Goal: Task Accomplishment & Management: Manage account settings

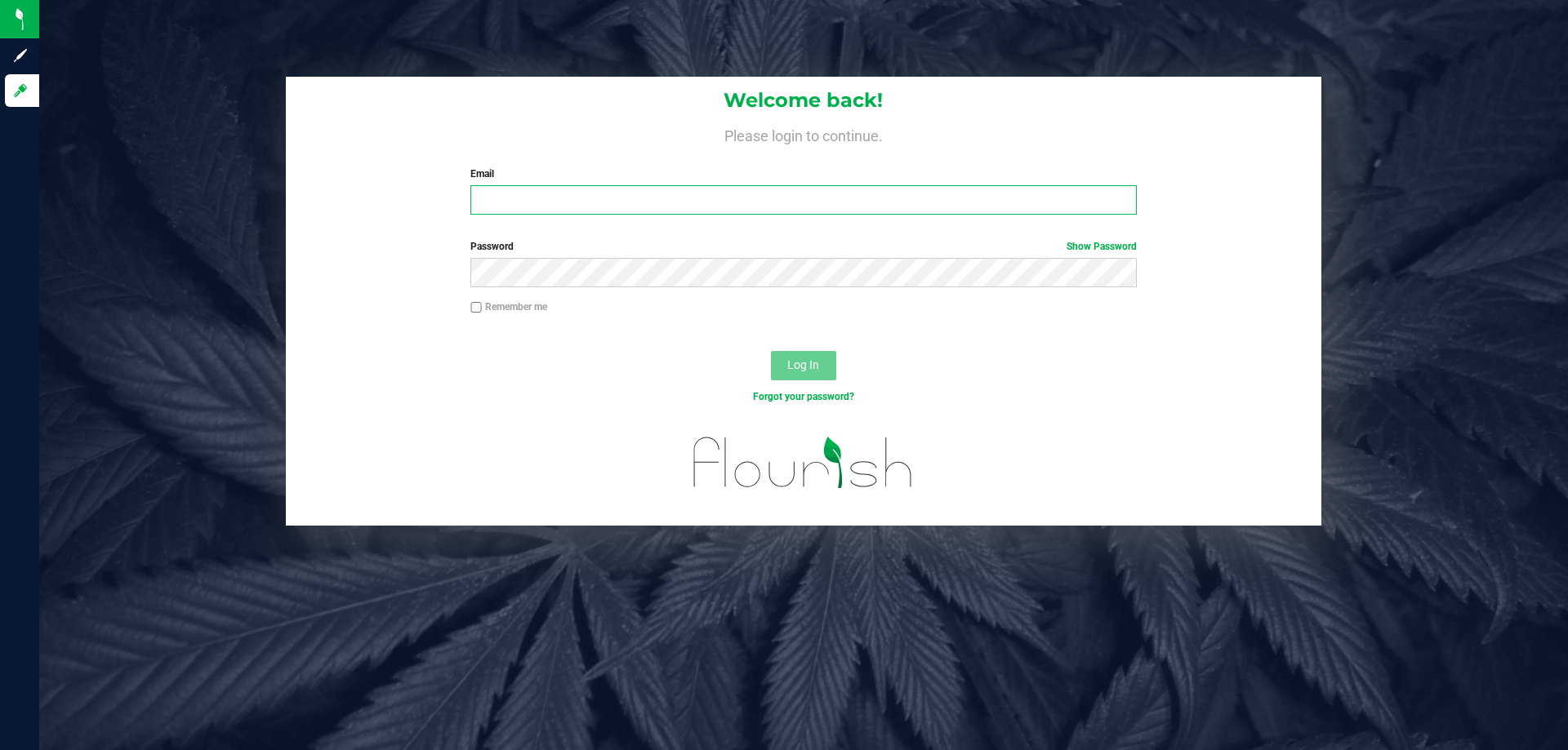
click at [572, 197] on input "Email" at bounding box center [802, 200] width 665 height 30
click at [593, 196] on input "[EMAIL_ADDRESS][DOMAIN_NAME]" at bounding box center [802, 200] width 665 height 30
type input "[EMAIL_ADDRESS][DOMAIN_NAME]"
click at [771, 351] on button "Log In" at bounding box center [803, 365] width 65 height 30
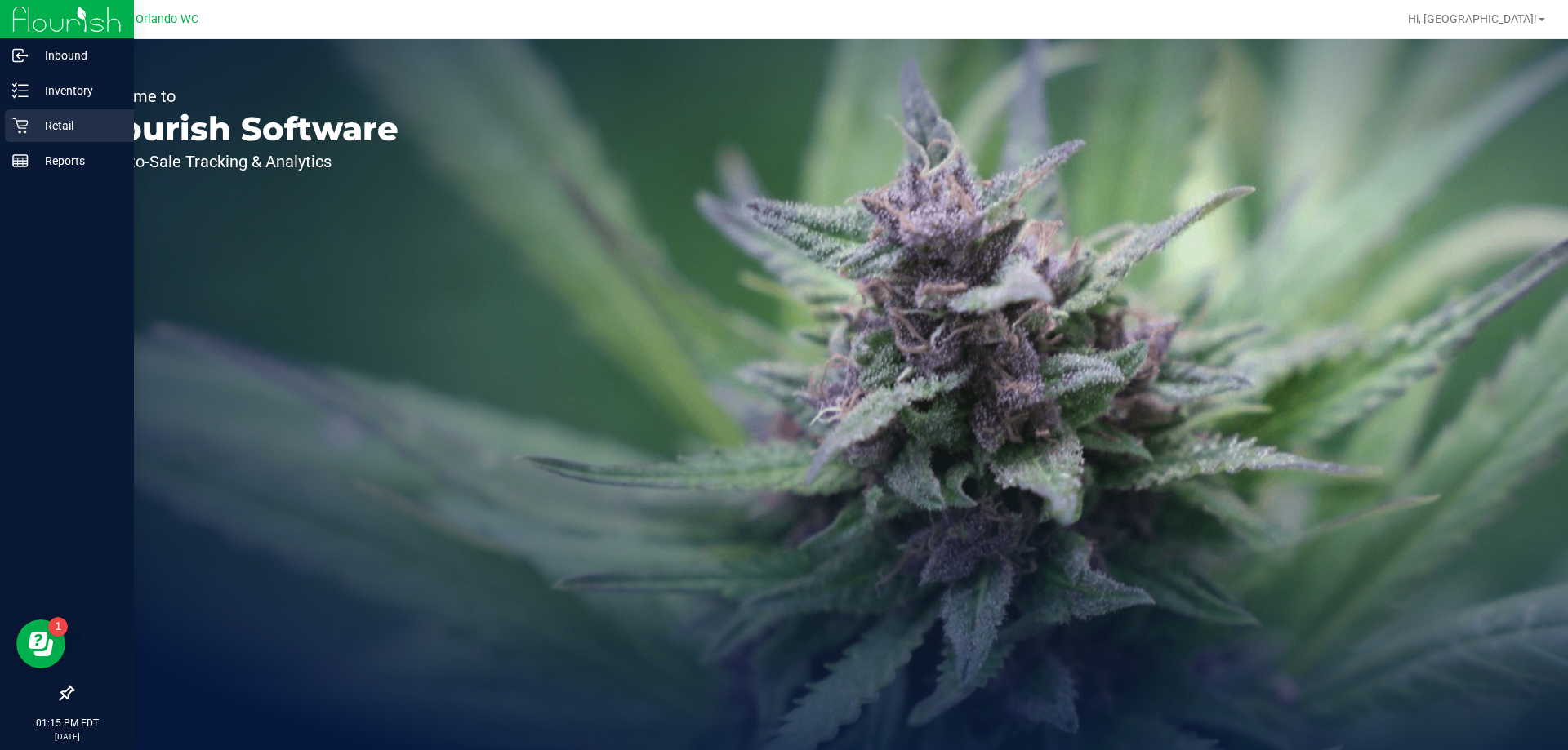
click at [71, 120] on p "Retail" at bounding box center [78, 125] width 98 height 19
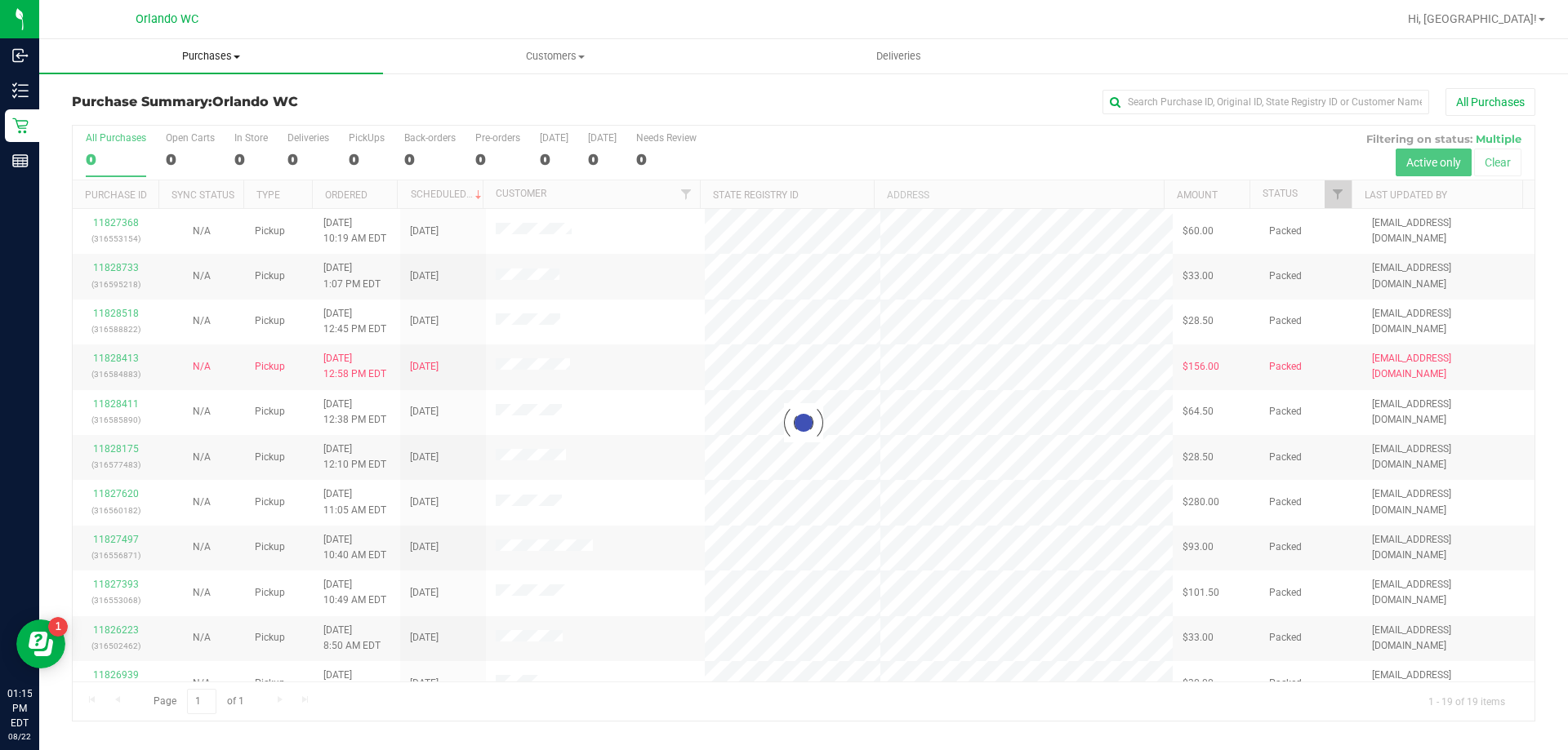
click at [215, 54] on span "Purchases" at bounding box center [211, 55] width 344 height 14
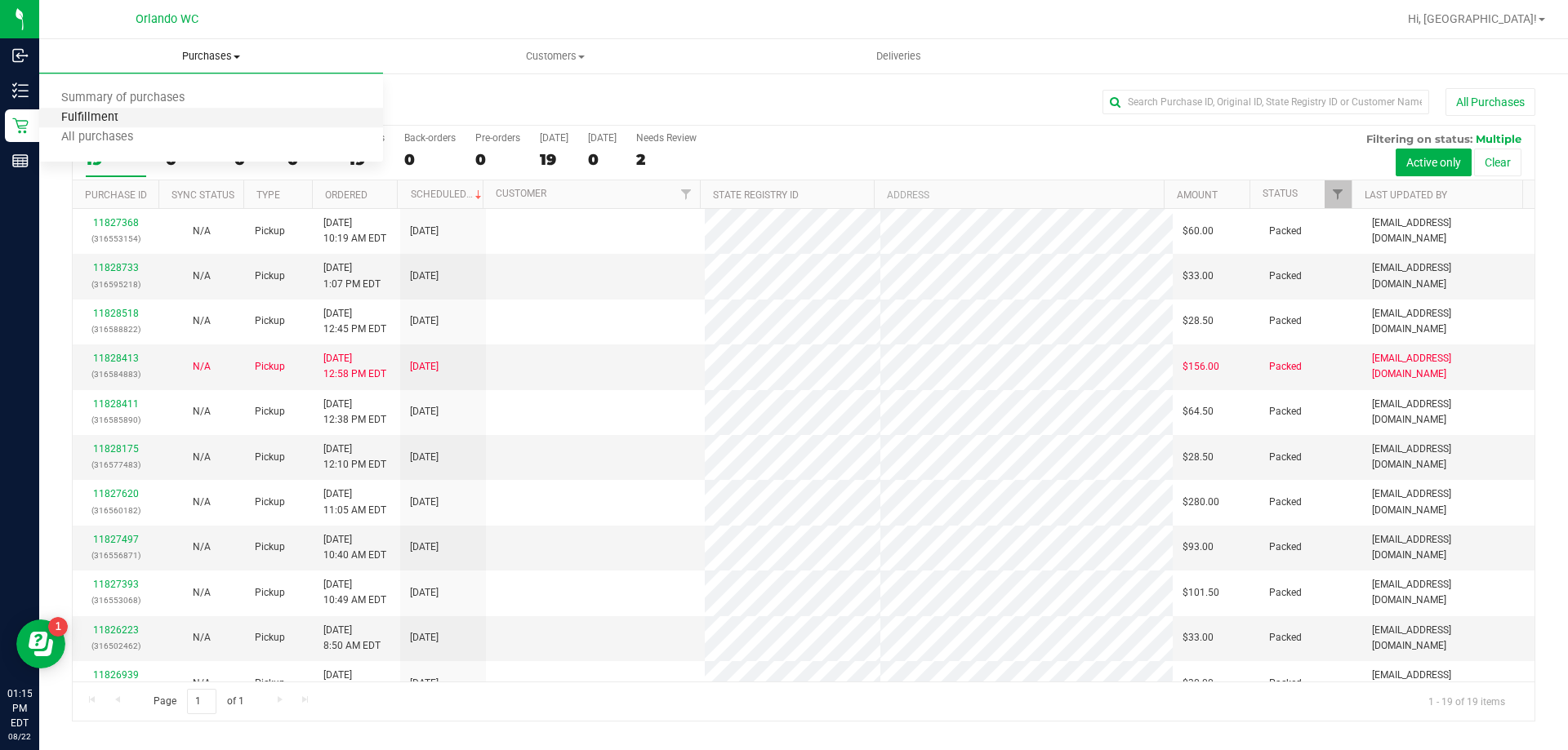
click at [131, 111] on span "Fulfillment" at bounding box center [90, 118] width 101 height 14
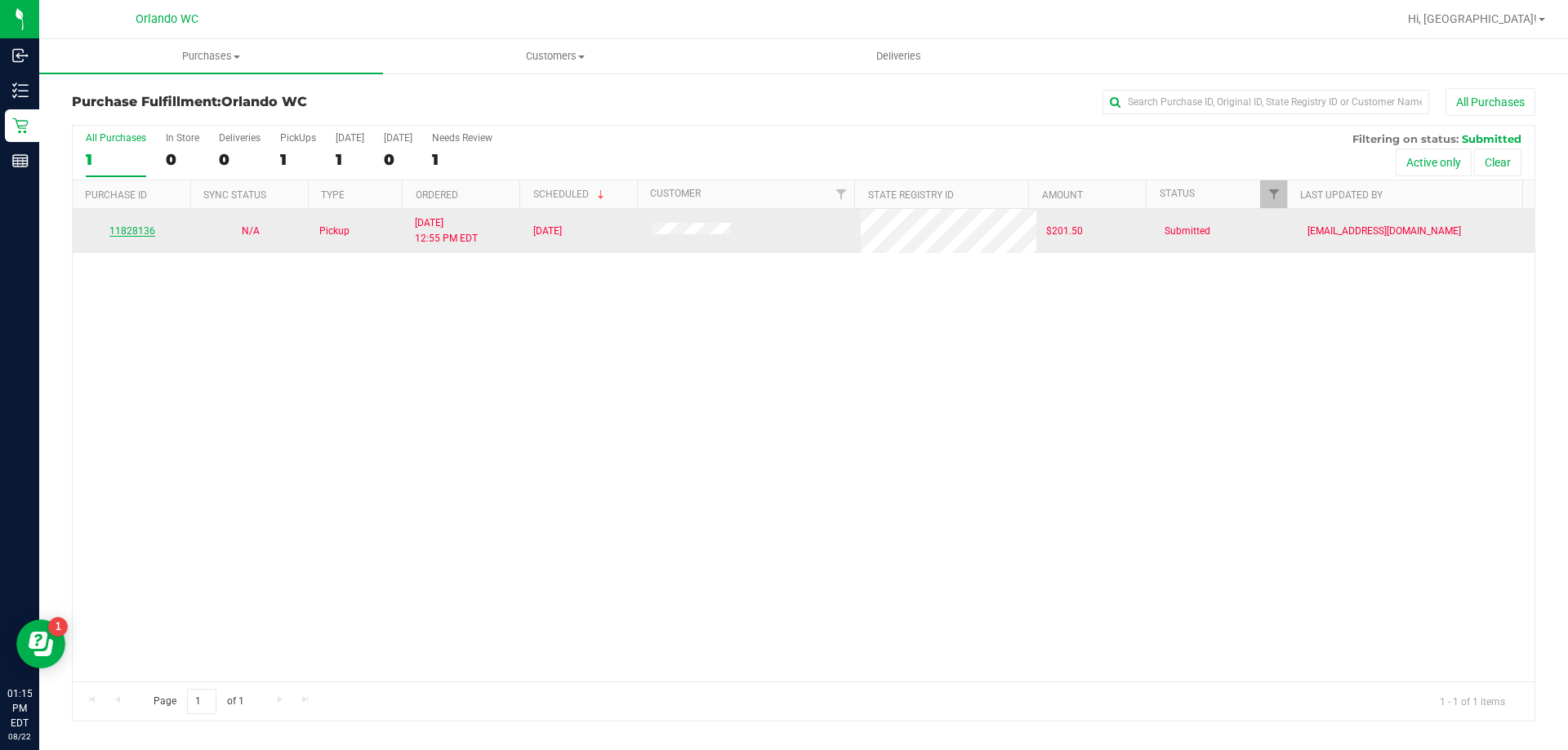
click at [149, 228] on link "11828136" at bounding box center [132, 231] width 46 height 11
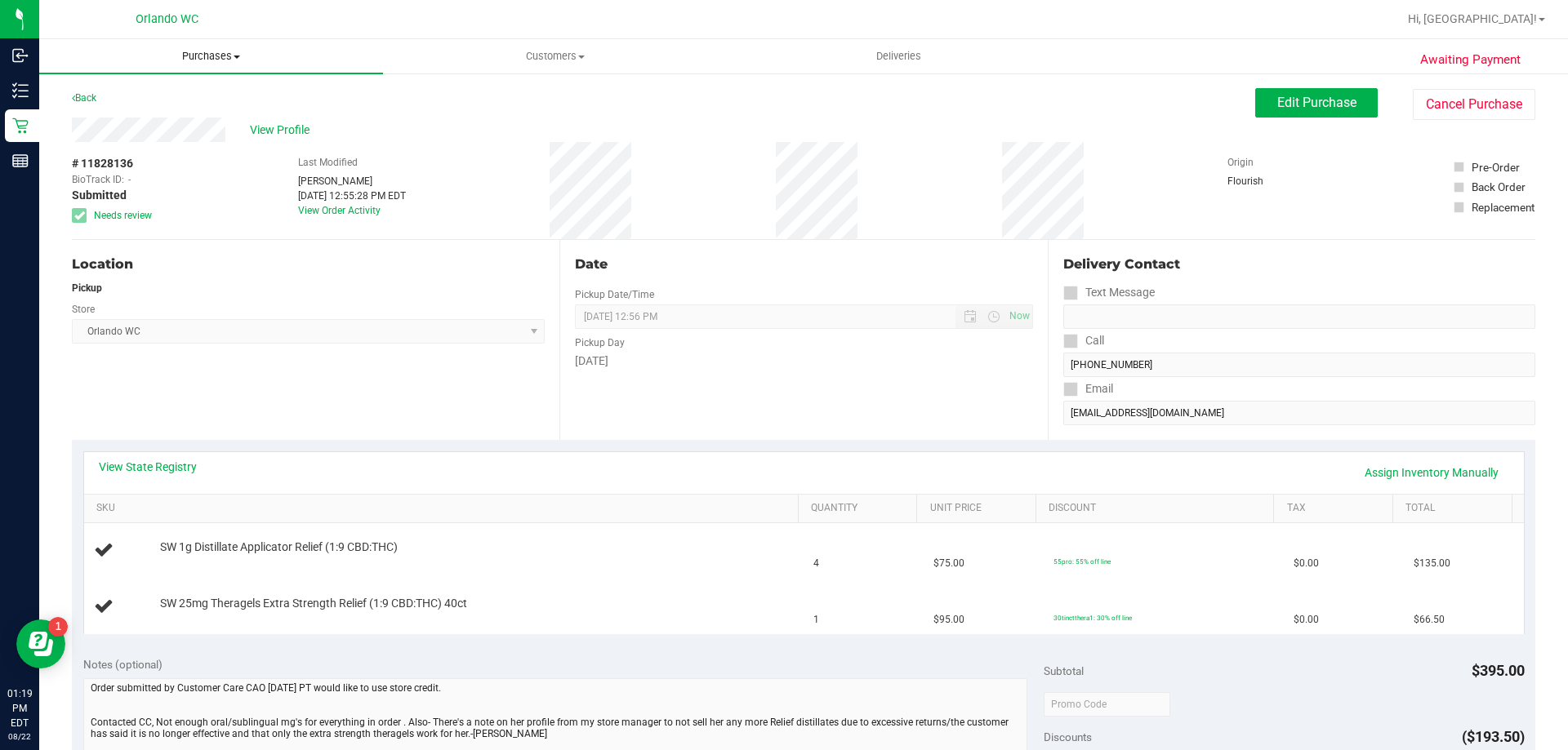
click at [213, 55] on span "Purchases" at bounding box center [211, 55] width 344 height 14
click at [95, 118] on span "Fulfillment" at bounding box center [90, 118] width 101 height 14
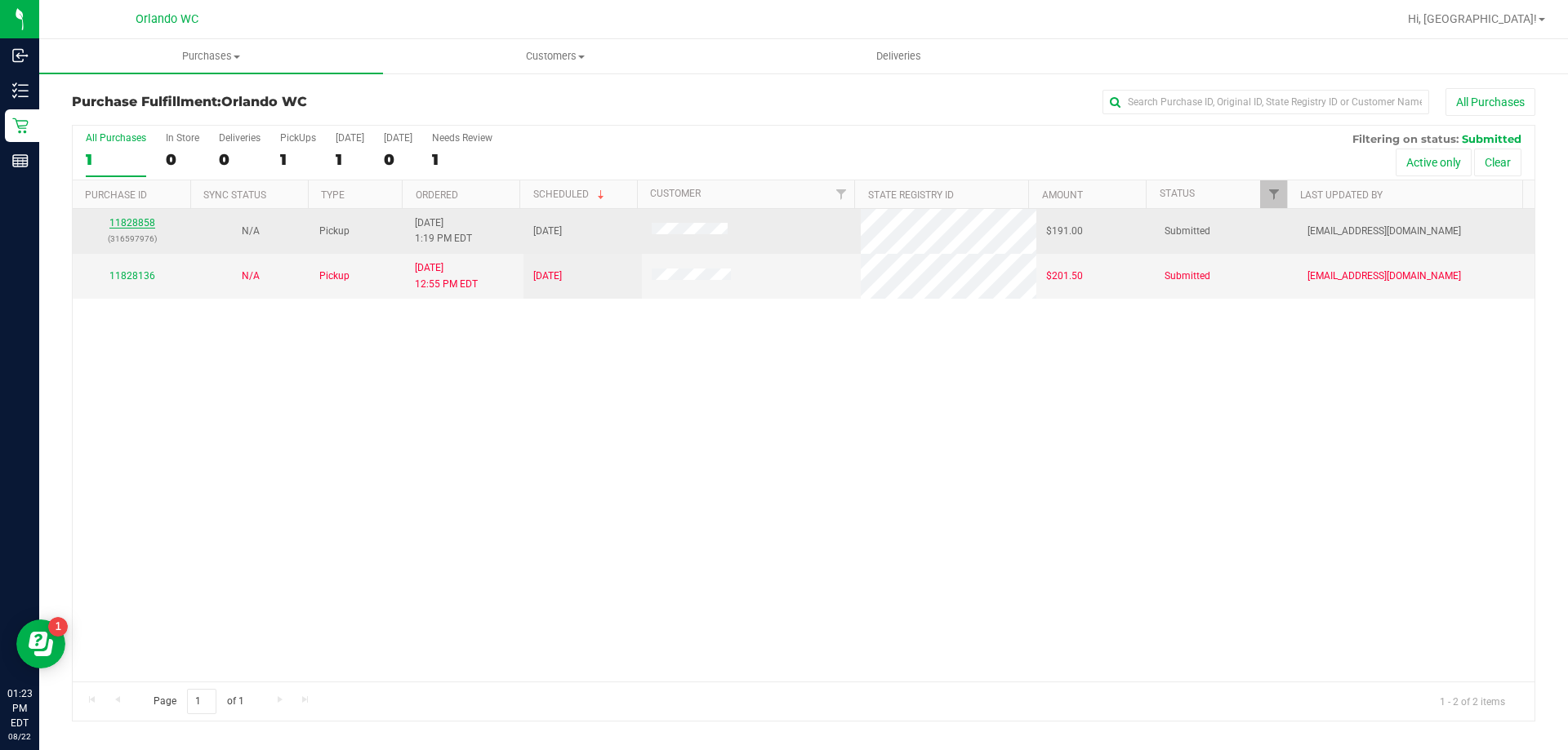
click at [139, 220] on link "11828858" at bounding box center [132, 223] width 46 height 11
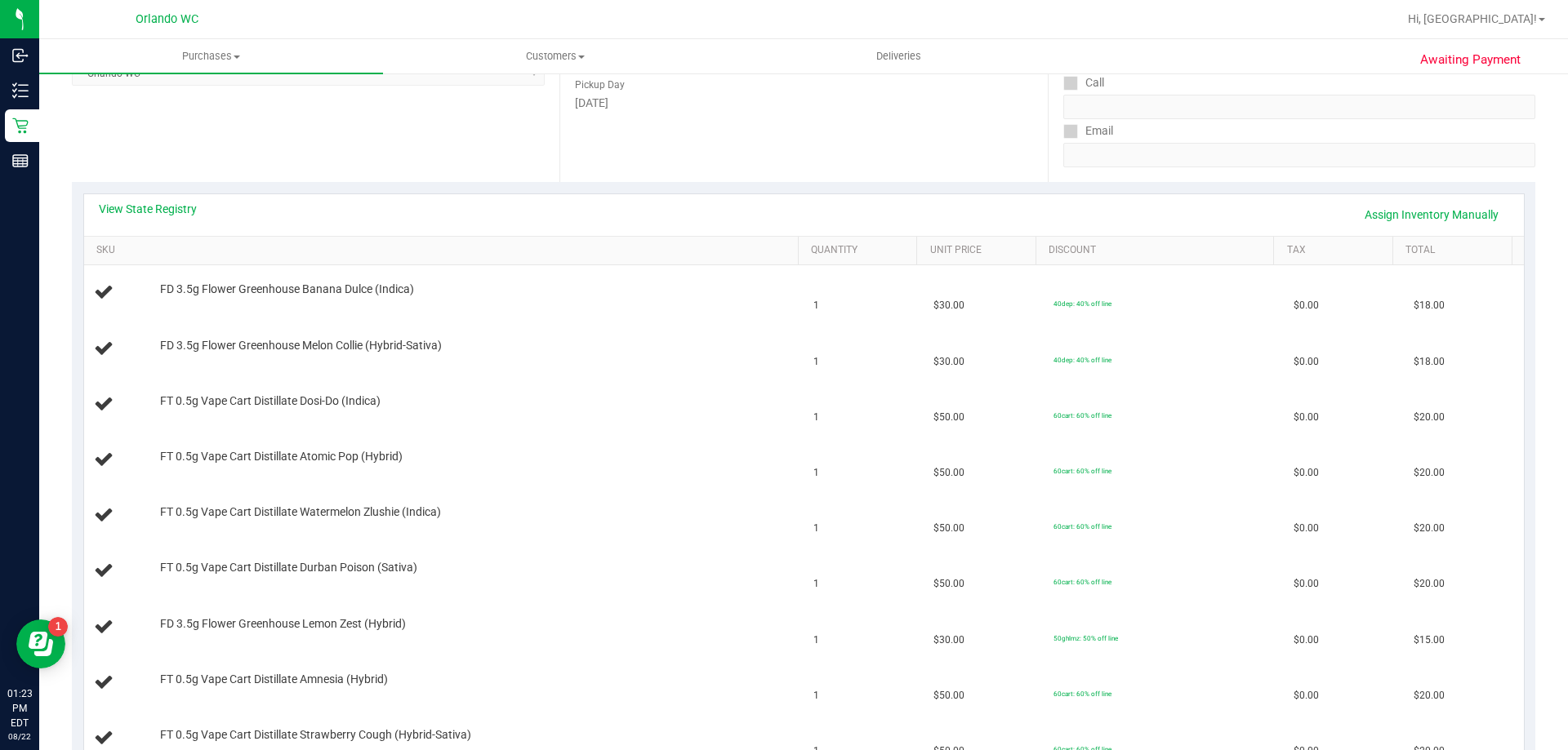
scroll to position [245, 0]
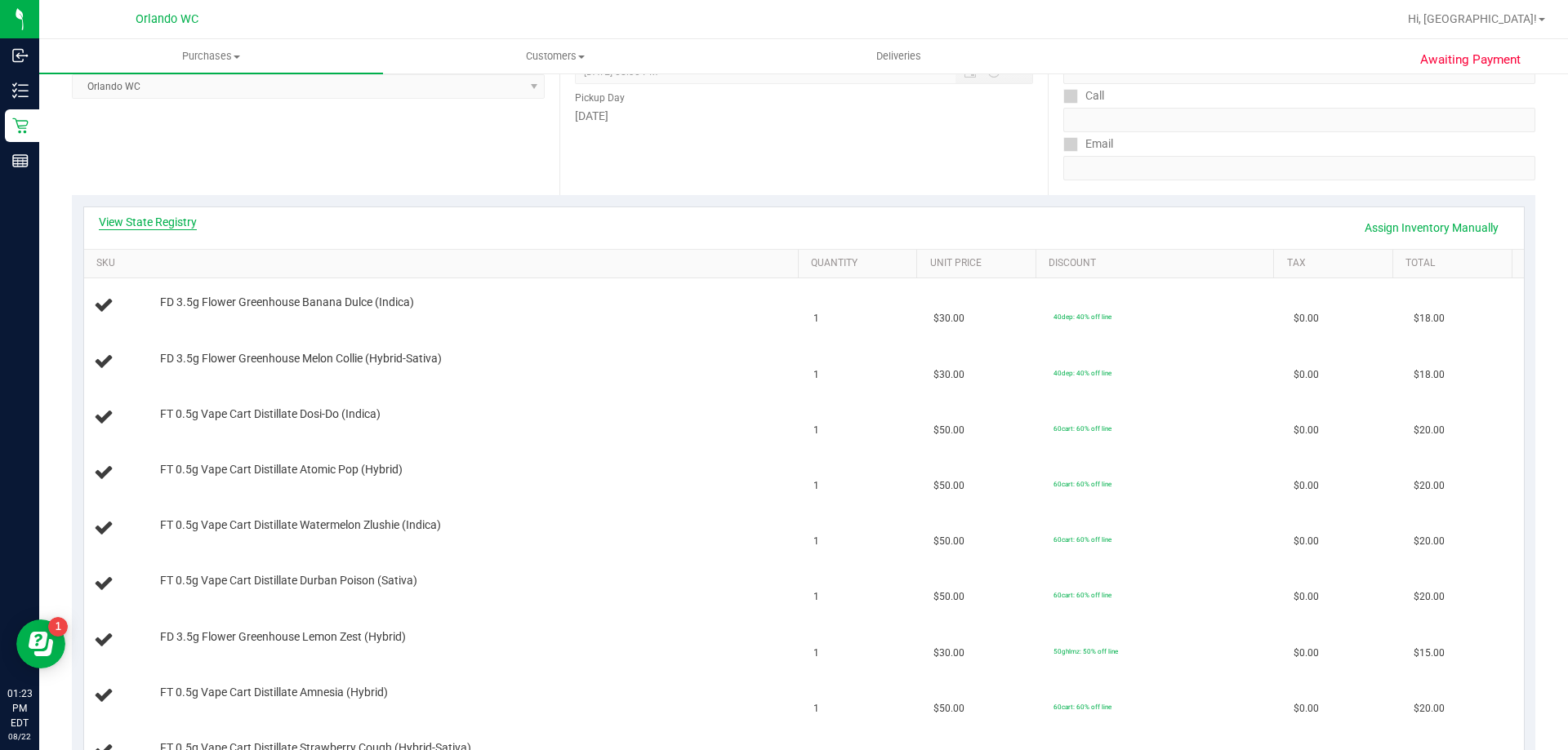
click at [141, 222] on link "View State Registry" at bounding box center [147, 222] width 98 height 16
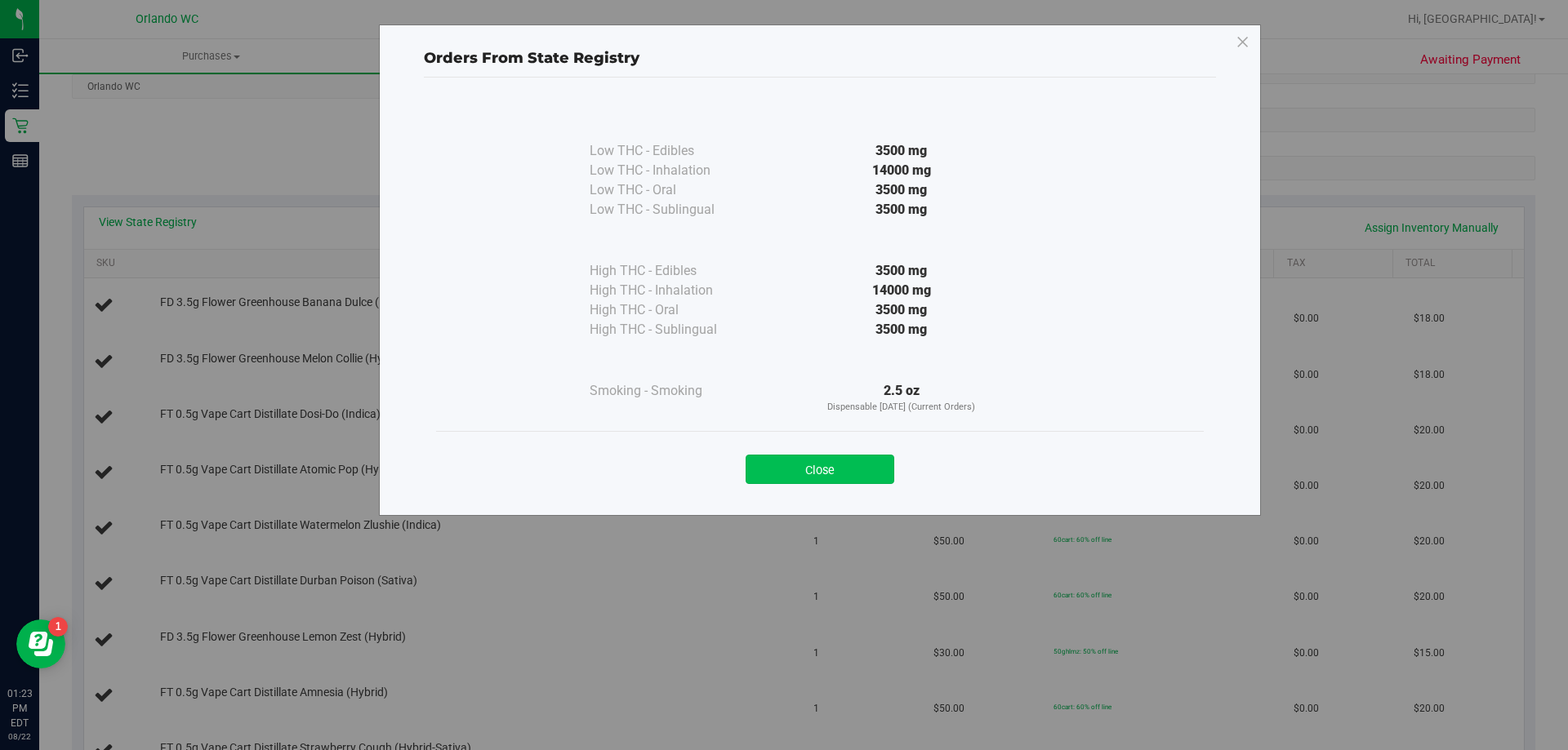
click at [814, 454] on button "Close" at bounding box center [819, 469] width 148 height 30
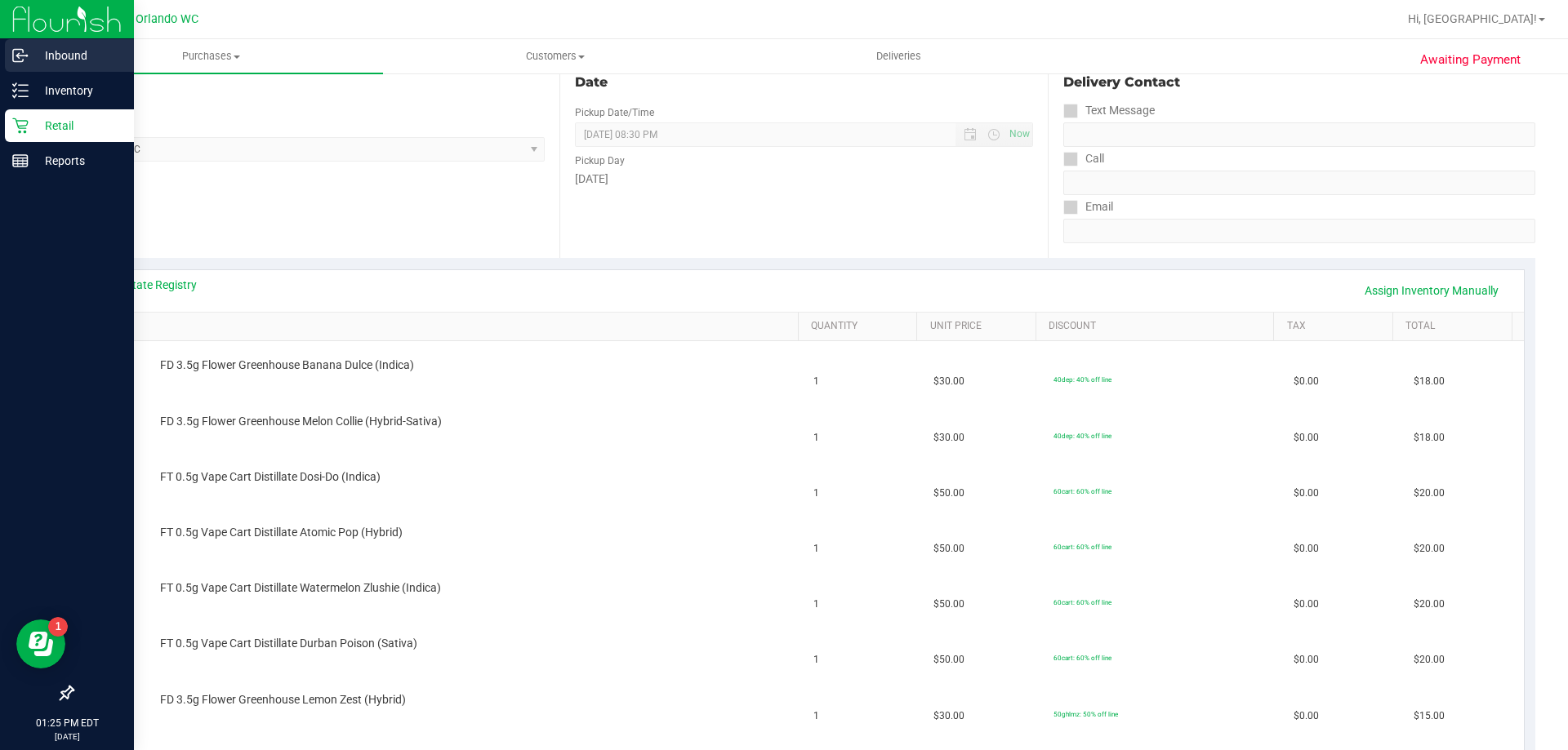
scroll to position [0, 0]
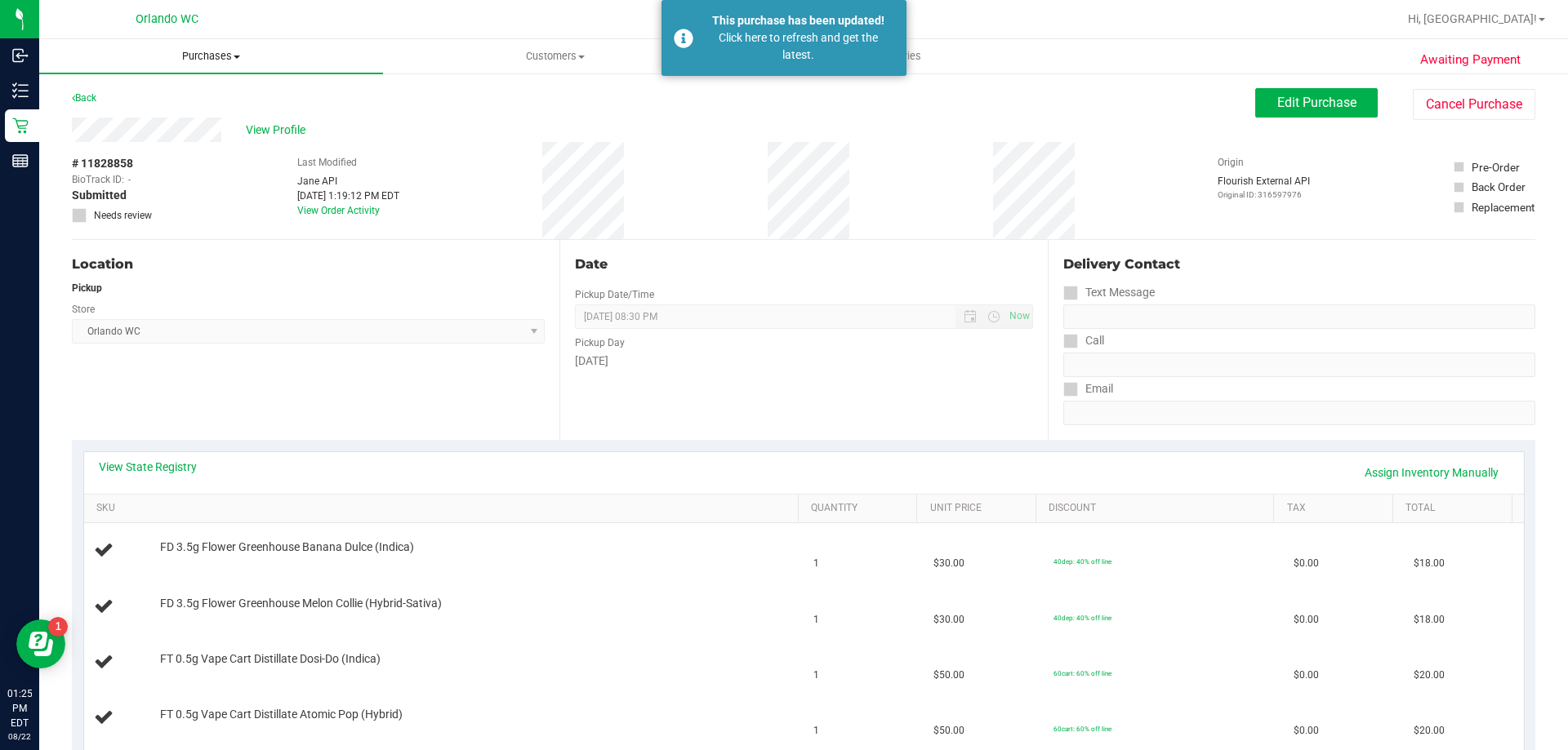
click at [204, 55] on span "Purchases" at bounding box center [211, 55] width 344 height 14
click at [132, 133] on span "All purchases" at bounding box center [97, 138] width 116 height 14
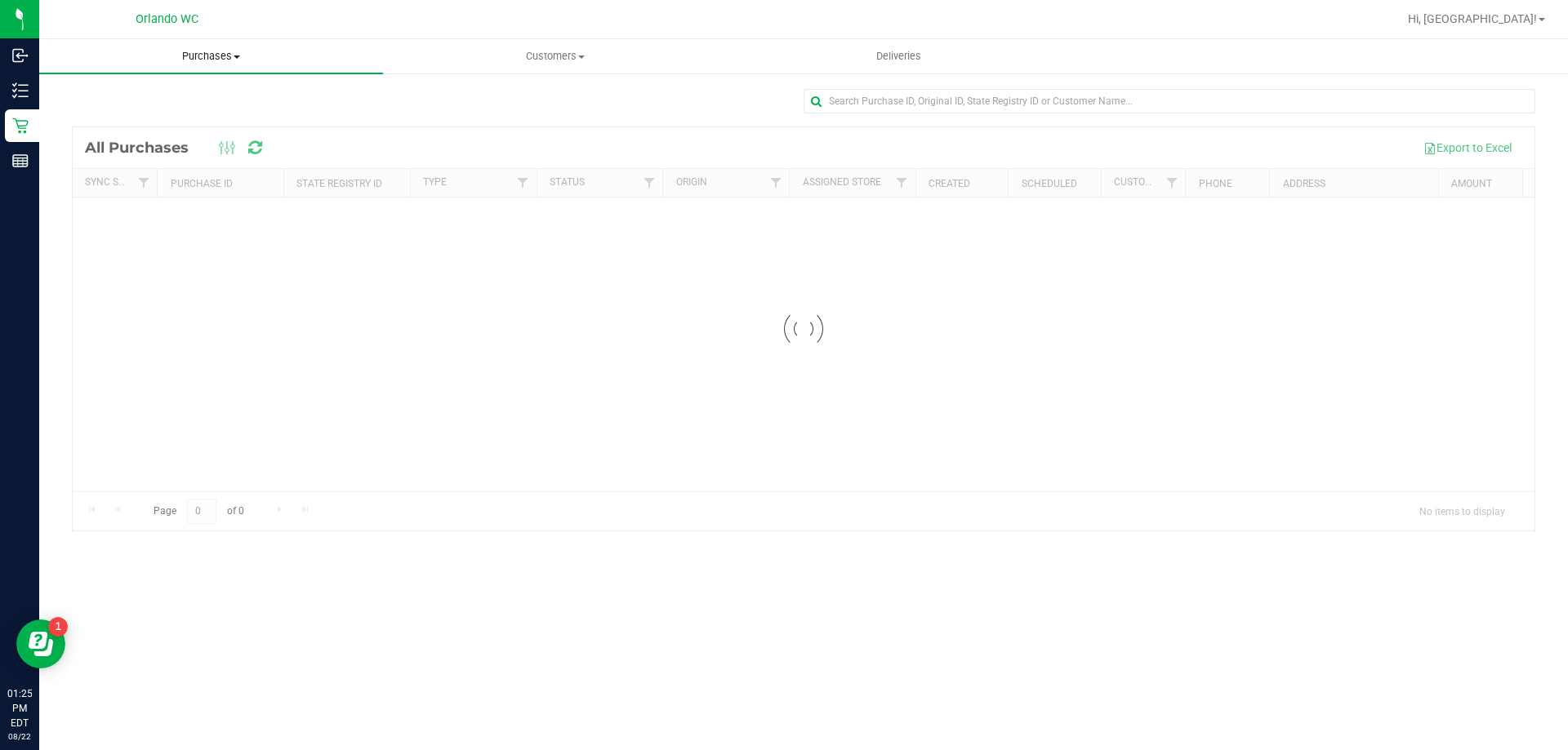
click at [220, 64] on uib-tab-heading "Purchases Summary of purchases Fulfillment All purchases" at bounding box center [211, 56] width 344 height 34
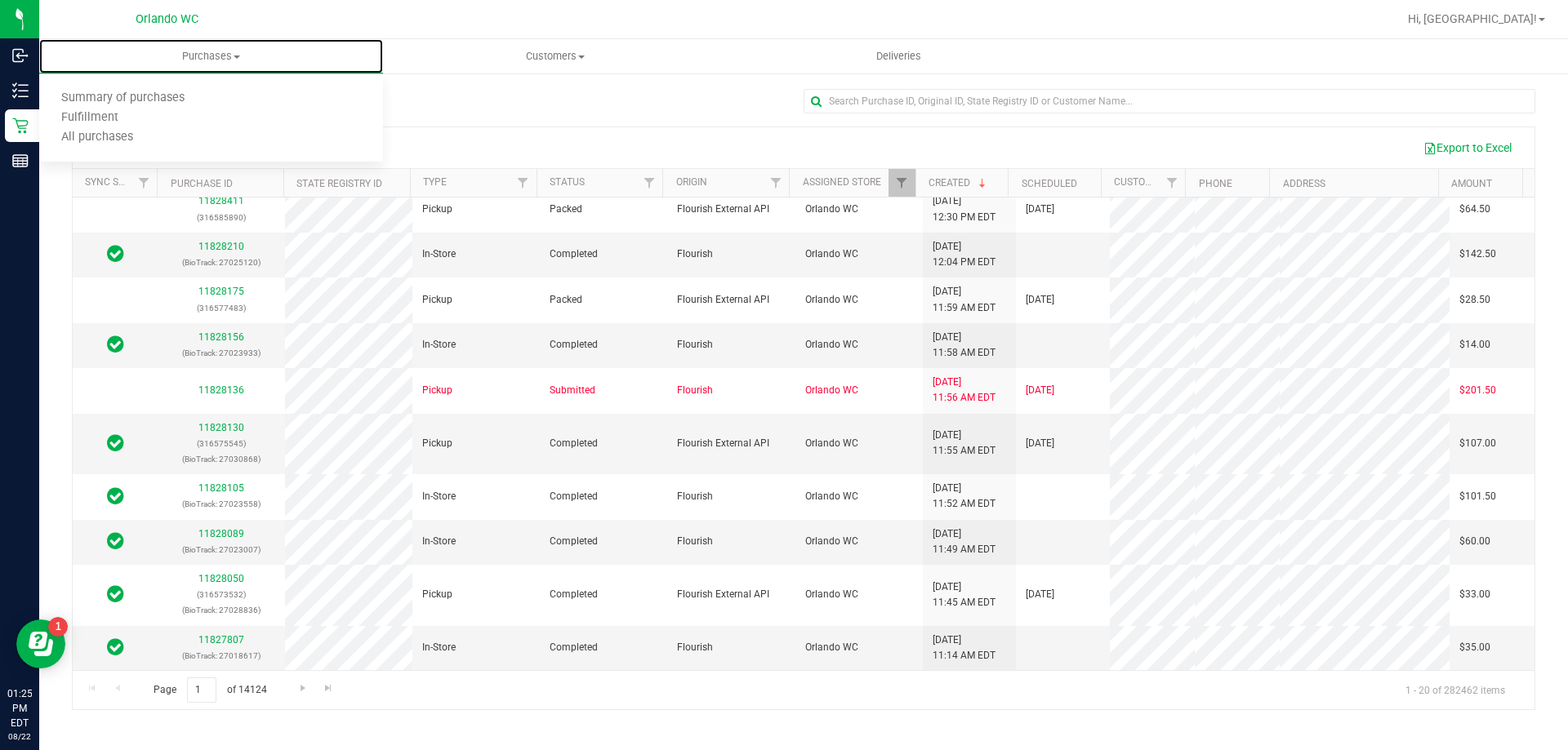
scroll to position [525, 0]
click at [92, 117] on span "Fulfillment" at bounding box center [90, 118] width 101 height 14
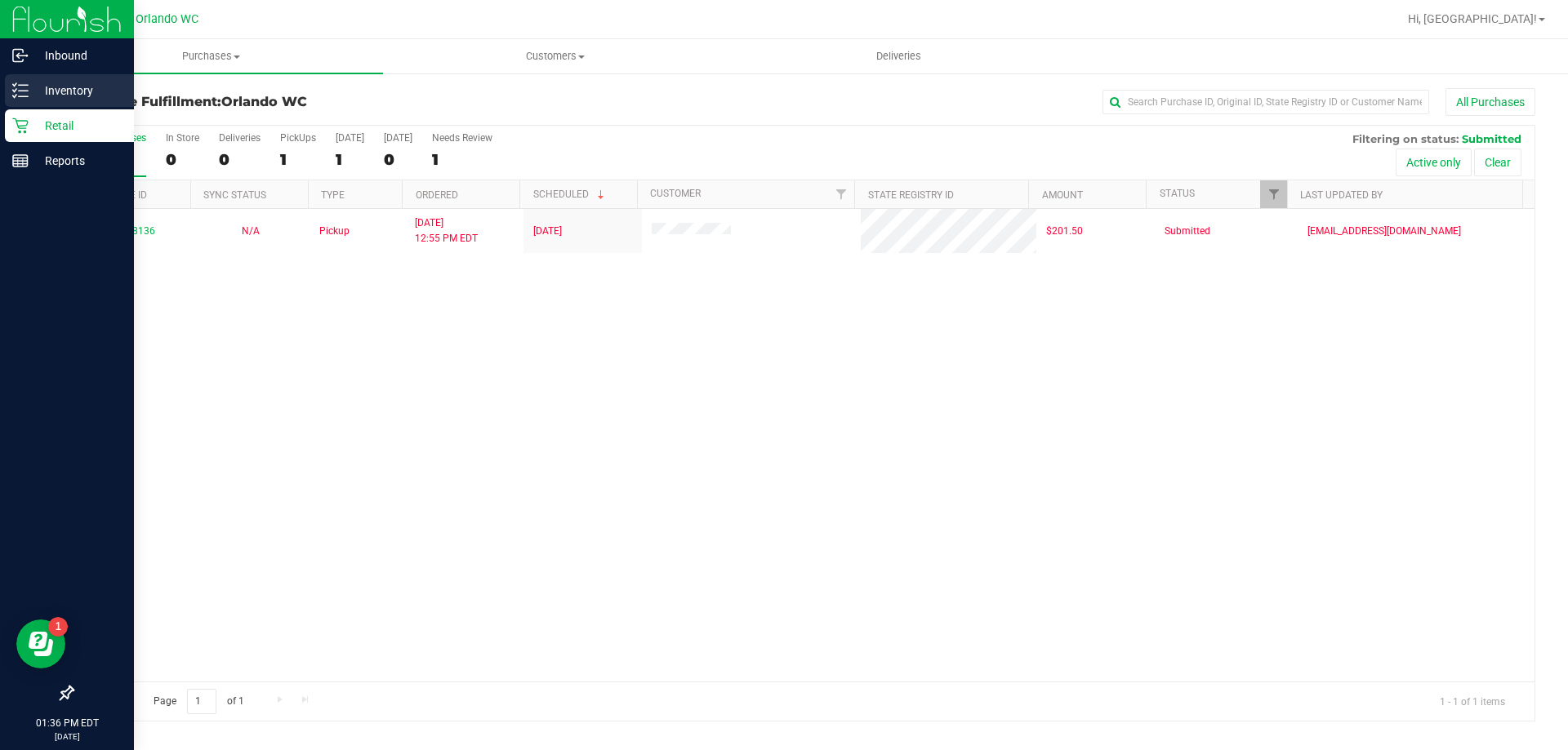
click at [25, 84] on icon at bounding box center [20, 90] width 16 height 16
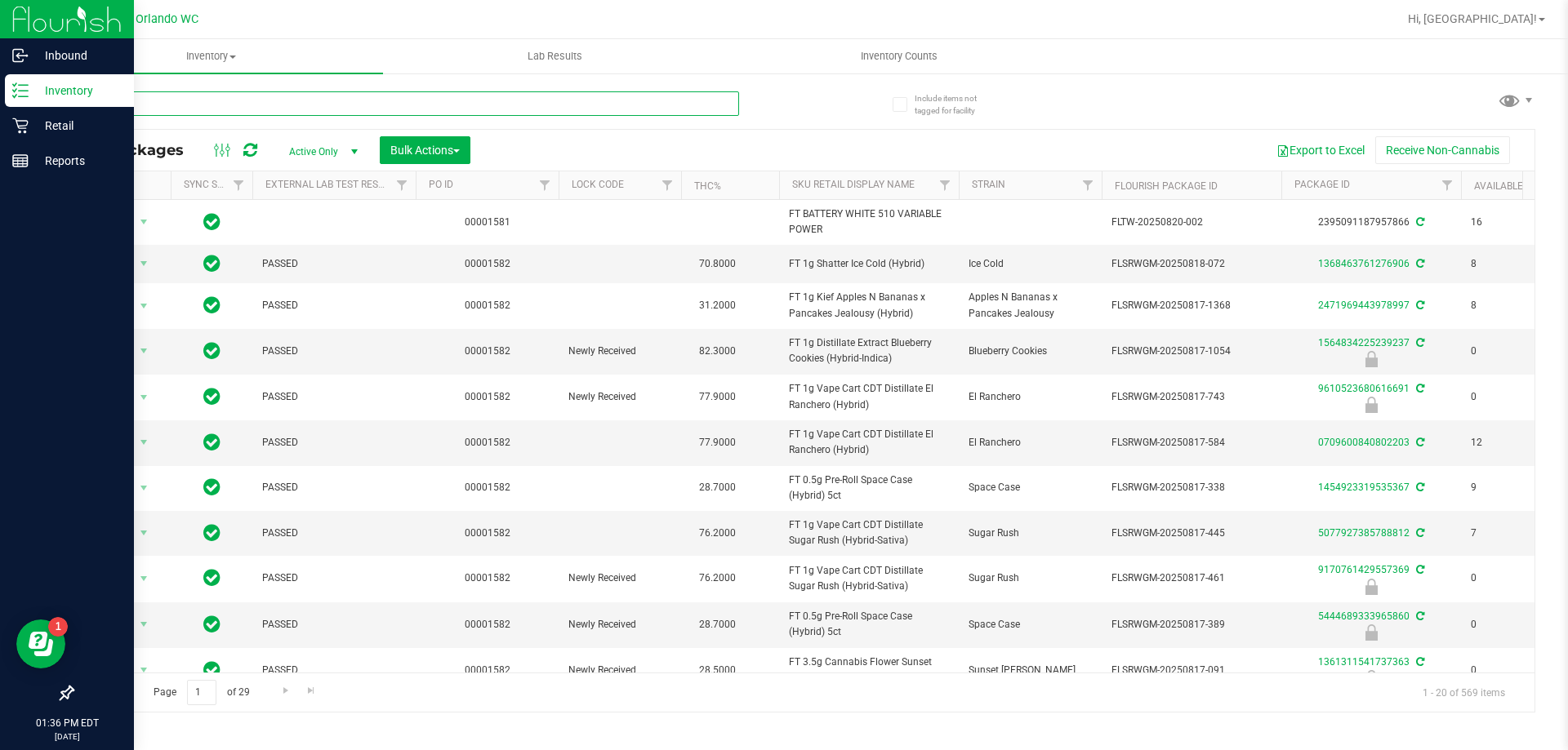
click at [275, 107] on input "text" at bounding box center [405, 104] width 667 height 25
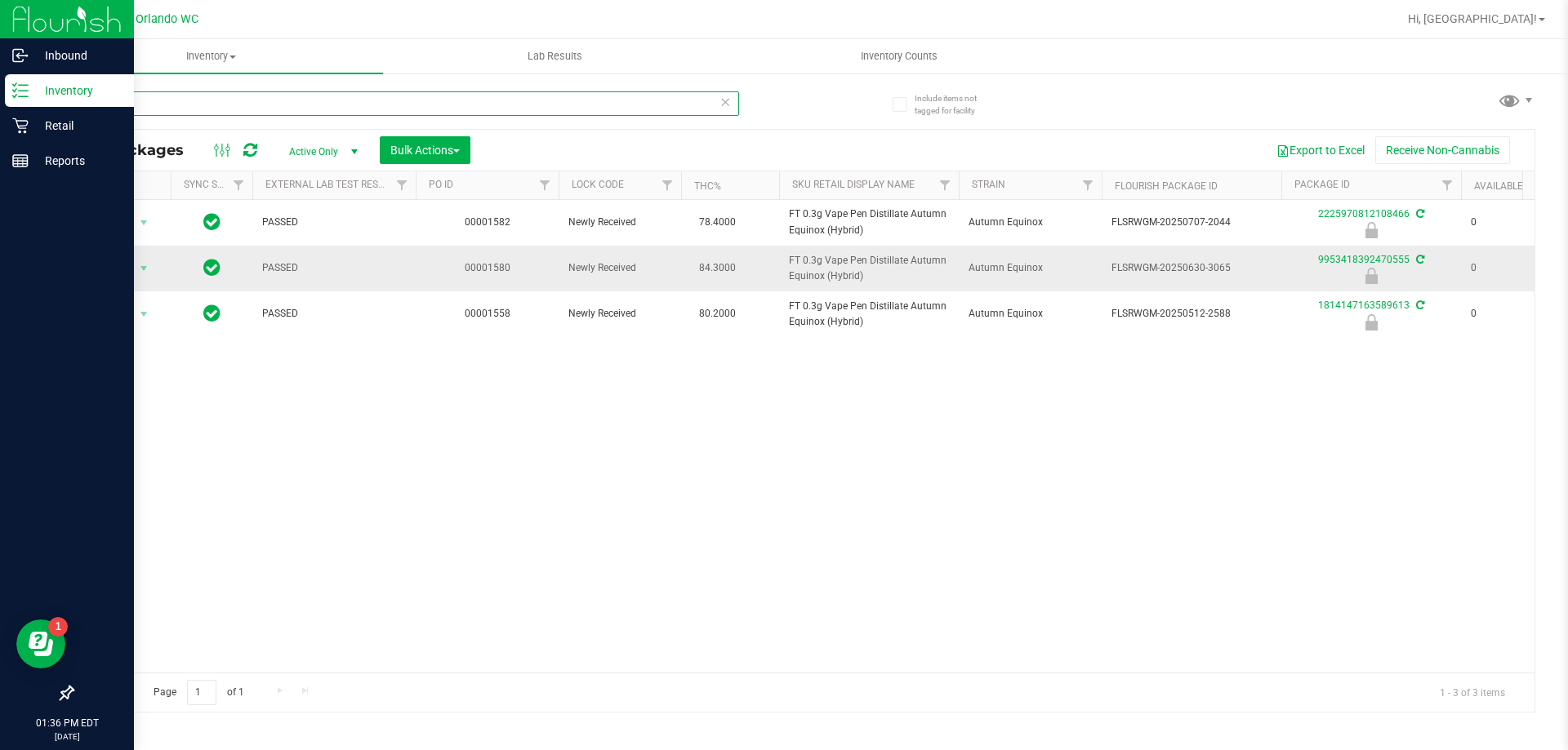
type input "aeq"
click at [824, 275] on span "FT 0.3g Vape Pen Distillate Autumn Equinox (Hybrid)" at bounding box center [868, 268] width 160 height 31
copy tr "FT 0.3g Vape Pen Distillate Autumn Equinox (Hybrid)"
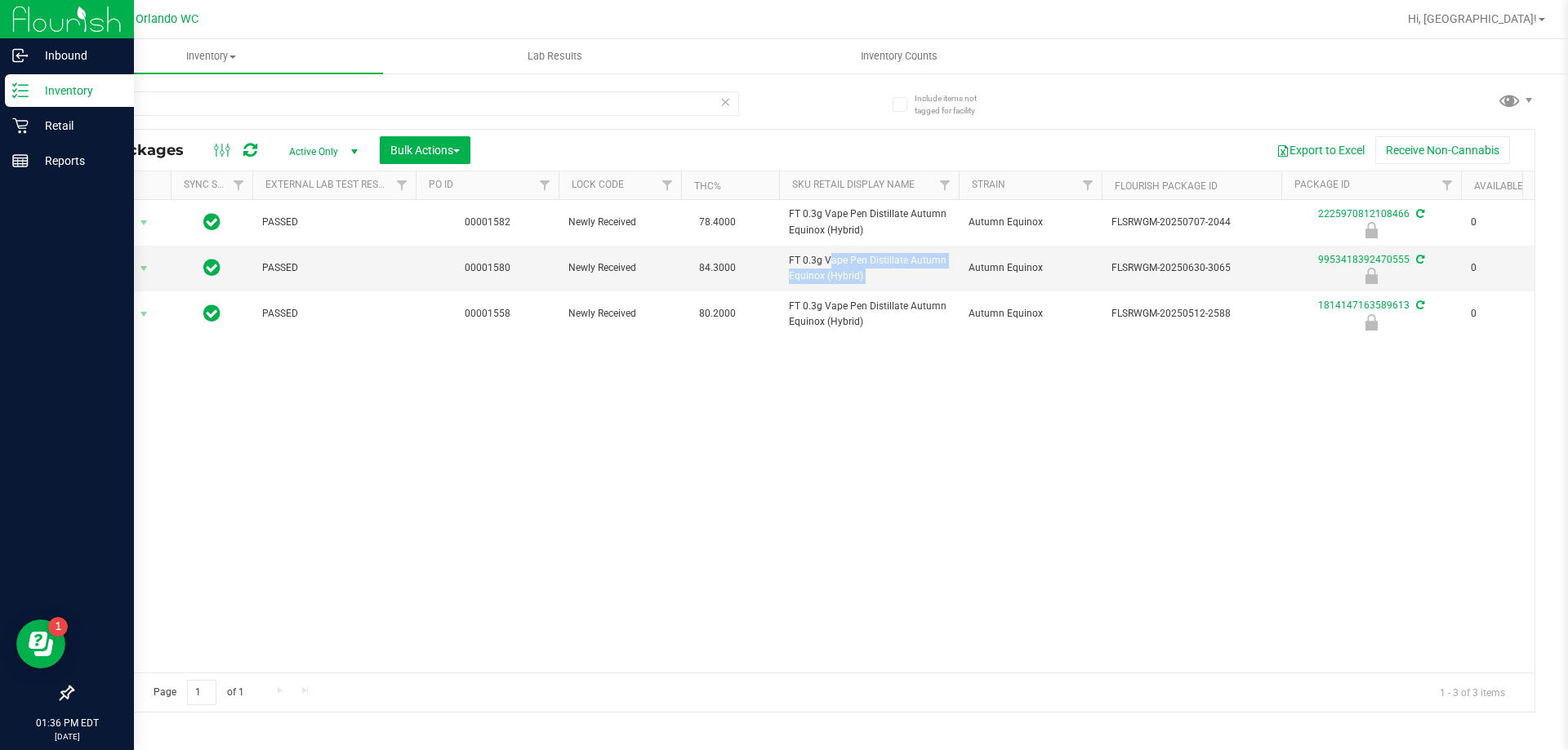
drag, startPoint x: 542, startPoint y: 519, endPoint x: 875, endPoint y: 410, distance: 350.4
click at [551, 519] on div "Action Action Edit attributes Global inventory Locate package Package audit log…" at bounding box center [803, 436] width 1462 height 473
click at [1147, 270] on span "FLSRWGM-20250630-3065" at bounding box center [1191, 268] width 160 height 15
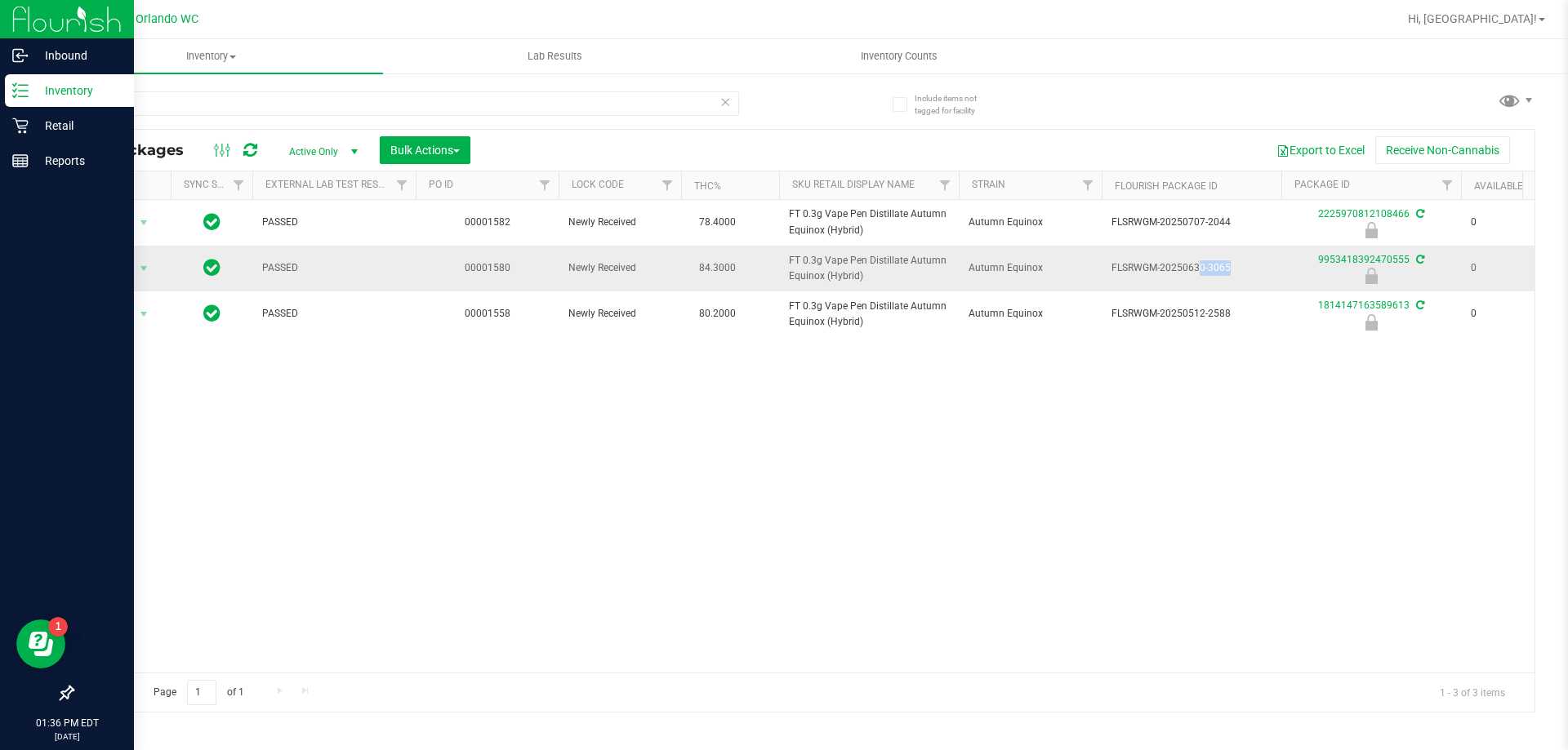
copy tr "FLSRWGM-20250630-3065"
click at [345, 485] on div "Action Action Edit attributes Global inventory Locate package Package audit log…" at bounding box center [803, 436] width 1462 height 473
click at [130, 267] on span "Action" at bounding box center [111, 269] width 44 height 23
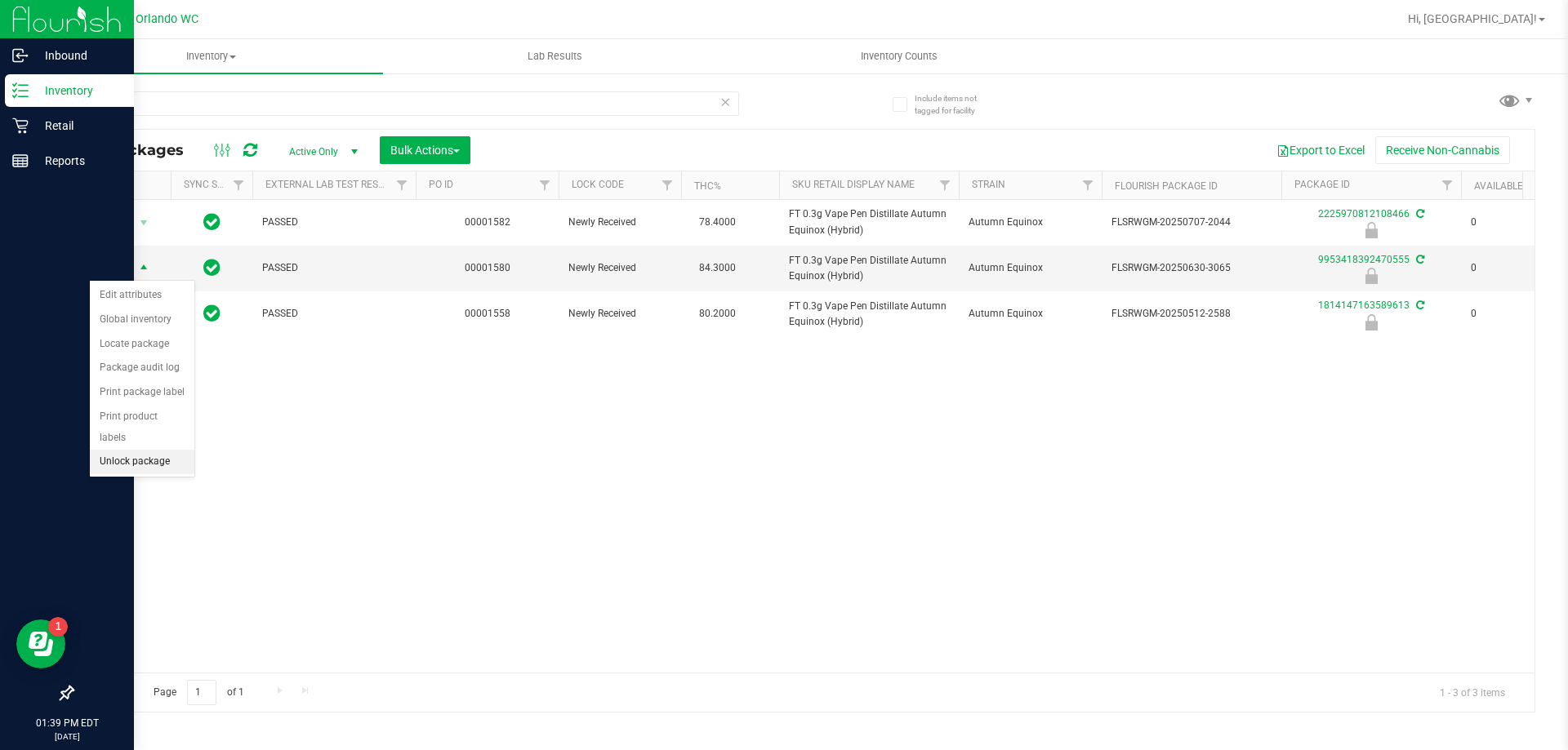
click at [169, 450] on li "Unlock package" at bounding box center [142, 462] width 104 height 25
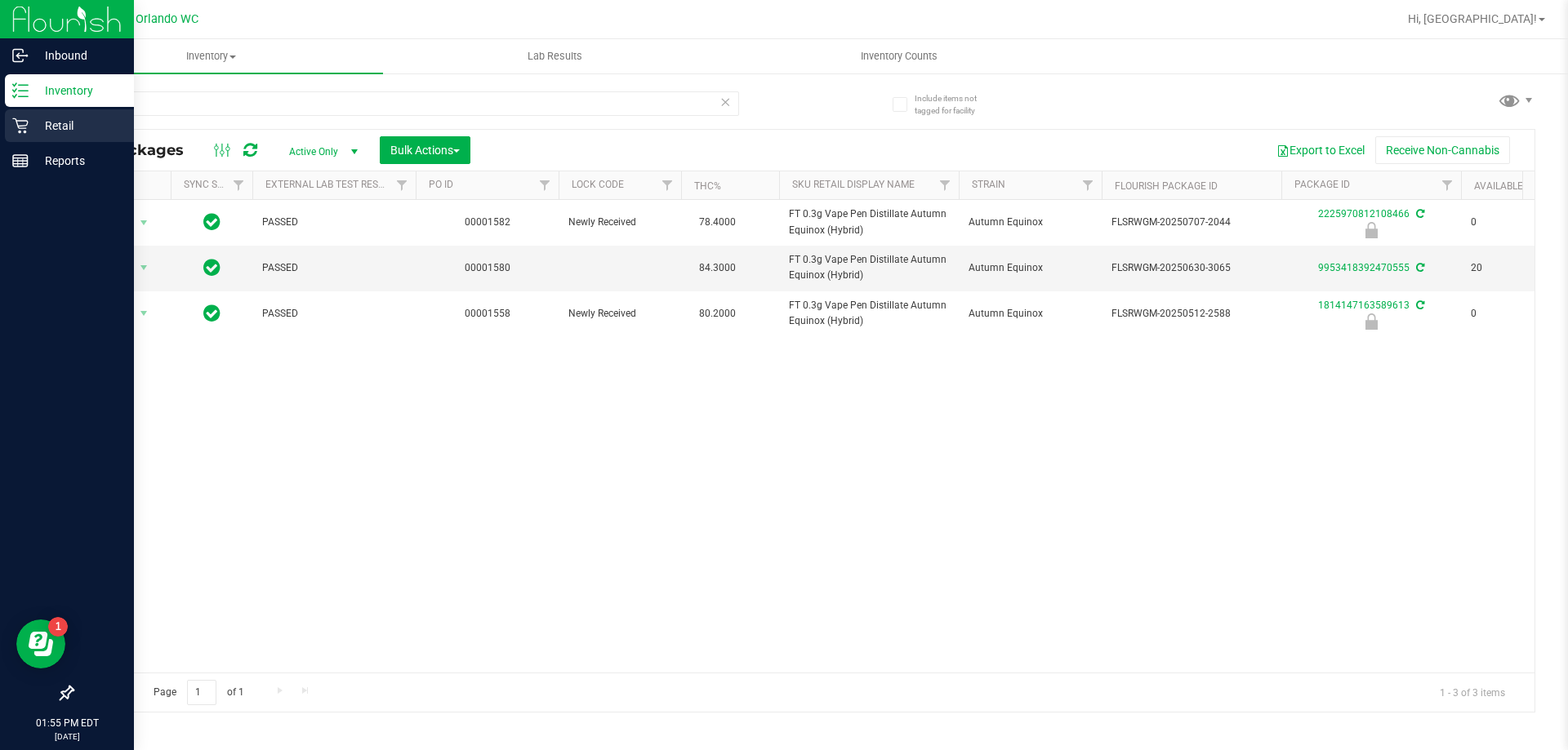
click at [20, 128] on icon at bounding box center [20, 126] width 15 height 15
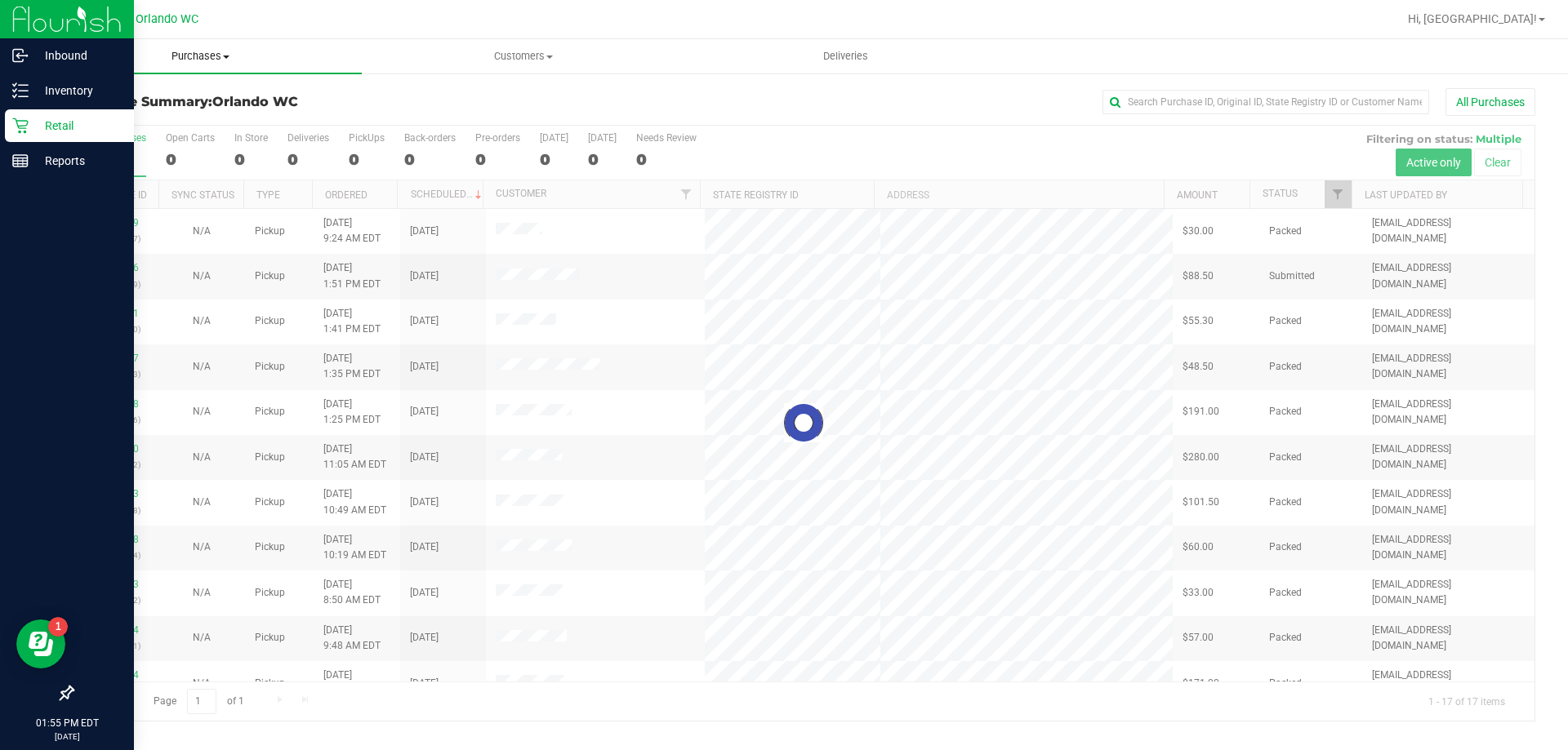
click at [203, 59] on span "Purchases" at bounding box center [200, 55] width 323 height 14
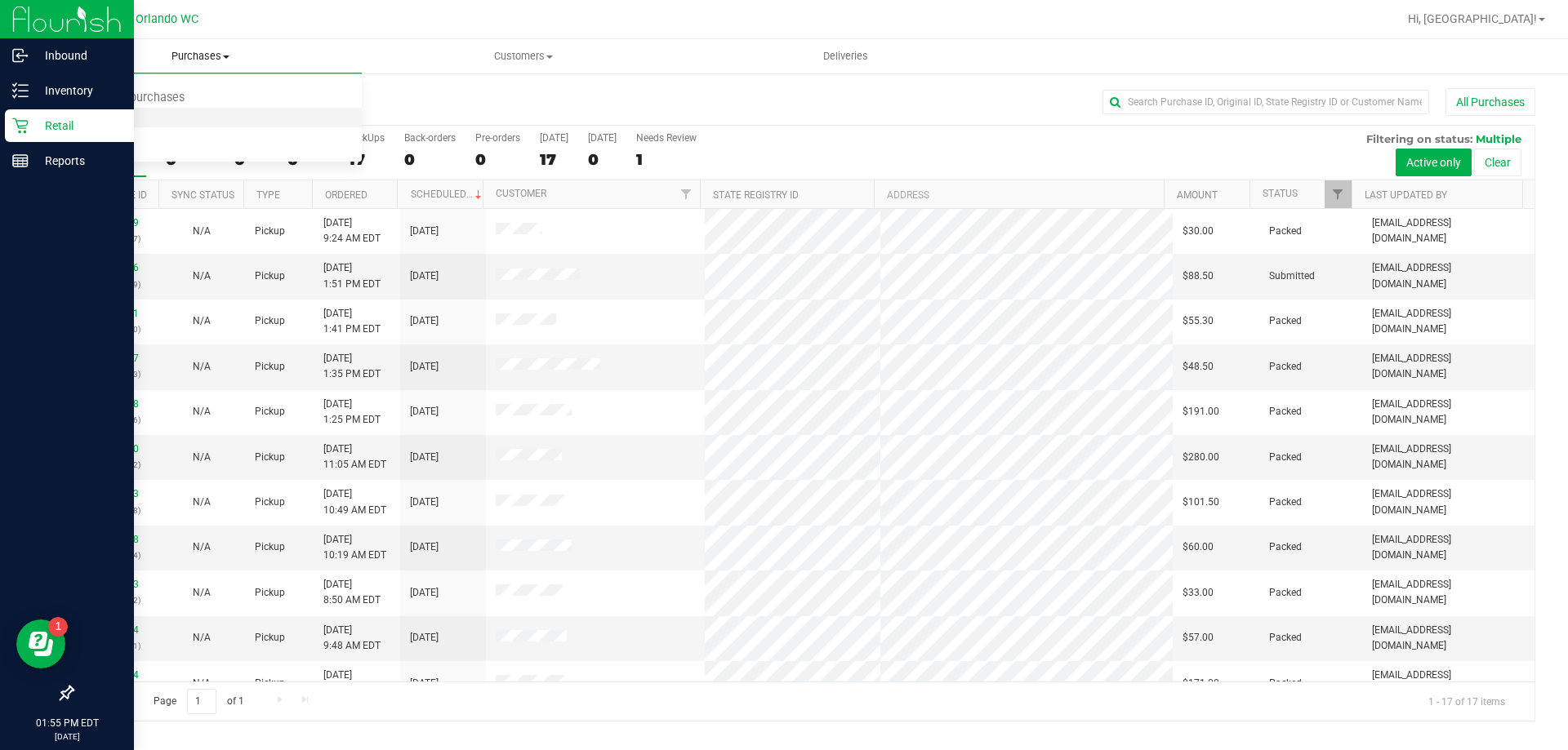
click at [140, 111] on li "Fulfillment" at bounding box center [200, 118] width 323 height 19
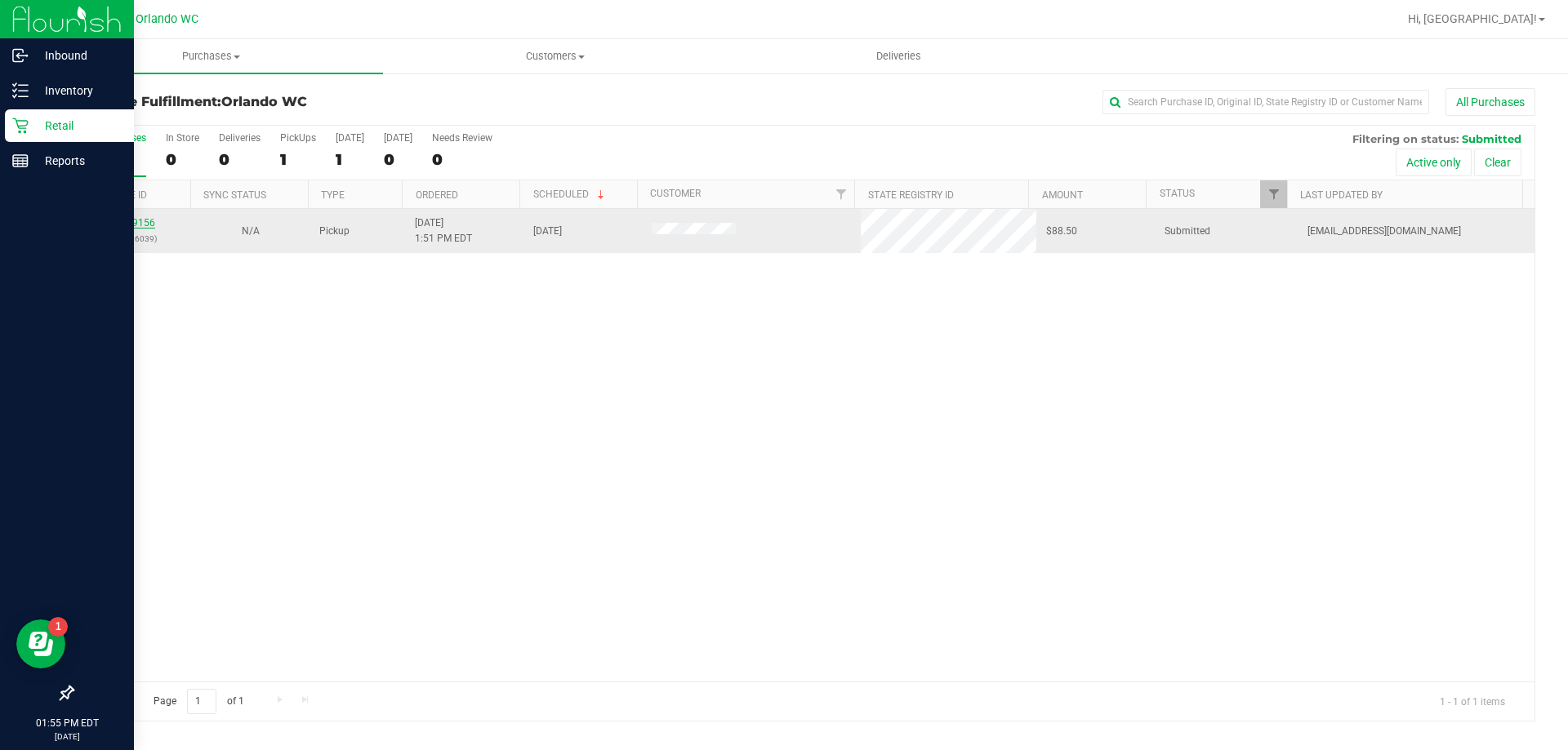
click at [114, 217] on link "11829156" at bounding box center [132, 223] width 46 height 11
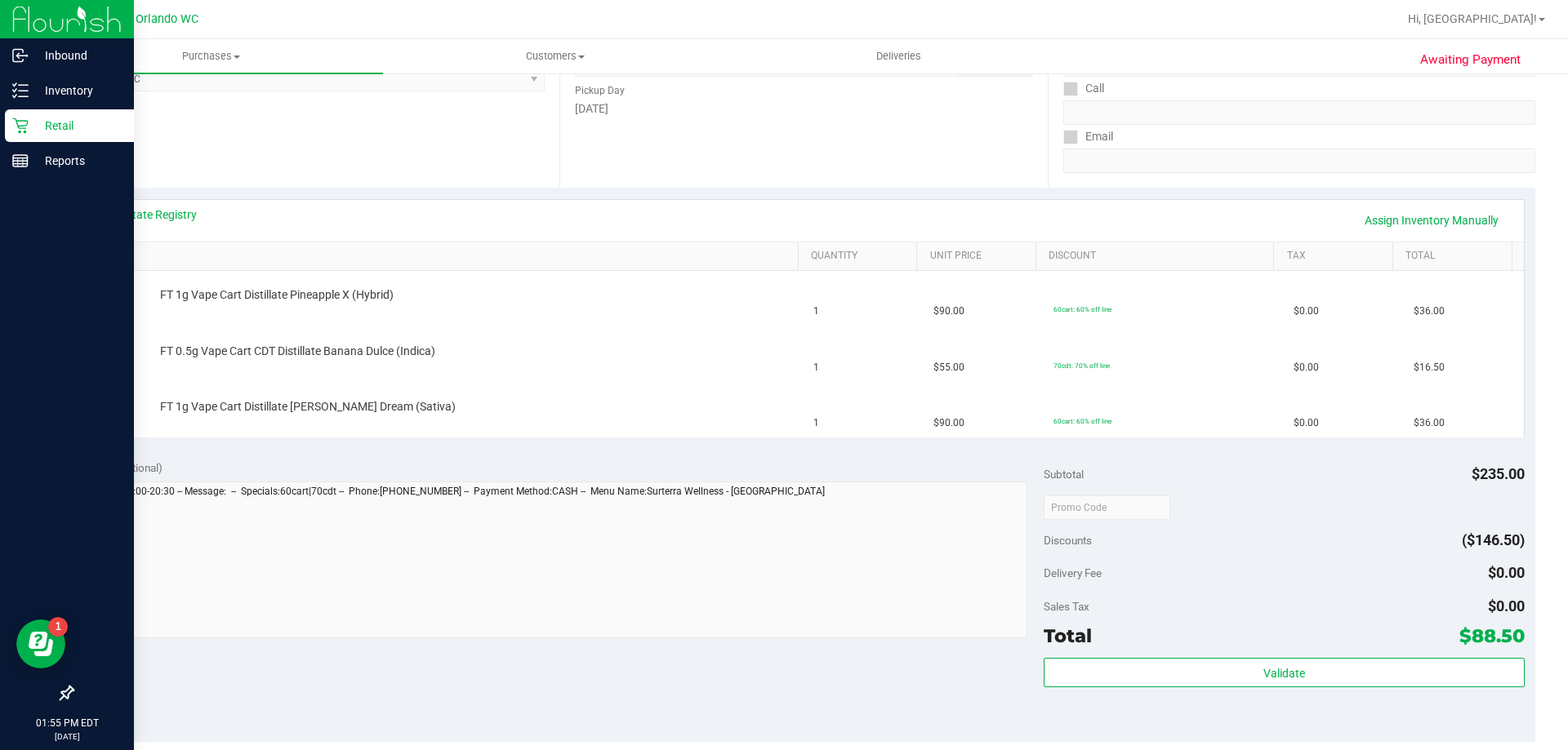
scroll to position [258, 0]
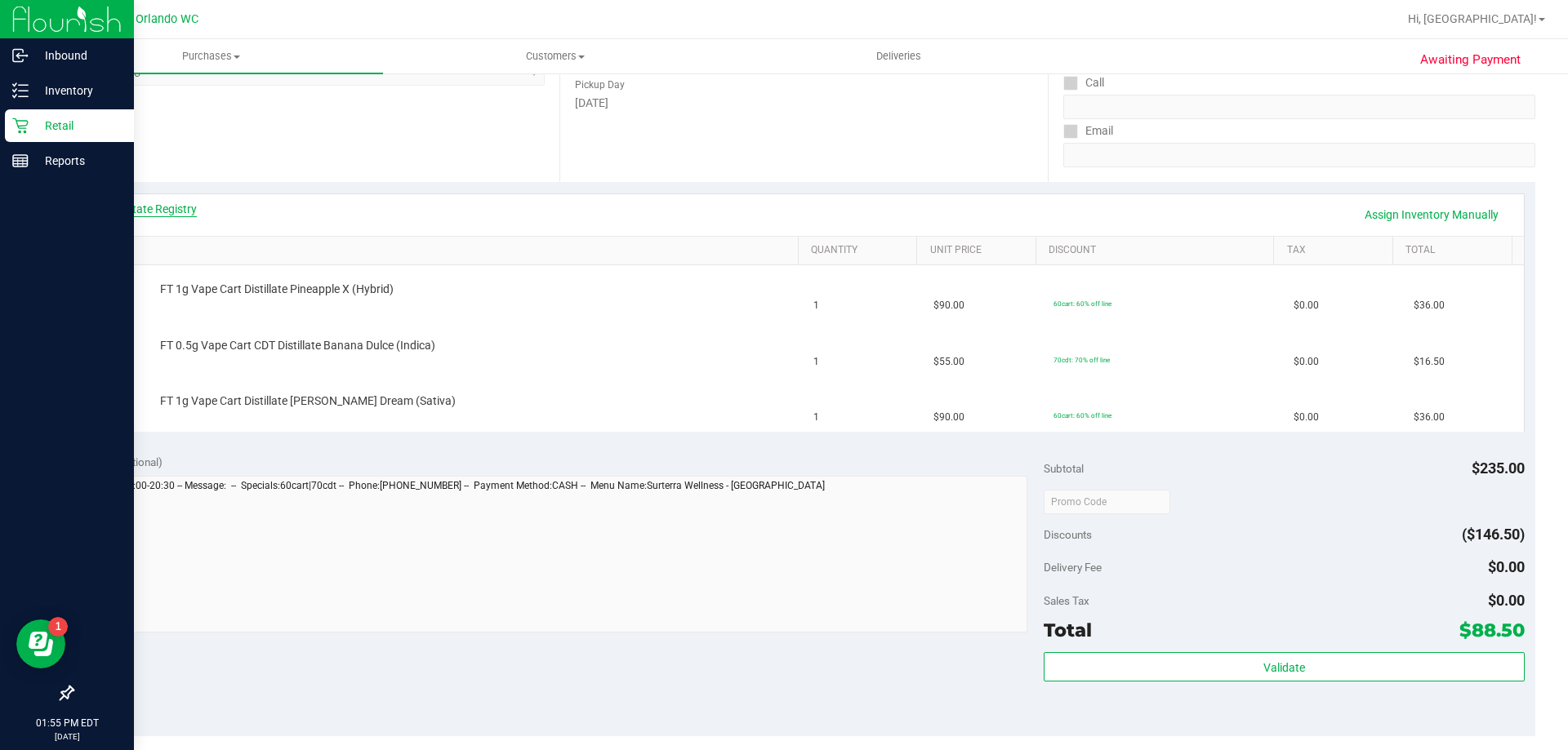
click at [176, 204] on link "View State Registry" at bounding box center [147, 209] width 98 height 16
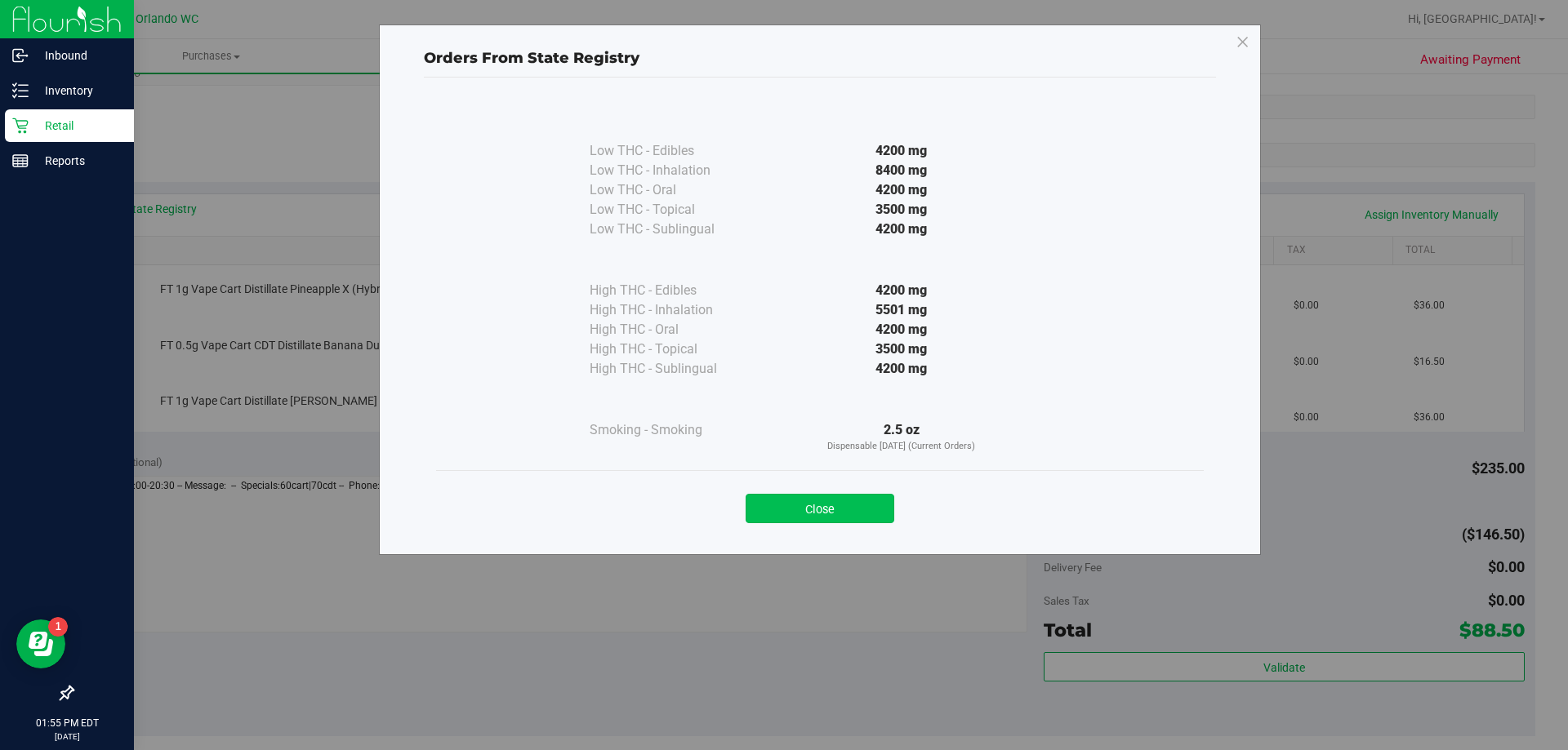
click at [825, 502] on button "Close" at bounding box center [819, 508] width 148 height 30
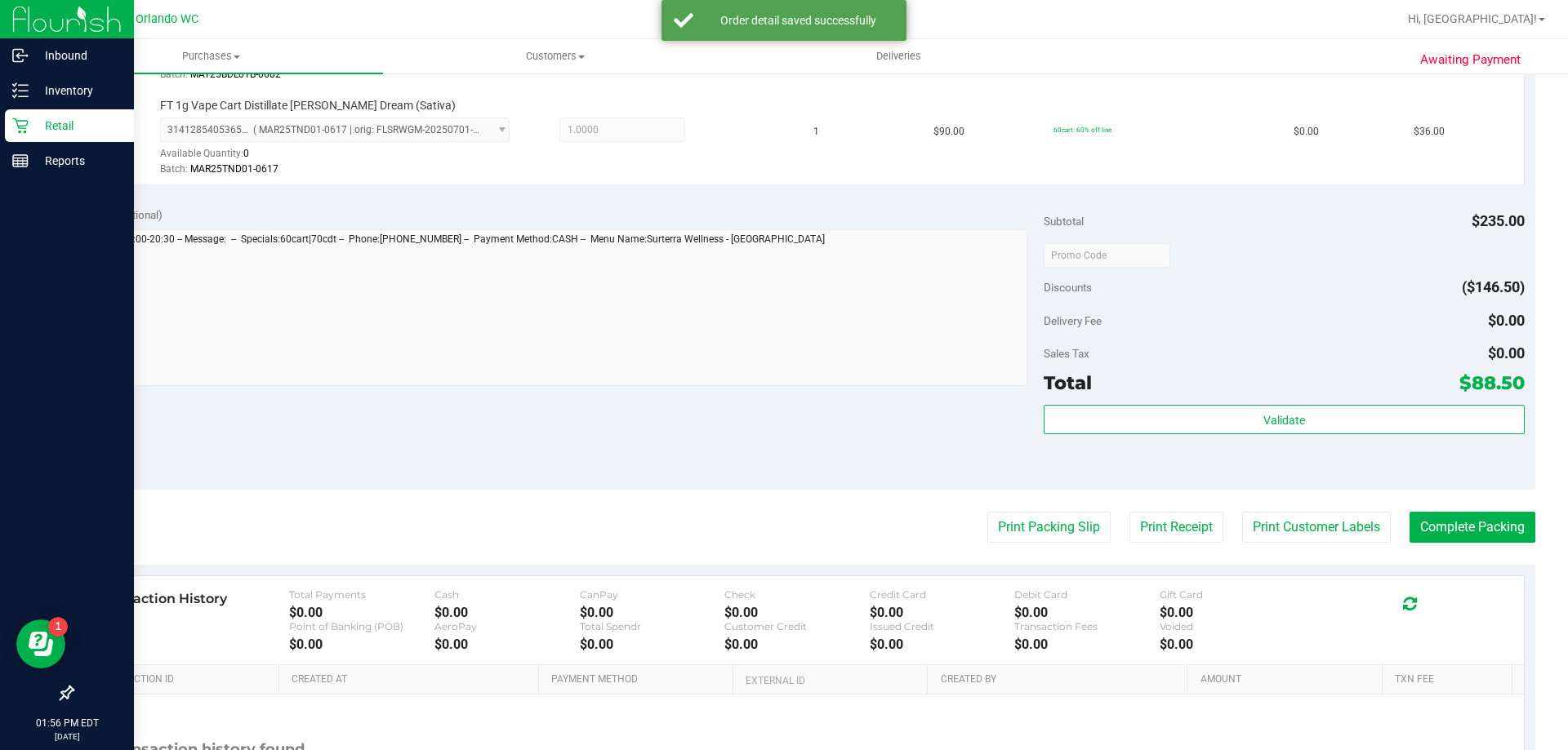
scroll to position [774, 0]
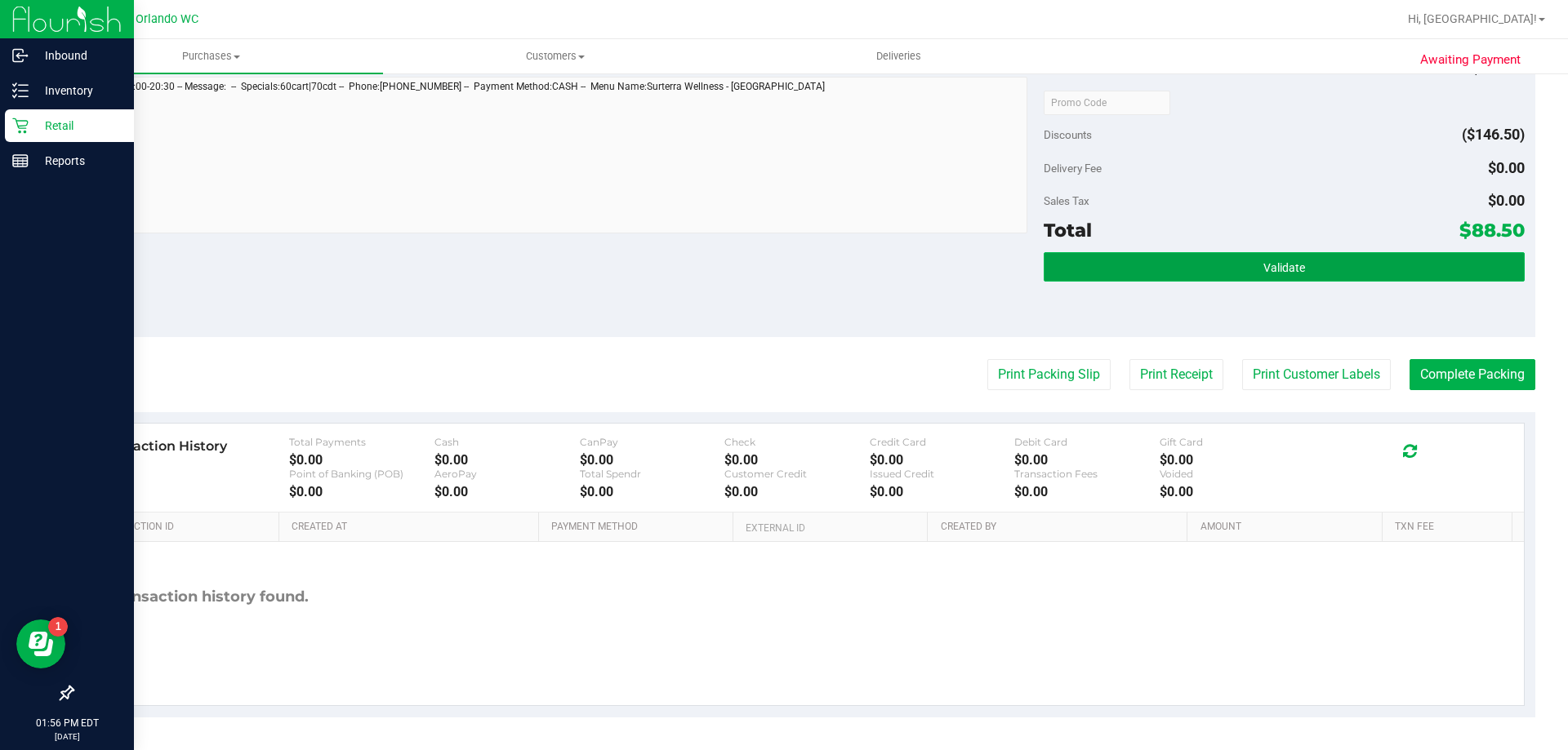
click at [1299, 262] on button "Validate" at bounding box center [1284, 267] width 481 height 30
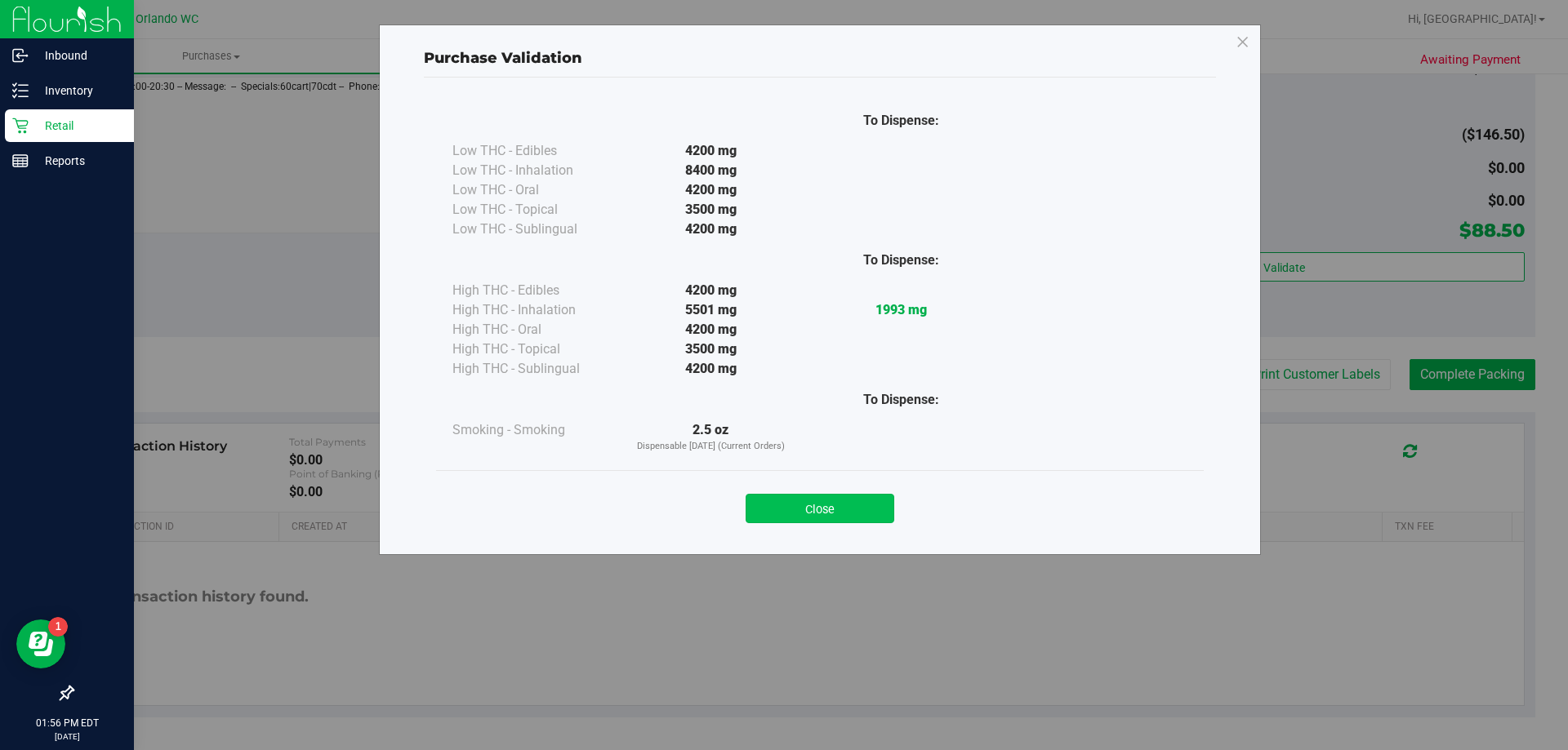
click at [857, 501] on button "Close" at bounding box center [819, 508] width 148 height 30
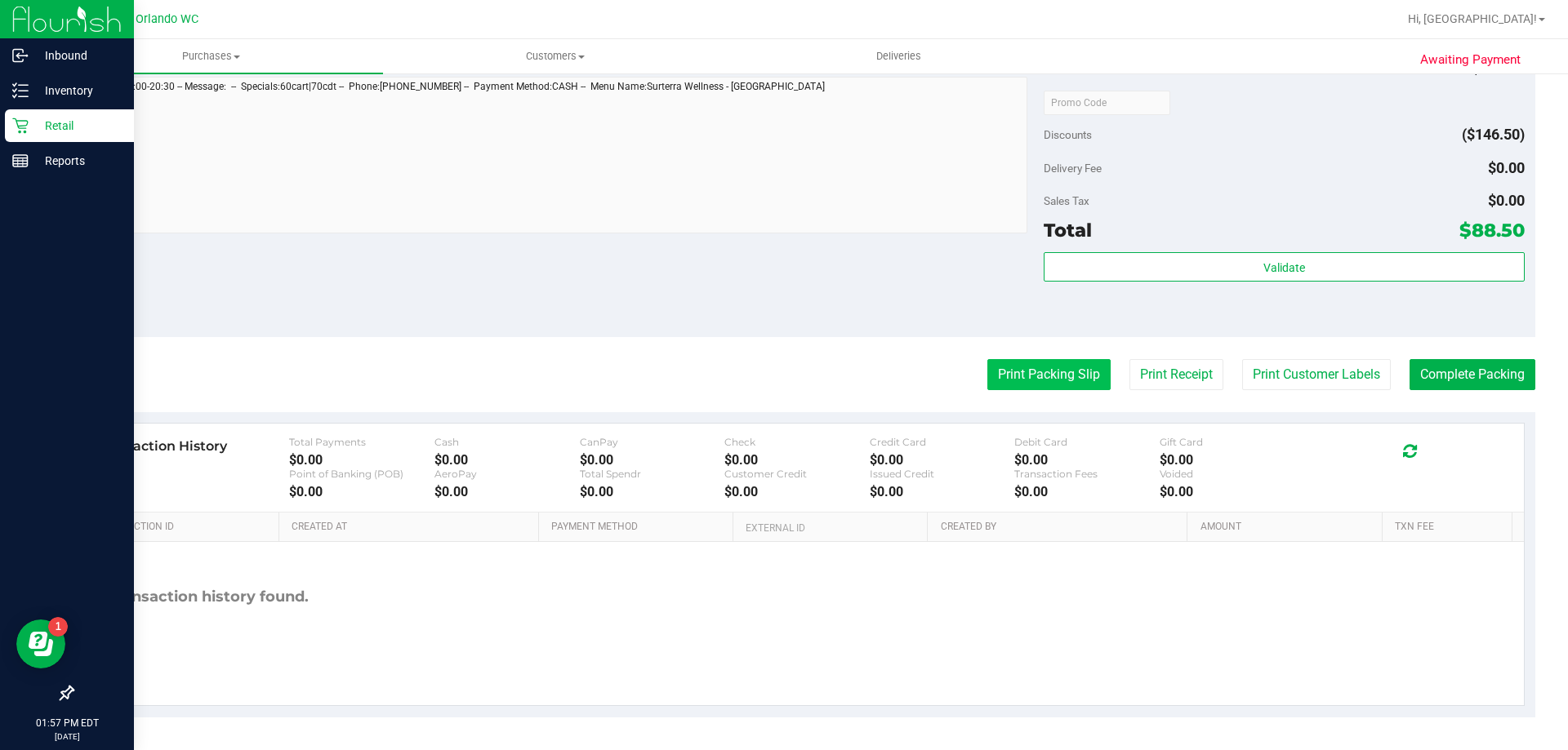
click at [1047, 368] on button "Print Packing Slip" at bounding box center [1049, 374] width 123 height 31
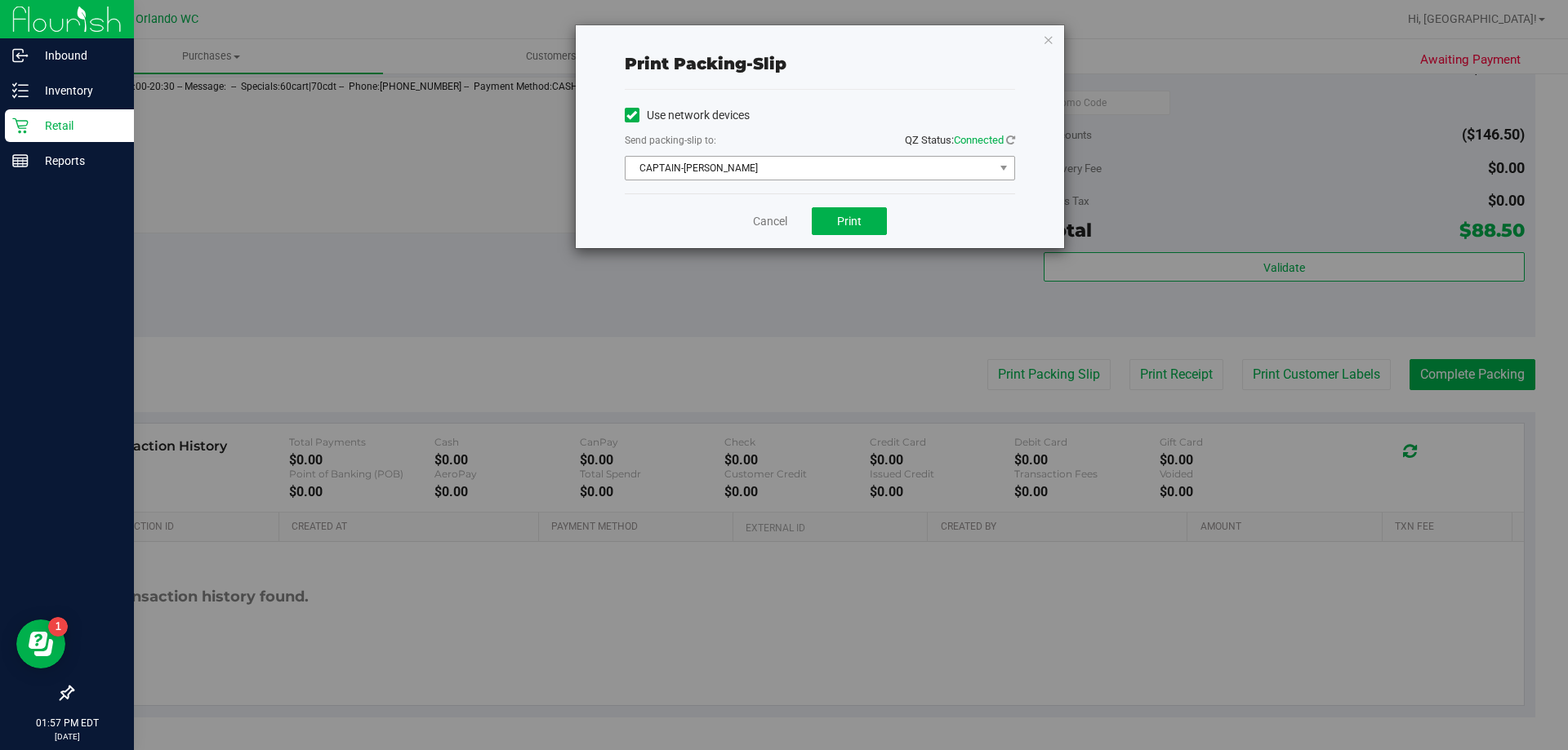
click at [860, 164] on span "CAPTAIN-[PERSON_NAME]" at bounding box center [810, 168] width 369 height 23
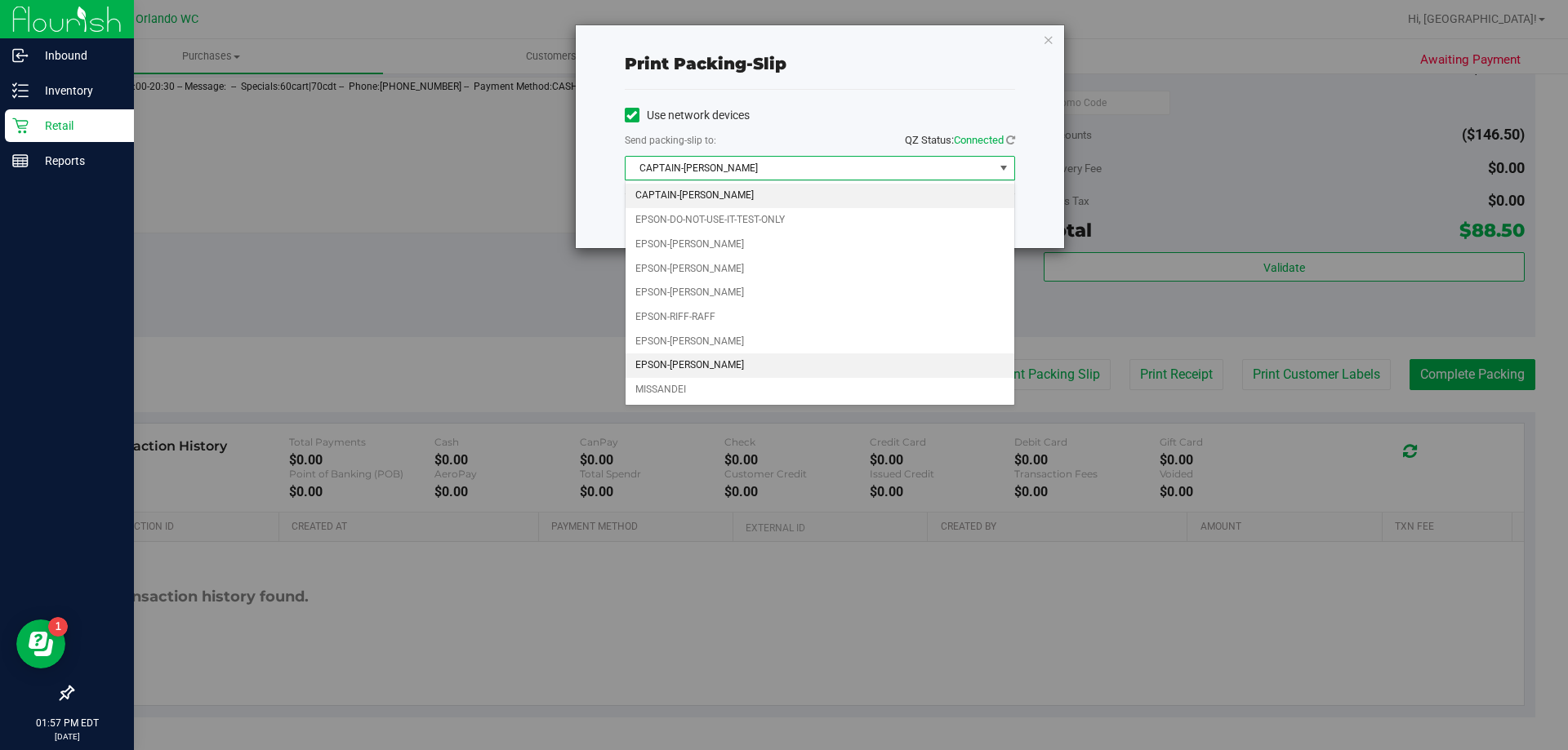
click at [765, 364] on li "EPSON-[PERSON_NAME]" at bounding box center [820, 365] width 389 height 25
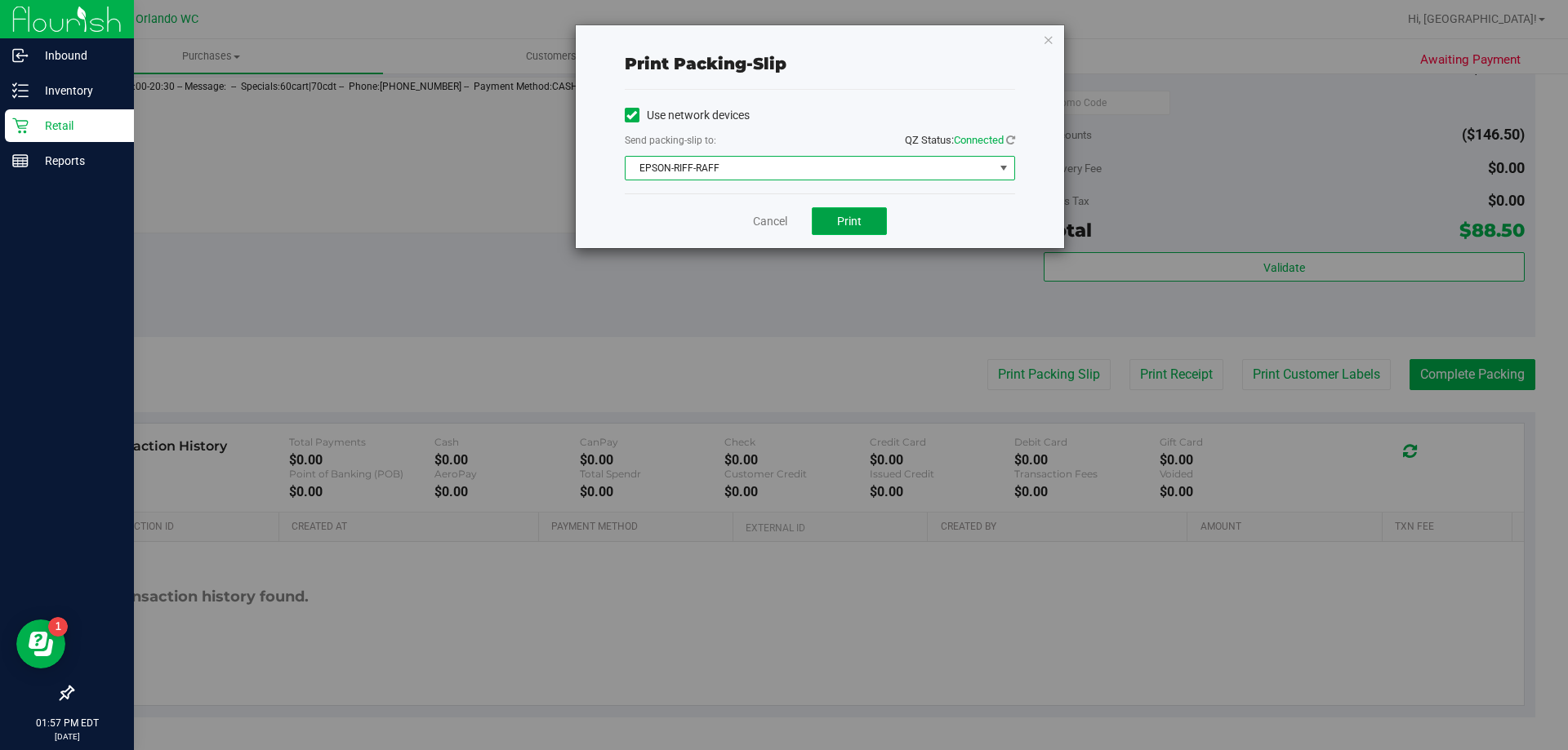
click at [851, 220] on span "Print" at bounding box center [850, 221] width 25 height 13
click at [773, 226] on link "Cancel" at bounding box center [771, 222] width 34 height 17
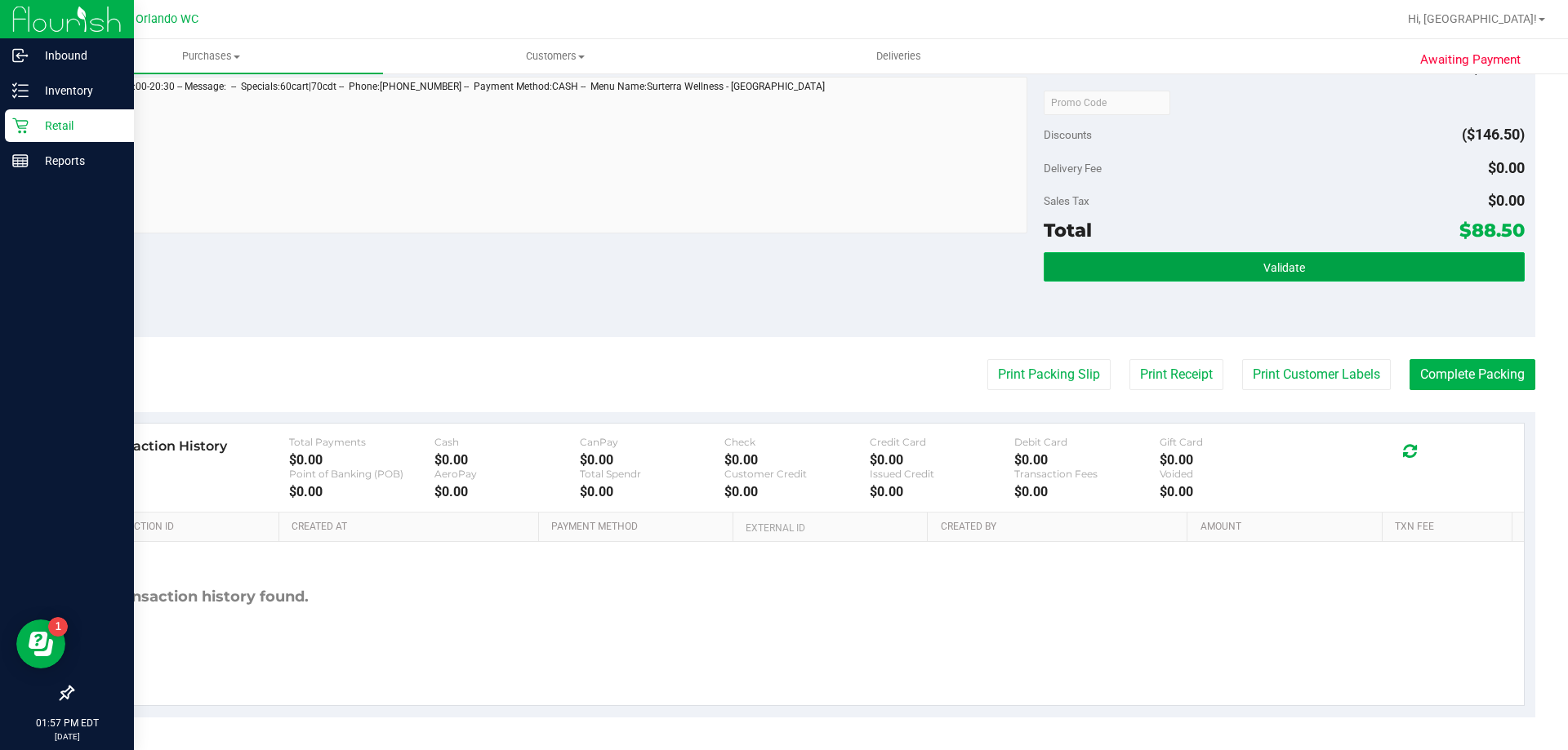
click at [1316, 259] on button "Validate" at bounding box center [1284, 267] width 481 height 30
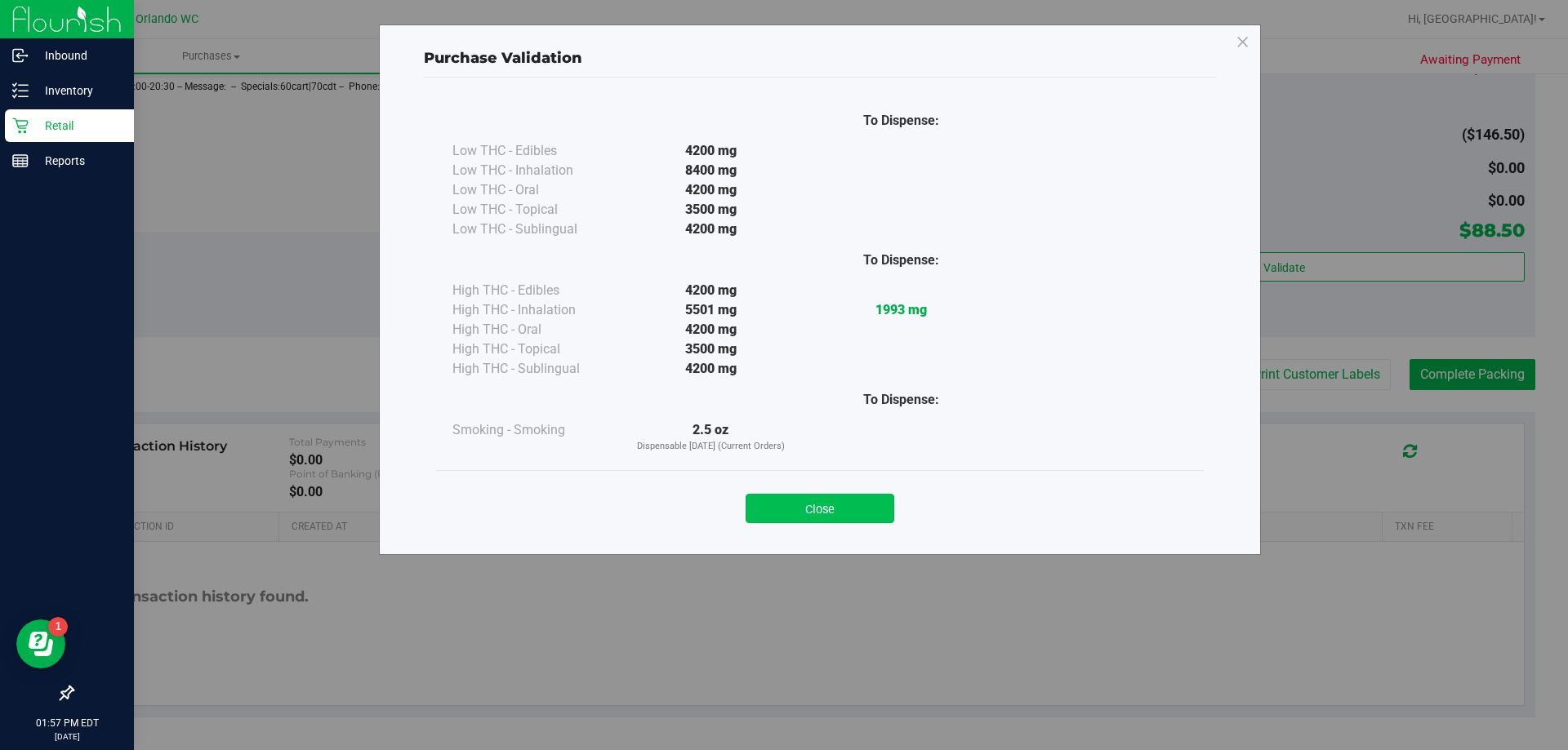
click at [840, 502] on button "Close" at bounding box center [819, 508] width 148 height 30
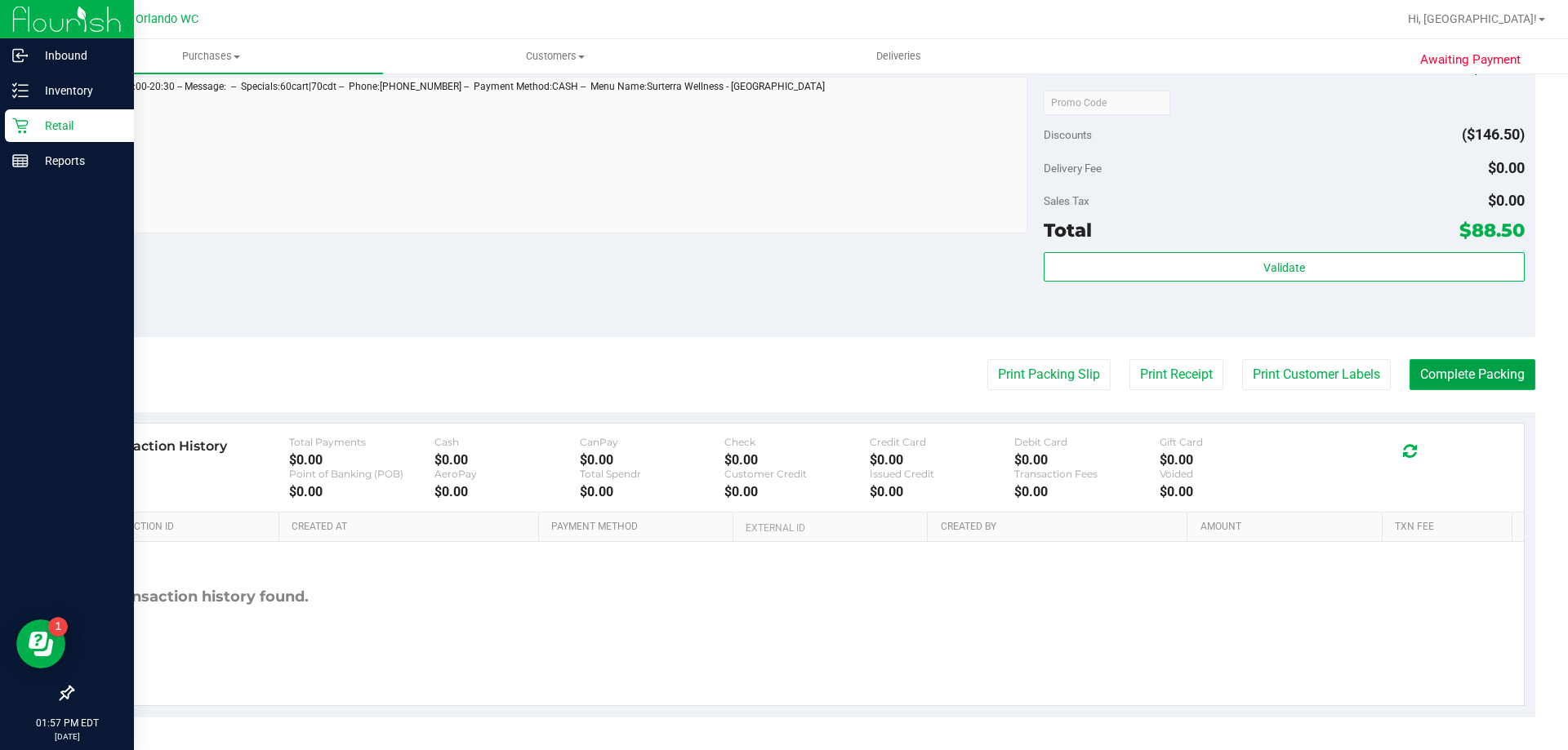
click at [1488, 375] on button "Complete Packing" at bounding box center [1472, 374] width 125 height 31
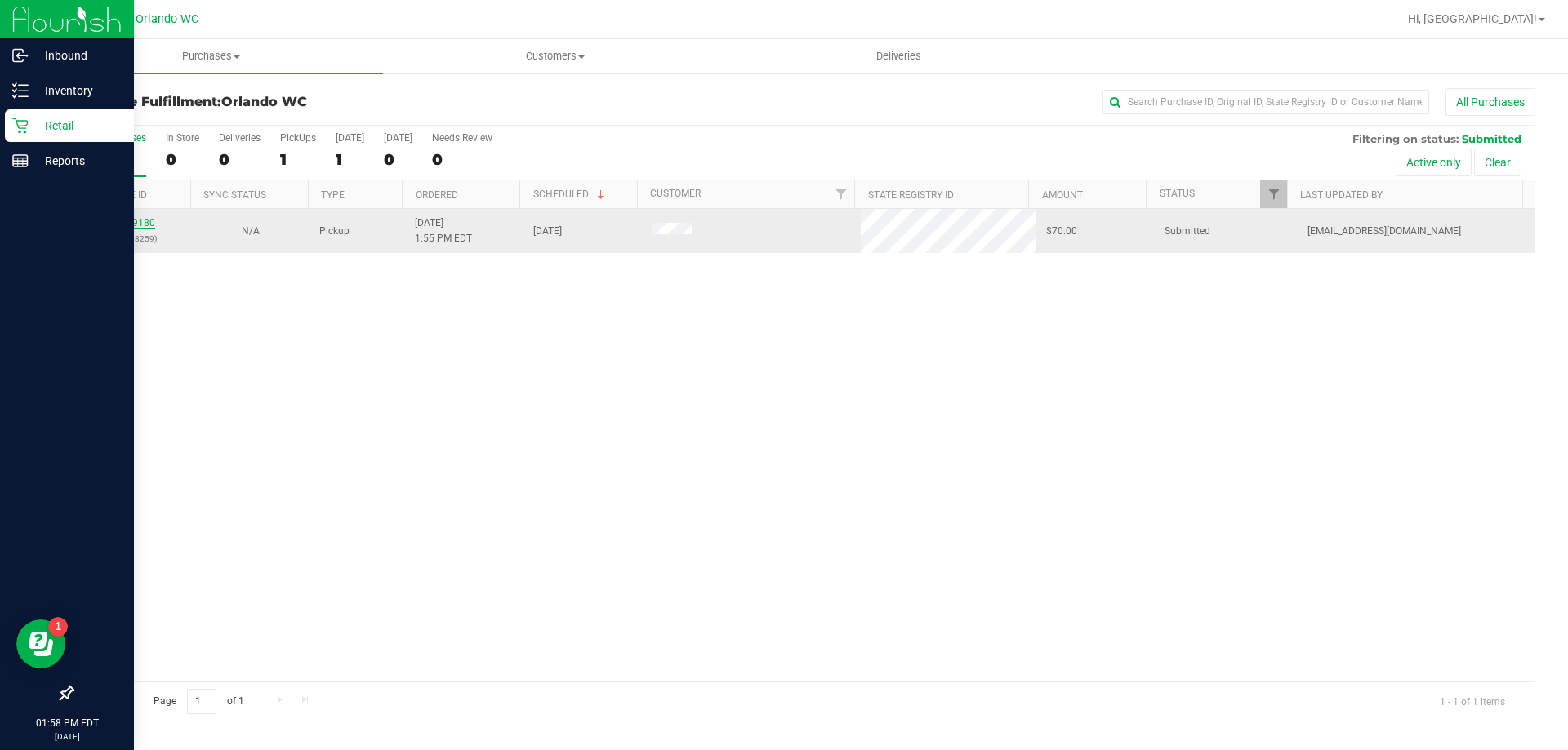
click at [140, 227] on link "11829180" at bounding box center [132, 223] width 46 height 11
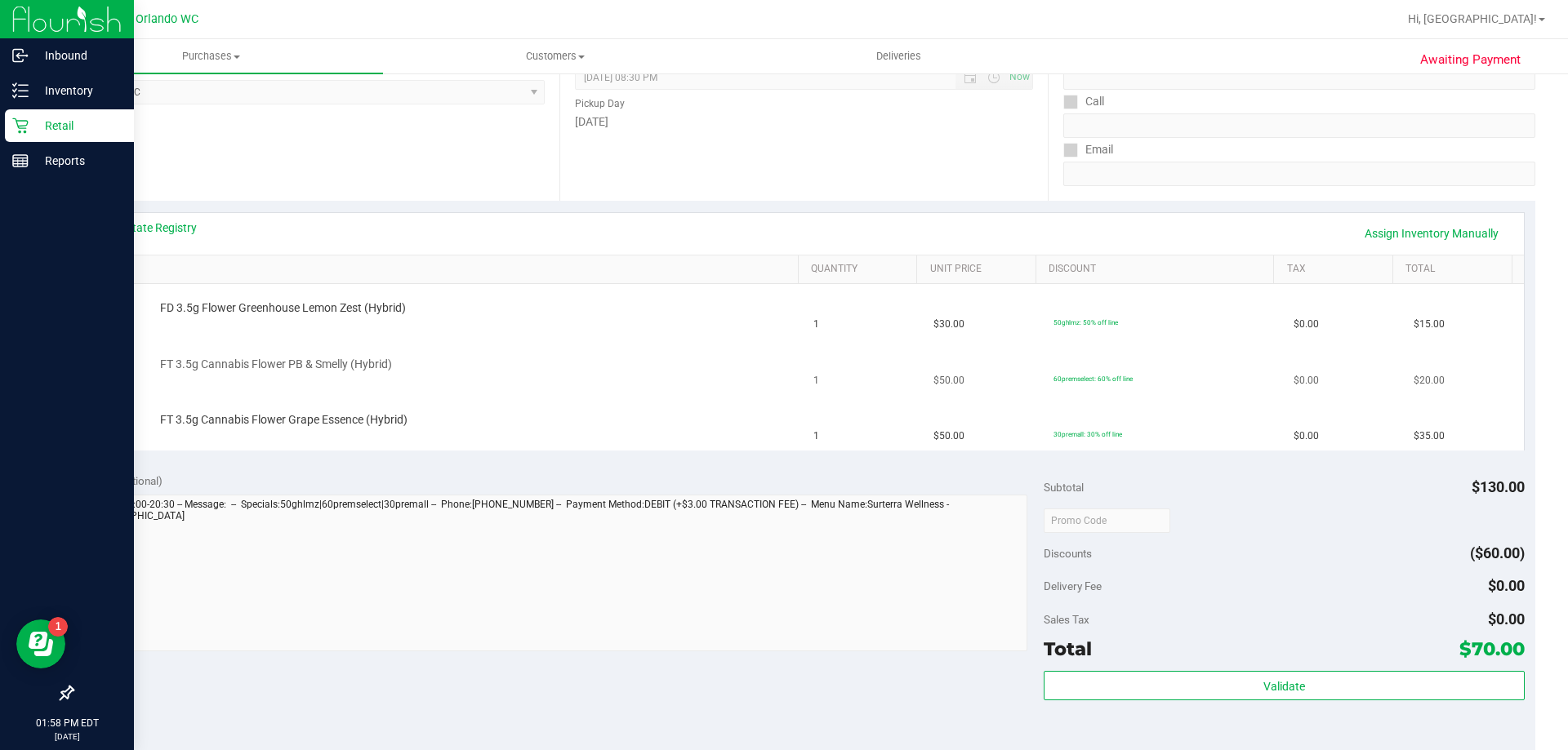
scroll to position [245, 0]
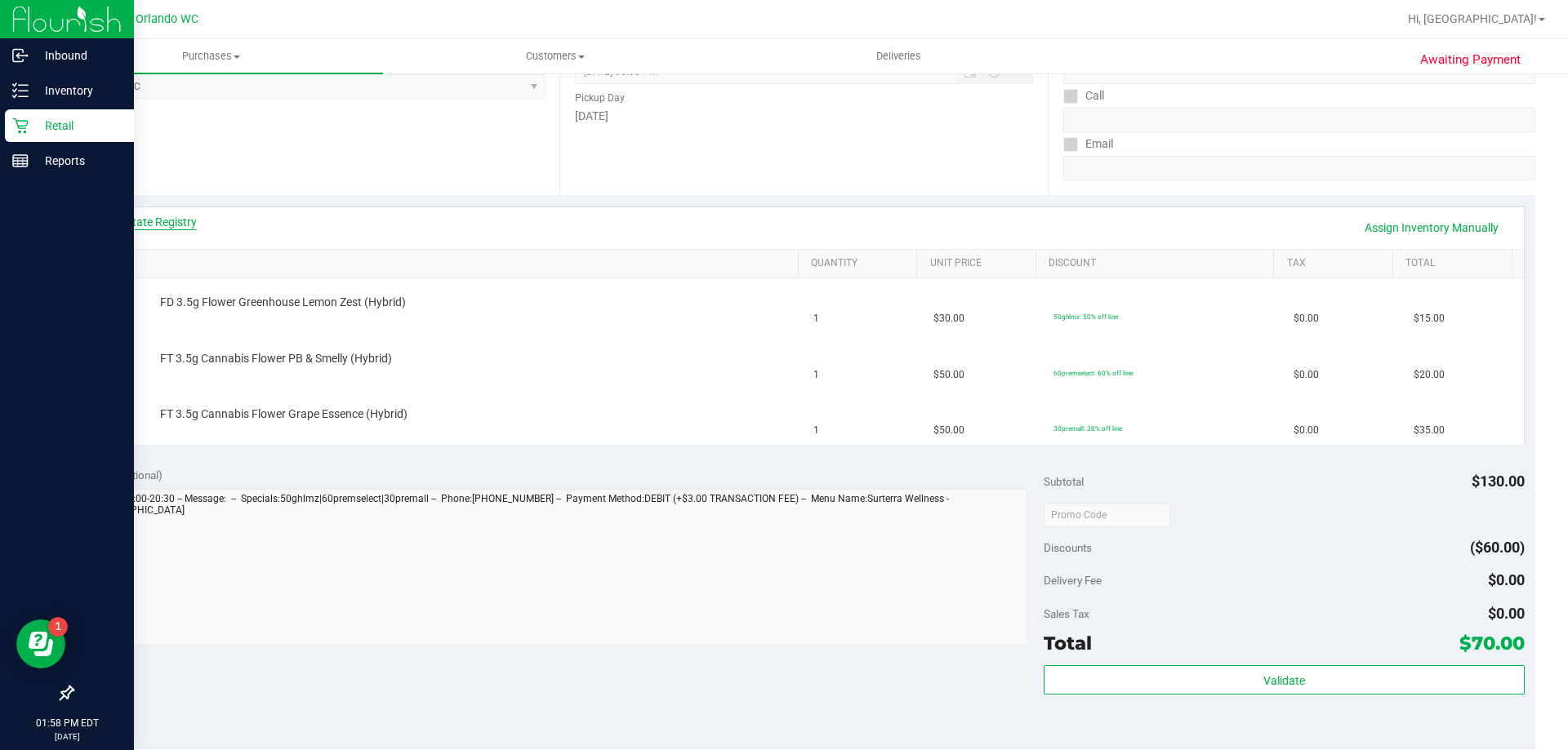
click at [173, 220] on link "View State Registry" at bounding box center [147, 222] width 98 height 16
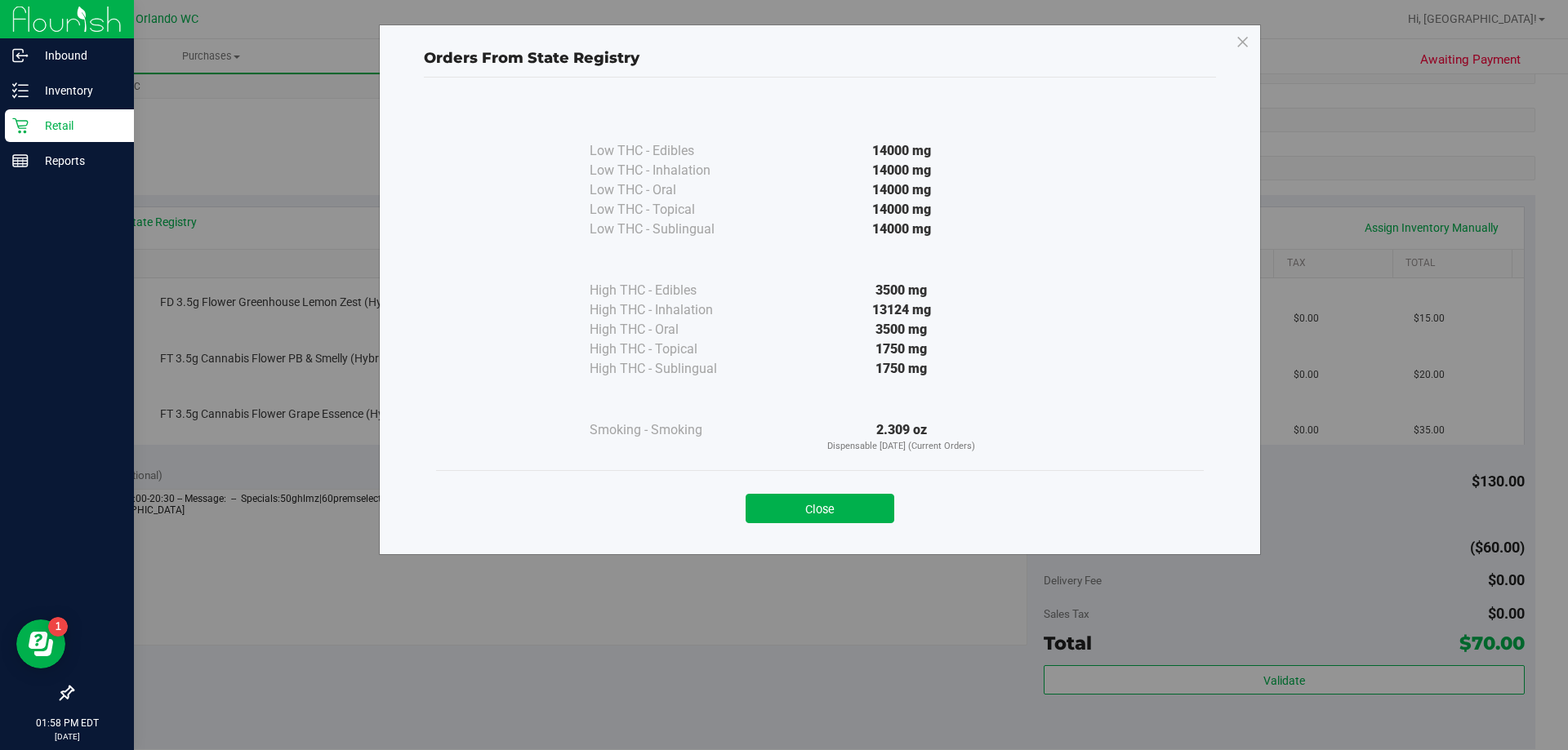
click at [835, 508] on button "Close" at bounding box center [819, 508] width 148 height 30
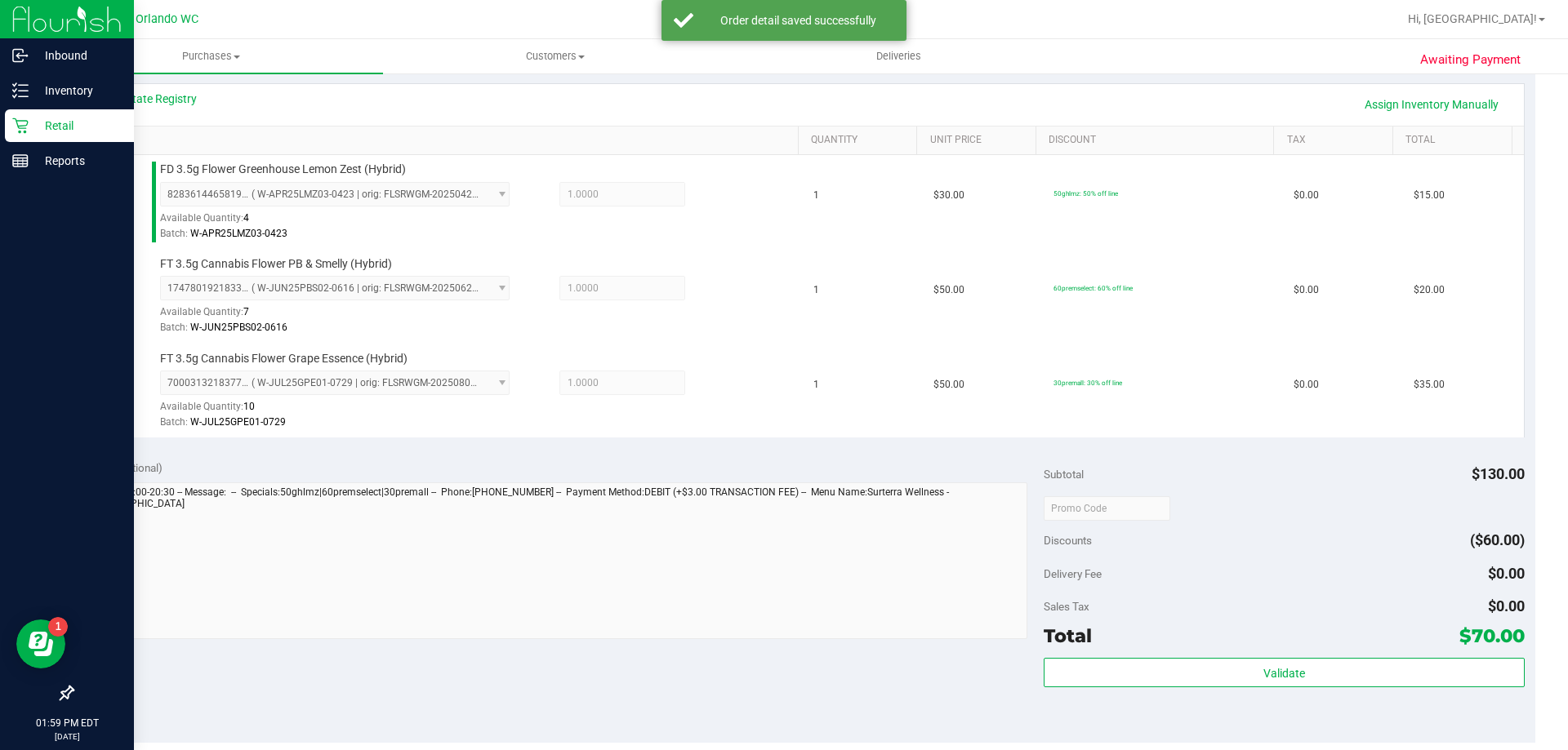
scroll to position [571, 0]
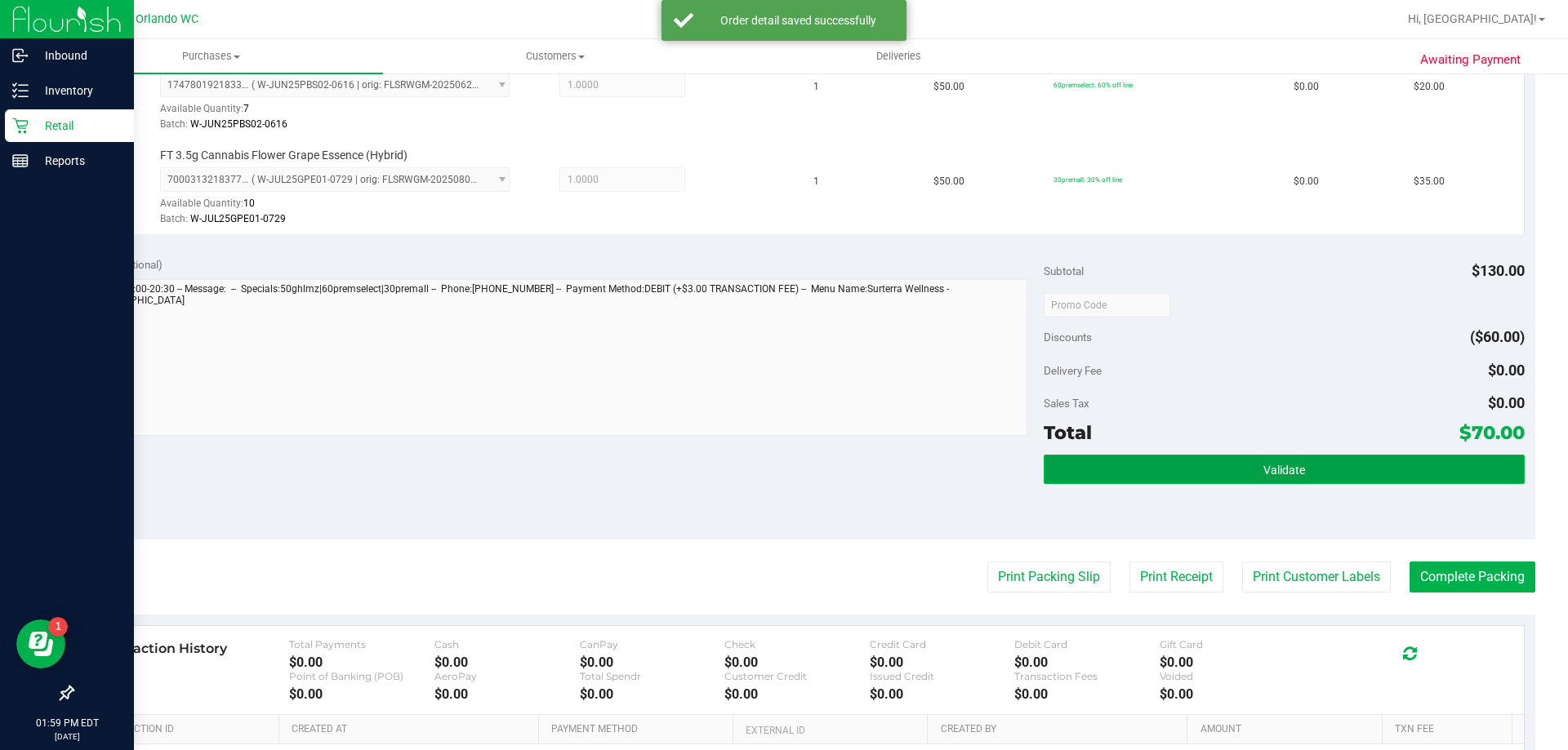
click at [1270, 464] on span "Validate" at bounding box center [1285, 471] width 42 height 13
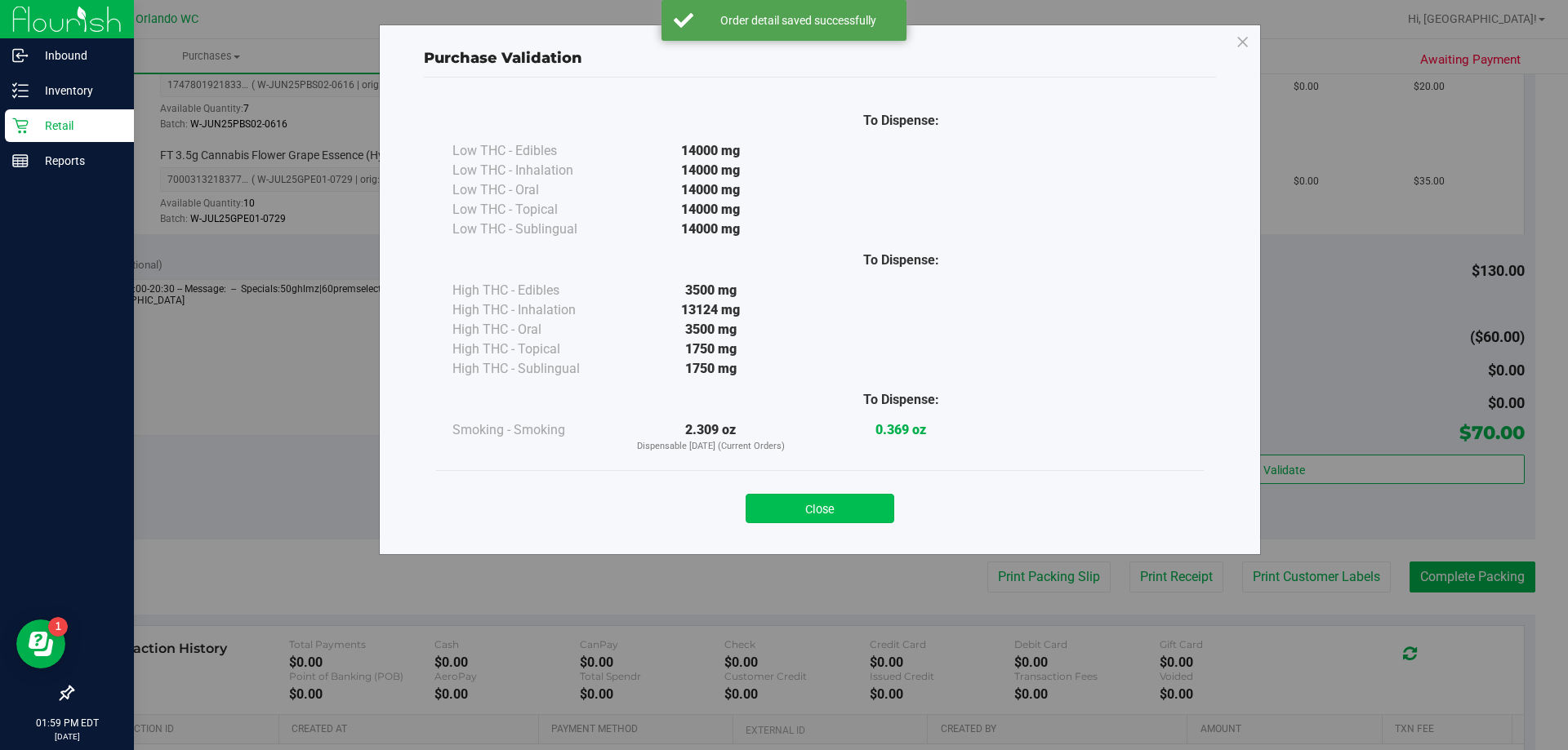
click at [844, 517] on button "Close" at bounding box center [819, 508] width 148 height 30
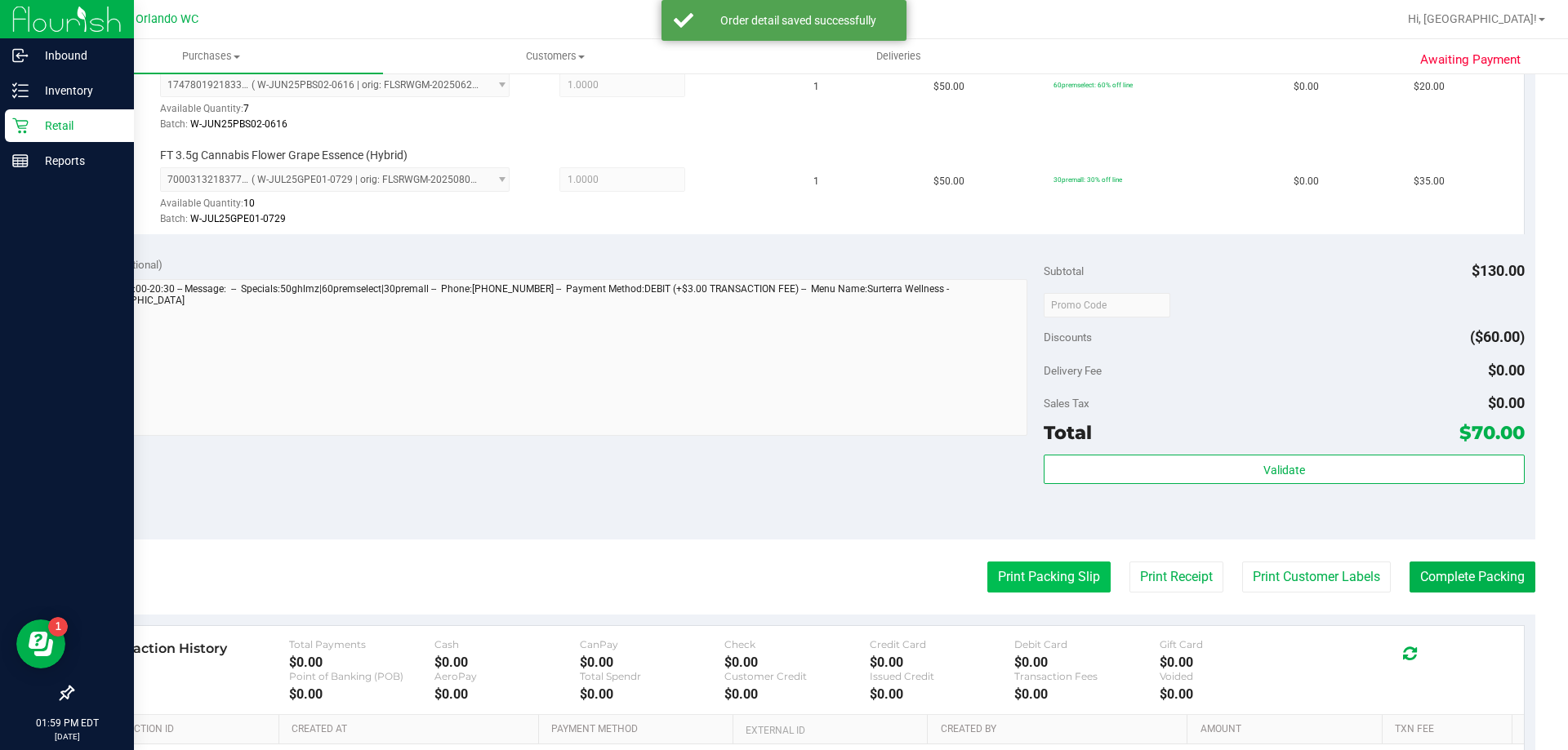
click at [1082, 584] on button "Print Packing Slip" at bounding box center [1049, 577] width 123 height 31
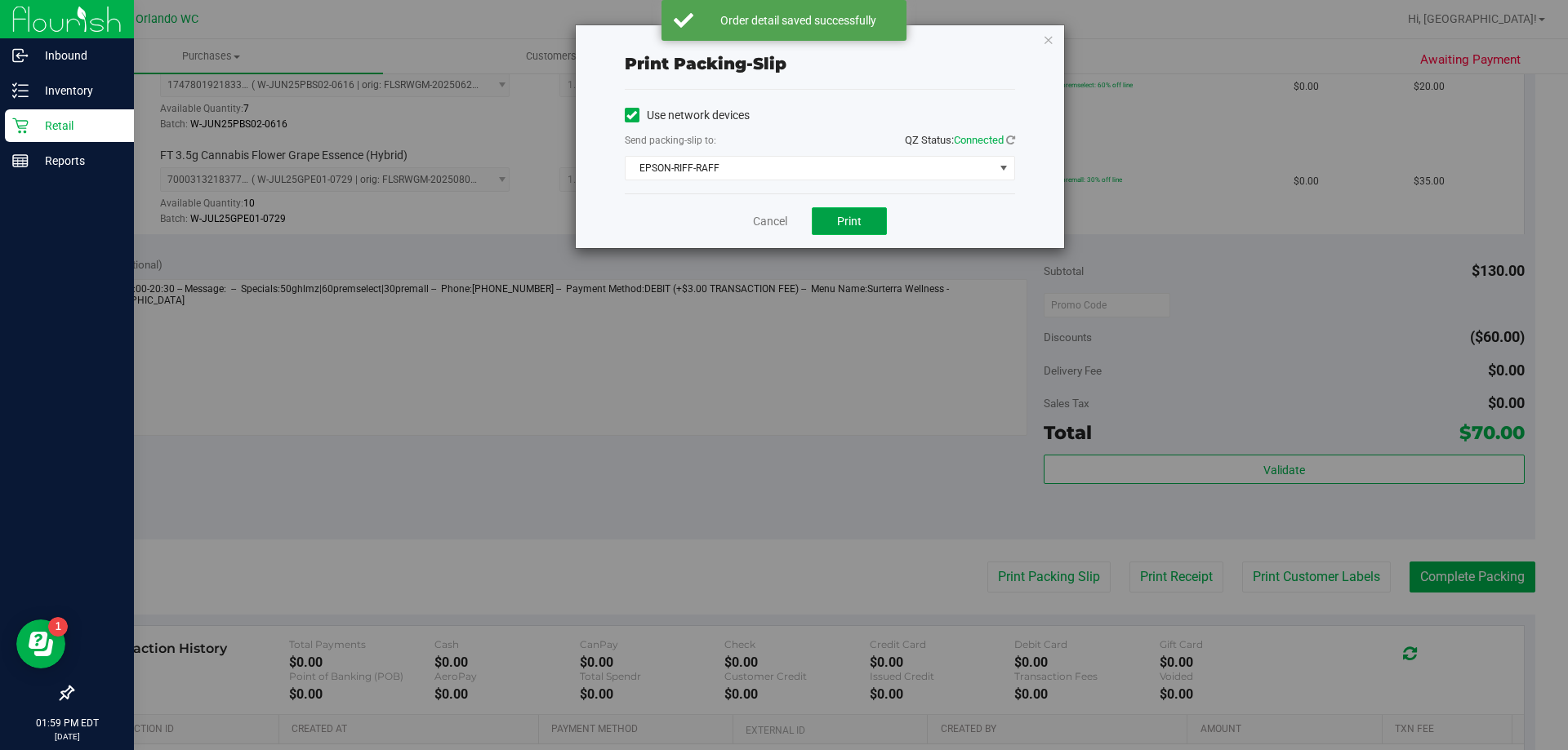
click at [866, 227] on button "Print" at bounding box center [849, 221] width 75 height 28
click at [772, 228] on link "Cancel" at bounding box center [771, 222] width 34 height 17
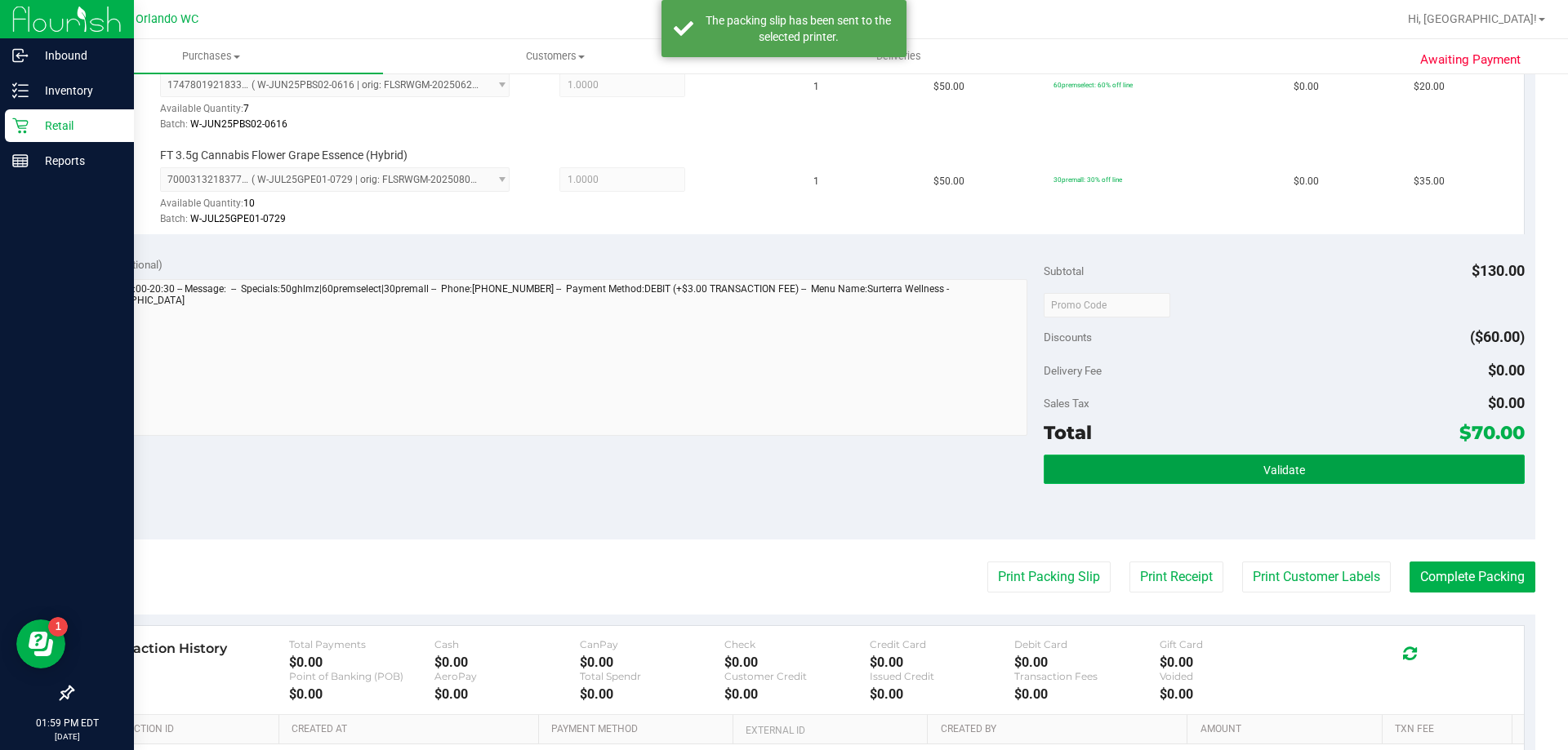
click at [1263, 478] on button "Validate" at bounding box center [1284, 469] width 481 height 30
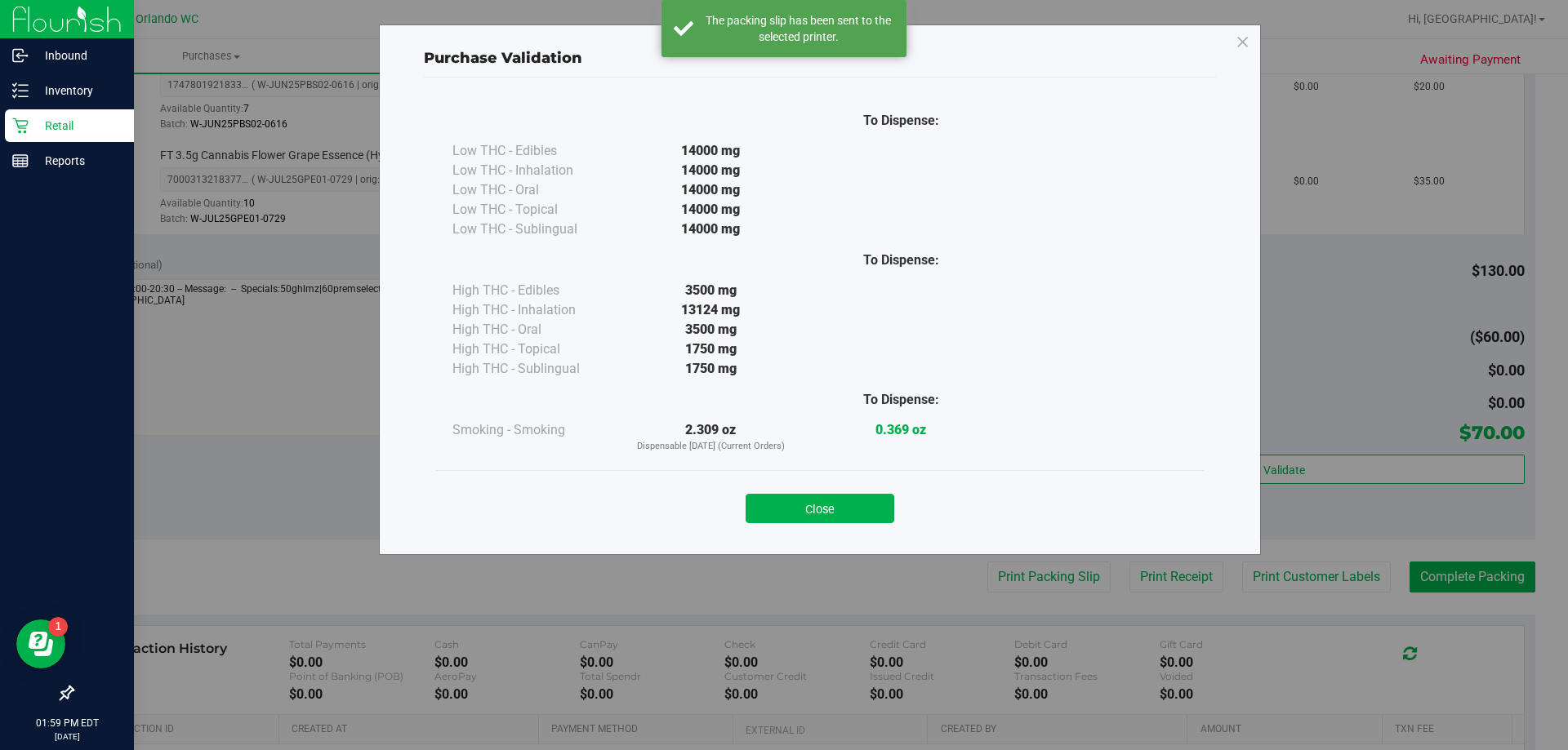
drag, startPoint x: 818, startPoint y: 505, endPoint x: 923, endPoint y: 517, distance: 105.7
click at [820, 505] on button "Close" at bounding box center [819, 508] width 148 height 30
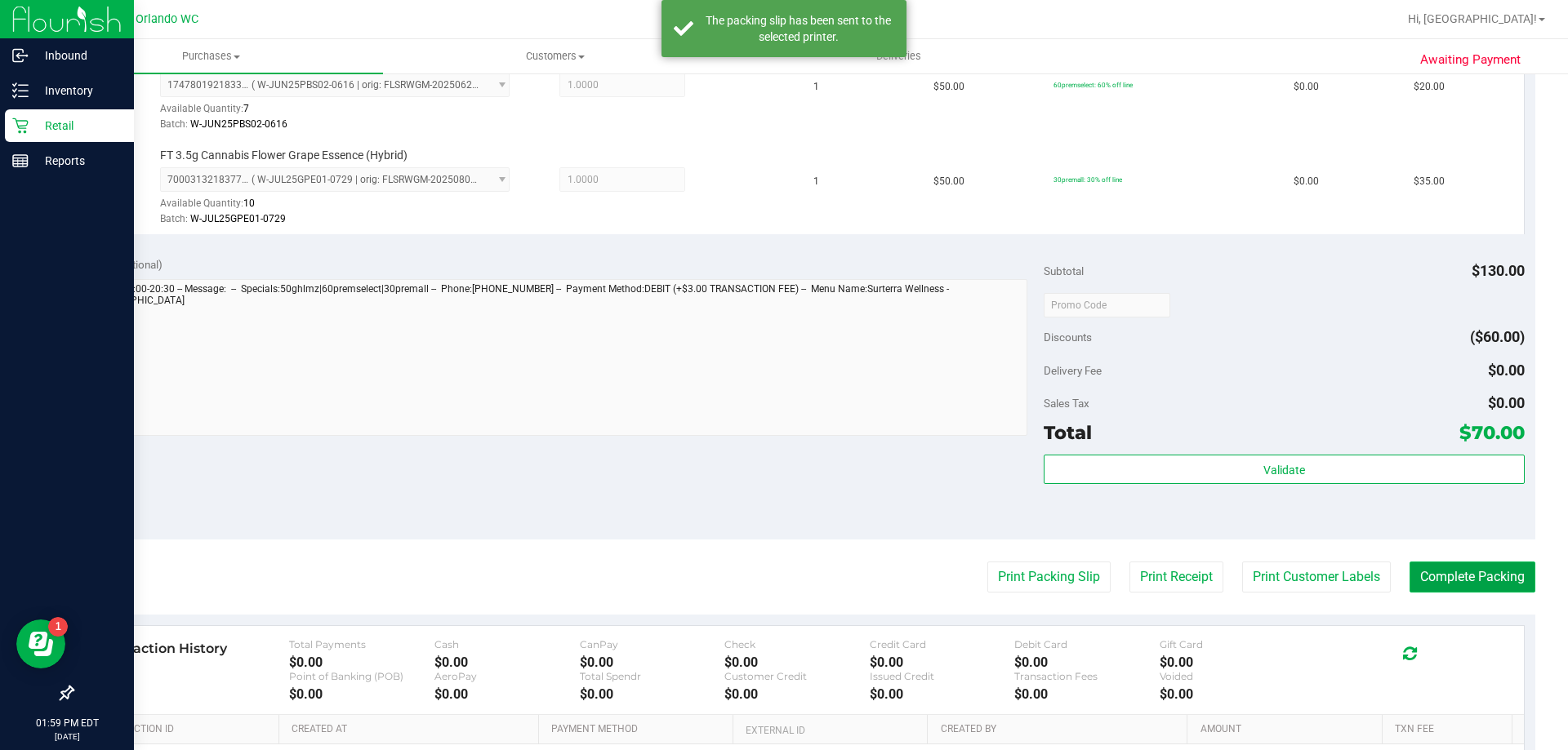
click at [1468, 581] on button "Complete Packing" at bounding box center [1472, 577] width 125 height 31
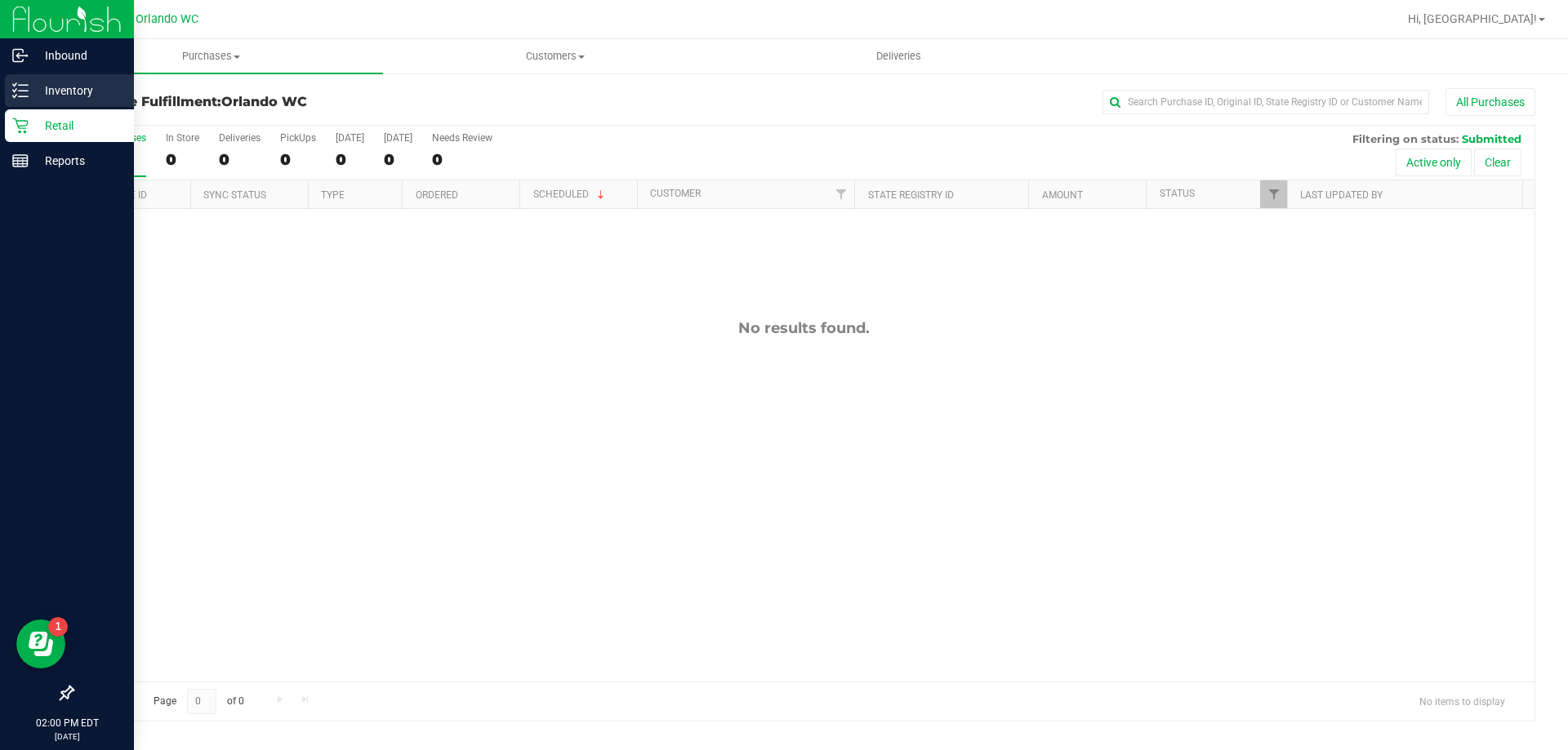
click at [18, 85] on icon at bounding box center [20, 90] width 16 height 16
click at [34, 87] on p "Inventory" at bounding box center [78, 90] width 98 height 19
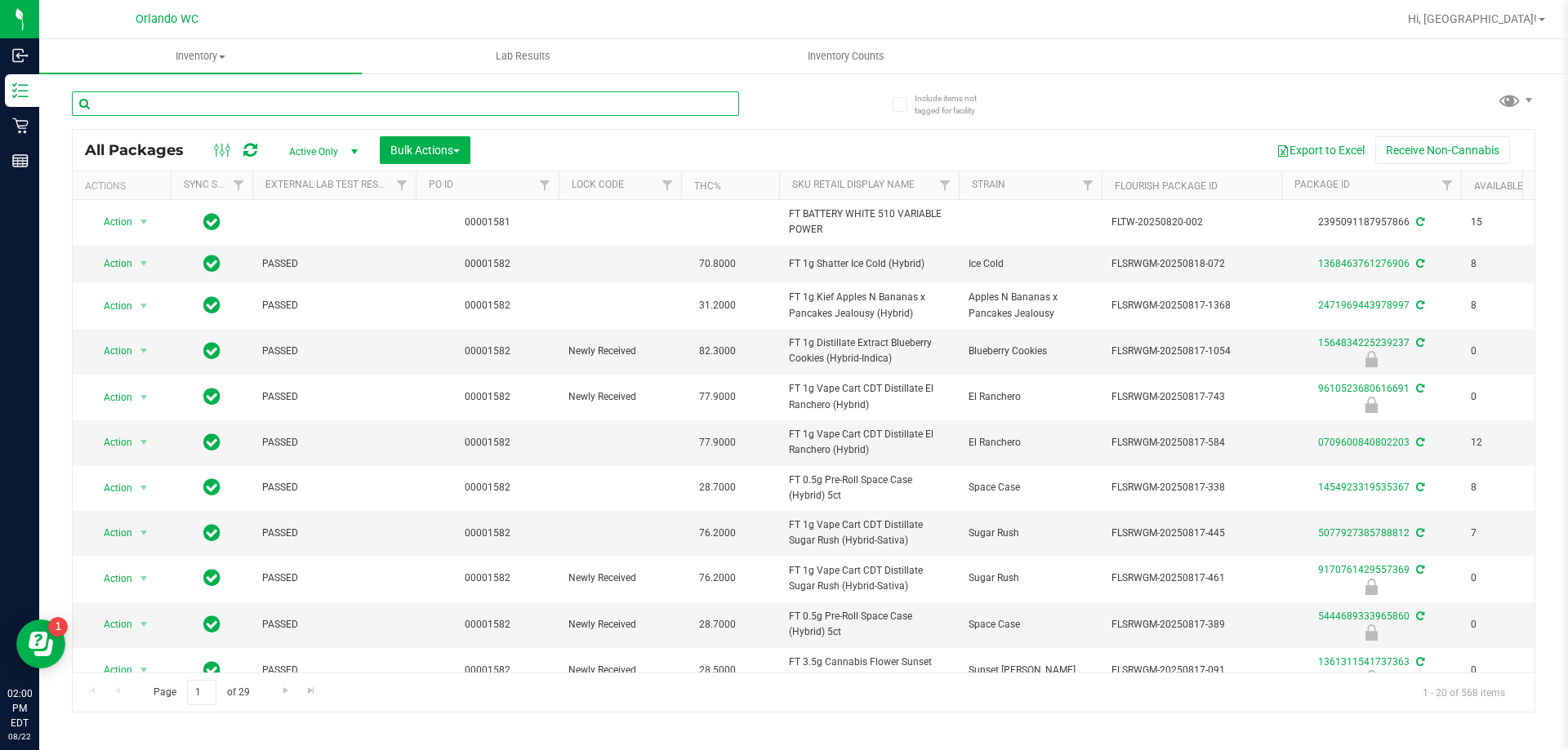
click at [252, 108] on input "text" at bounding box center [405, 104] width 667 height 25
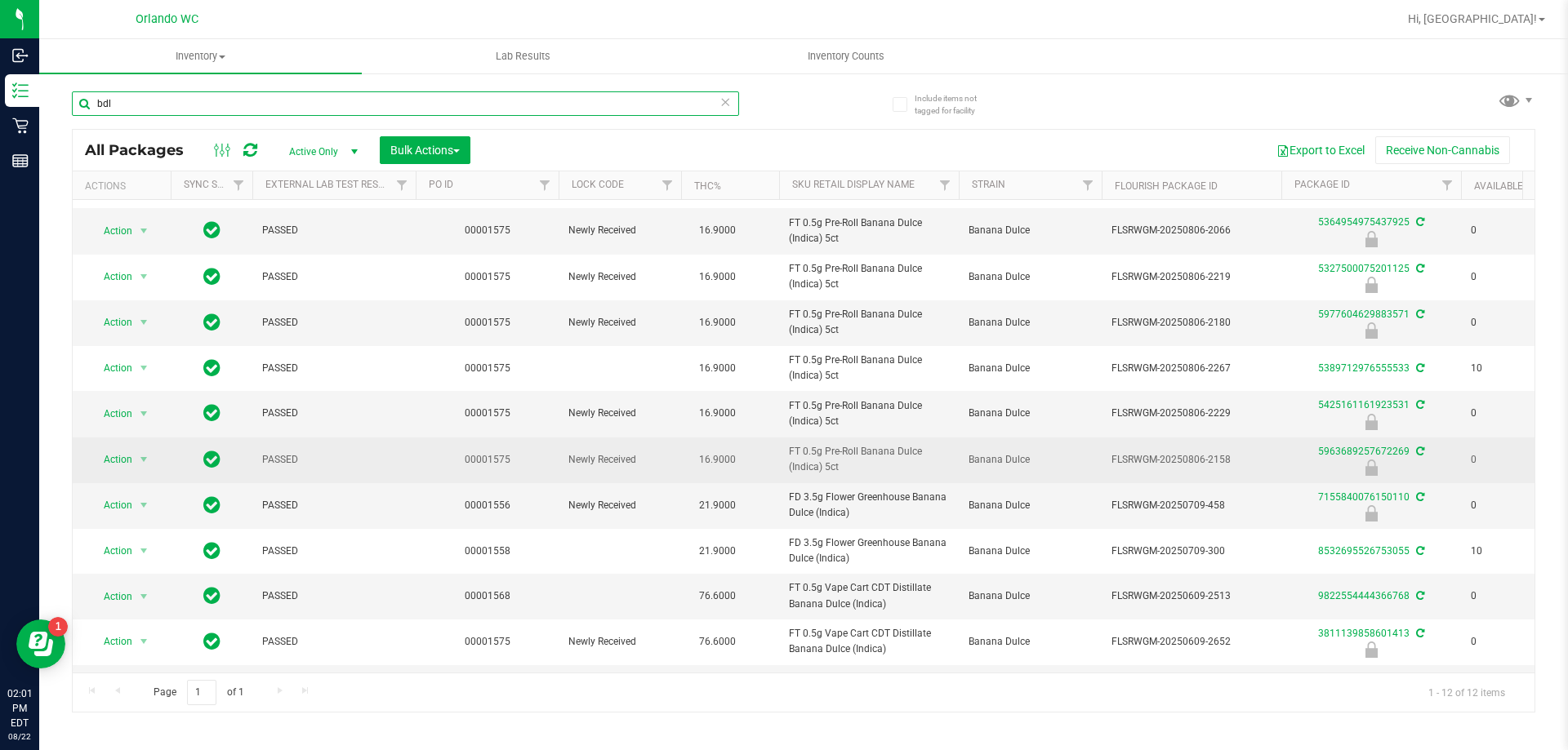
scroll to position [86, 0]
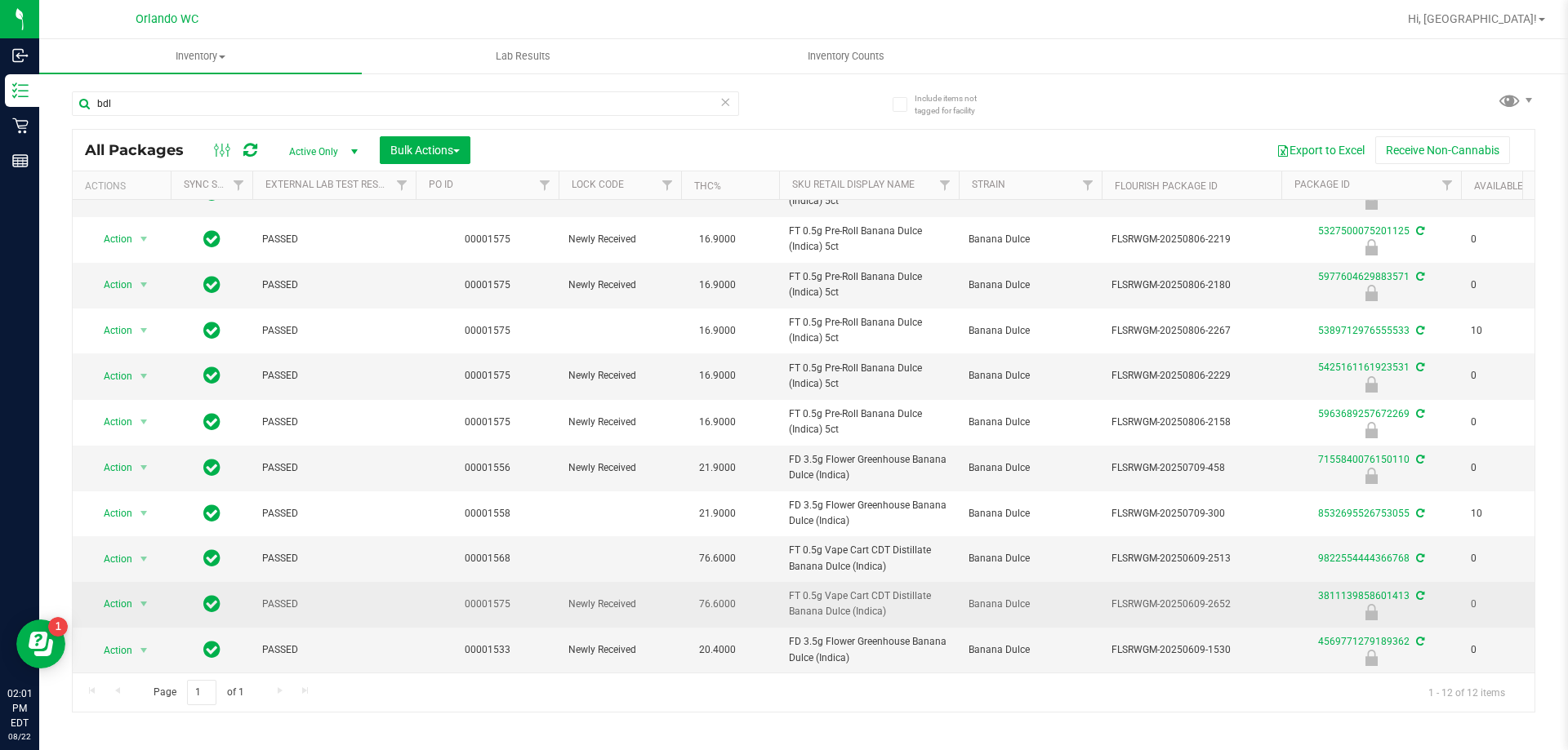
click at [862, 599] on span "FT 0.5g Vape Cart CDT Distillate Banana Dulce (Indica)" at bounding box center [868, 604] width 160 height 31
copy tr "FT 0.5g Vape Cart CDT Distillate Banana Dulce (Indica)"
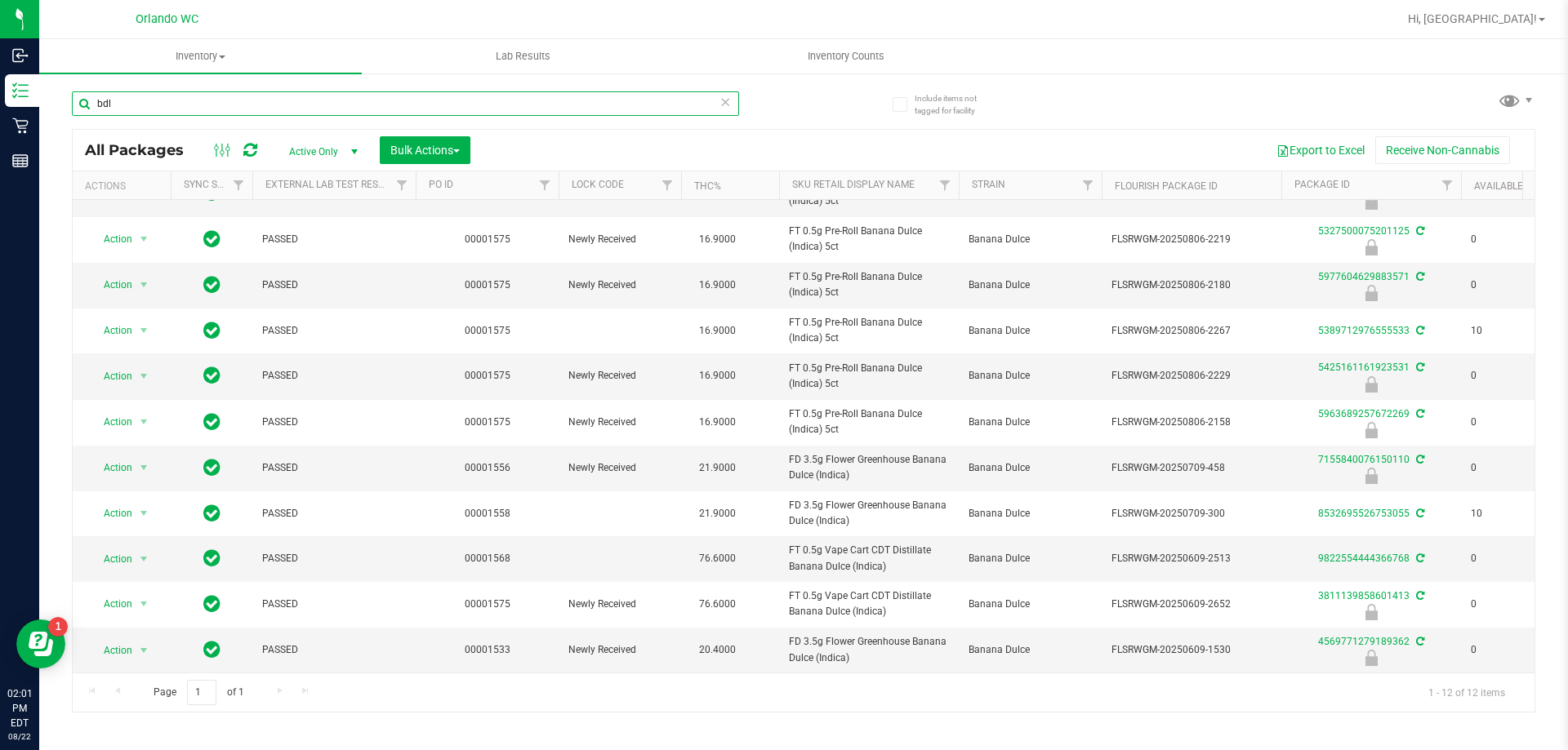
click at [235, 102] on input "bdl" at bounding box center [405, 104] width 667 height 25
paste input "FT 0.5g Vape Cart CDT Distillate Banana Dulce (Indica)"
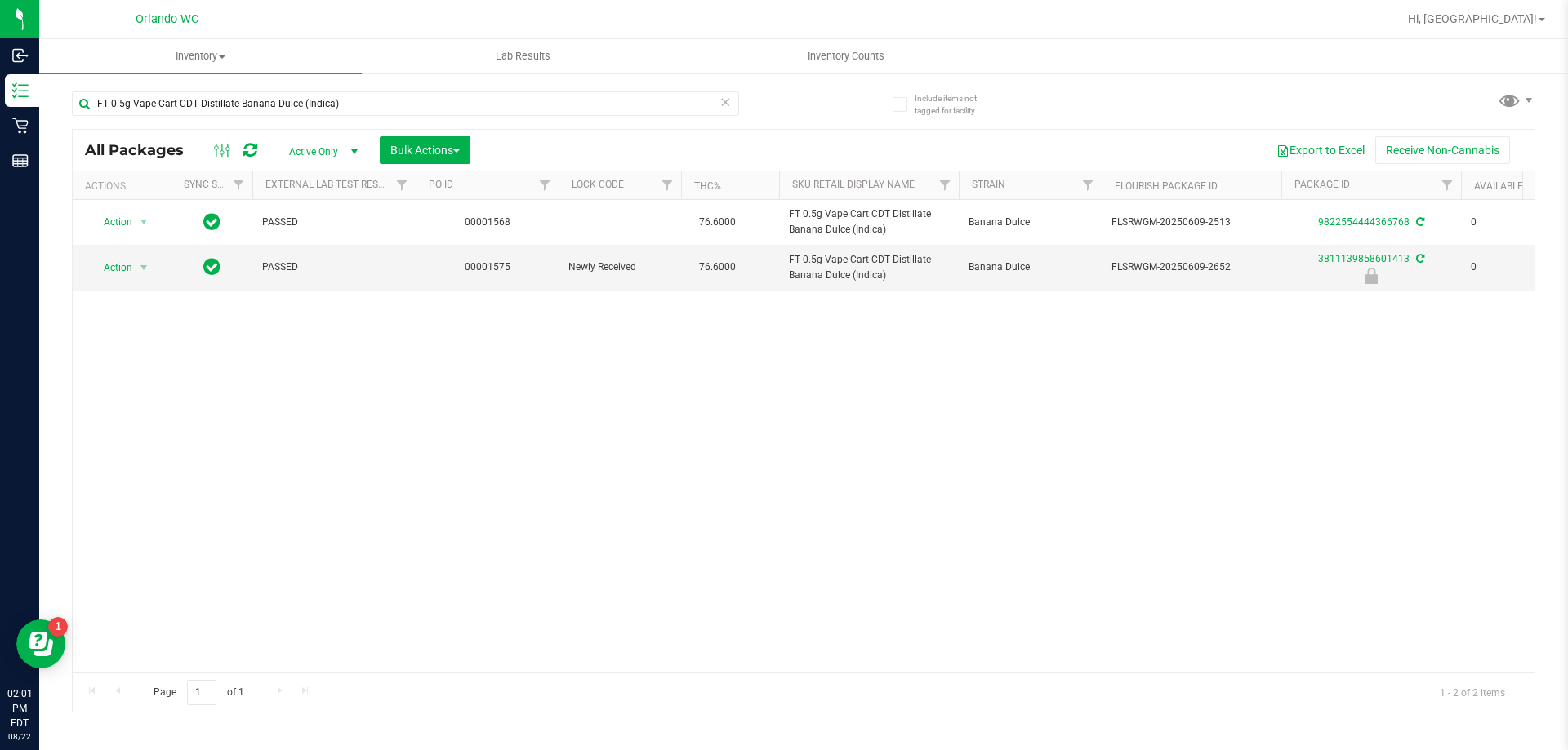
click at [654, 481] on div "Action Action Create package Edit attributes Global inventory Locate package Lo…" at bounding box center [803, 436] width 1462 height 473
click at [857, 265] on span "FT 0.5g Vape Cart CDT Distillate Banana Dulce (Indica)" at bounding box center [868, 268] width 160 height 31
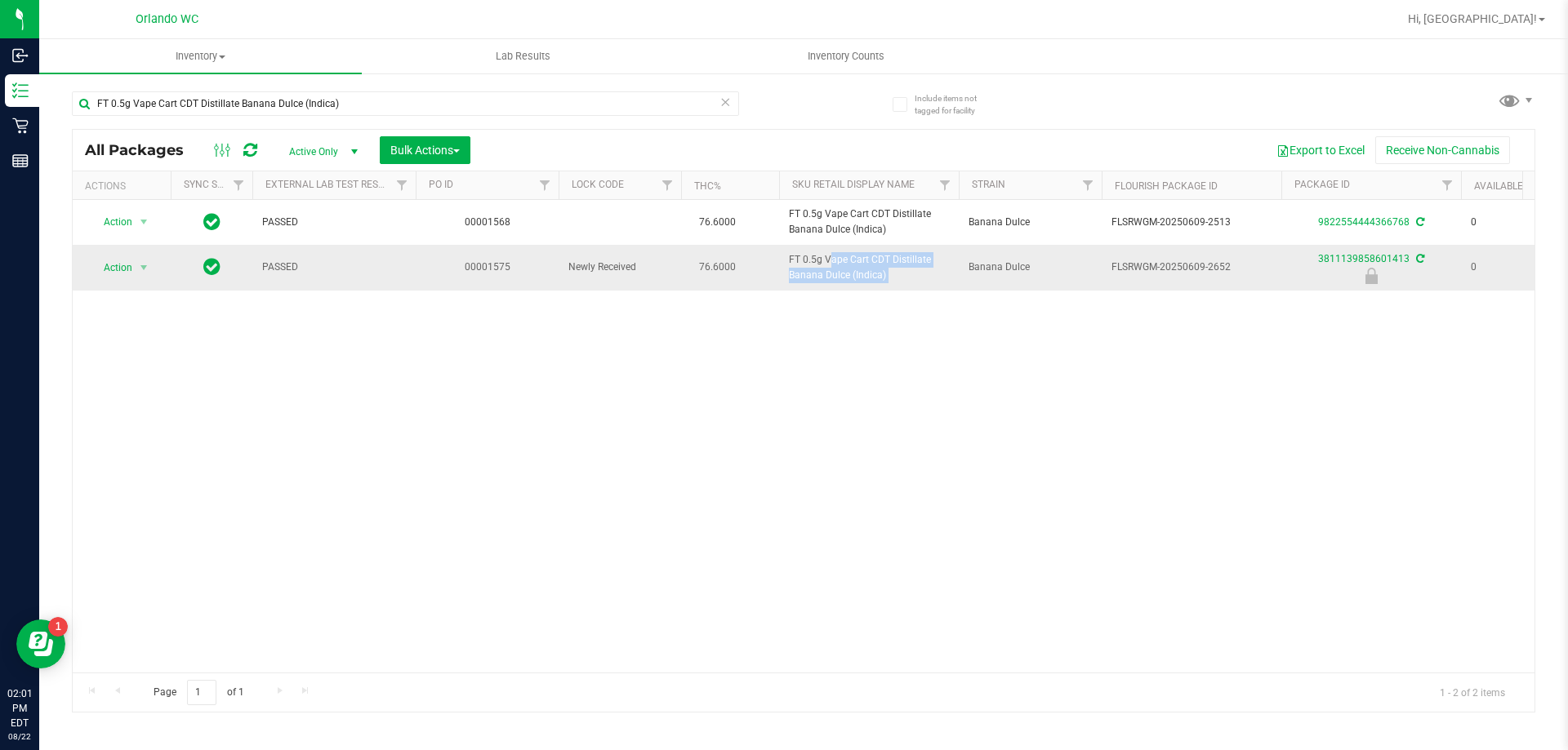
copy tr "FT 0.5g Vape Cart CDT Distillate Banana Dulce (Indica)"
click at [543, 503] on div "Action Action Create package Edit attributes Global inventory Locate package Lo…" at bounding box center [803, 436] width 1462 height 473
click at [1174, 264] on span "FLSRWGM-20250609-2652" at bounding box center [1191, 267] width 160 height 15
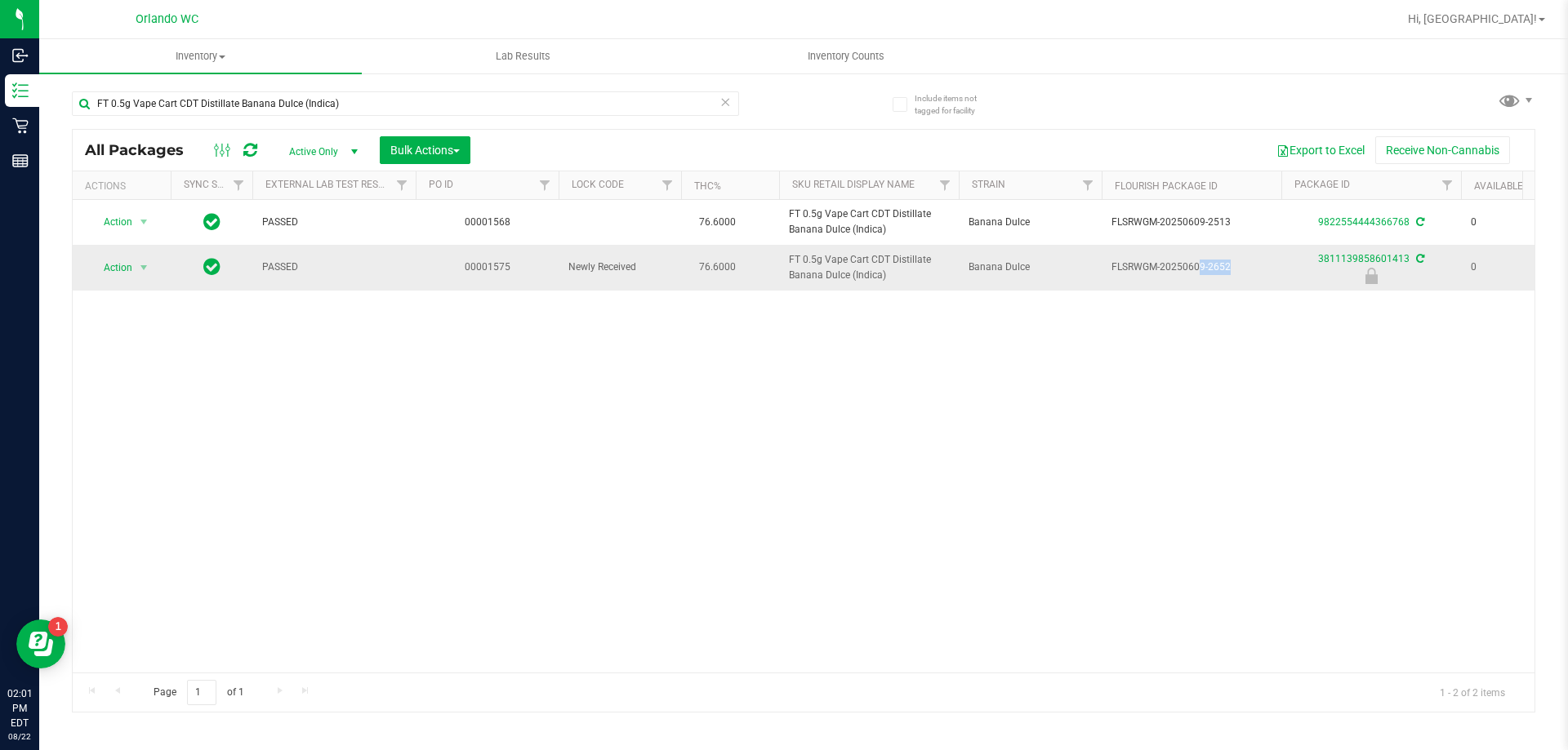
copy tr "FLSRWGM-20250609-2652"
click at [639, 484] on div "Action Action Create package Edit attributes Global inventory Locate package Lo…" at bounding box center [803, 436] width 1462 height 473
click at [382, 80] on div "FT 0.5g Vape Cart CDT Distillate Banana Dulce (Indica)" at bounding box center [437, 102] width 731 height 53
click at [374, 103] on input "FT 0.5g Vape Cart CDT Distillate Banana Dulce (Indica)" at bounding box center [405, 104] width 667 height 25
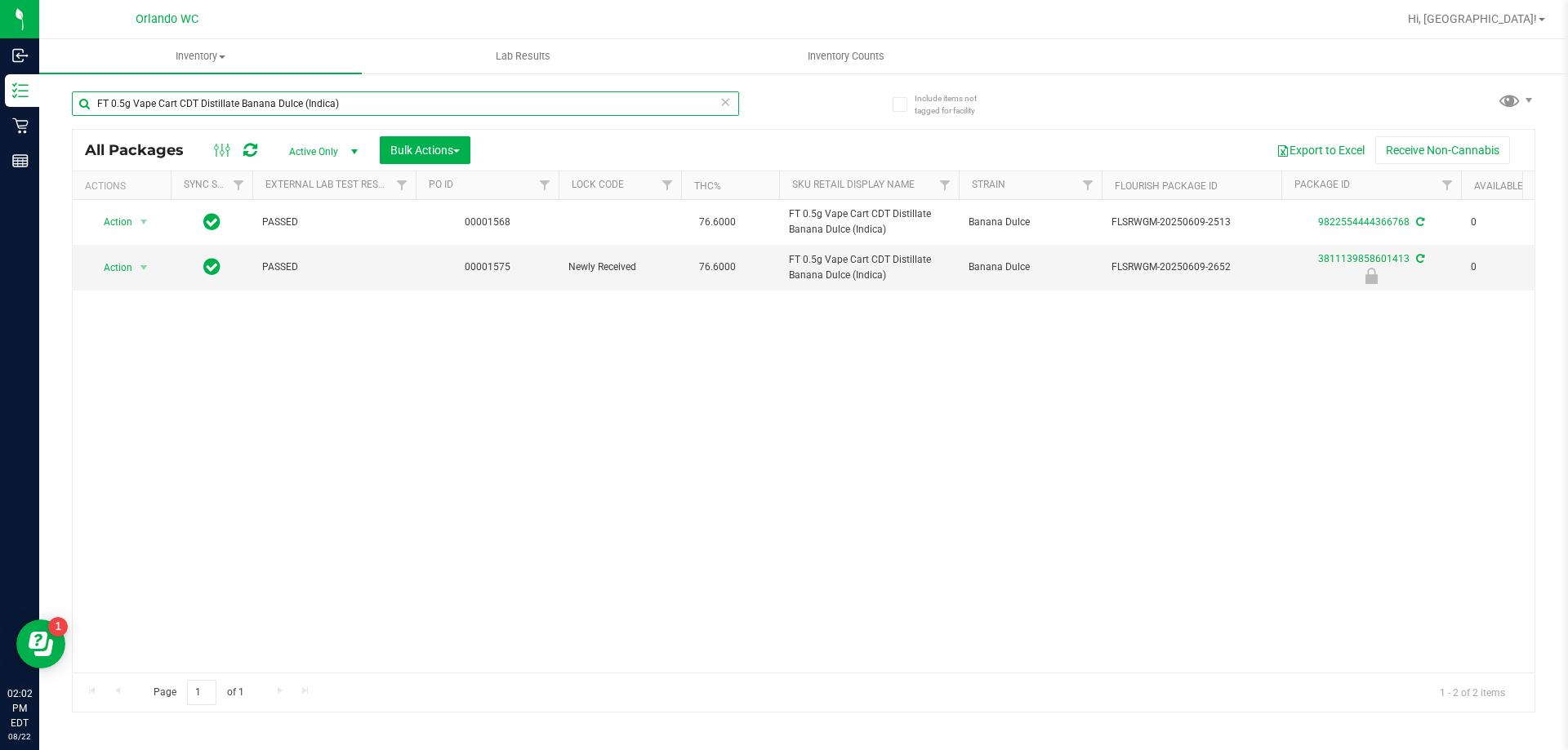
click at [374, 103] on input "FT 0.5g Vape Cart CDT Distillate Banana Dulce (Indica)" at bounding box center [405, 104] width 667 height 25
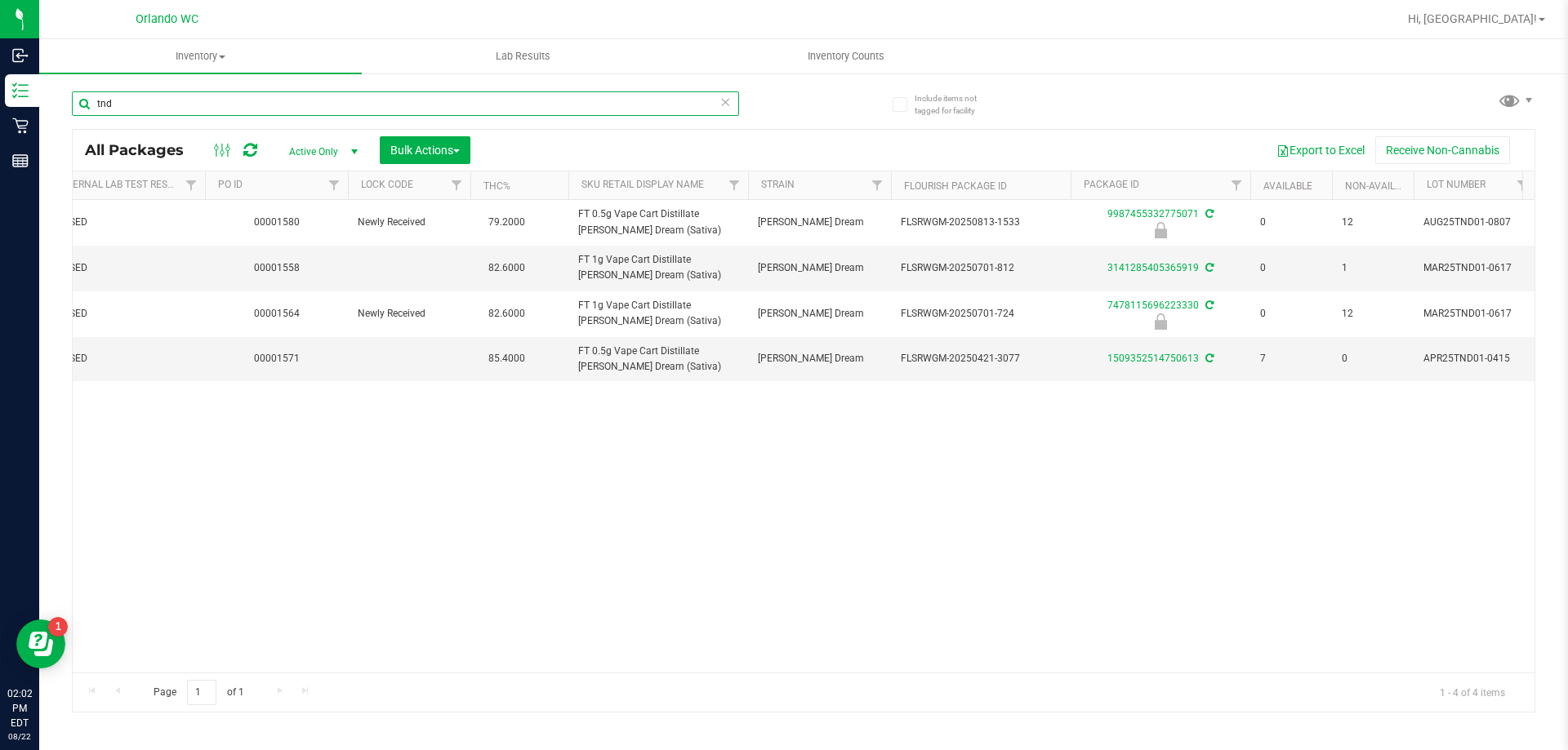
scroll to position [0, 212]
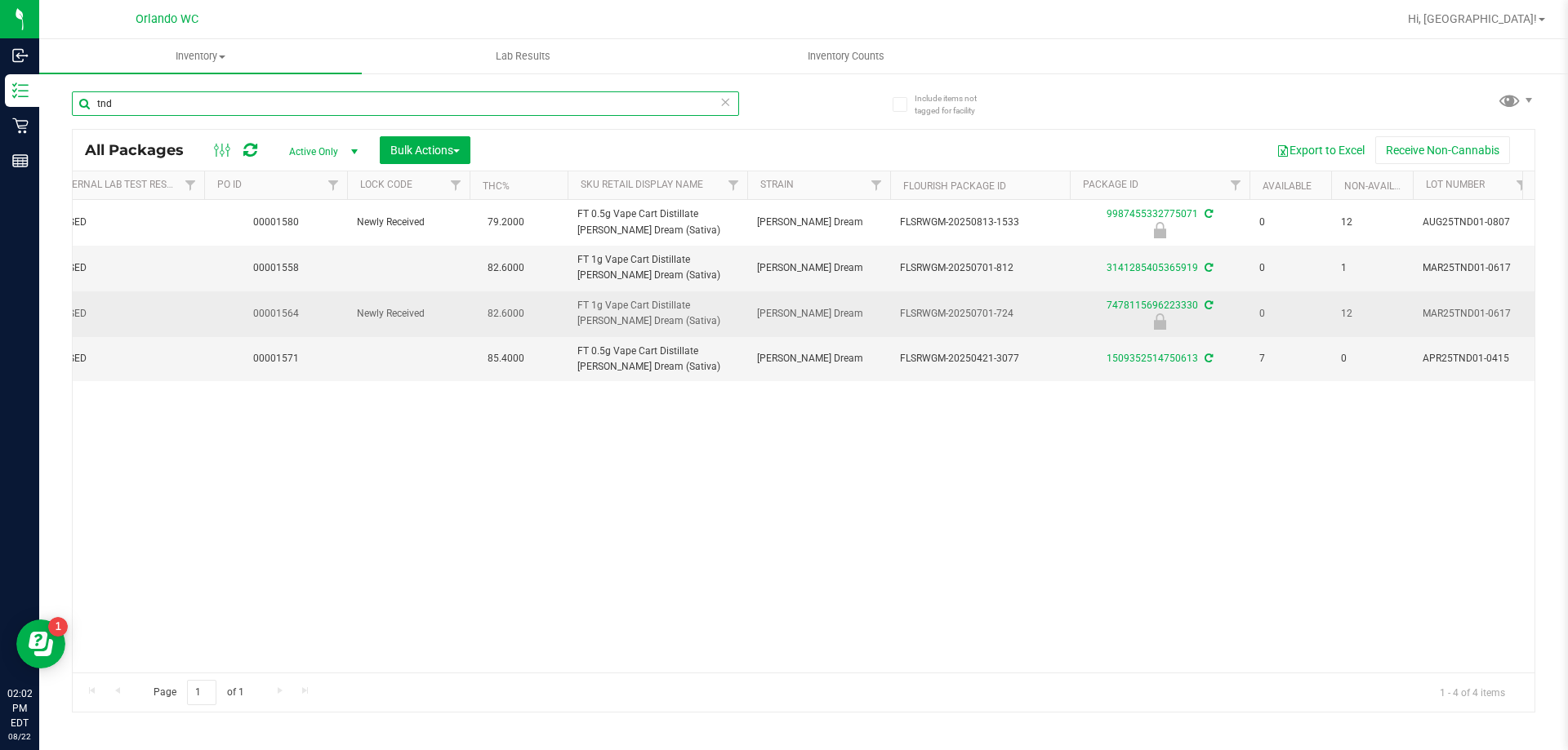
type input "tnd"
click at [608, 301] on span "FT 1g Vape Cart Distillate [PERSON_NAME] Dream (Sativa)" at bounding box center [657, 313] width 160 height 31
copy tr "FT 1g Vape Cart Distillate [PERSON_NAME] Dream (Sativa)"
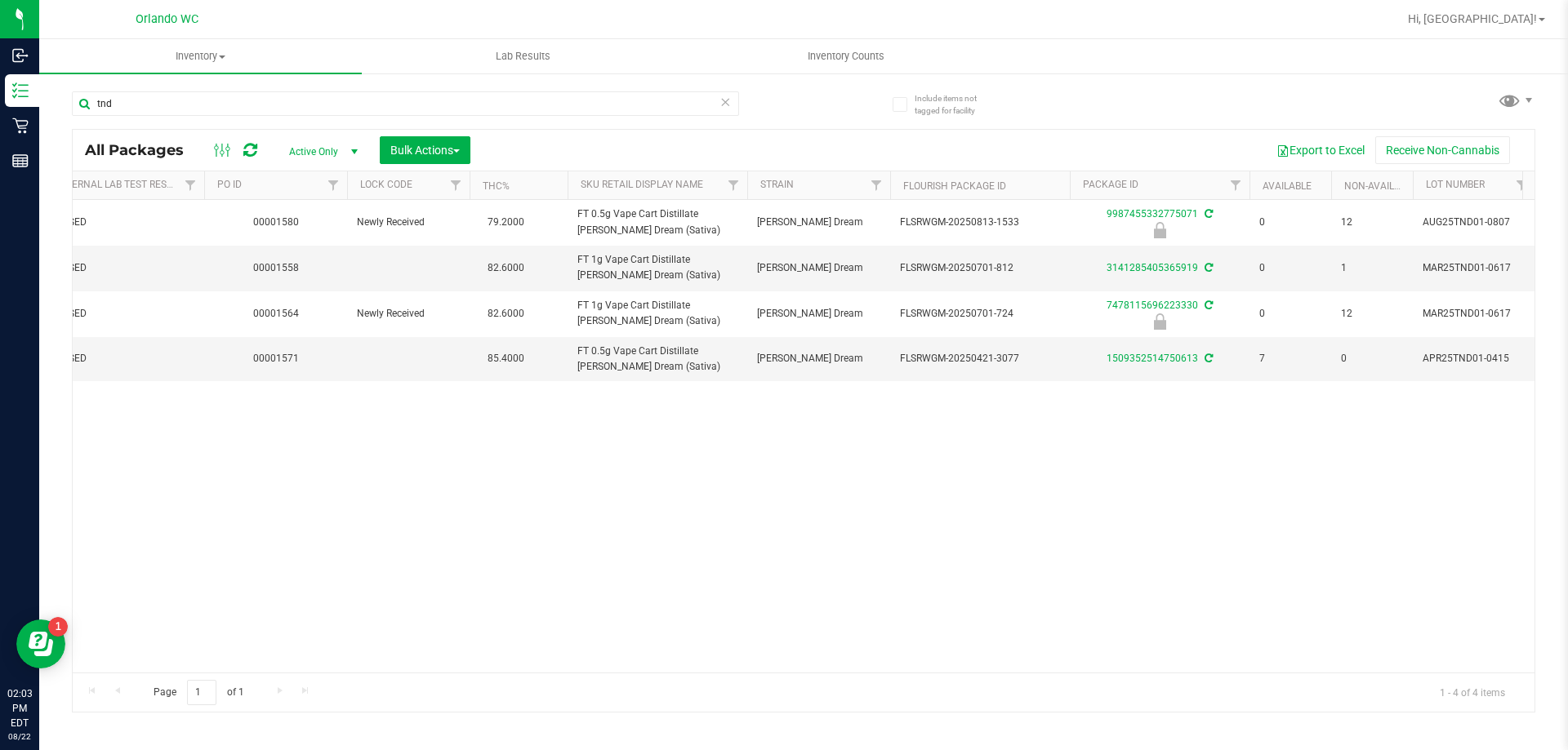
click at [543, 546] on div "Action Action Edit attributes Global inventory Locate package Package audit log…" at bounding box center [803, 436] width 1462 height 473
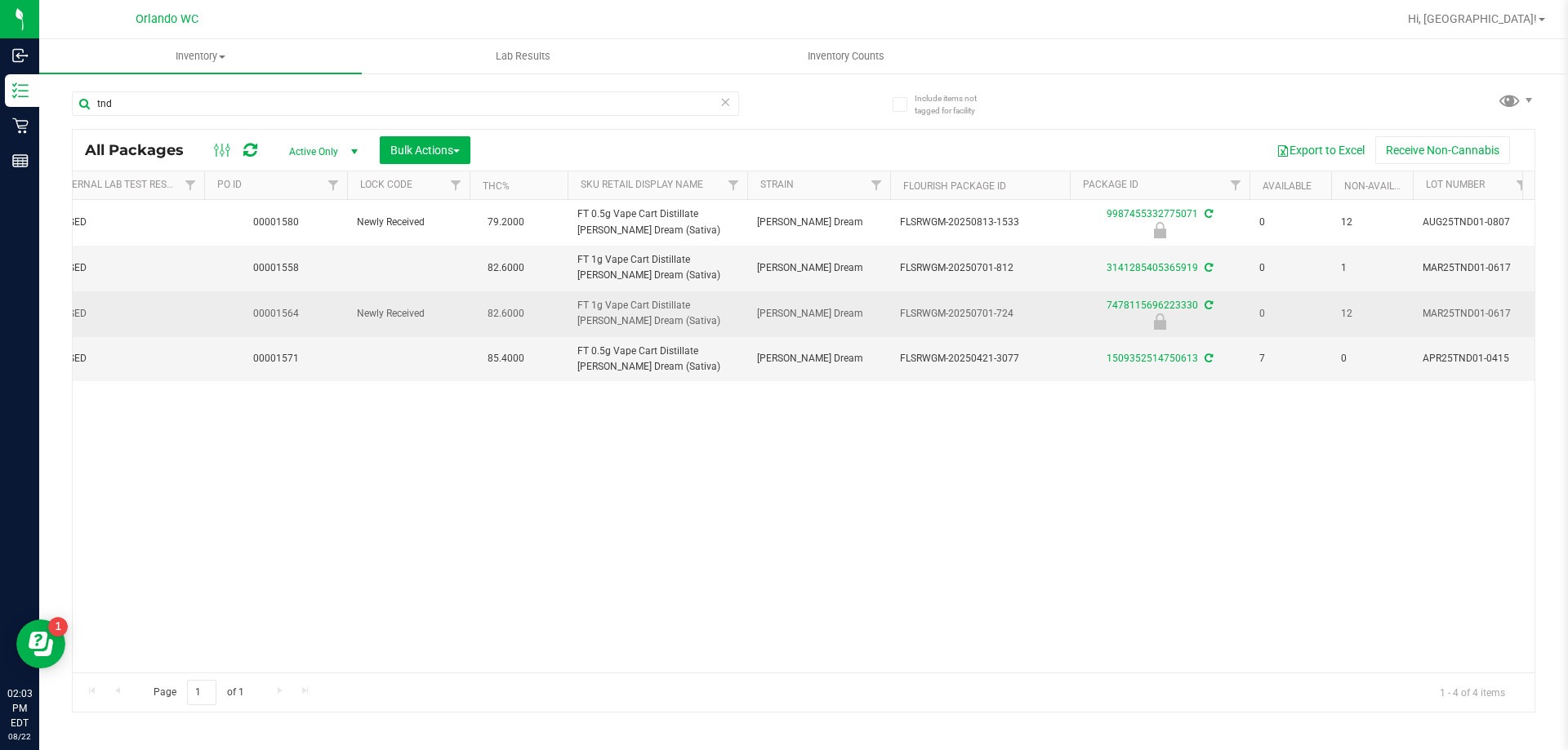
click at [987, 312] on span "FLSRWGM-20250701-724" at bounding box center [979, 314] width 160 height 15
copy tr "FLSRWGM-20250701-724"
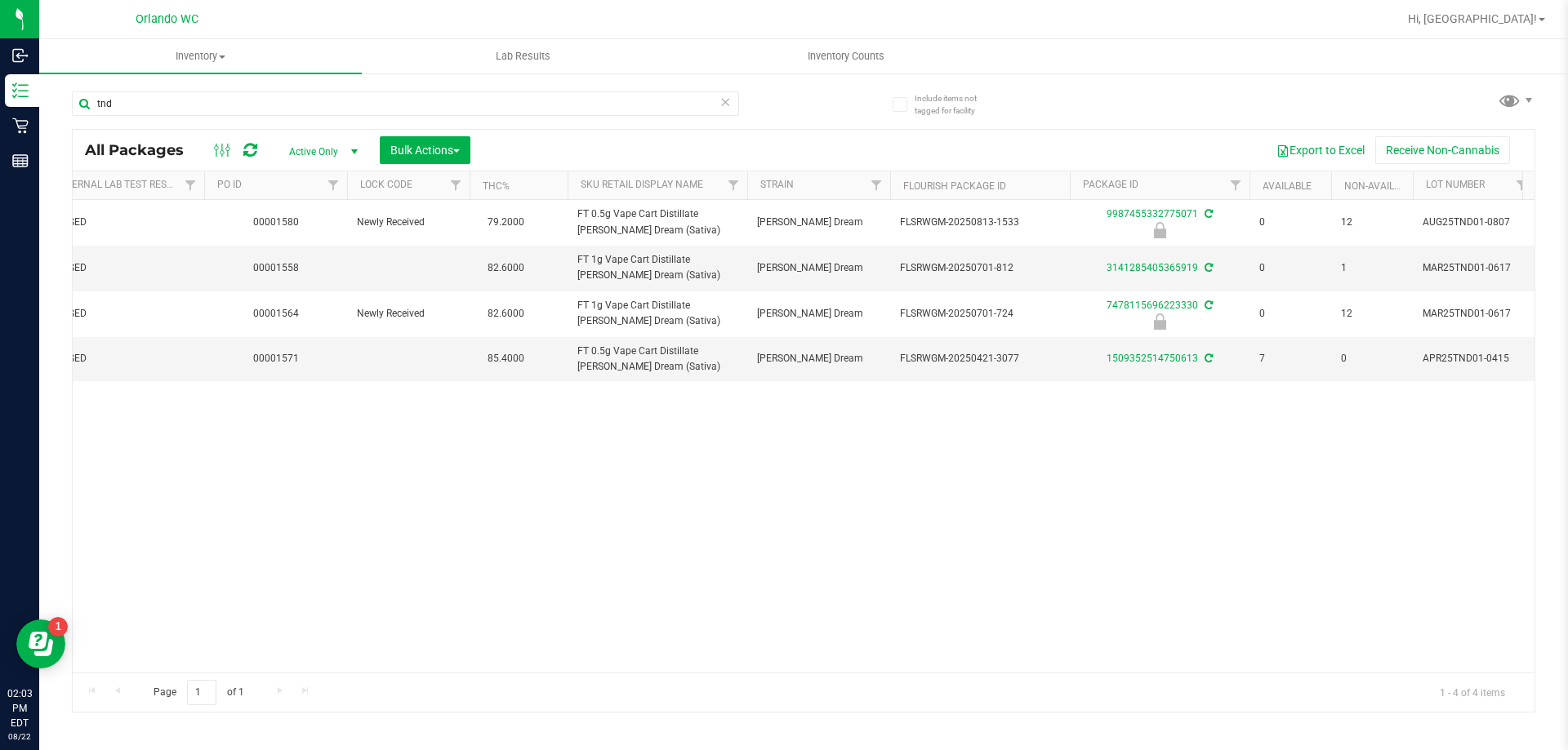
click at [498, 496] on div "Action Action Edit attributes Global inventory Locate package Package audit log…" at bounding box center [803, 436] width 1462 height 473
click at [194, 59] on span "Inventory" at bounding box center [200, 55] width 323 height 14
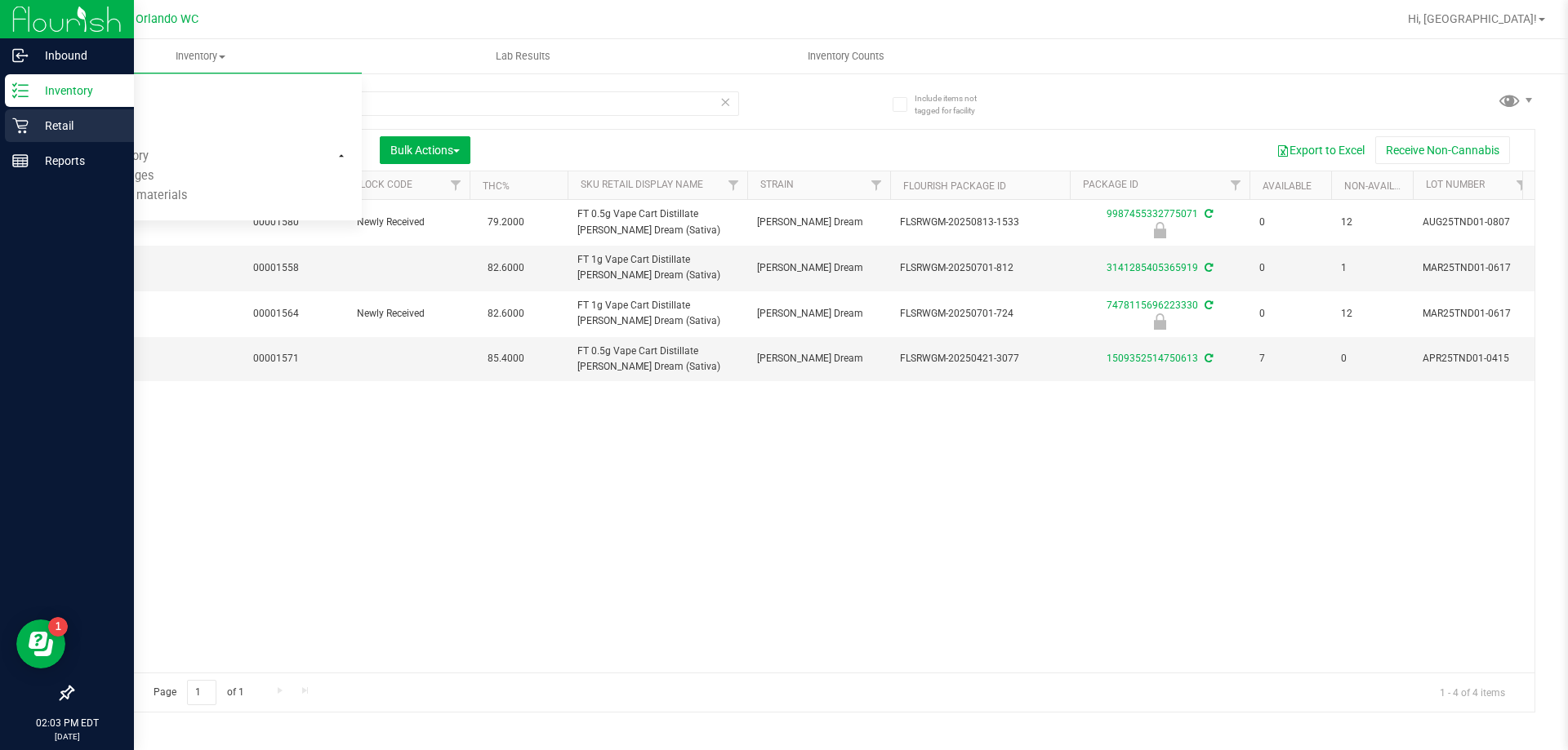
click at [23, 120] on icon at bounding box center [20, 125] width 16 height 16
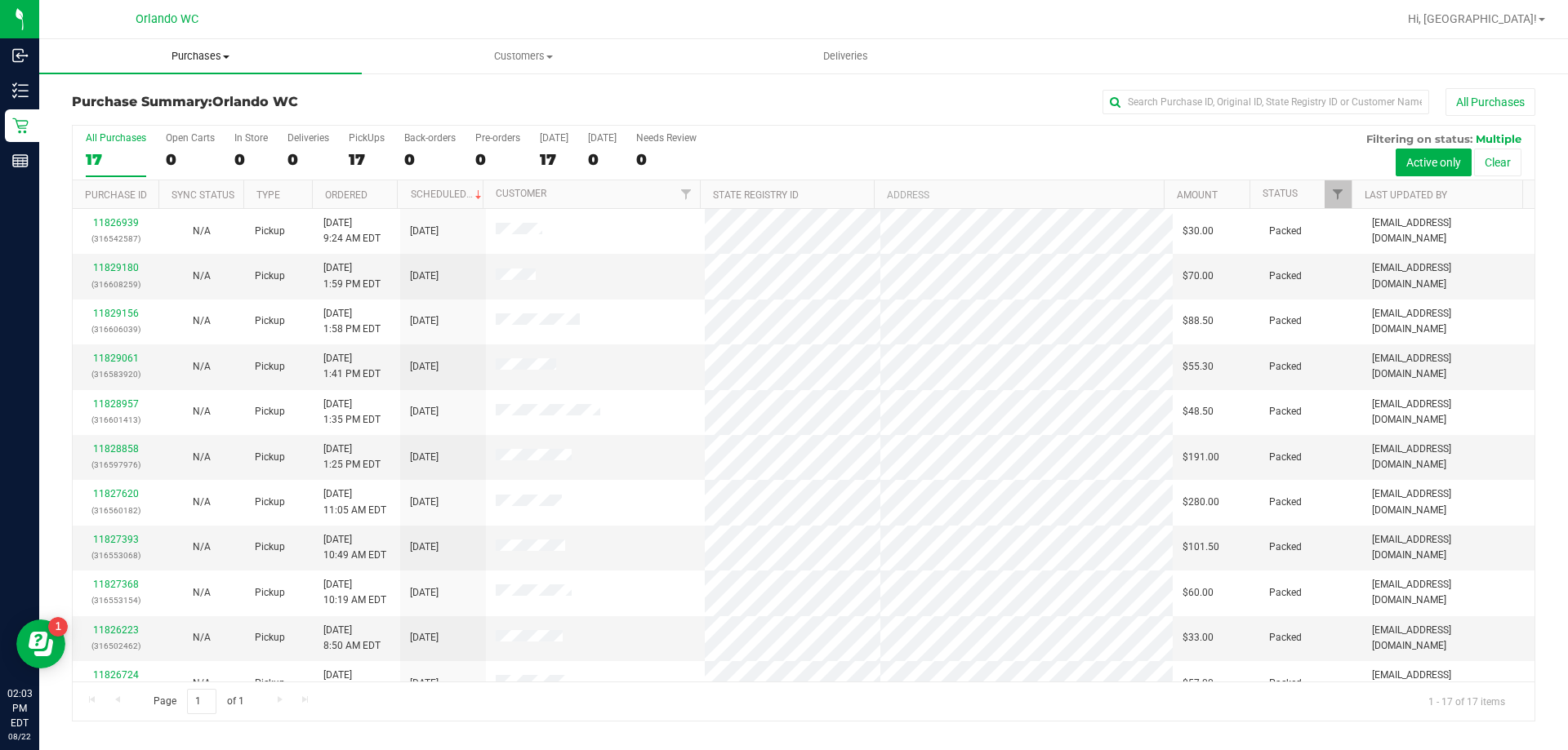
click at [207, 58] on span "Purchases" at bounding box center [200, 55] width 323 height 14
click at [136, 118] on span "Fulfillment" at bounding box center [90, 118] width 101 height 14
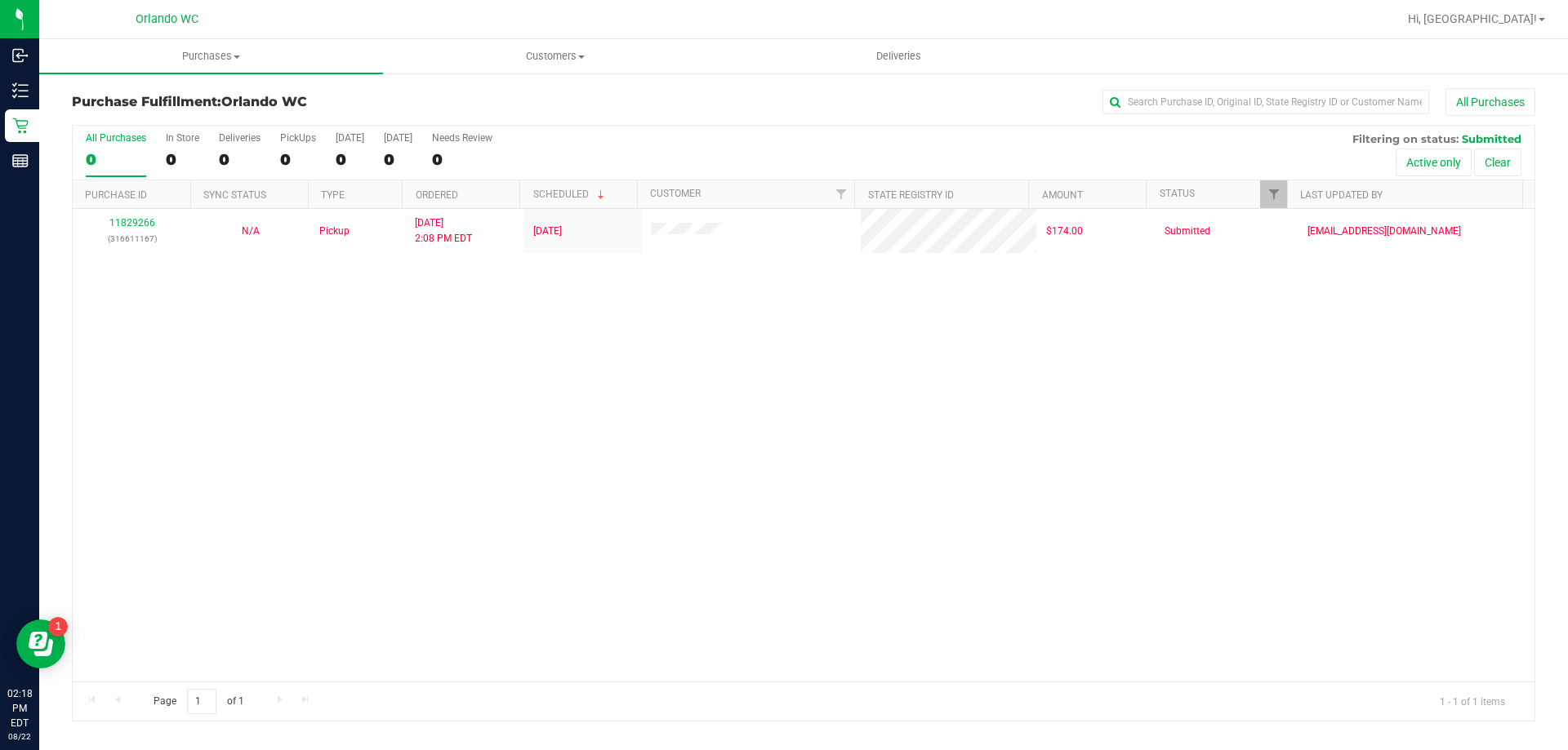
click at [506, 711] on div "Page 1 of 1 1 - 1 of 1 items" at bounding box center [803, 700] width 1462 height 39
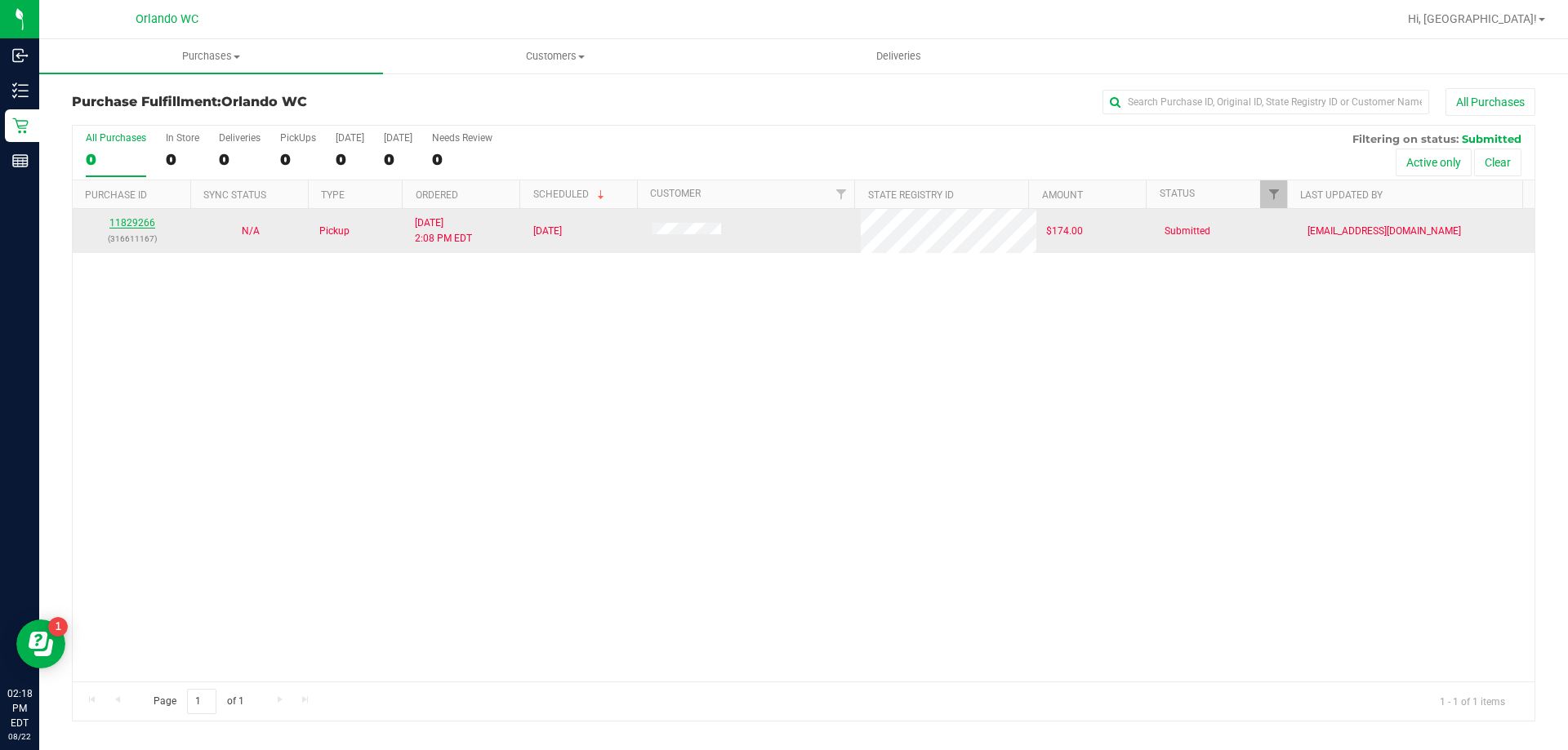
click at [145, 217] on link "11829266" at bounding box center [132, 223] width 46 height 11
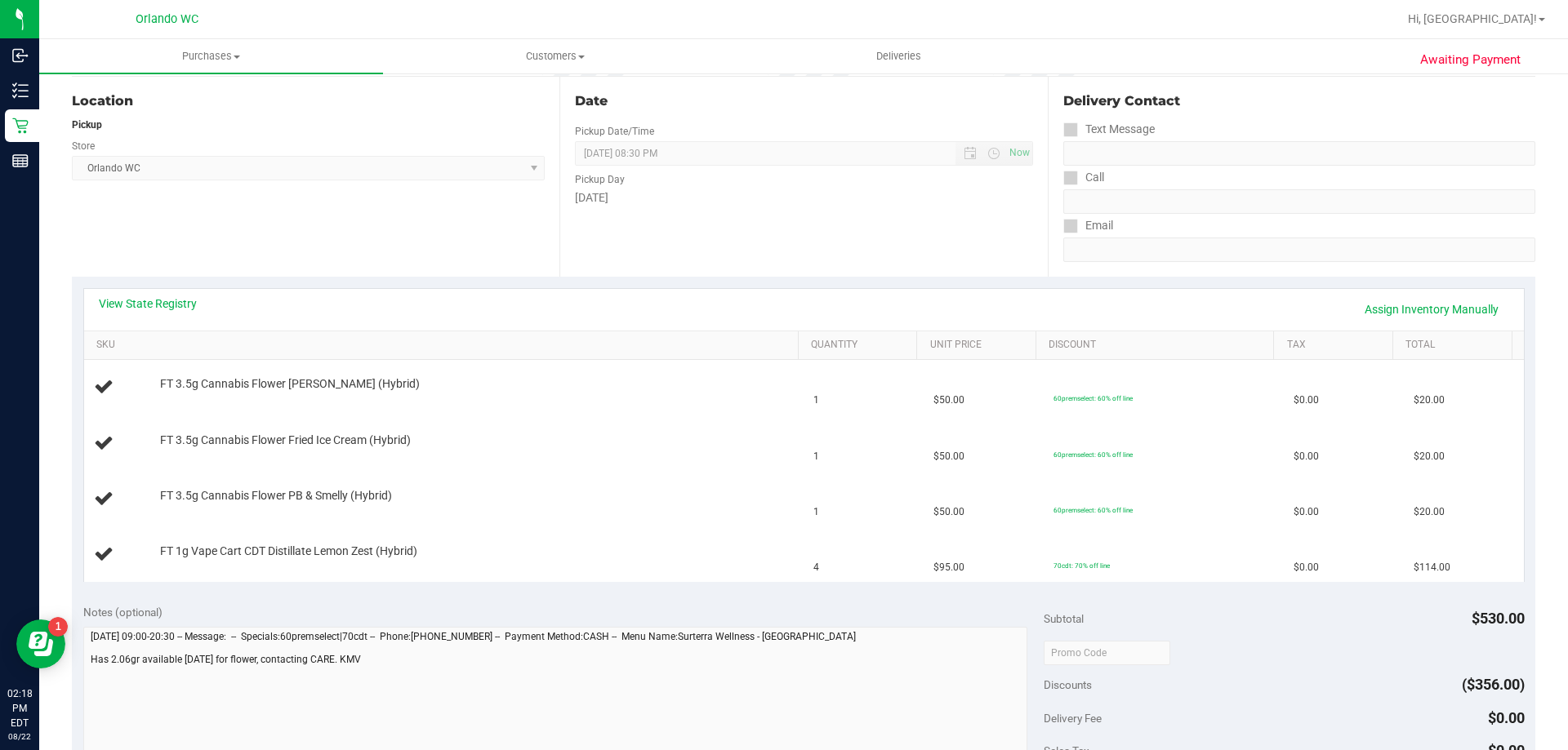
scroll to position [245, 0]
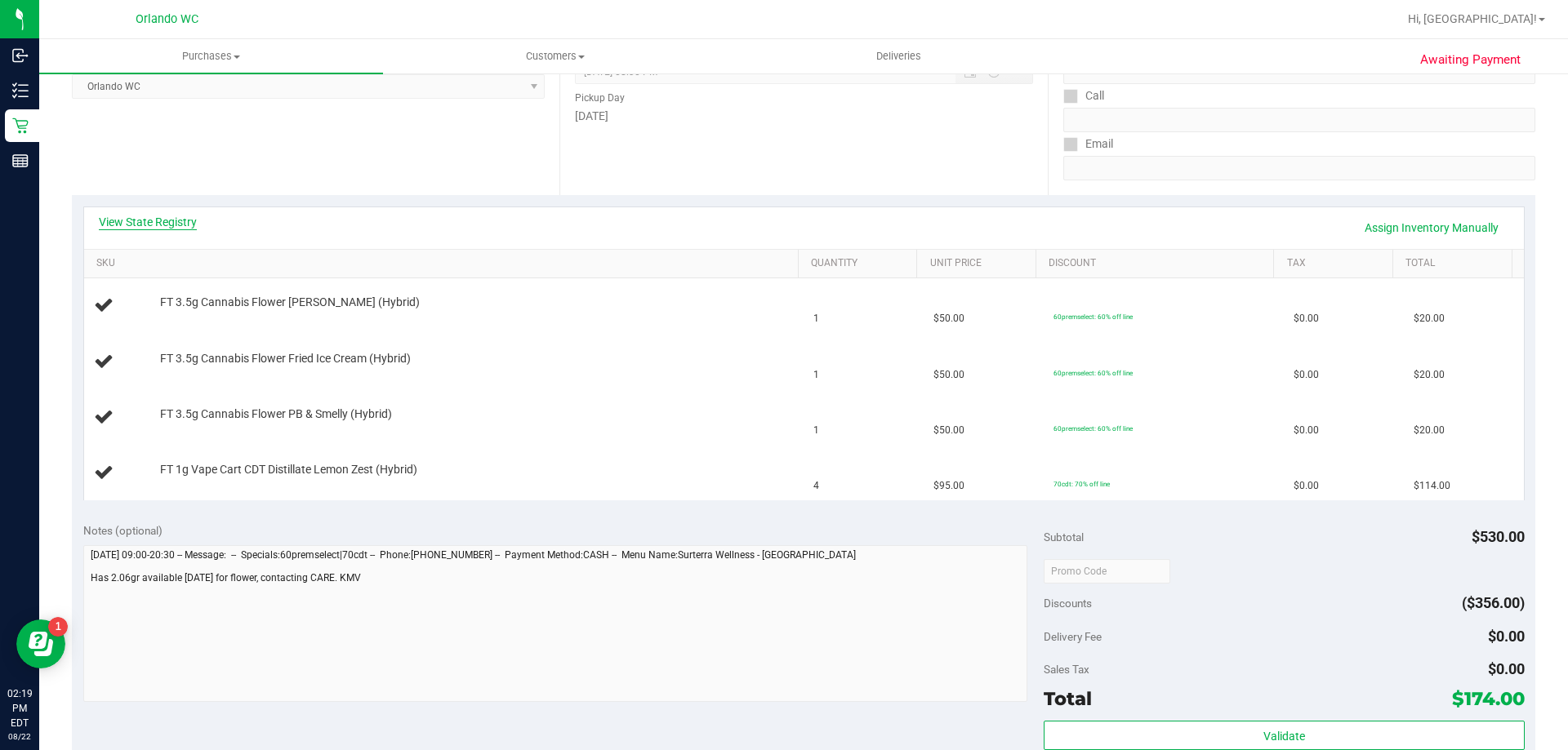
click at [159, 222] on link "View State Registry" at bounding box center [147, 222] width 98 height 16
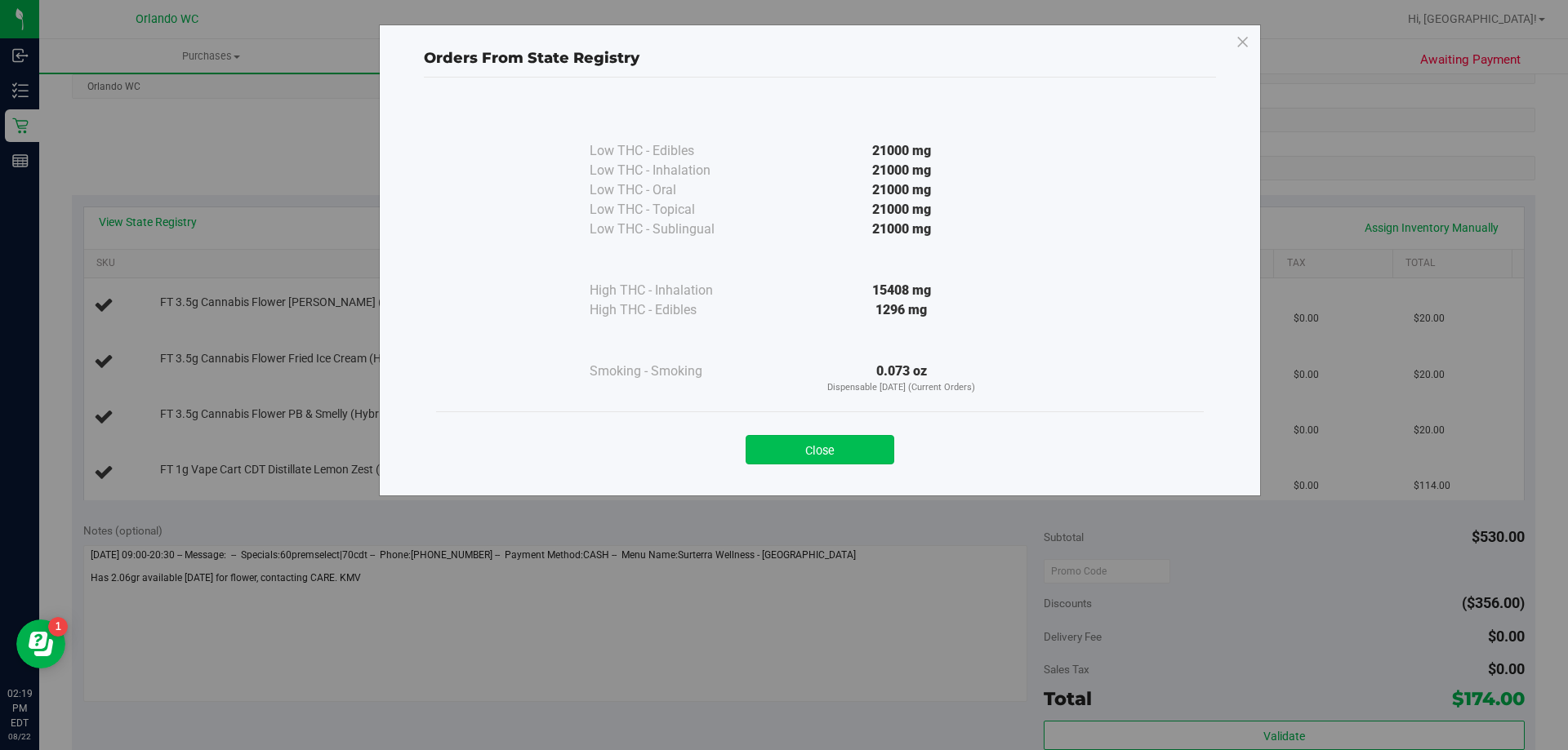
click at [865, 449] on button "Close" at bounding box center [819, 450] width 148 height 30
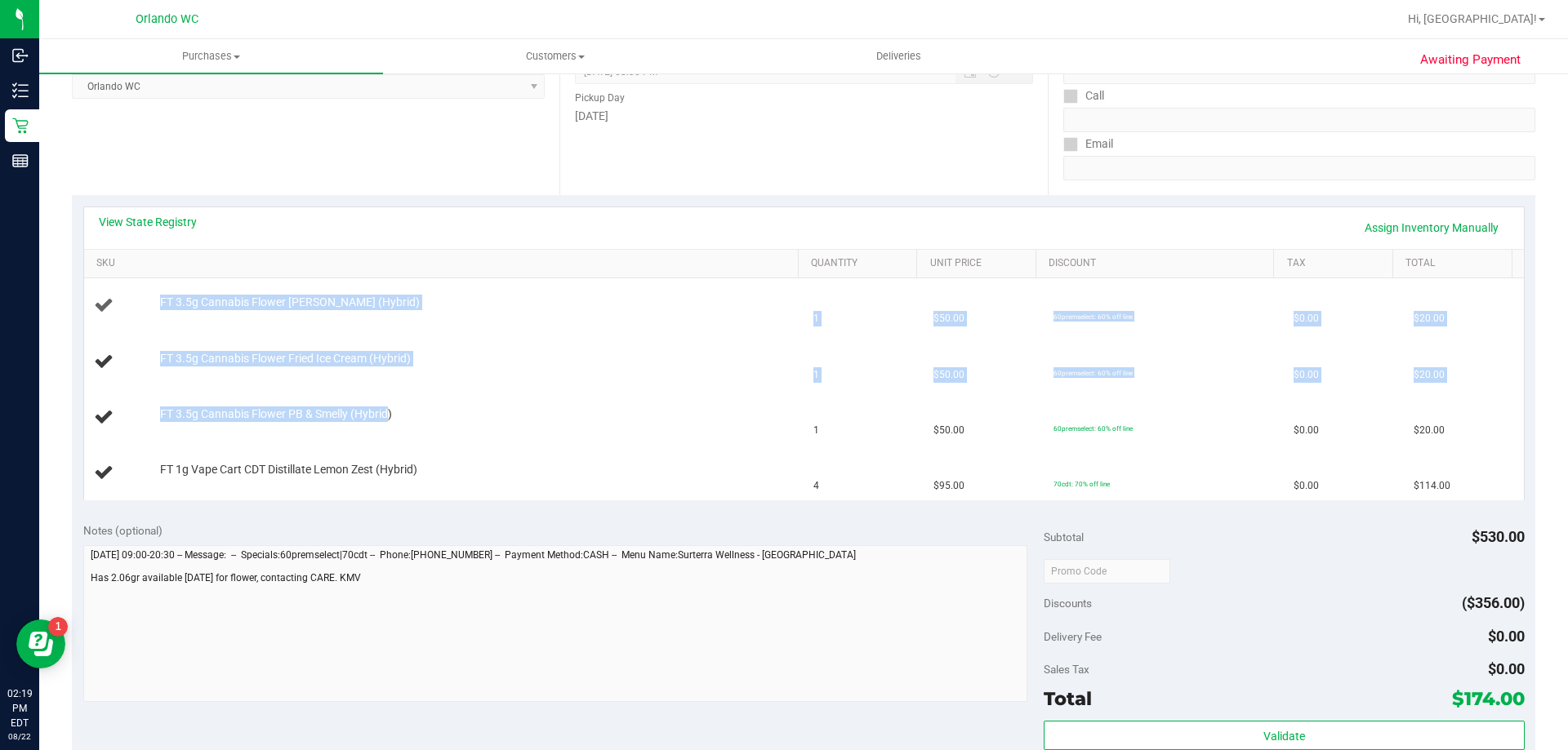
drag, startPoint x: 389, startPoint y: 416, endPoint x: 144, endPoint y: 290, distance: 275.5
click at [143, 291] on tbody "FT 3.5g Cannabis Flower [PERSON_NAME] (Hybrid) 1 $50.00 60premselect: 60% off l…" at bounding box center [804, 389] width 1440 height 222
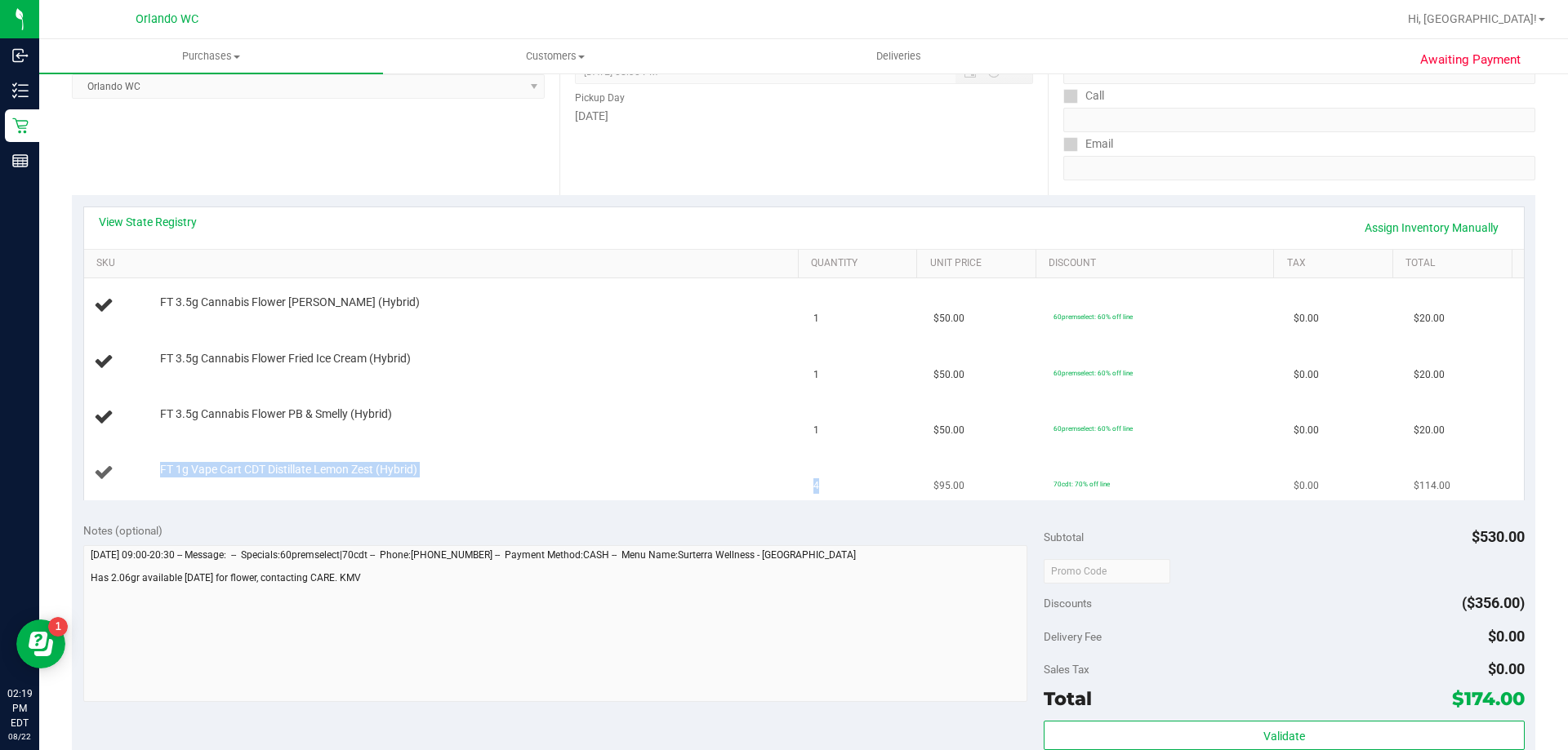
drag, startPoint x: 806, startPoint y: 487, endPoint x: 106, endPoint y: 449, distance: 701.0
click at [106, 449] on tr "FT 1g Vape Cart CDT Distillate Lemon Zest (Hybrid) 4 $95.00 70cdt: 70% off line…" at bounding box center [804, 473] width 1440 height 55
click at [131, 214] on link "View State Registry" at bounding box center [147, 222] width 98 height 16
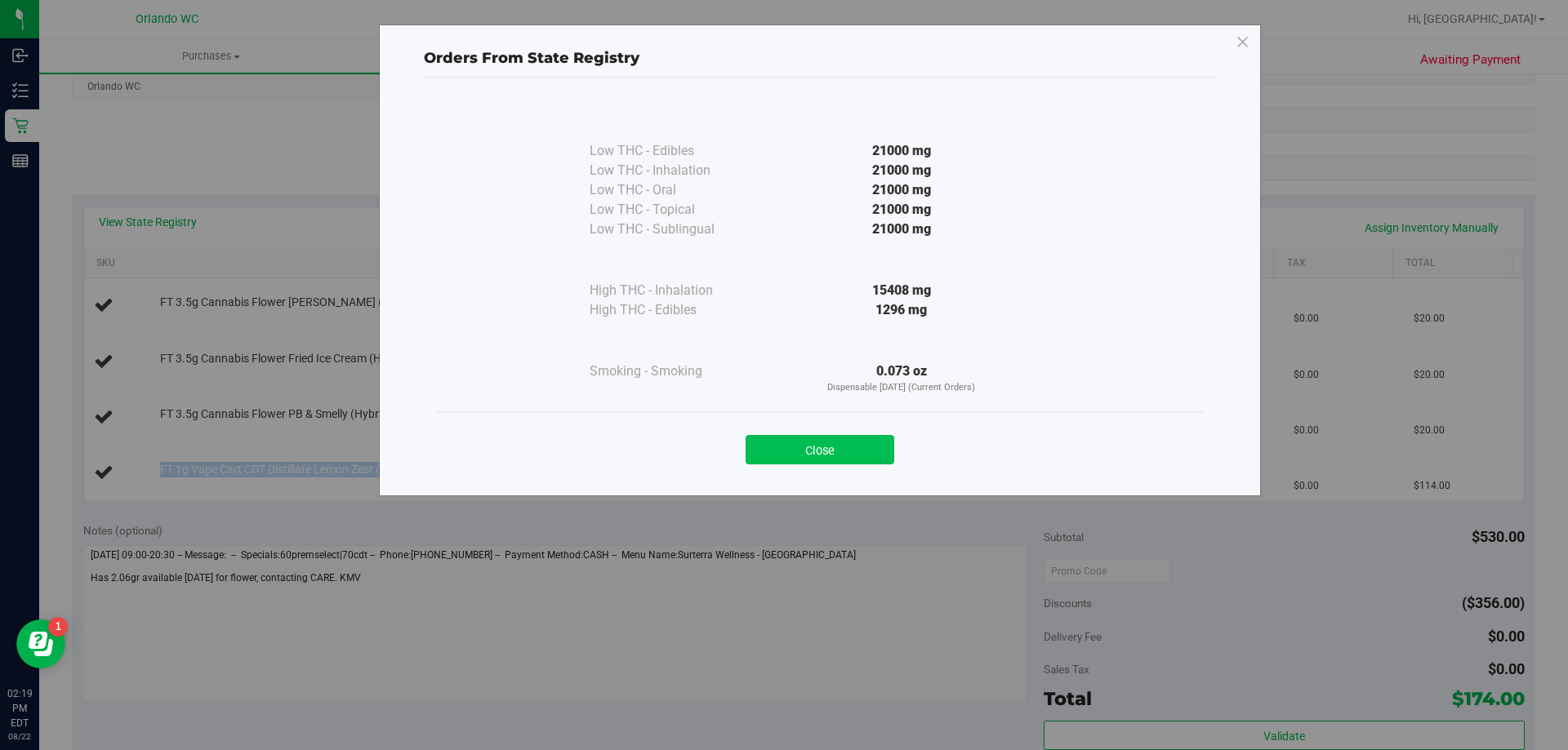
click at [873, 445] on button "Close" at bounding box center [819, 450] width 148 height 30
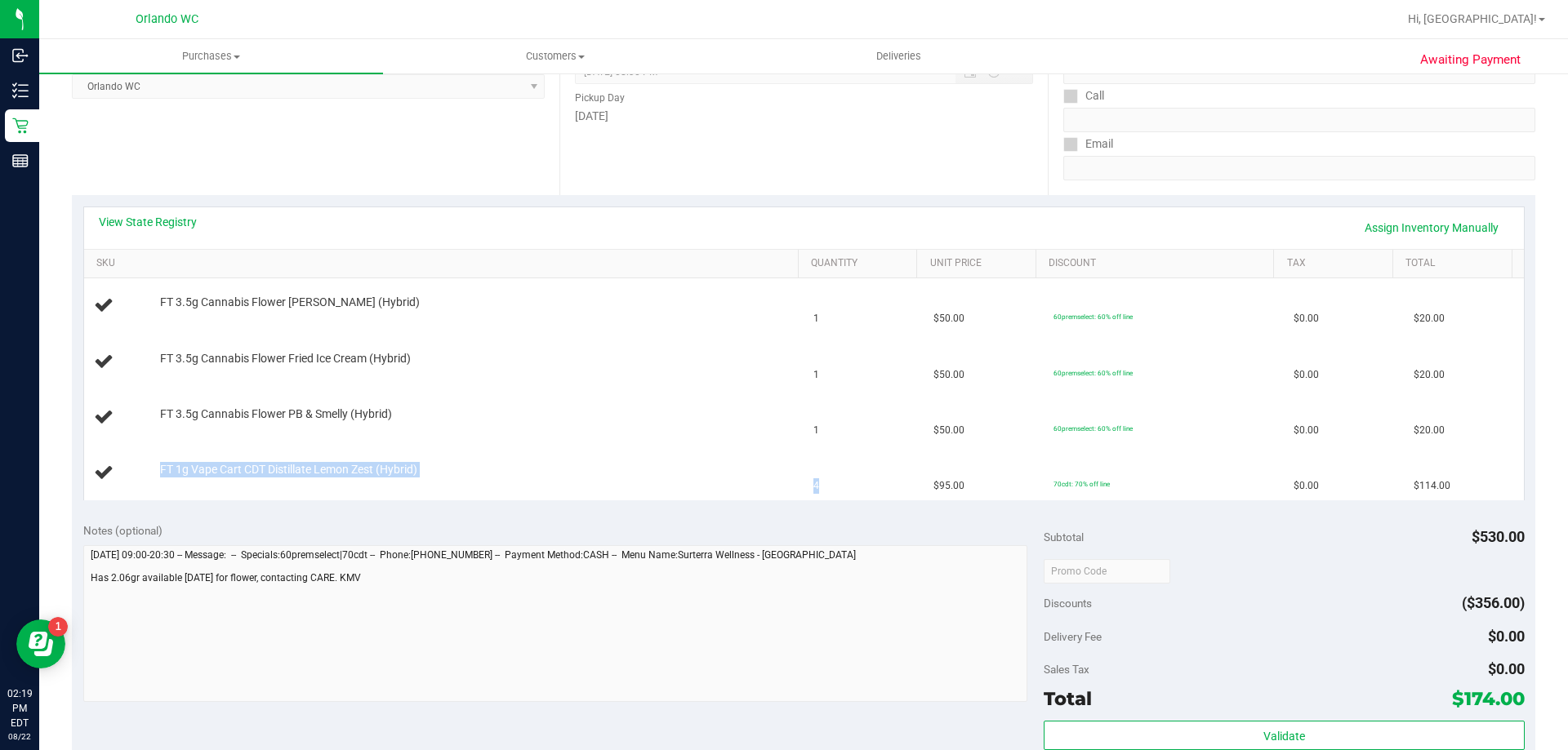
scroll to position [0, 0]
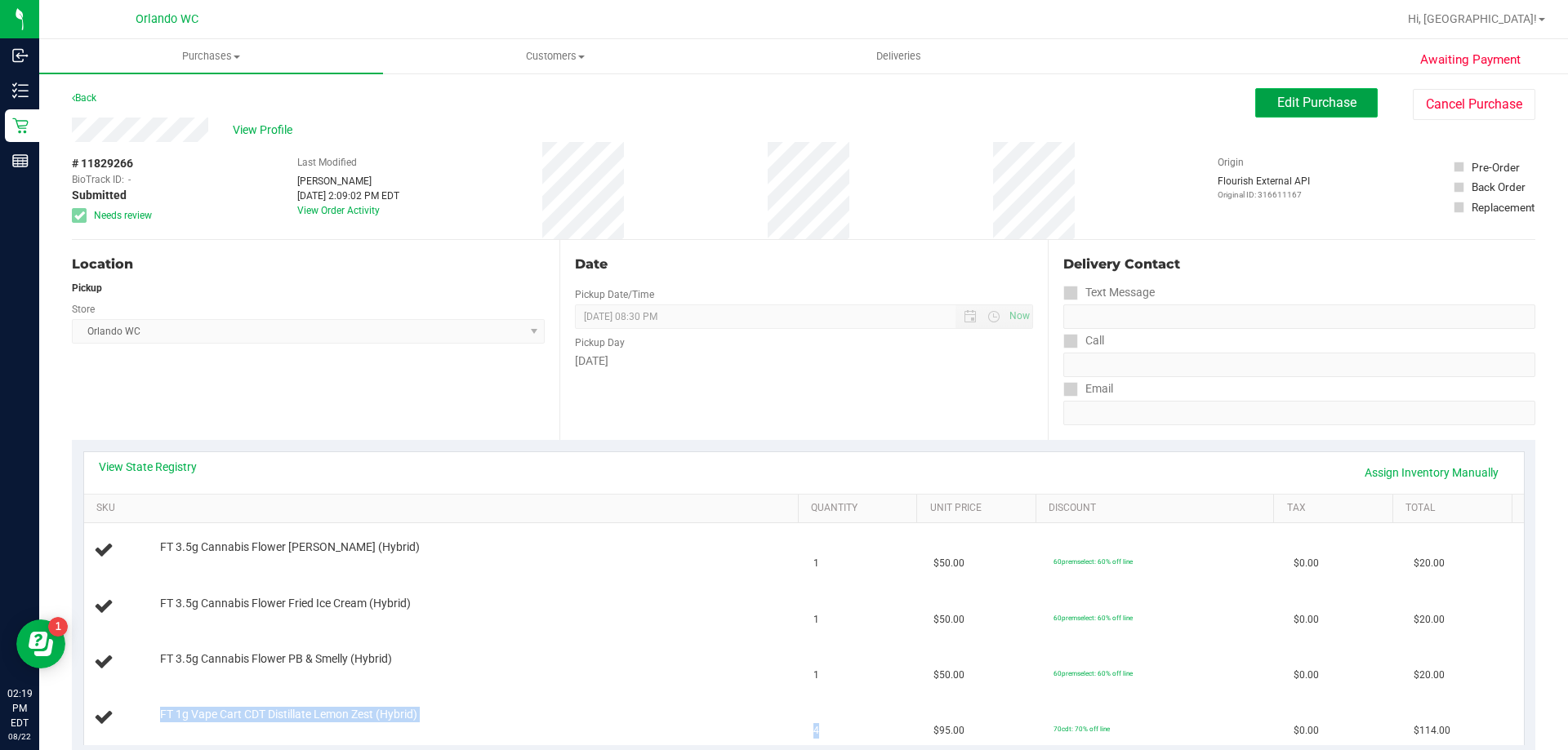
click at [1305, 99] on span "Edit Purchase" at bounding box center [1316, 102] width 79 height 15
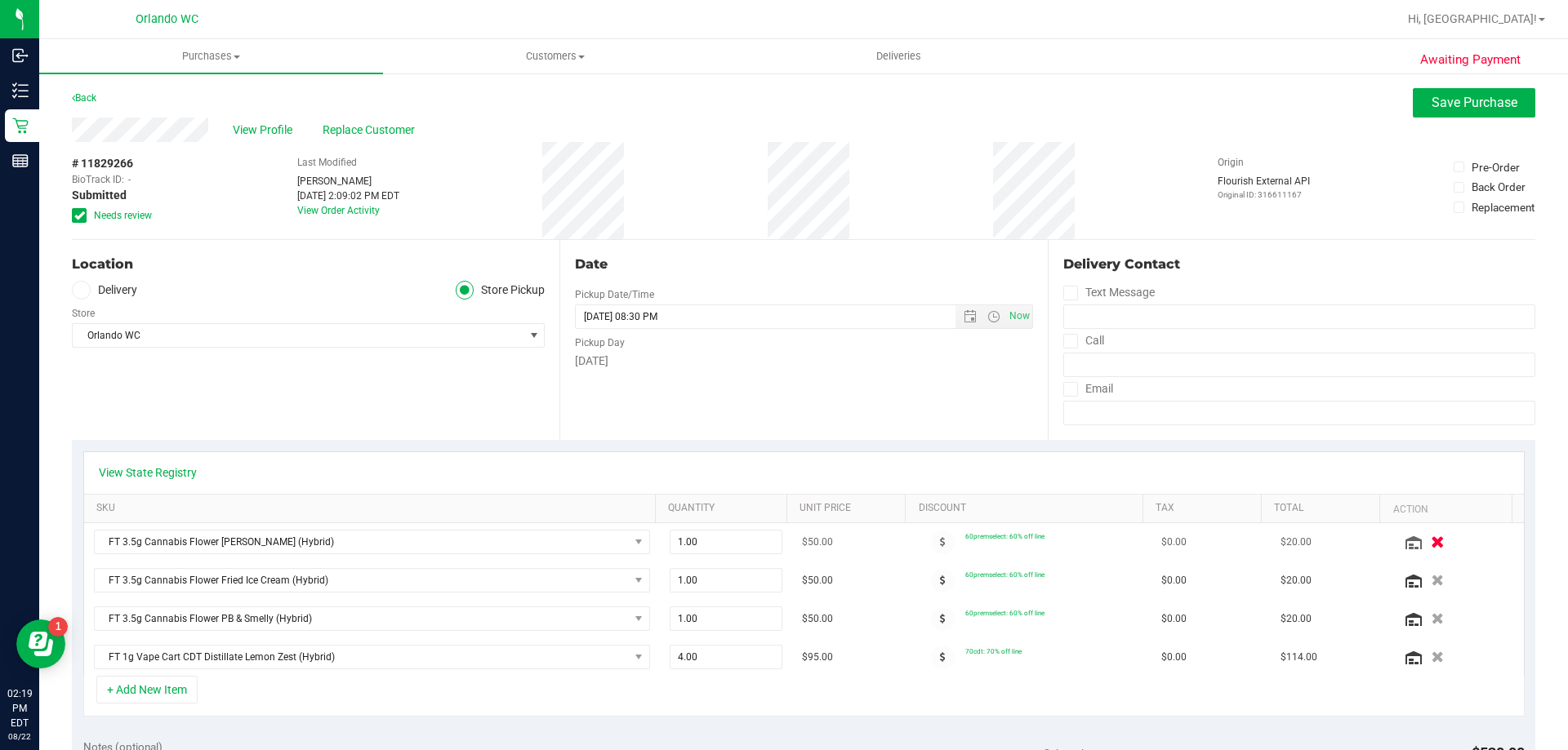
click at [1431, 542] on icon "button" at bounding box center [1438, 542] width 14 height 12
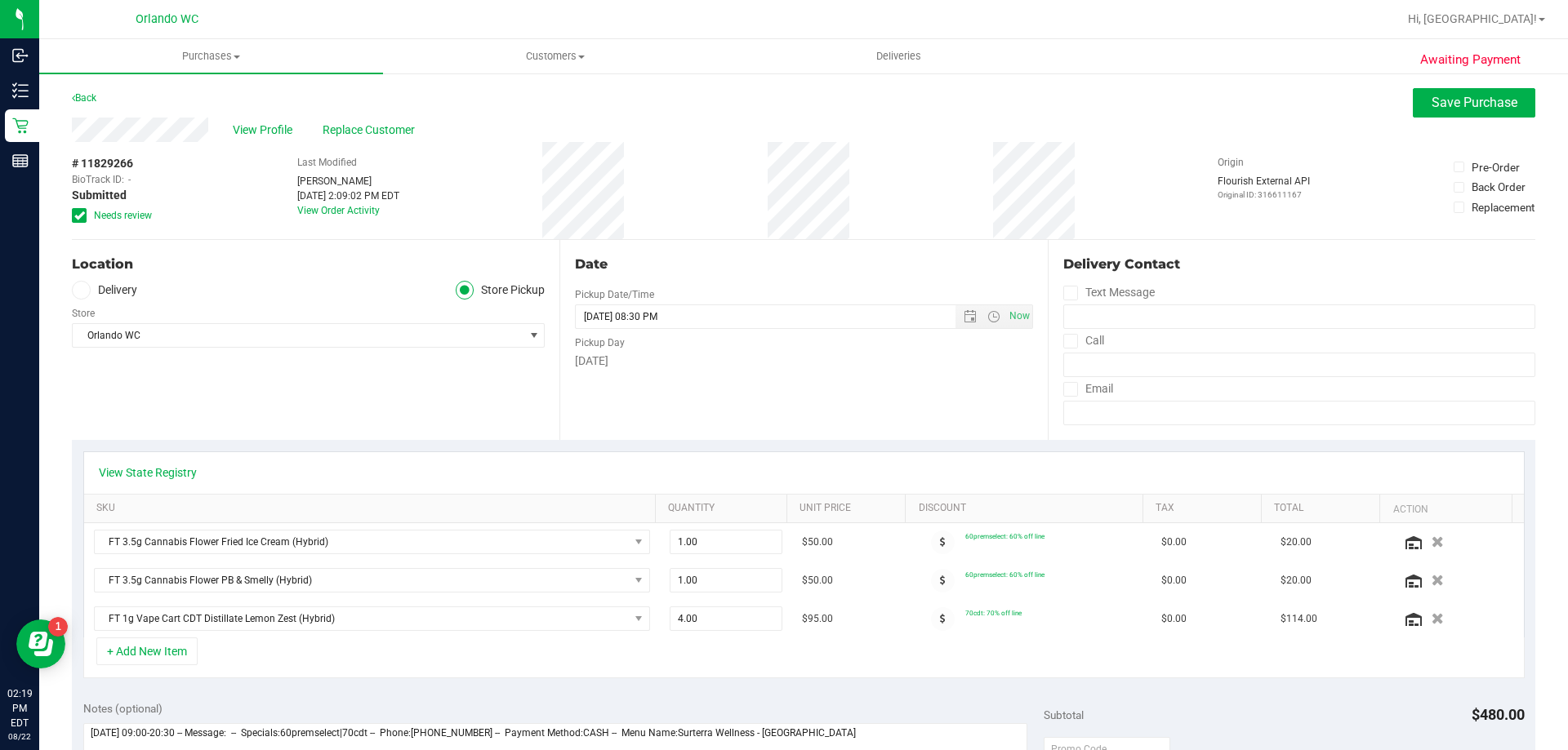
click at [1432, 542] on icon "button" at bounding box center [1438, 542] width 12 height 11
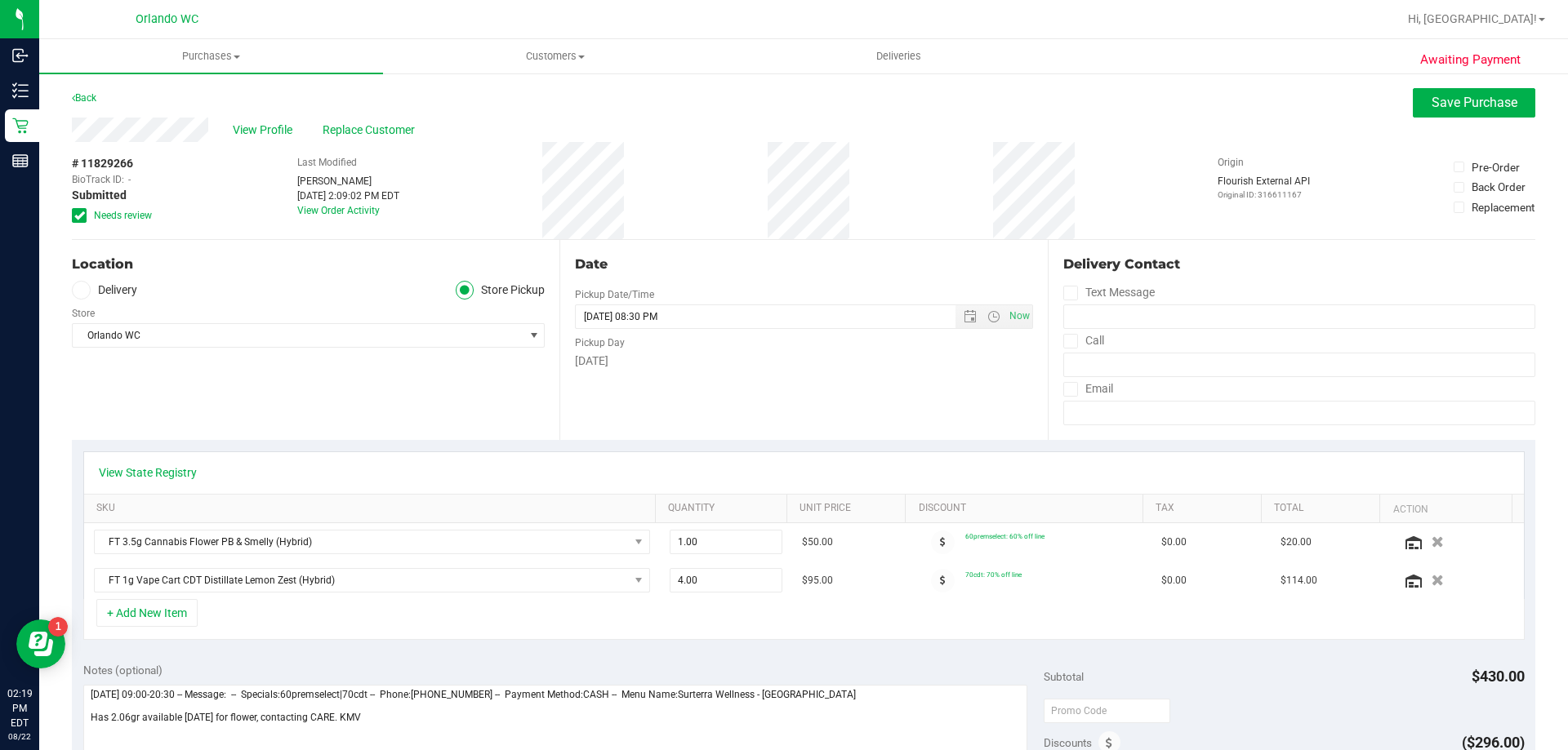
click at [1432, 542] on icon "button" at bounding box center [1438, 542] width 12 height 11
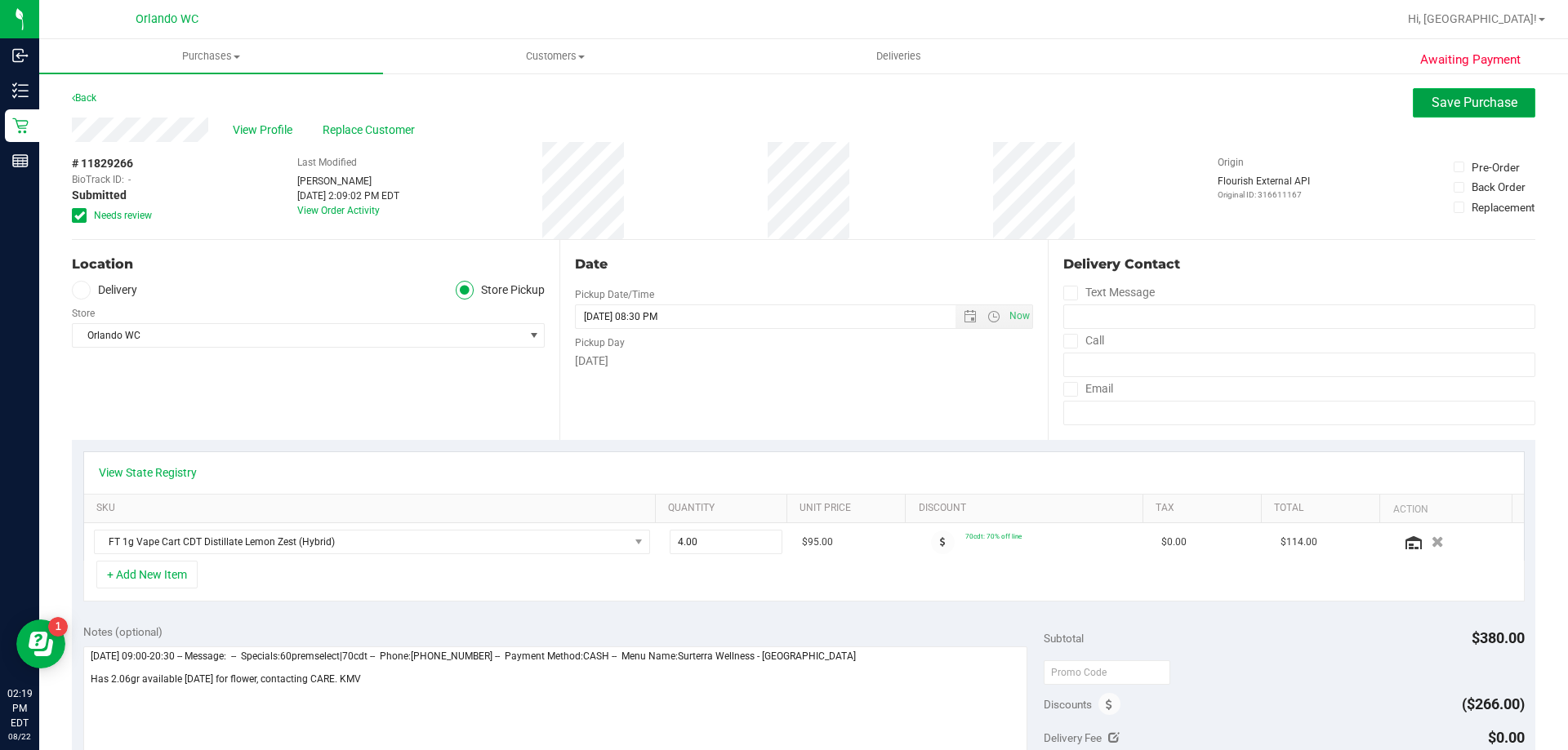
click at [1445, 94] on button "Save Purchase" at bounding box center [1474, 102] width 123 height 30
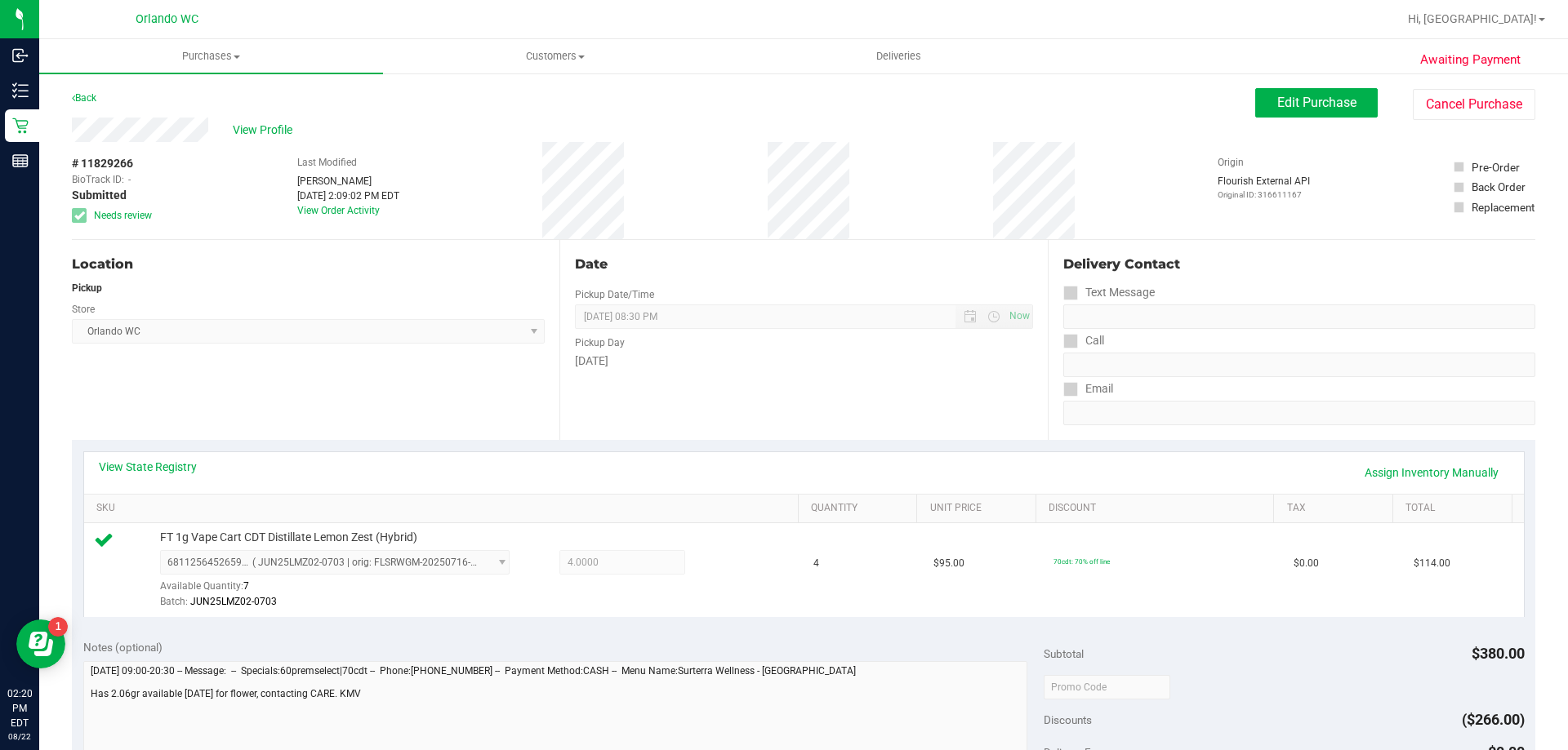
scroll to position [408, 0]
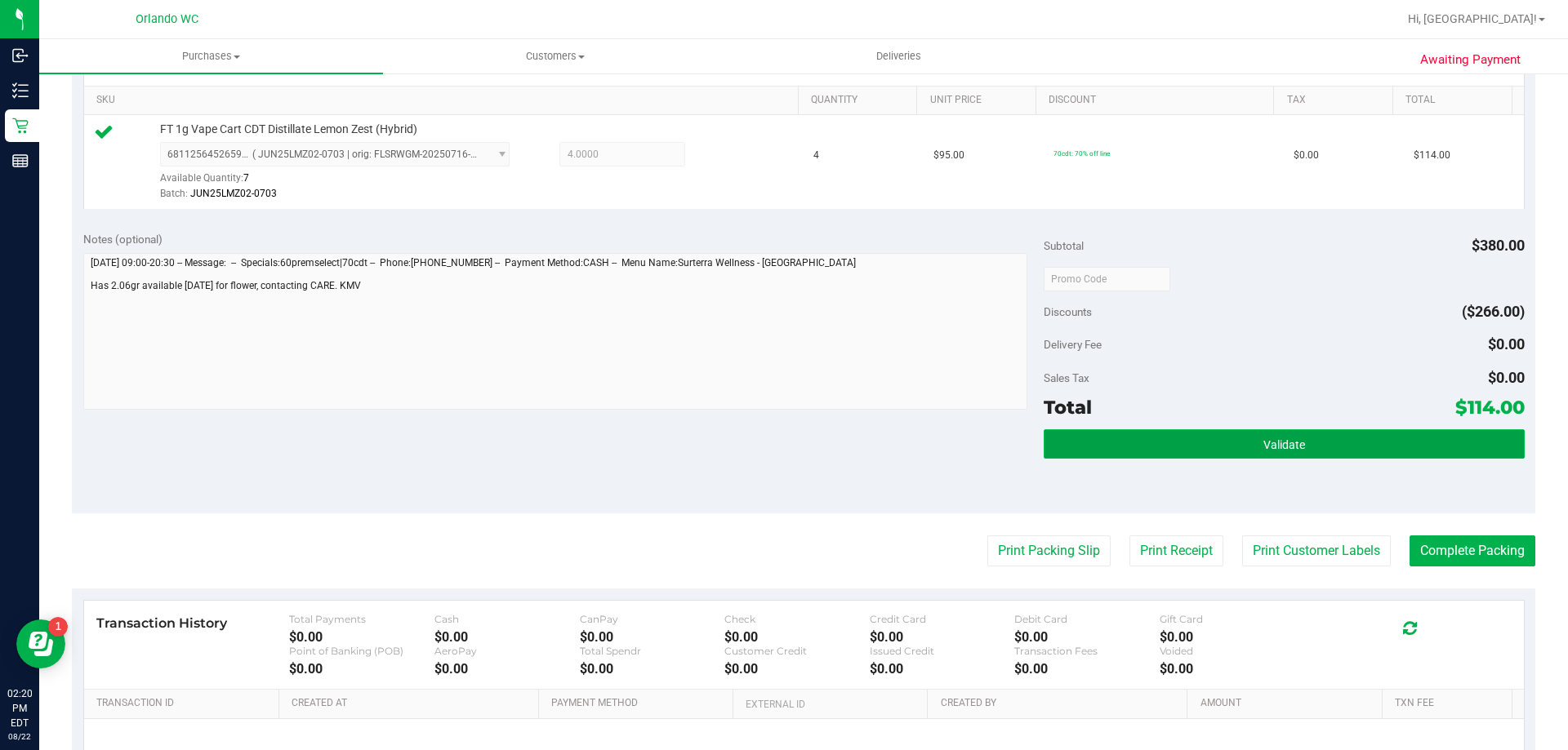
click at [1331, 436] on button "Validate" at bounding box center [1284, 444] width 481 height 30
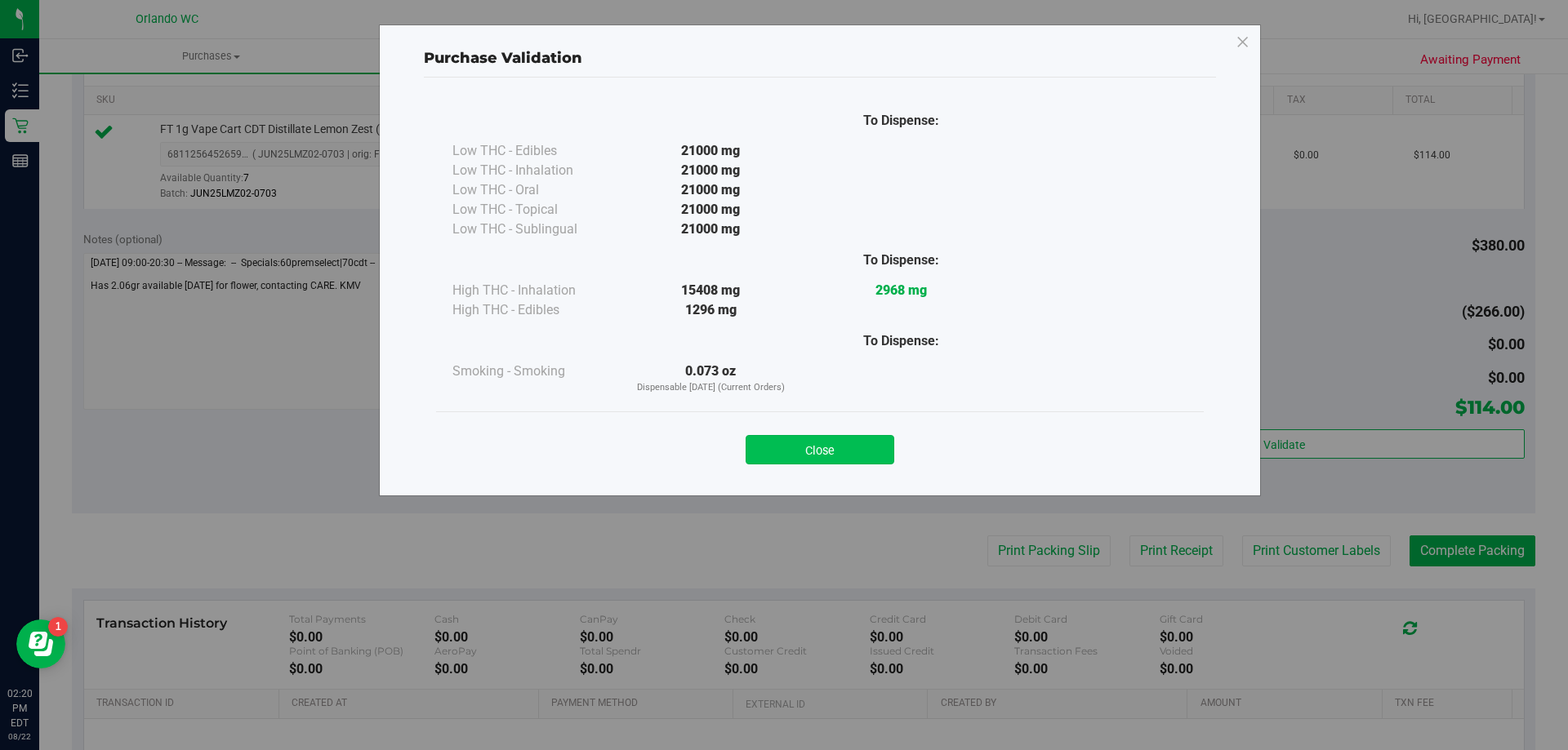
click at [805, 448] on button "Close" at bounding box center [819, 450] width 148 height 30
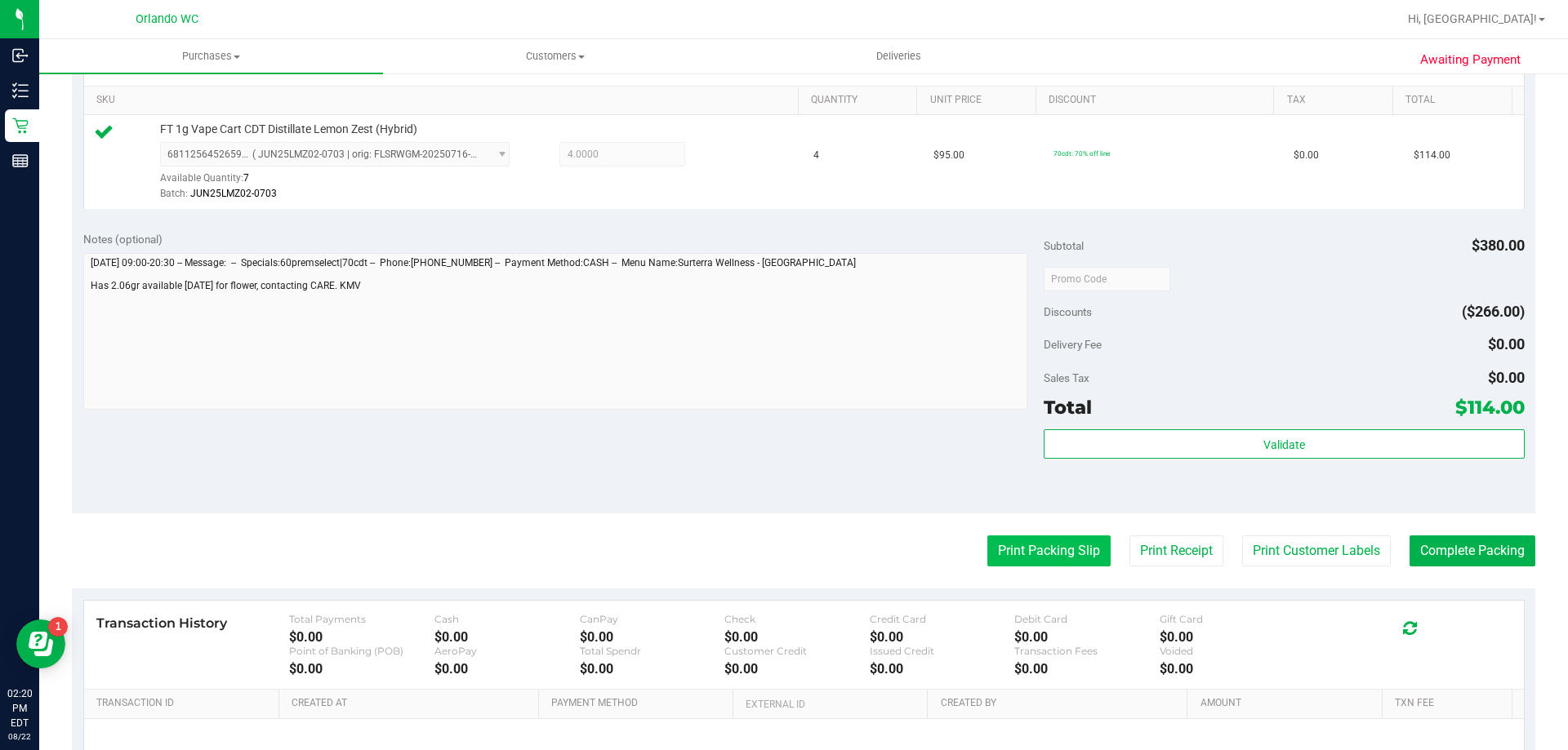
click at [1051, 554] on button "Print Packing Slip" at bounding box center [1049, 551] width 123 height 31
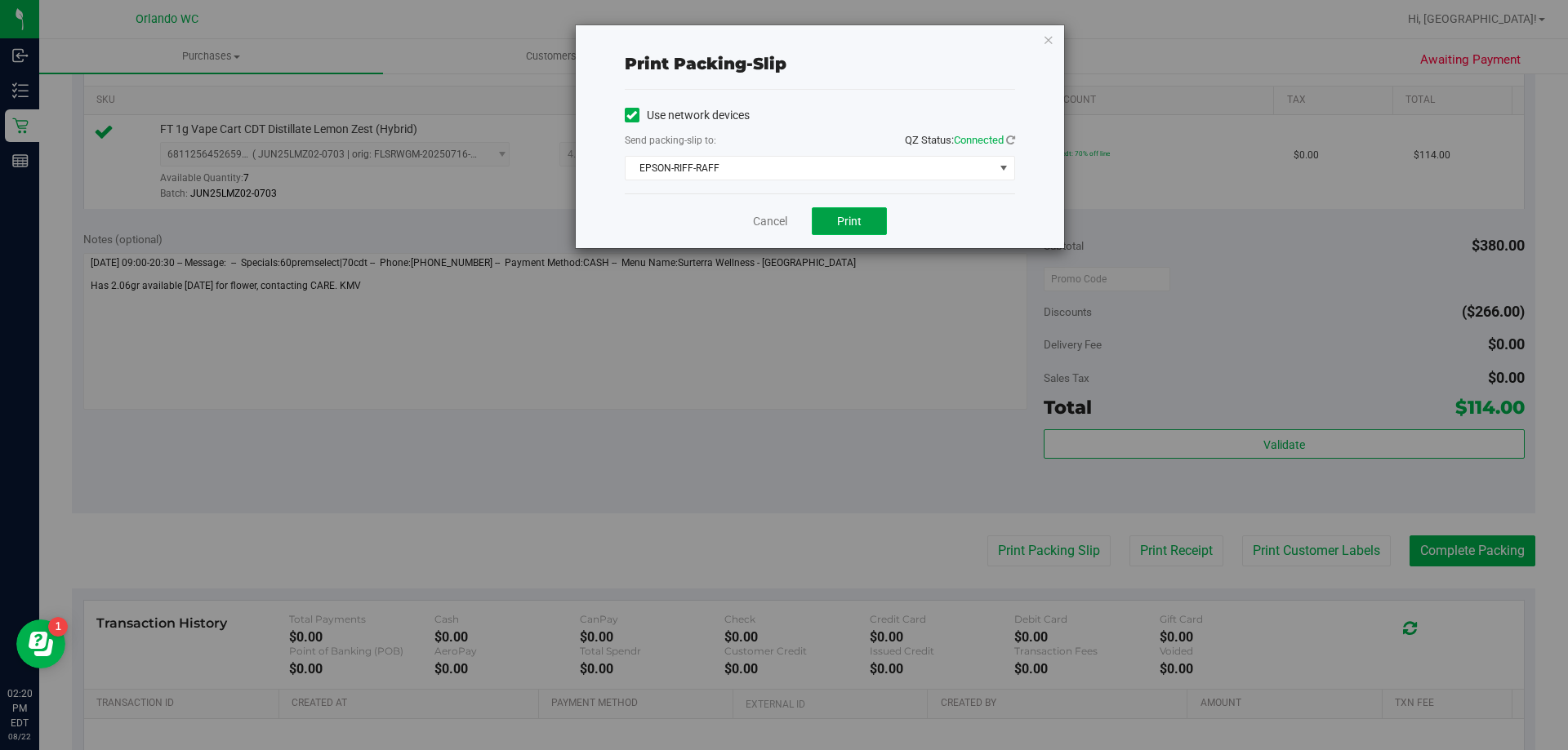
click at [840, 226] on span "Print" at bounding box center [850, 221] width 25 height 13
click at [766, 216] on link "Cancel" at bounding box center [771, 222] width 34 height 17
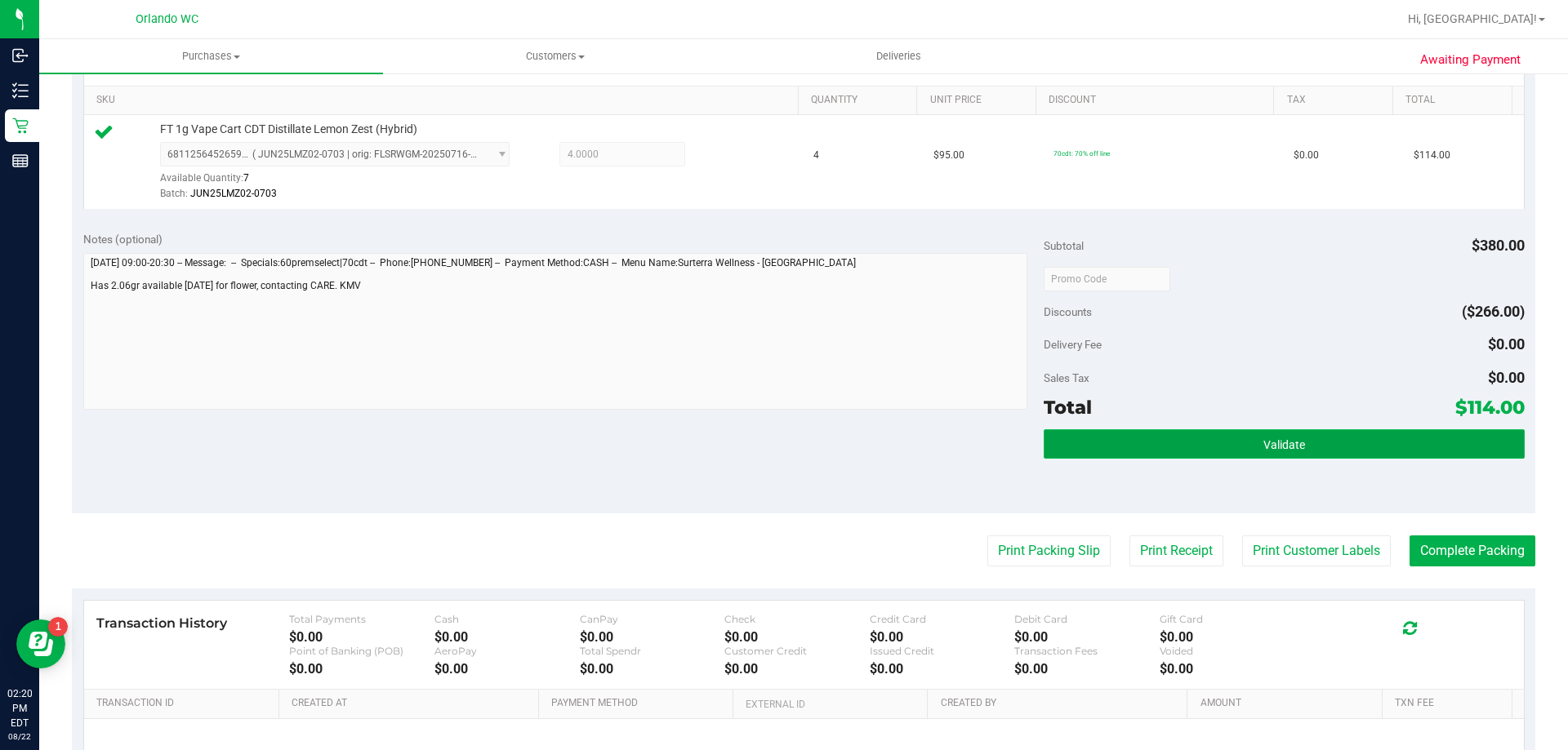
click at [1245, 441] on button "Validate" at bounding box center [1284, 444] width 481 height 30
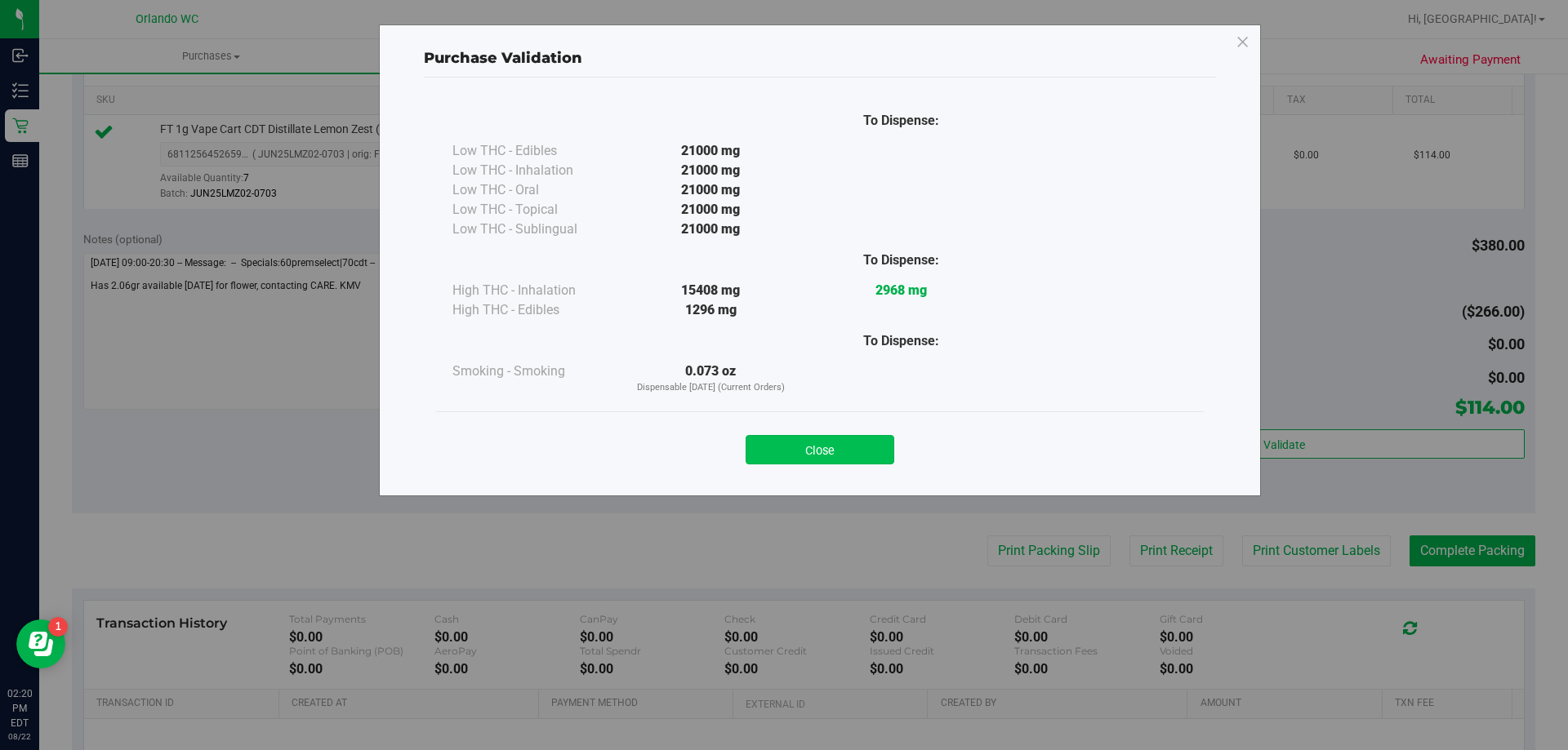
click at [838, 458] on button "Close" at bounding box center [819, 450] width 148 height 30
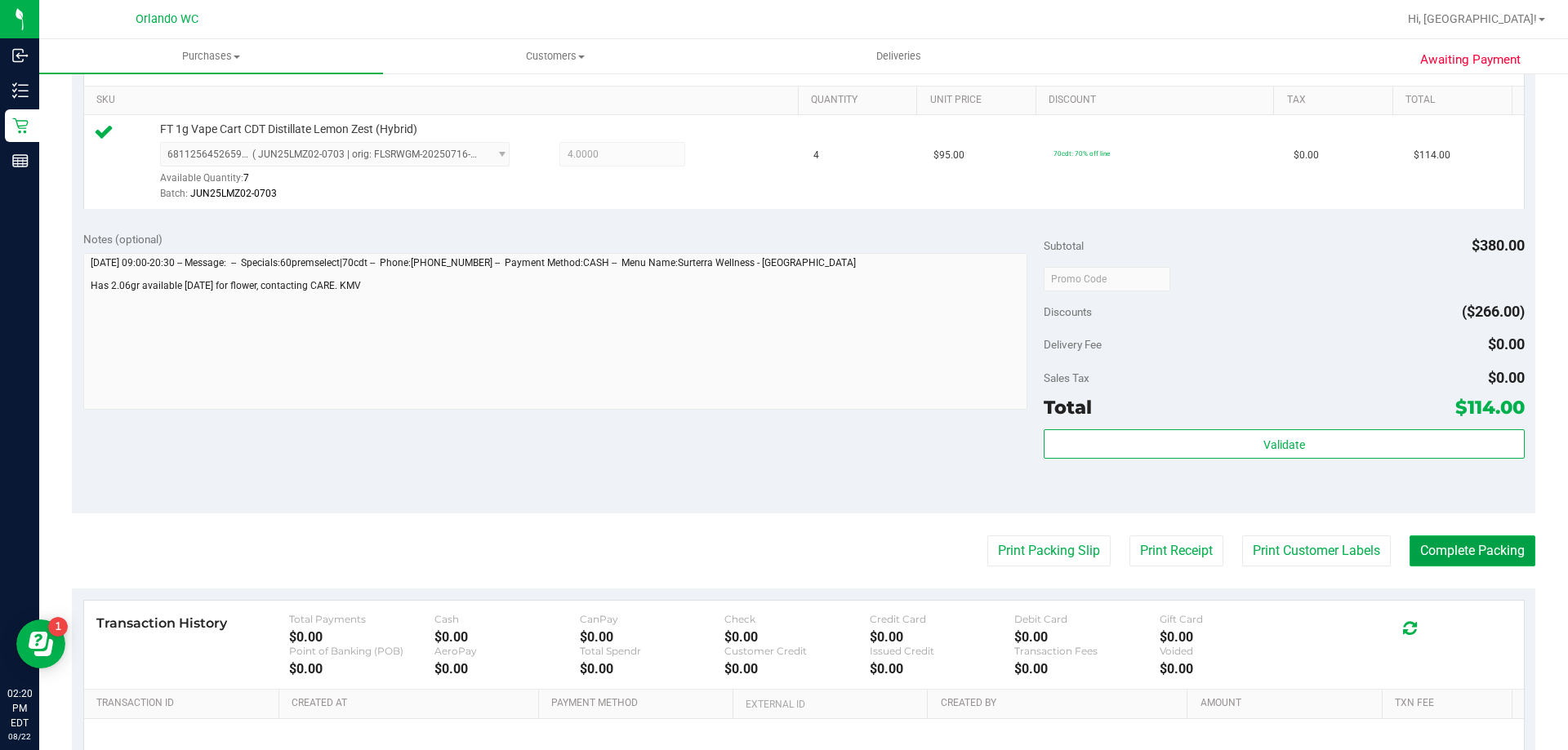
click at [1494, 559] on button "Complete Packing" at bounding box center [1472, 551] width 125 height 31
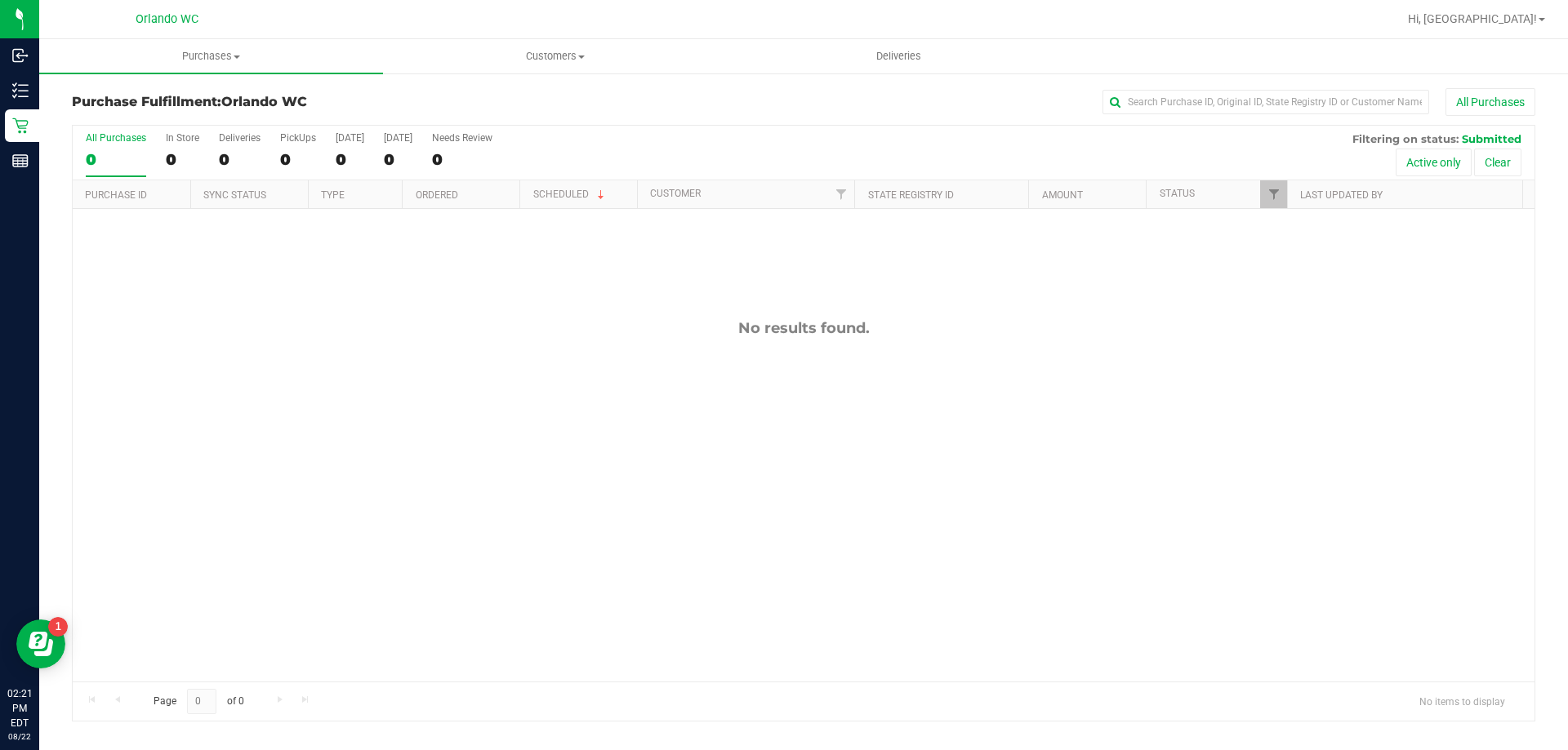
click at [314, 497] on div "No results found." at bounding box center [803, 499] width 1462 height 583
click at [592, 427] on div "No results found." at bounding box center [803, 499] width 1462 height 583
click at [414, 432] on div "No results found." at bounding box center [803, 499] width 1462 height 583
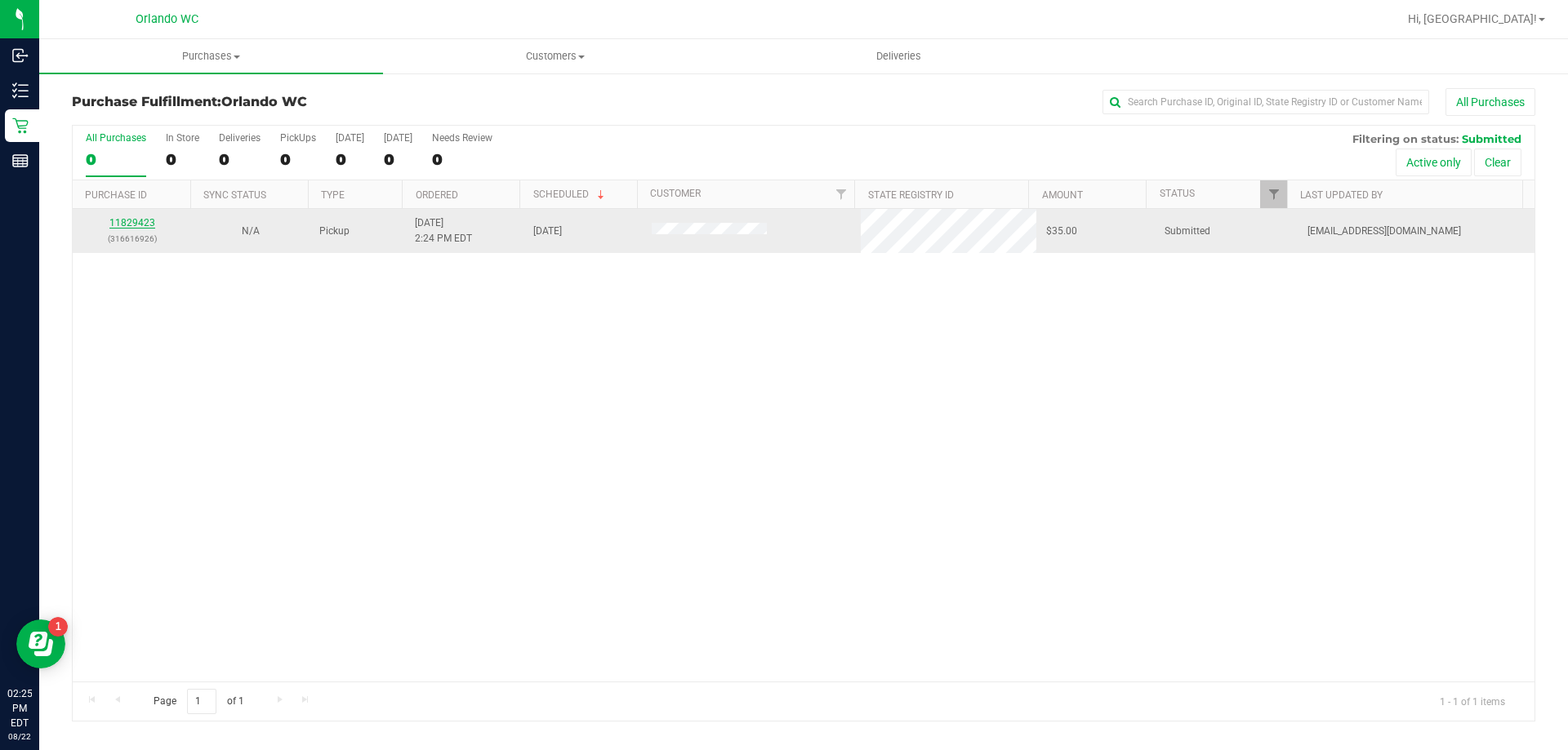
click at [141, 225] on link "11829423" at bounding box center [132, 223] width 46 height 11
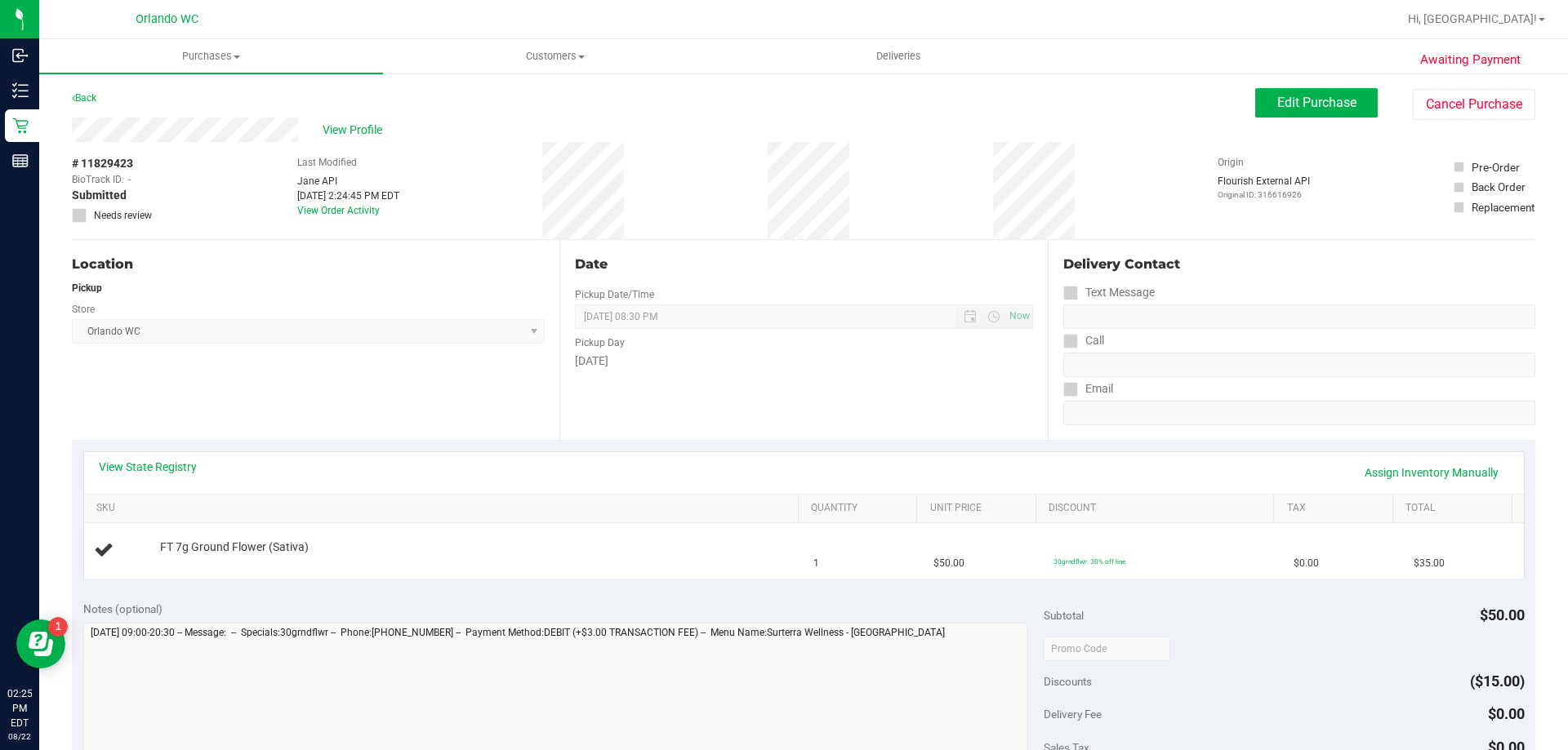
click at [177, 464] on link "View State Registry" at bounding box center [147, 467] width 98 height 16
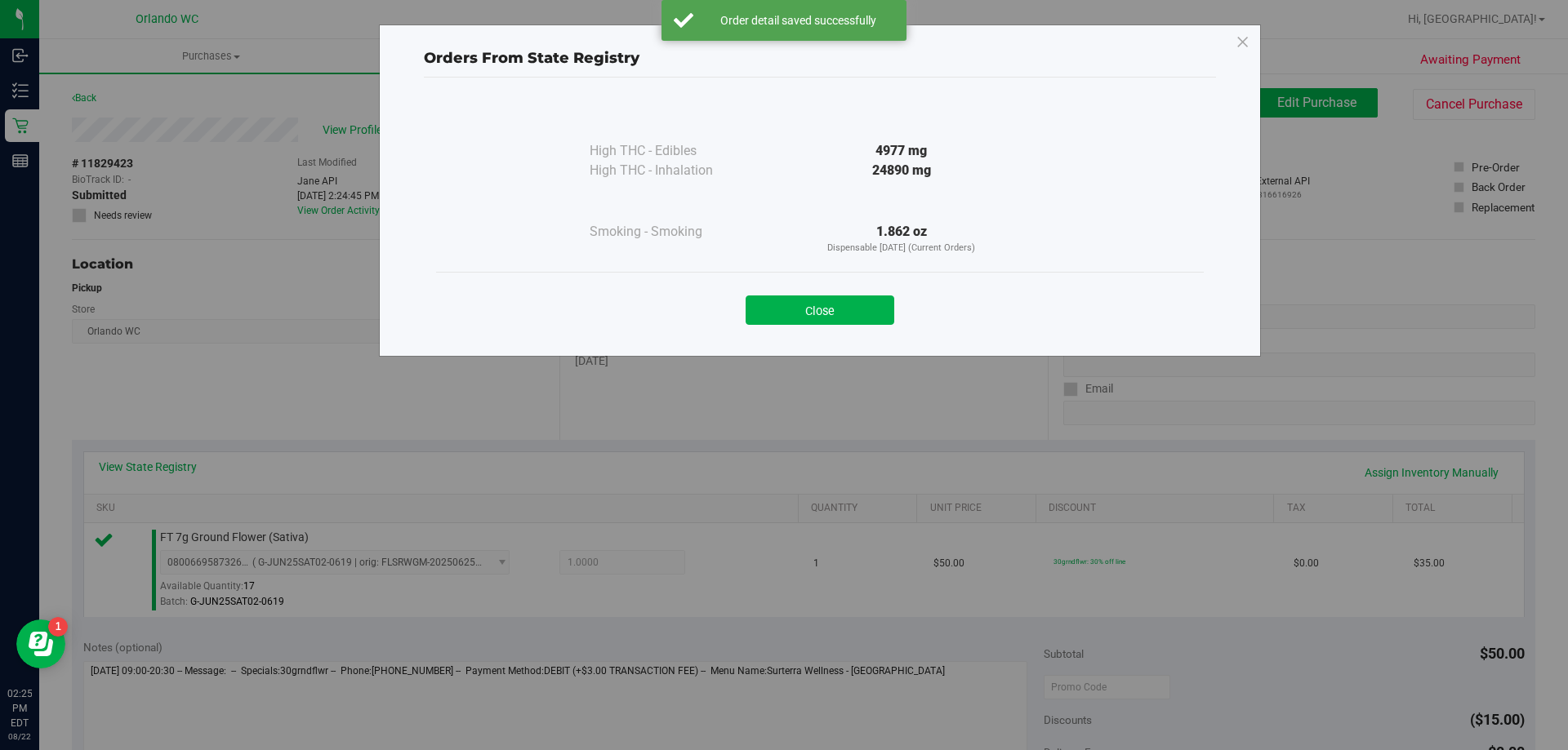
click at [865, 294] on div "Close" at bounding box center [819, 305] width 743 height 41
click at [871, 311] on button "Close" at bounding box center [819, 310] width 148 height 30
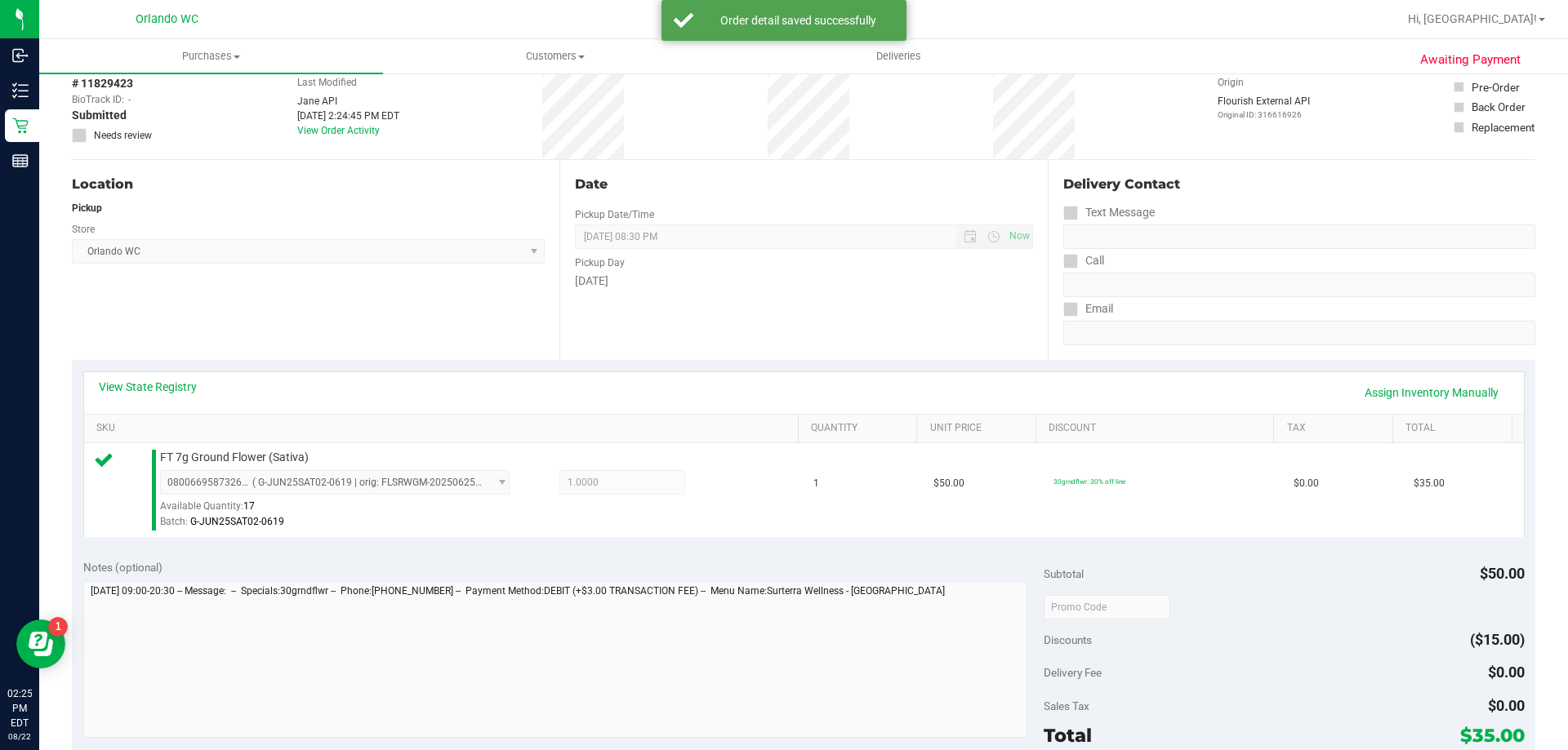
scroll to position [326, 0]
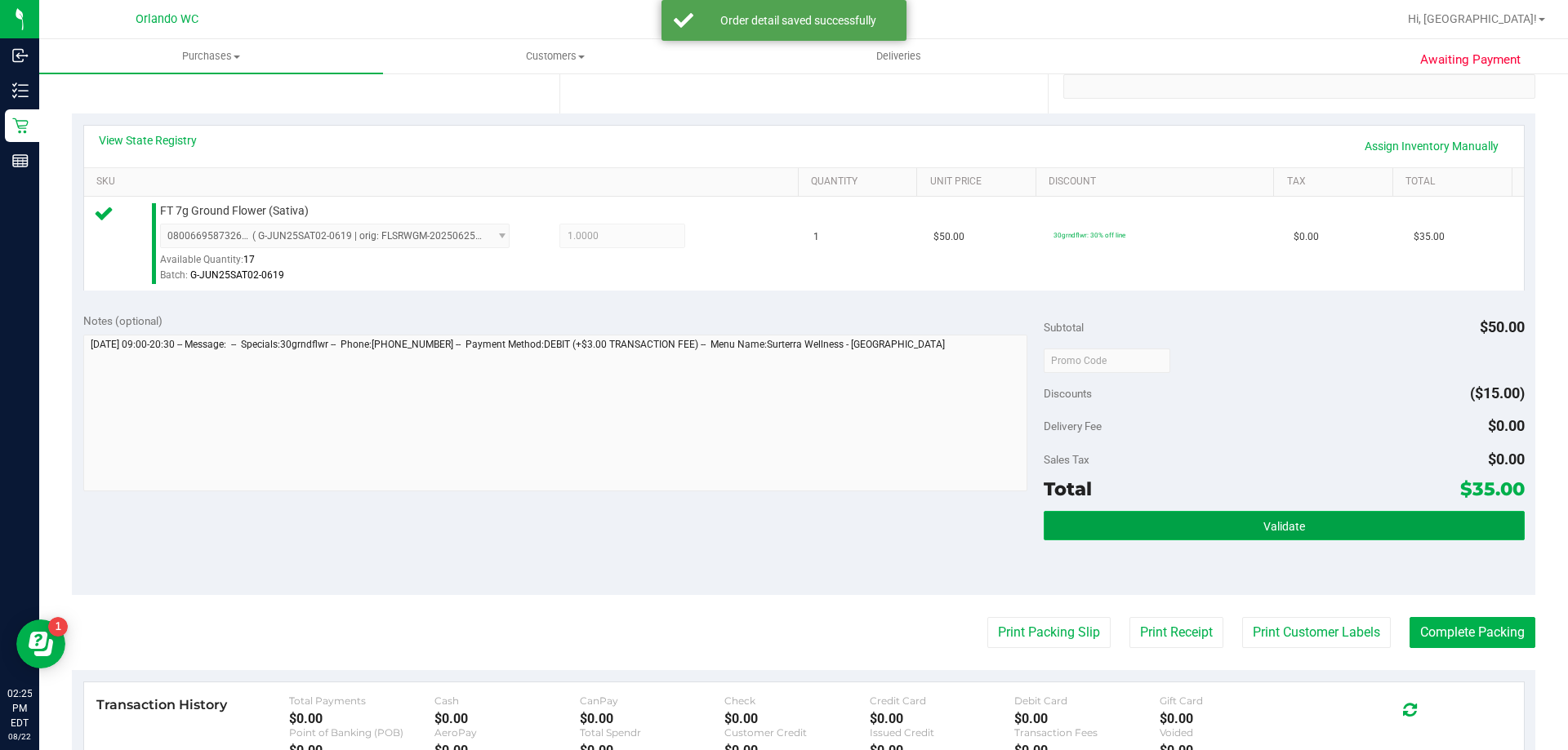
click at [1202, 531] on button "Validate" at bounding box center [1284, 525] width 481 height 30
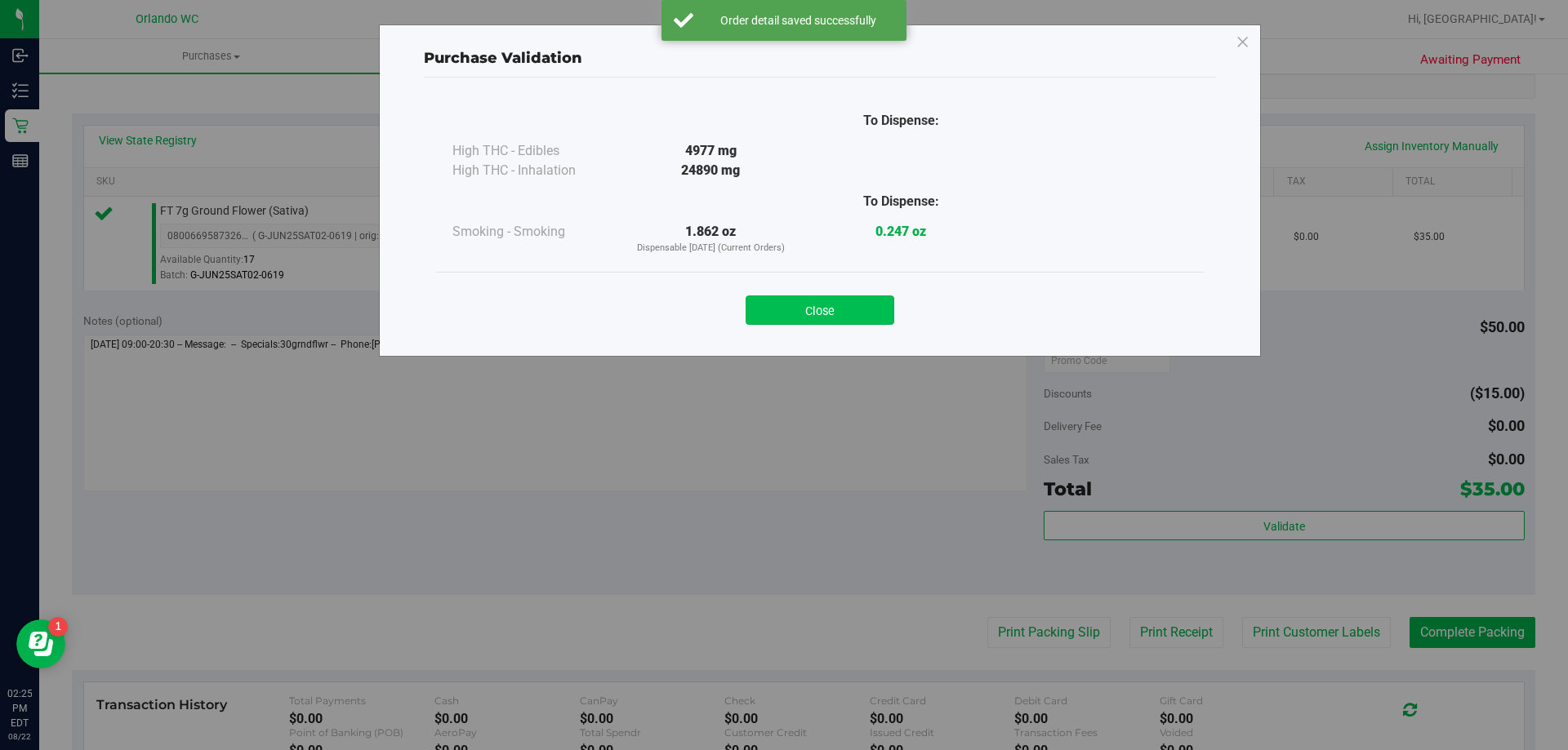
click at [826, 314] on button "Close" at bounding box center [819, 310] width 148 height 30
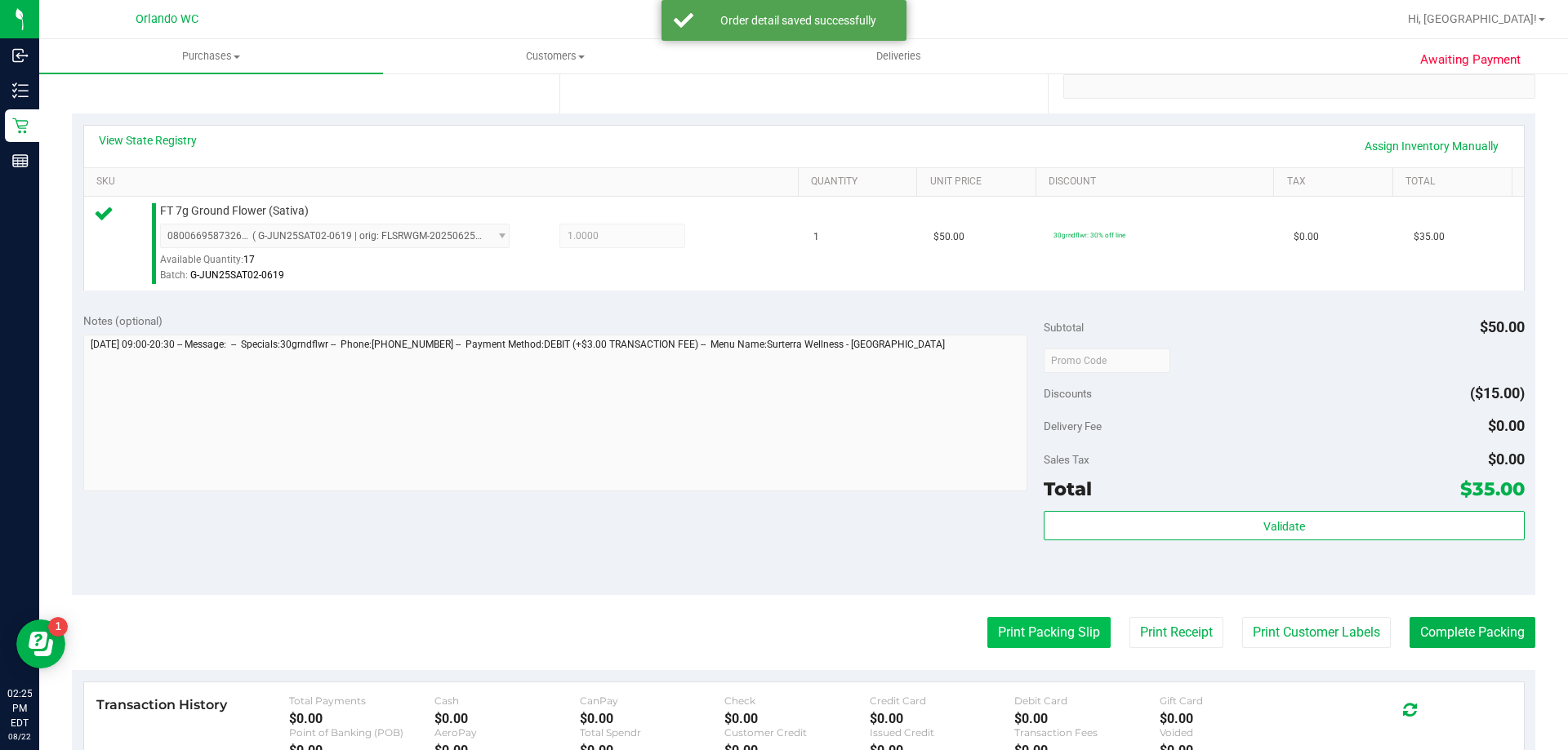
click at [1031, 639] on button "Print Packing Slip" at bounding box center [1049, 632] width 123 height 31
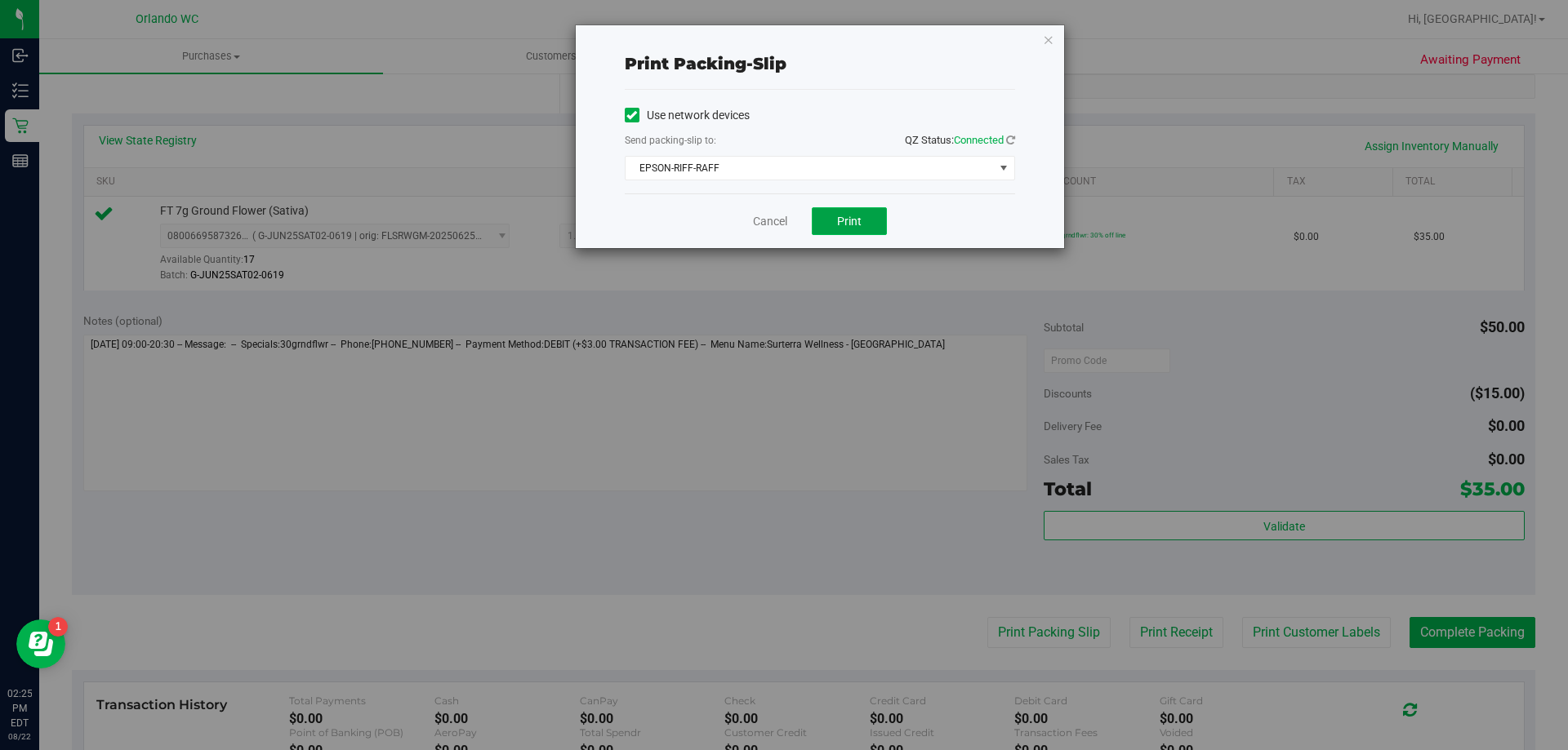
click at [870, 225] on button "Print" at bounding box center [849, 221] width 75 height 28
click at [769, 220] on link "Cancel" at bounding box center [771, 222] width 34 height 17
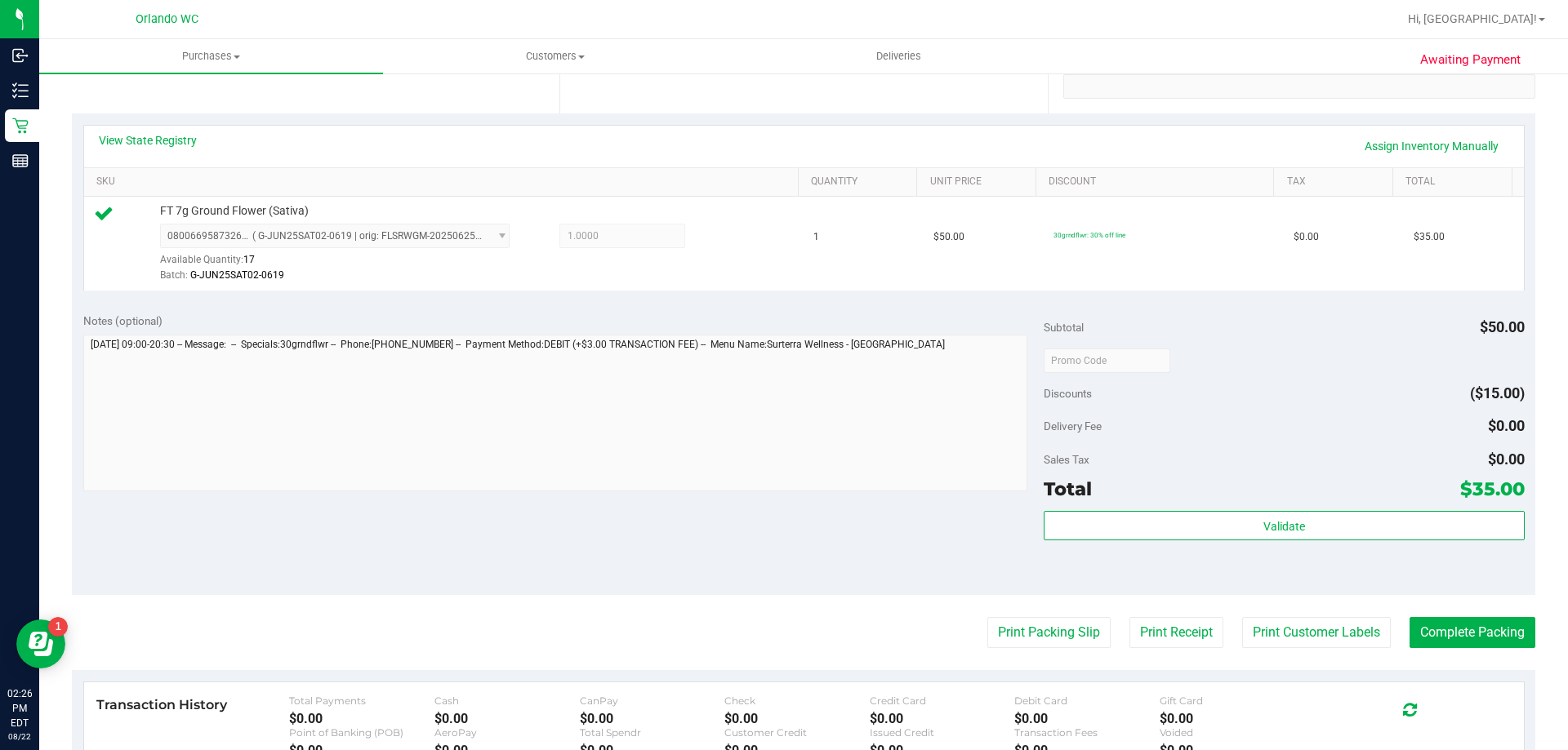
click at [1342, 509] on div "Subtotal $50.00 Discounts ($15.00) Delivery Fee $0.00 Sales Tax $0.00 Total $35…" at bounding box center [1284, 449] width 481 height 272
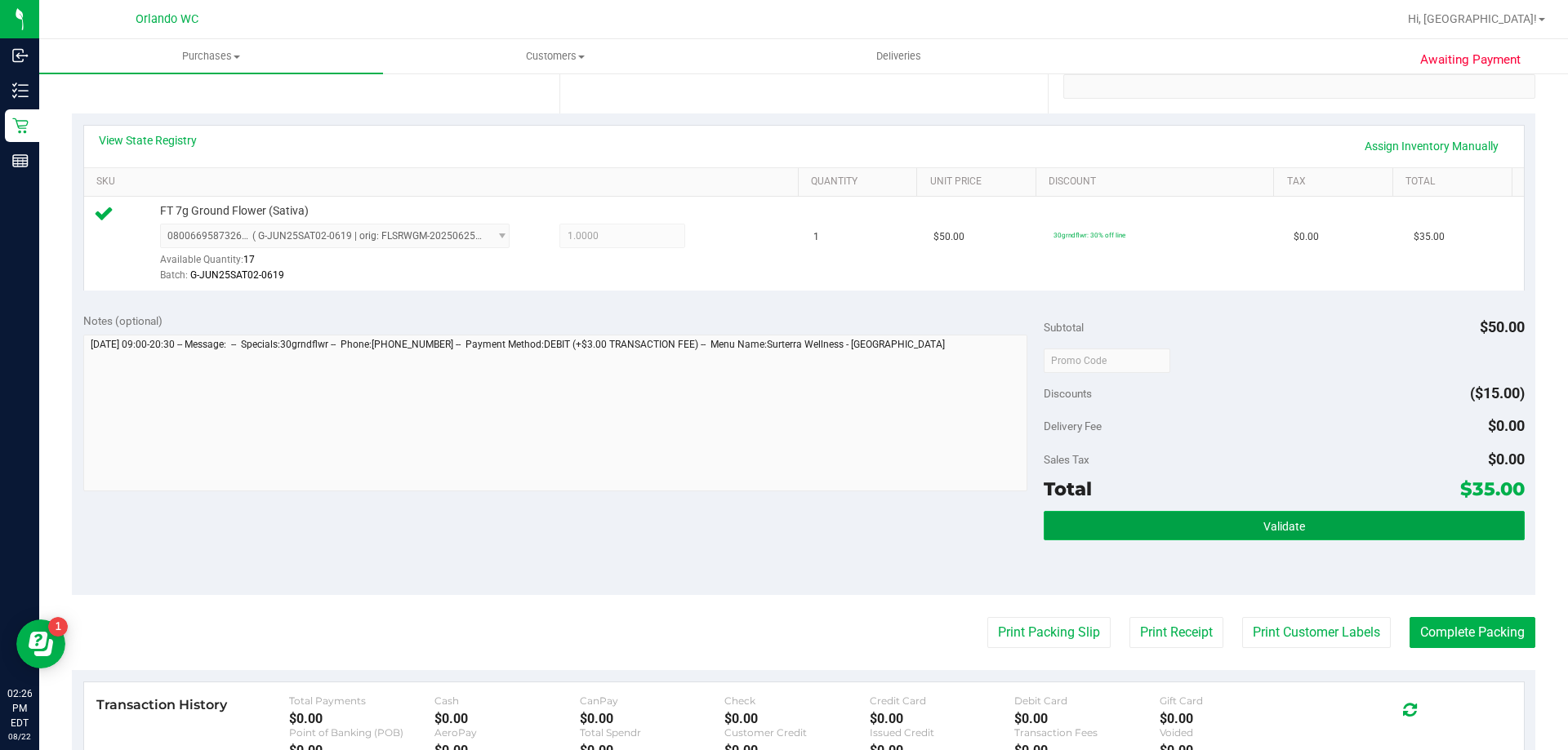
click at [1340, 516] on button "Validate" at bounding box center [1284, 525] width 481 height 30
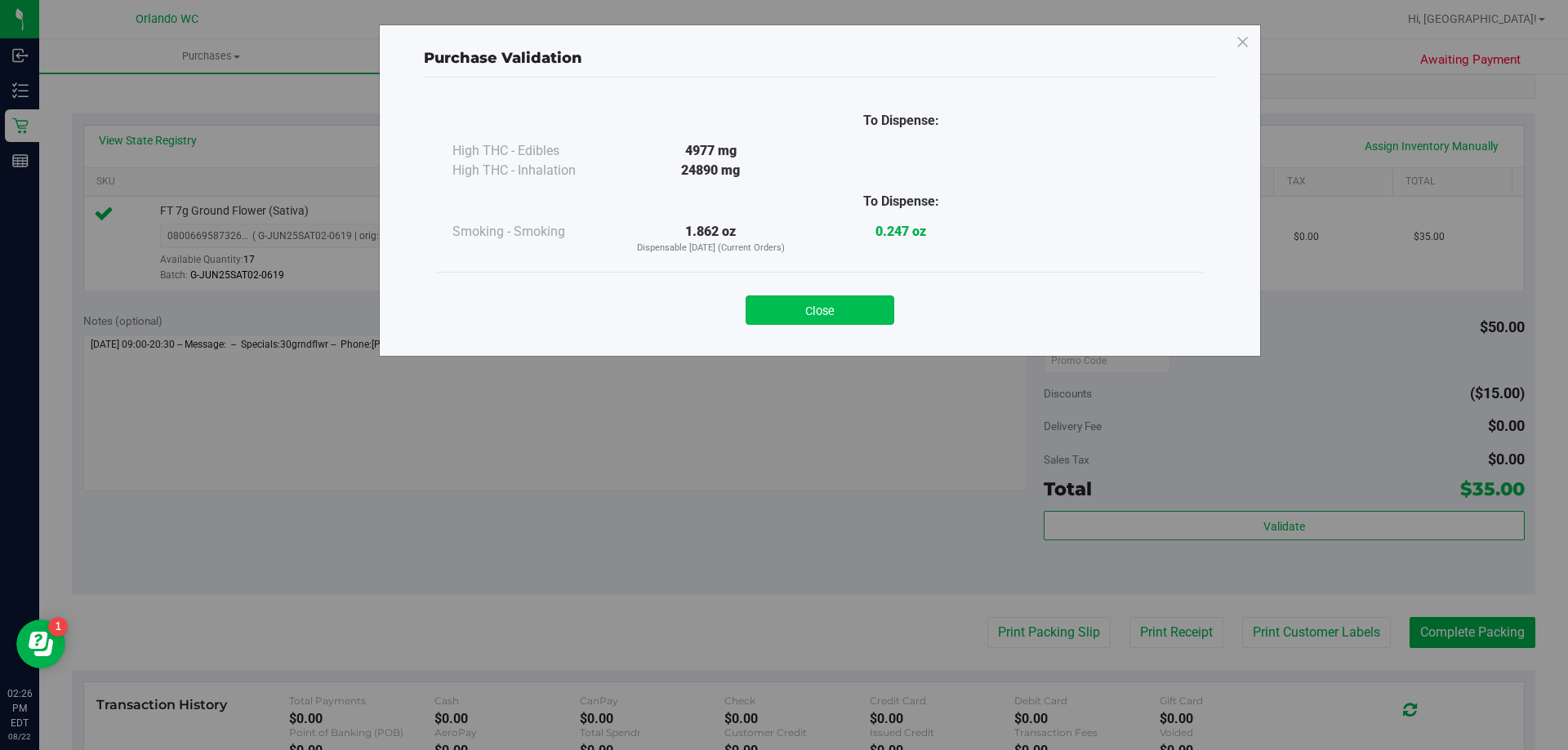
click at [804, 317] on button "Close" at bounding box center [819, 310] width 148 height 30
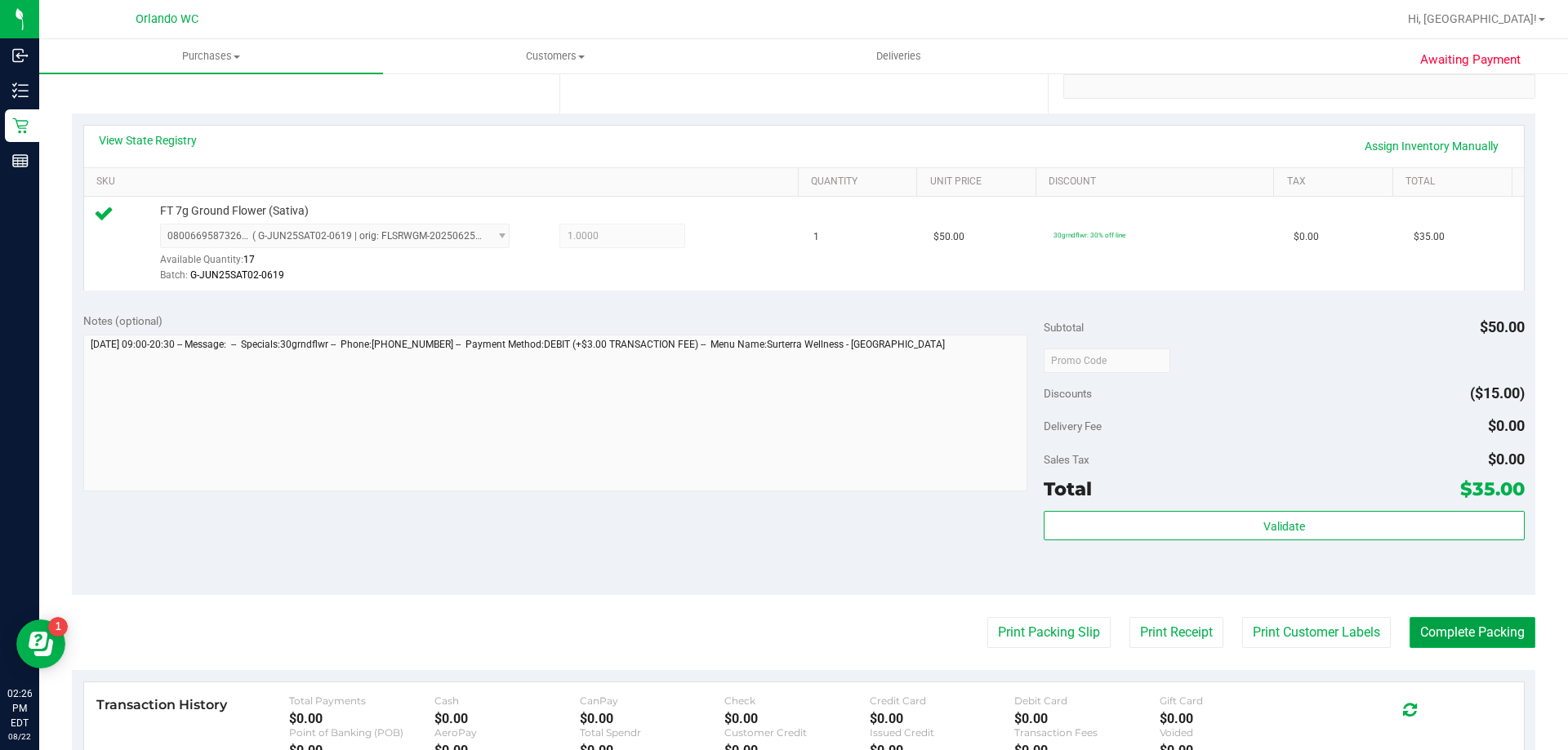
click at [1425, 639] on button "Complete Packing" at bounding box center [1472, 632] width 125 height 31
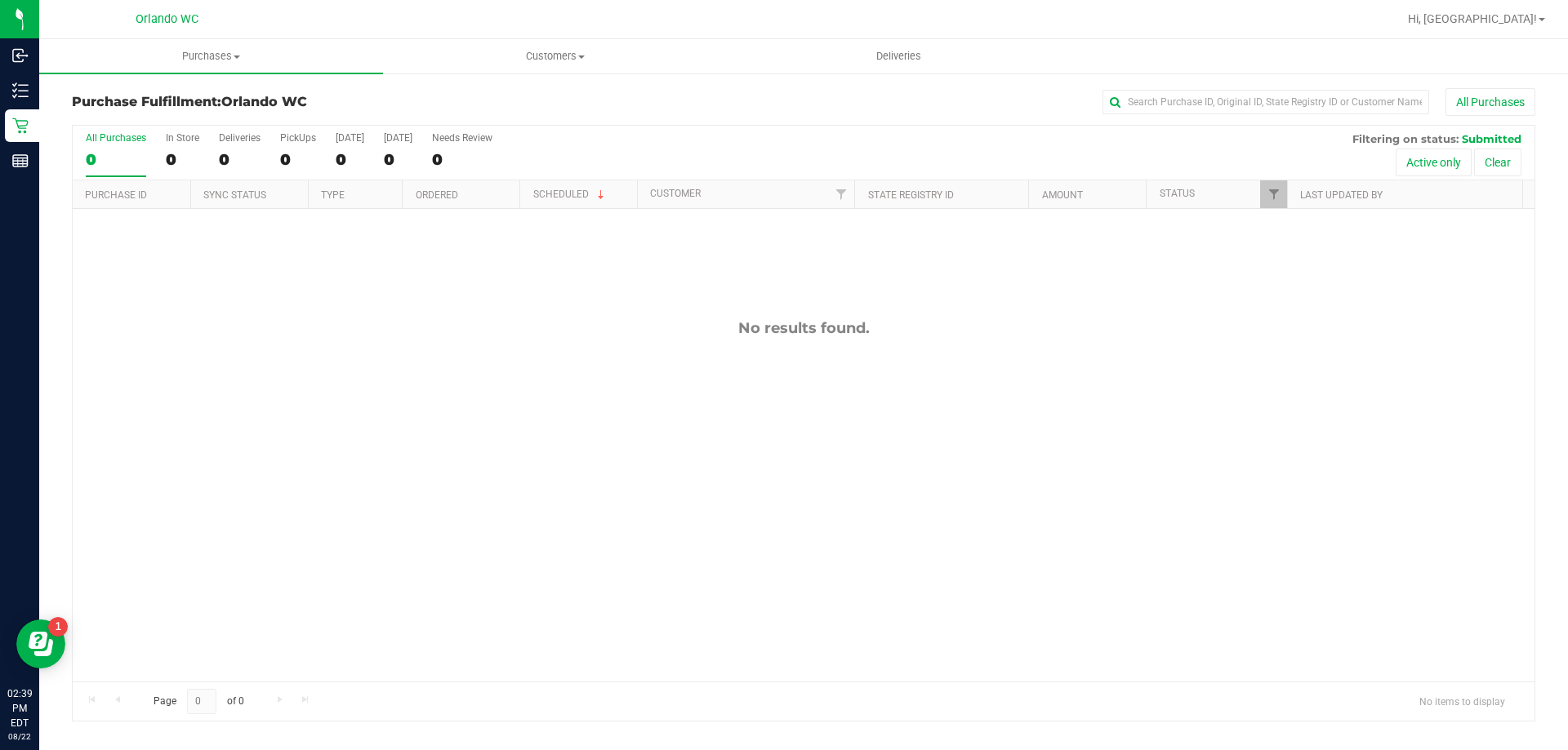
click at [532, 534] on div "No results found." at bounding box center [803, 499] width 1462 height 583
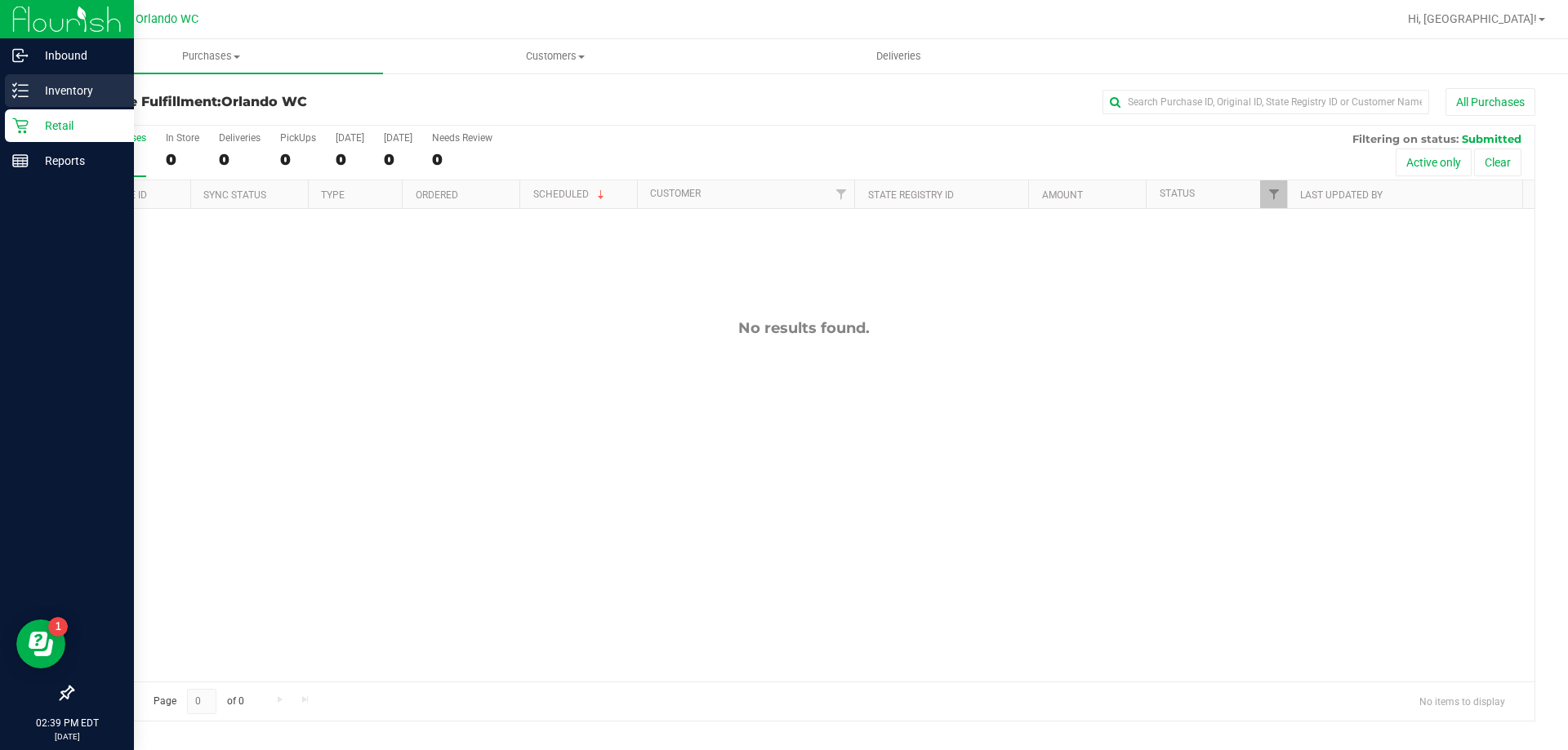
click at [35, 88] on p "Inventory" at bounding box center [78, 90] width 98 height 19
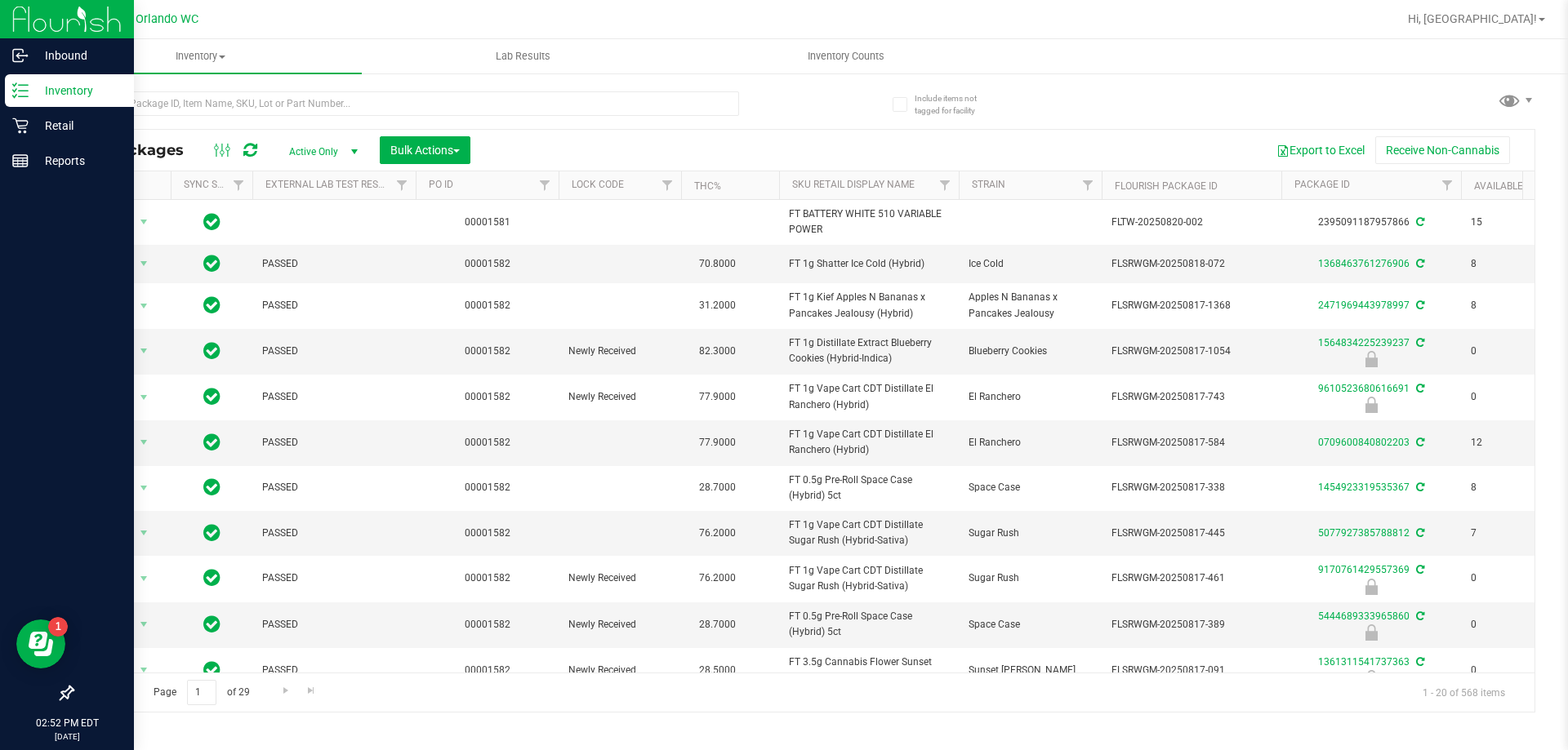
click at [436, 683] on div "Page 1 of 29 1 - 20 of 568 items" at bounding box center [803, 692] width 1462 height 39
click at [30, 129] on p "Retail" at bounding box center [78, 125] width 98 height 19
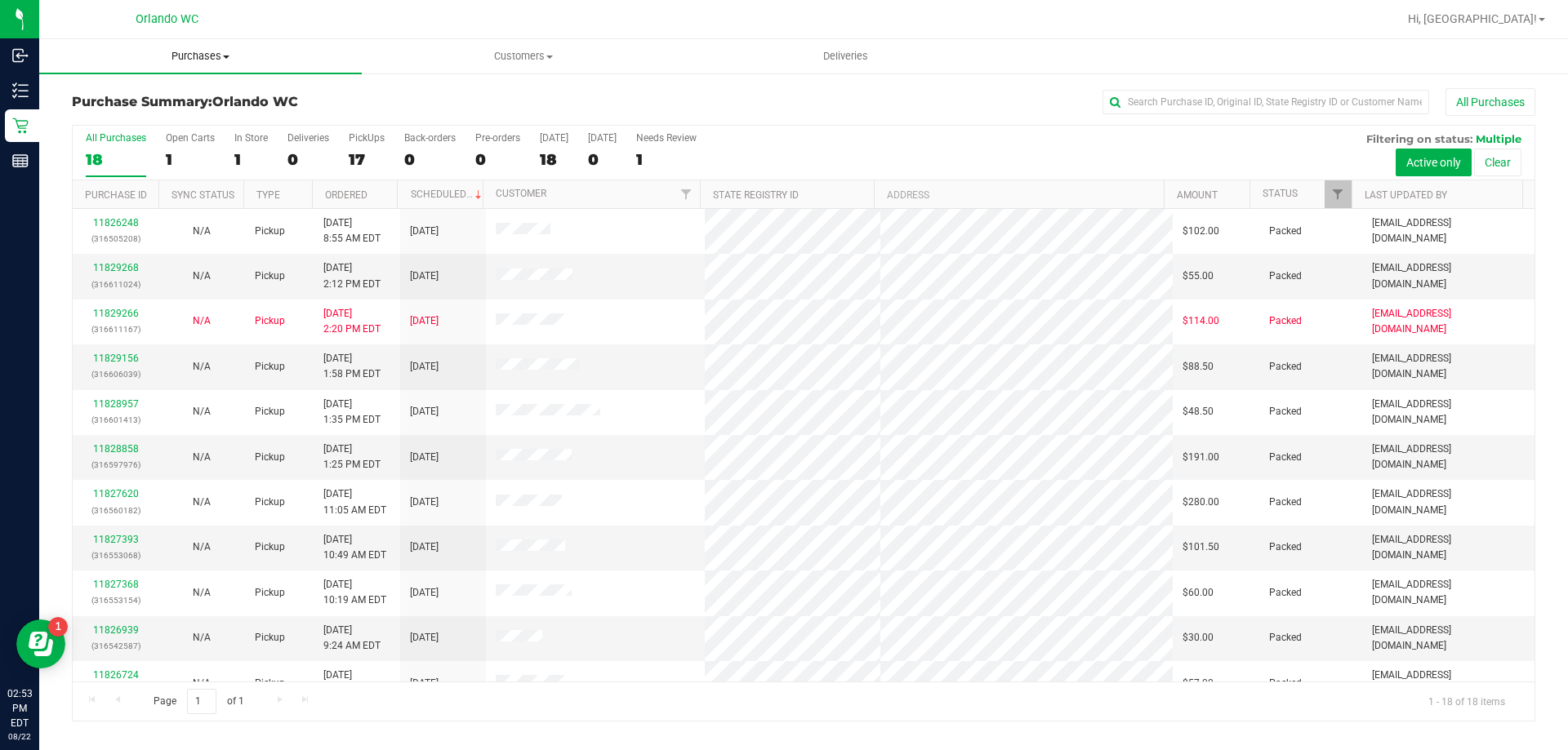
click at [203, 55] on span "Purchases" at bounding box center [200, 55] width 323 height 14
click at [132, 120] on span "Fulfillment" at bounding box center [90, 118] width 101 height 14
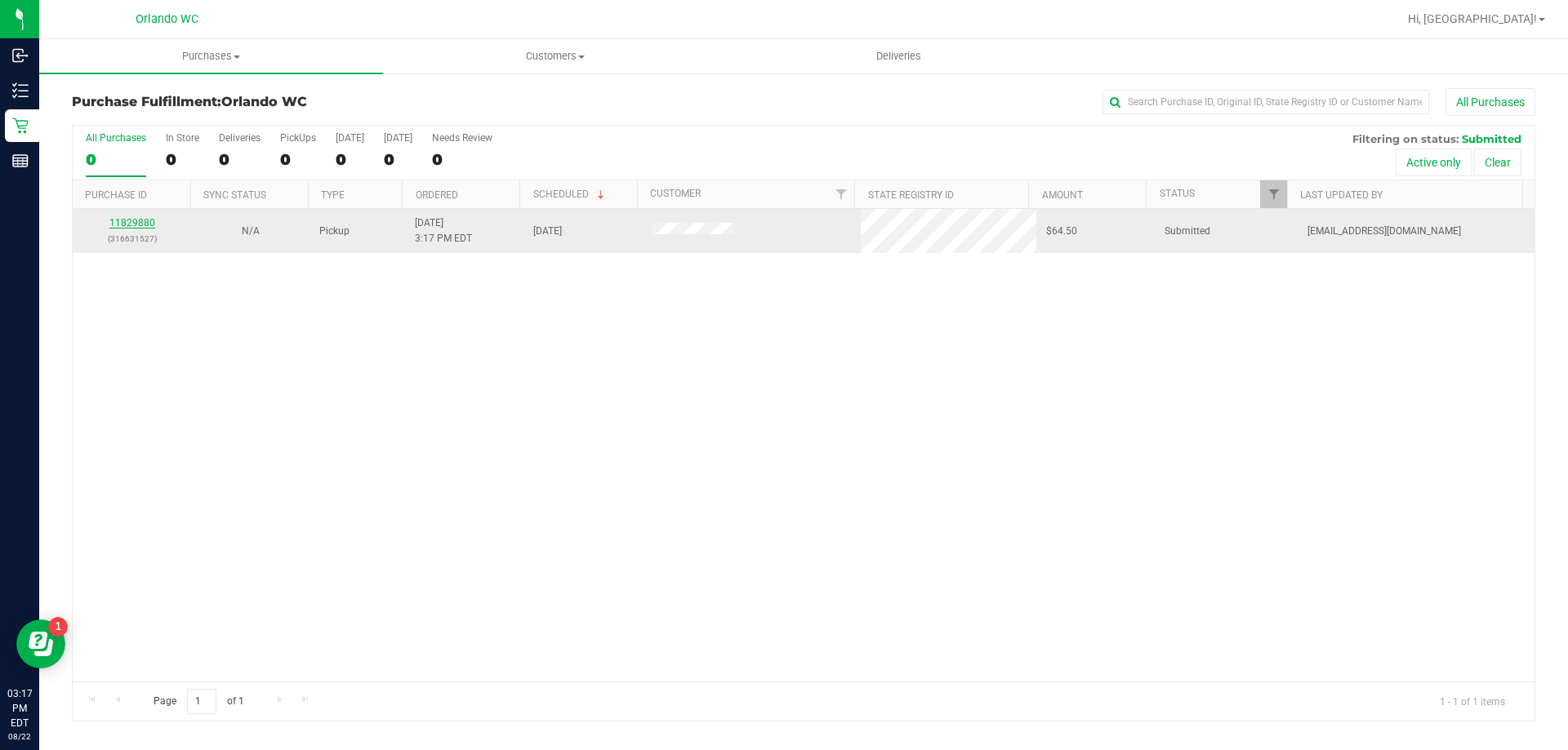
click at [120, 223] on link "11829880" at bounding box center [132, 223] width 46 height 11
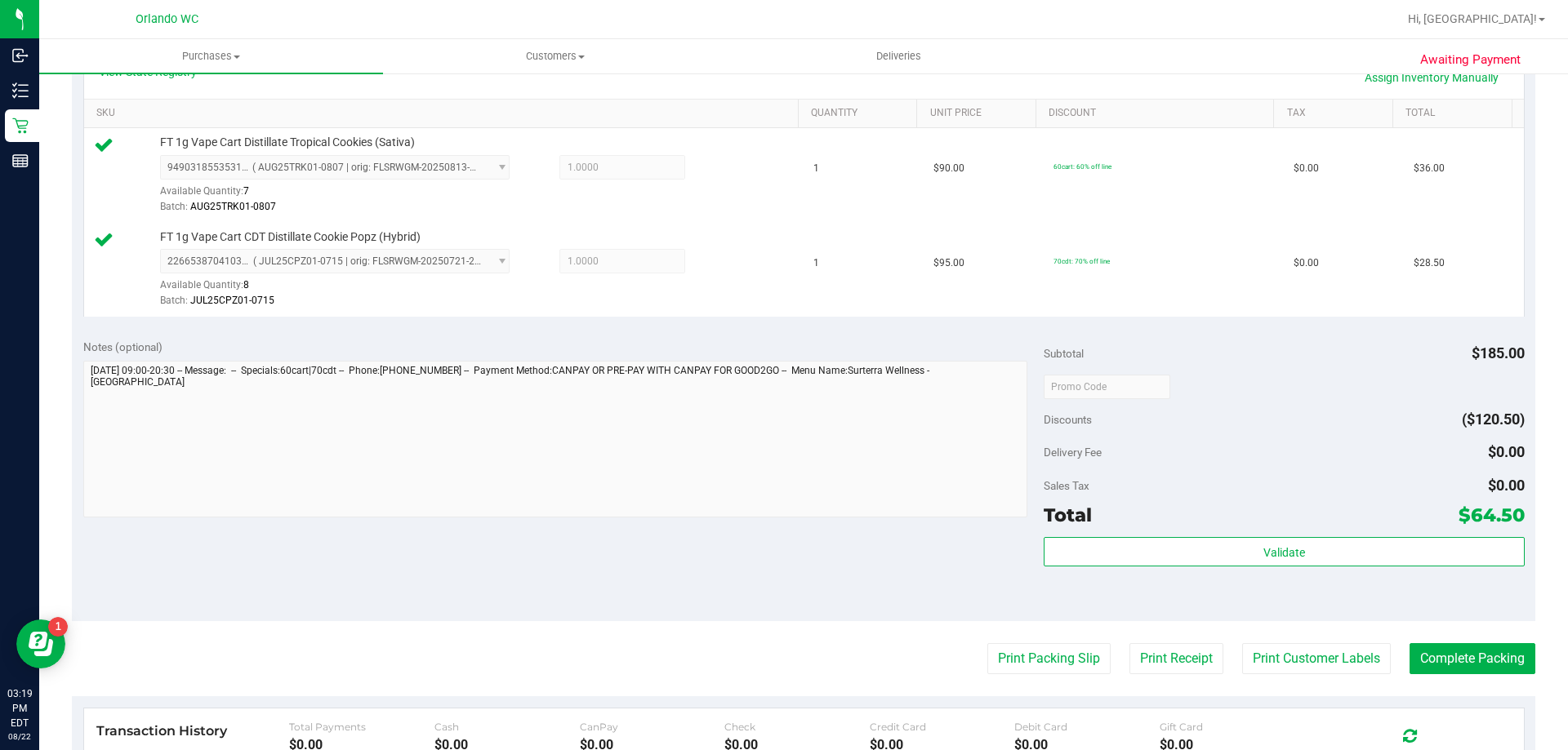
scroll to position [414, 0]
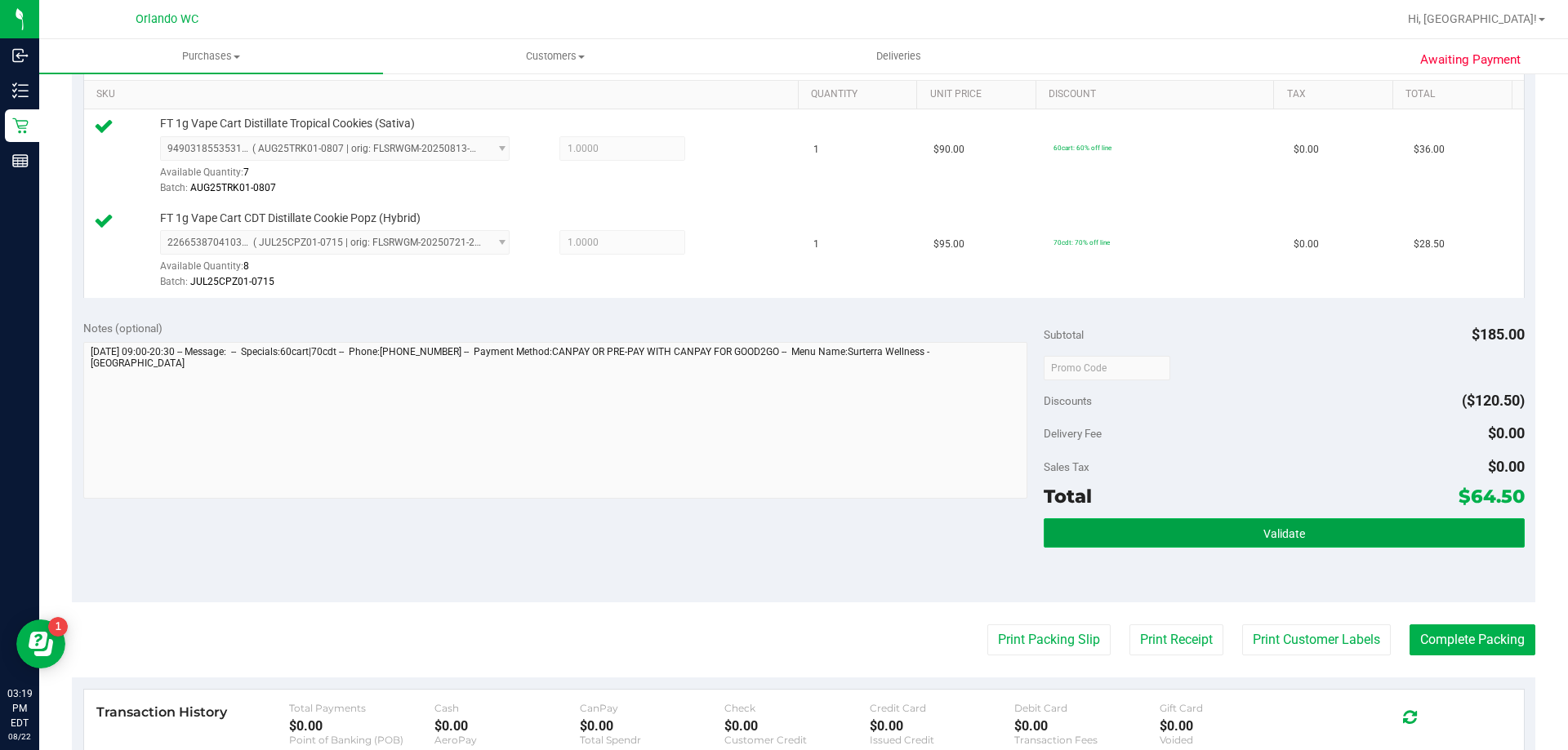
click at [1155, 541] on button "Validate" at bounding box center [1284, 533] width 481 height 30
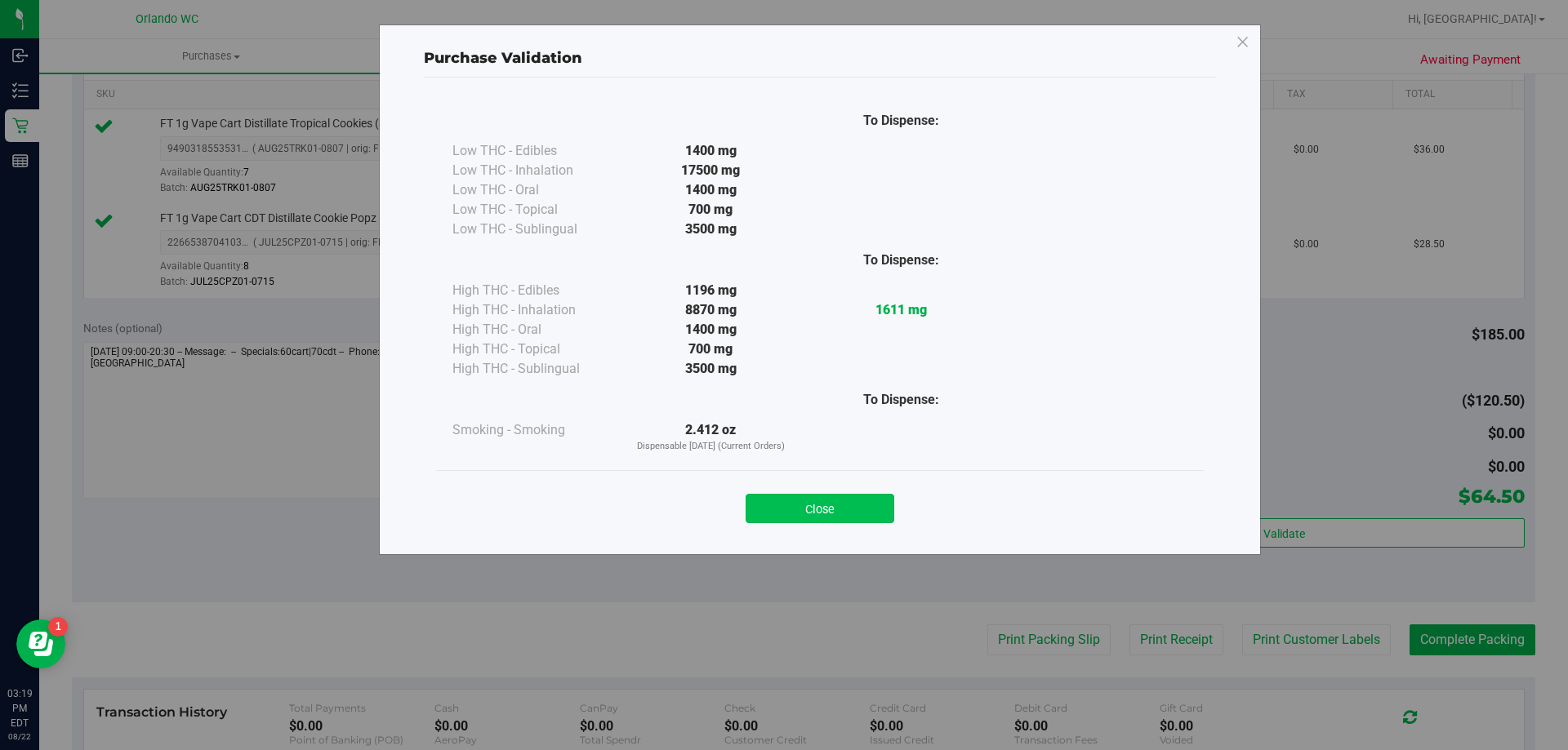
click at [836, 504] on button "Close" at bounding box center [819, 508] width 148 height 30
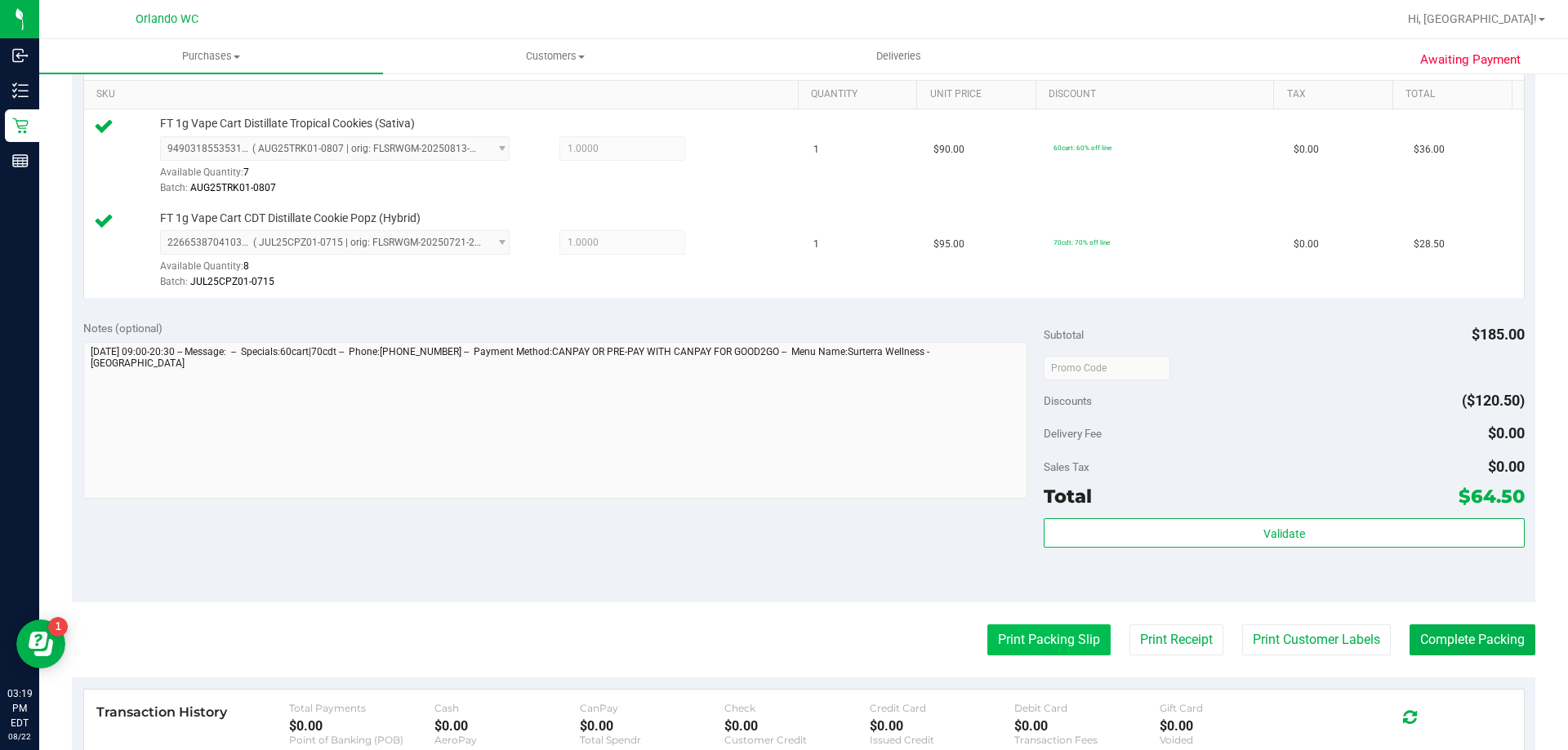
click at [1031, 634] on button "Print Packing Slip" at bounding box center [1049, 640] width 123 height 31
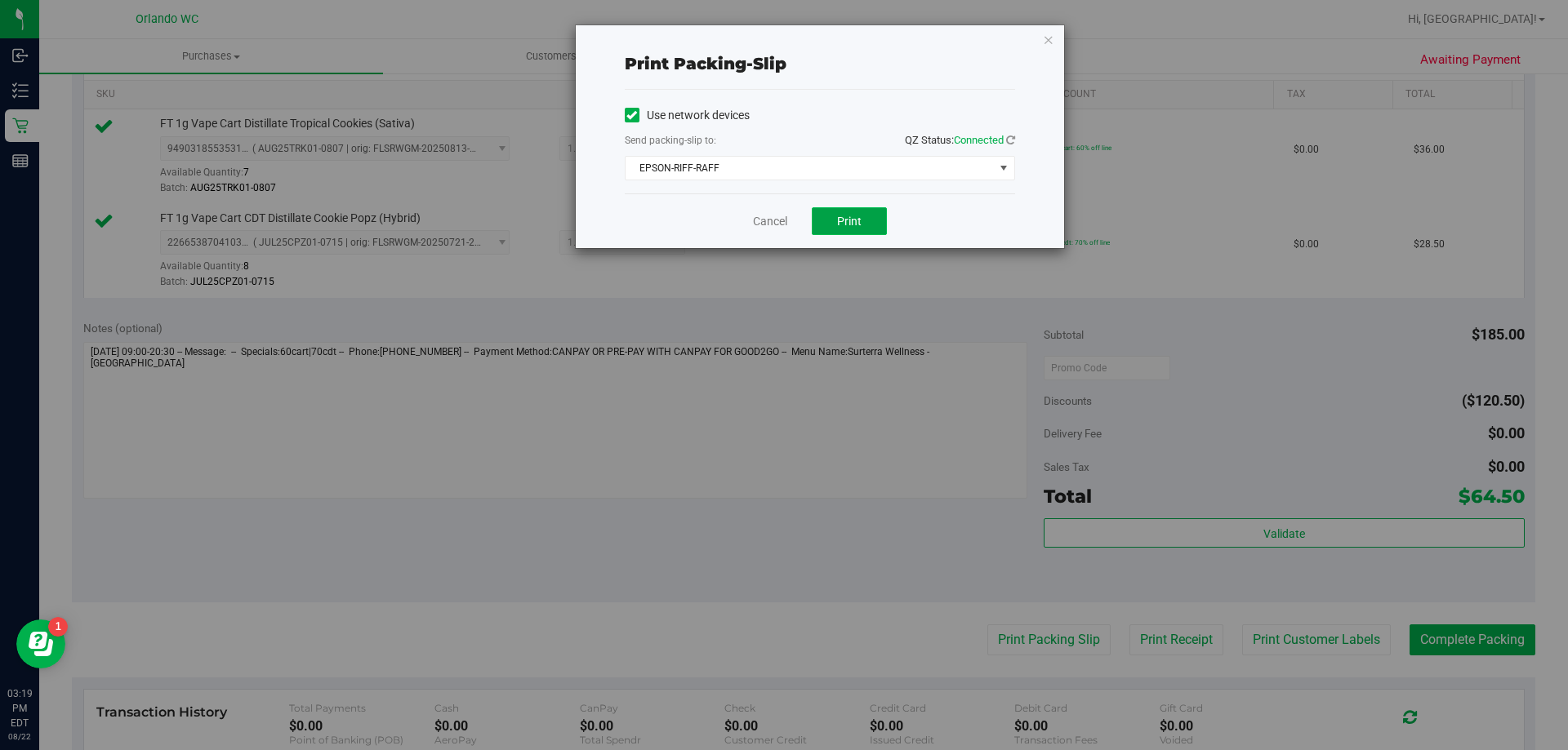
click at [846, 226] on span "Print" at bounding box center [850, 221] width 25 height 13
click at [774, 223] on link "Cancel" at bounding box center [771, 222] width 34 height 17
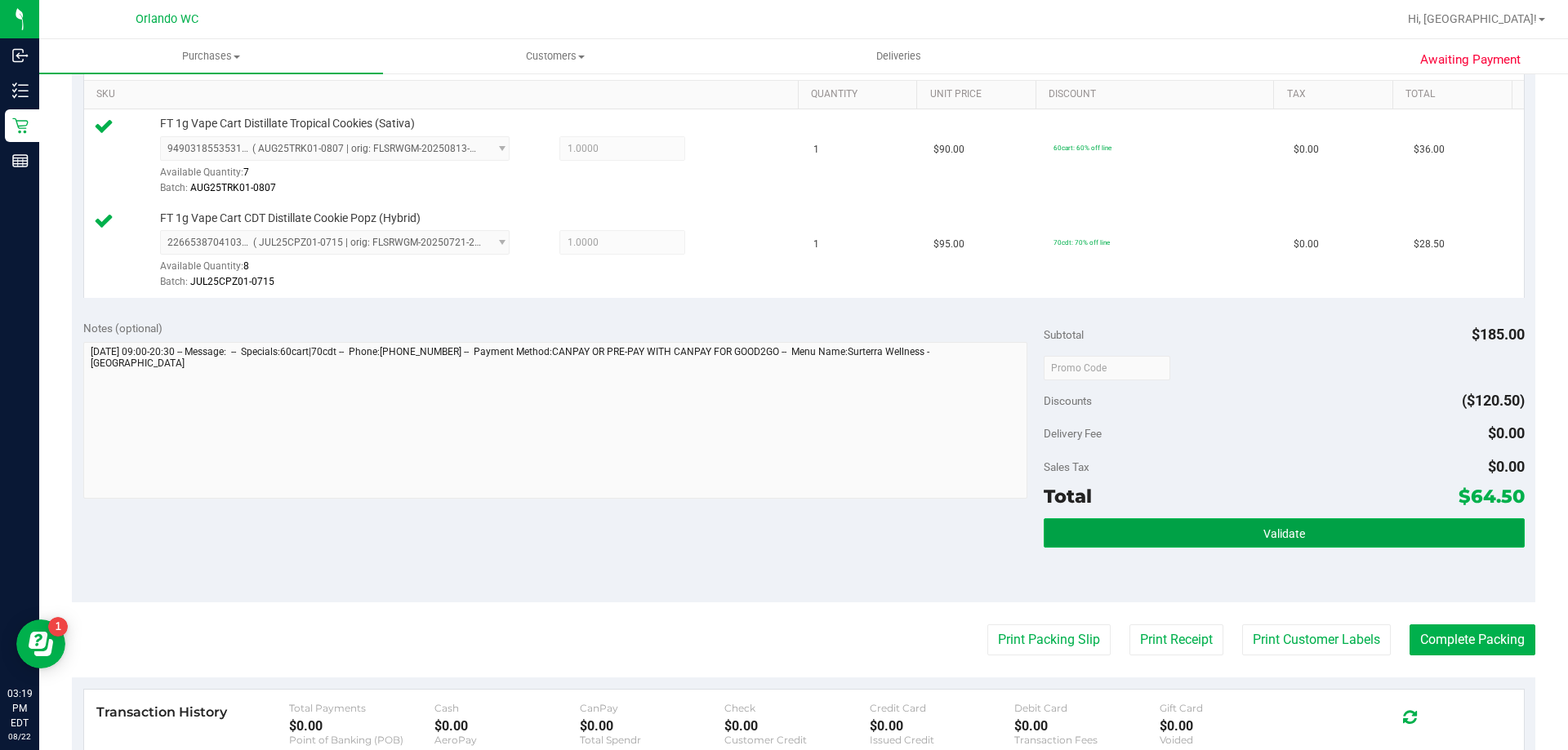
click at [1238, 525] on button "Validate" at bounding box center [1284, 533] width 481 height 30
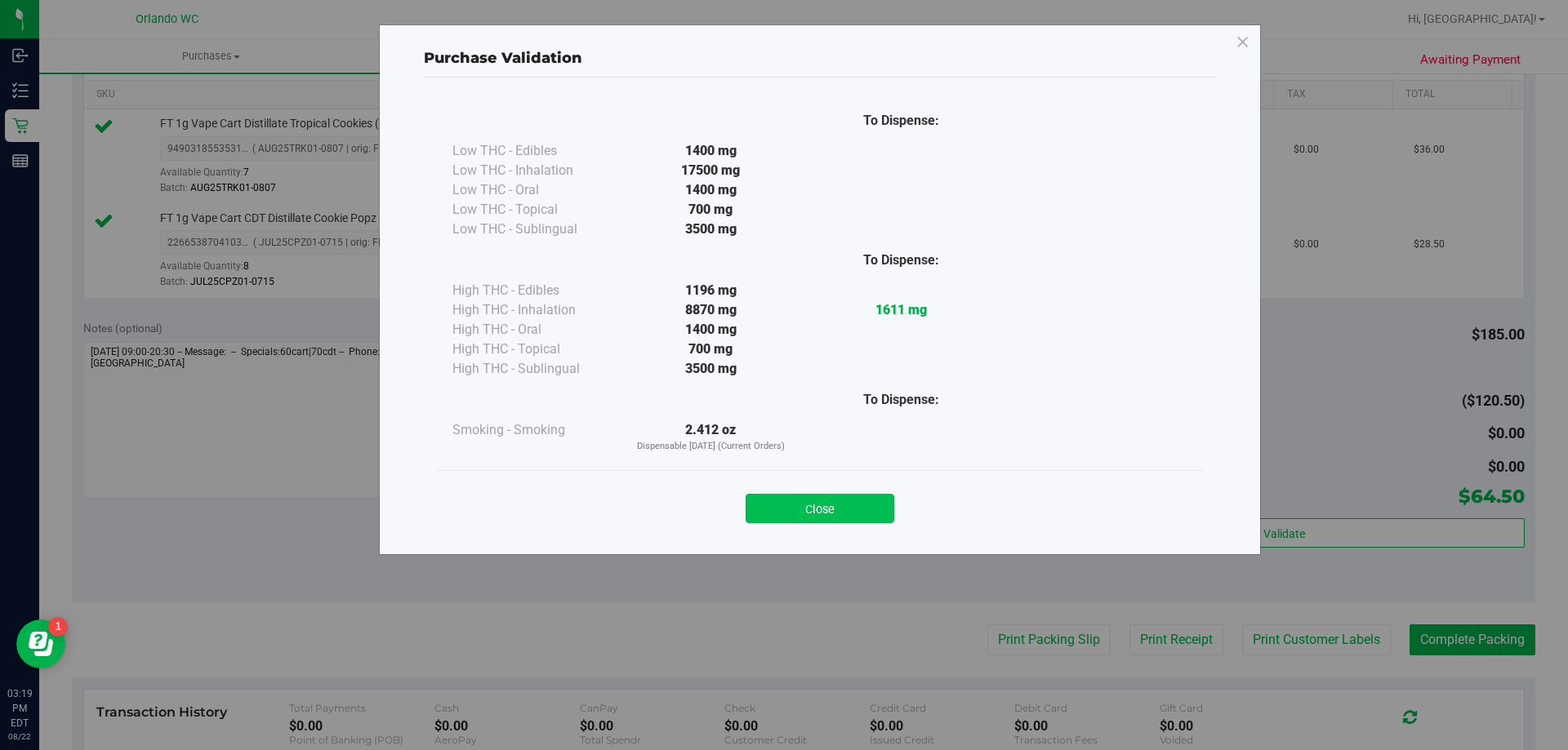
click at [770, 497] on button "Close" at bounding box center [819, 508] width 148 height 30
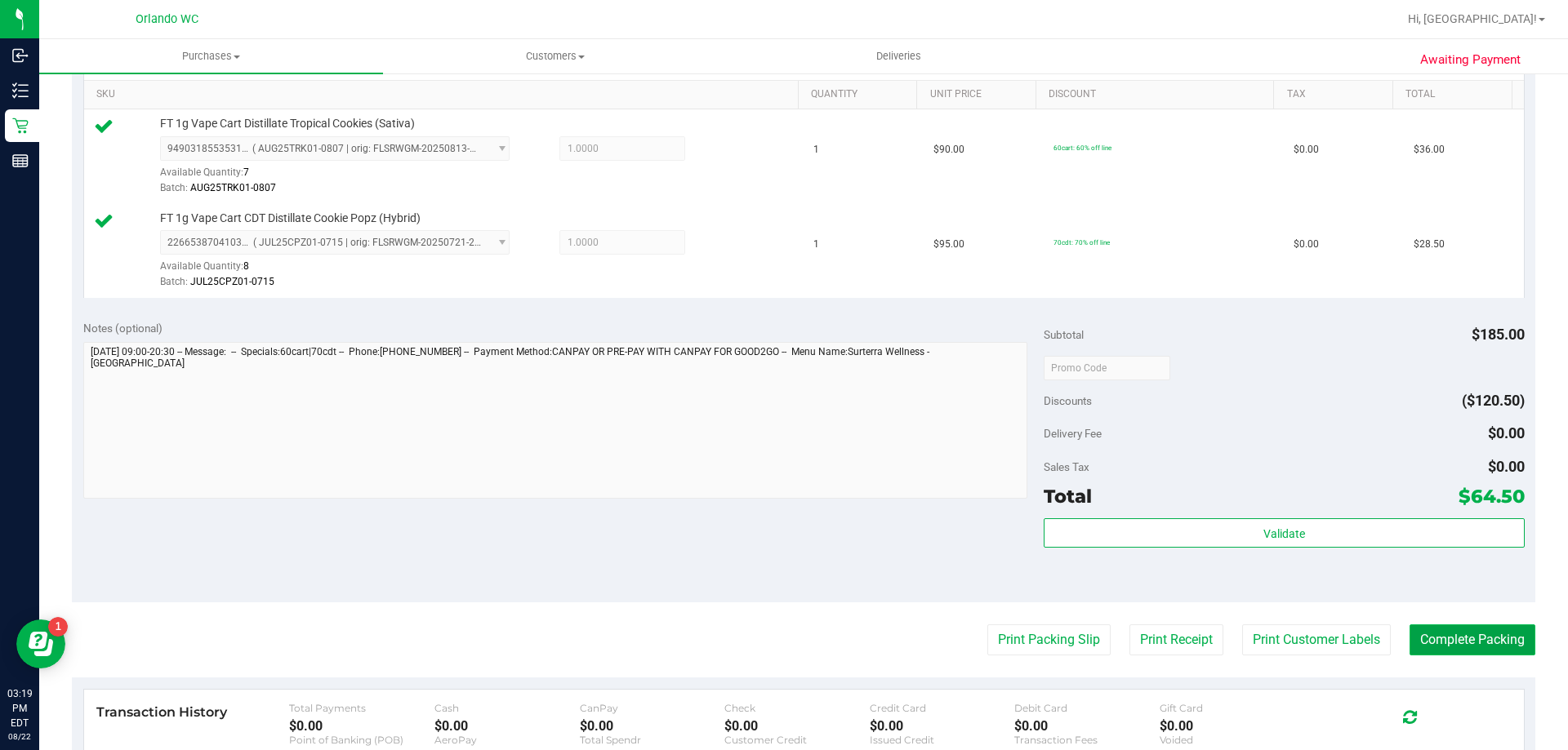
click at [1420, 632] on button "Complete Packing" at bounding box center [1472, 640] width 125 height 31
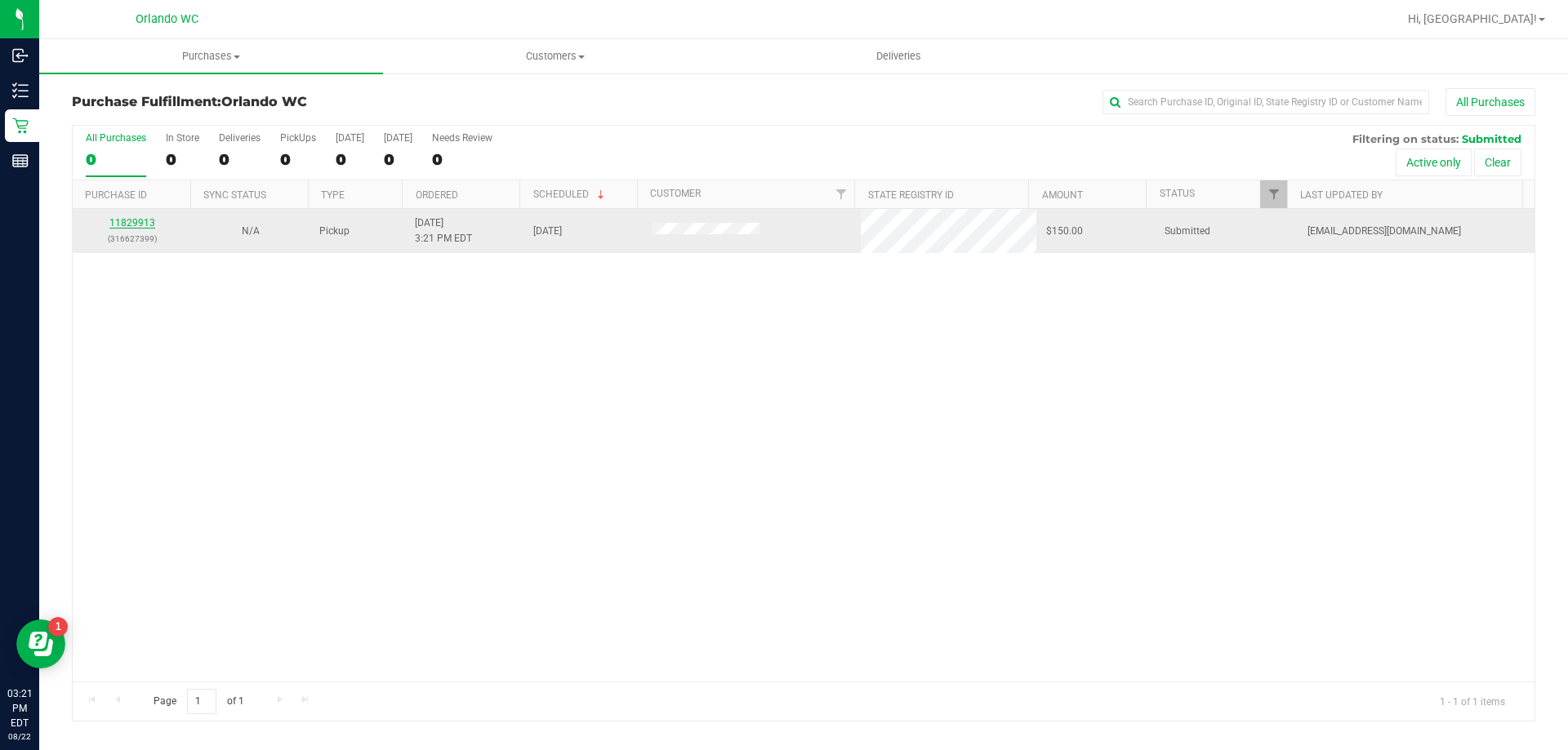
click at [147, 222] on link "11829913" at bounding box center [132, 223] width 46 height 11
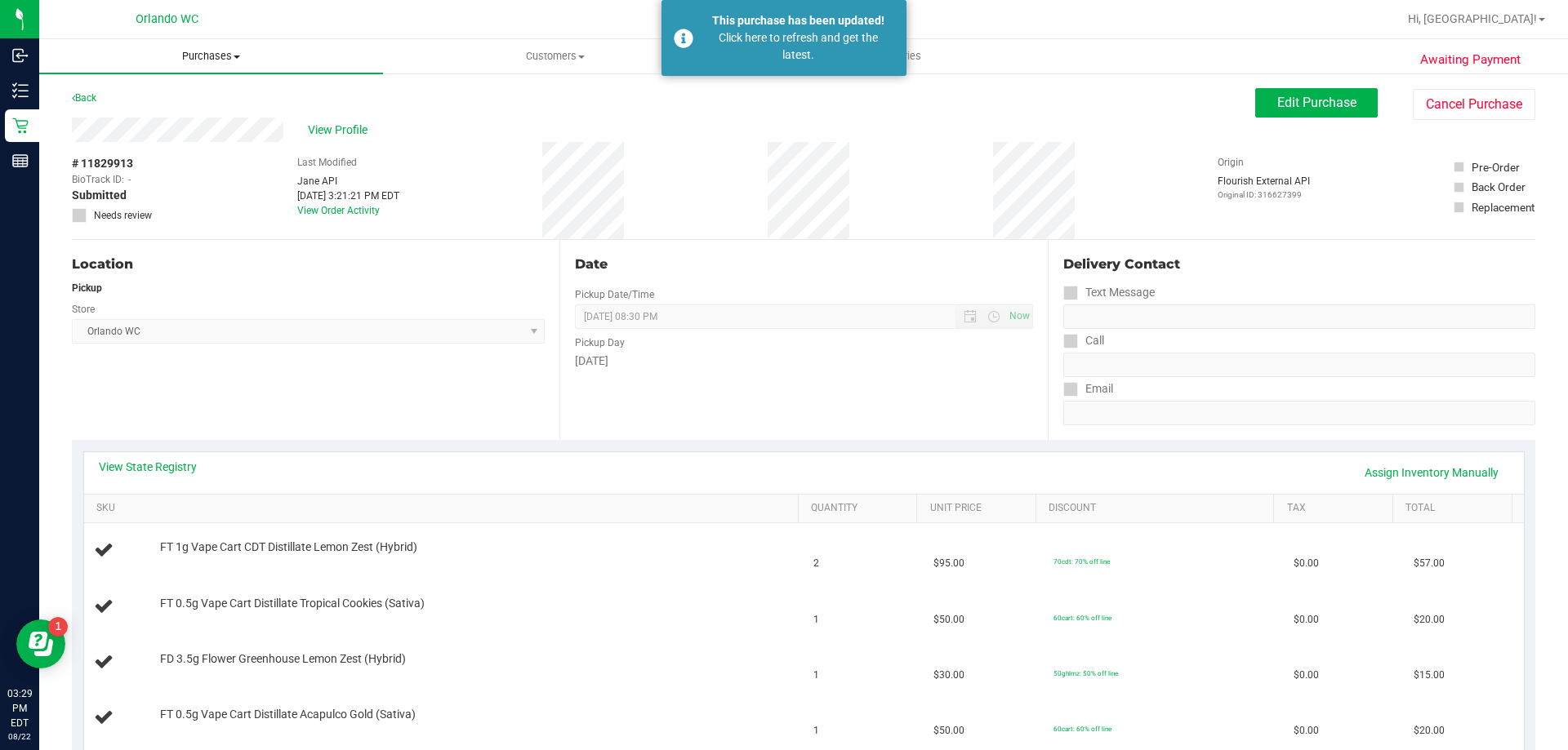
click at [218, 65] on uib-tab-heading "Purchases Summary of purchases Fulfillment All purchases" at bounding box center [211, 56] width 344 height 34
click at [115, 120] on span "Fulfillment" at bounding box center [90, 118] width 101 height 14
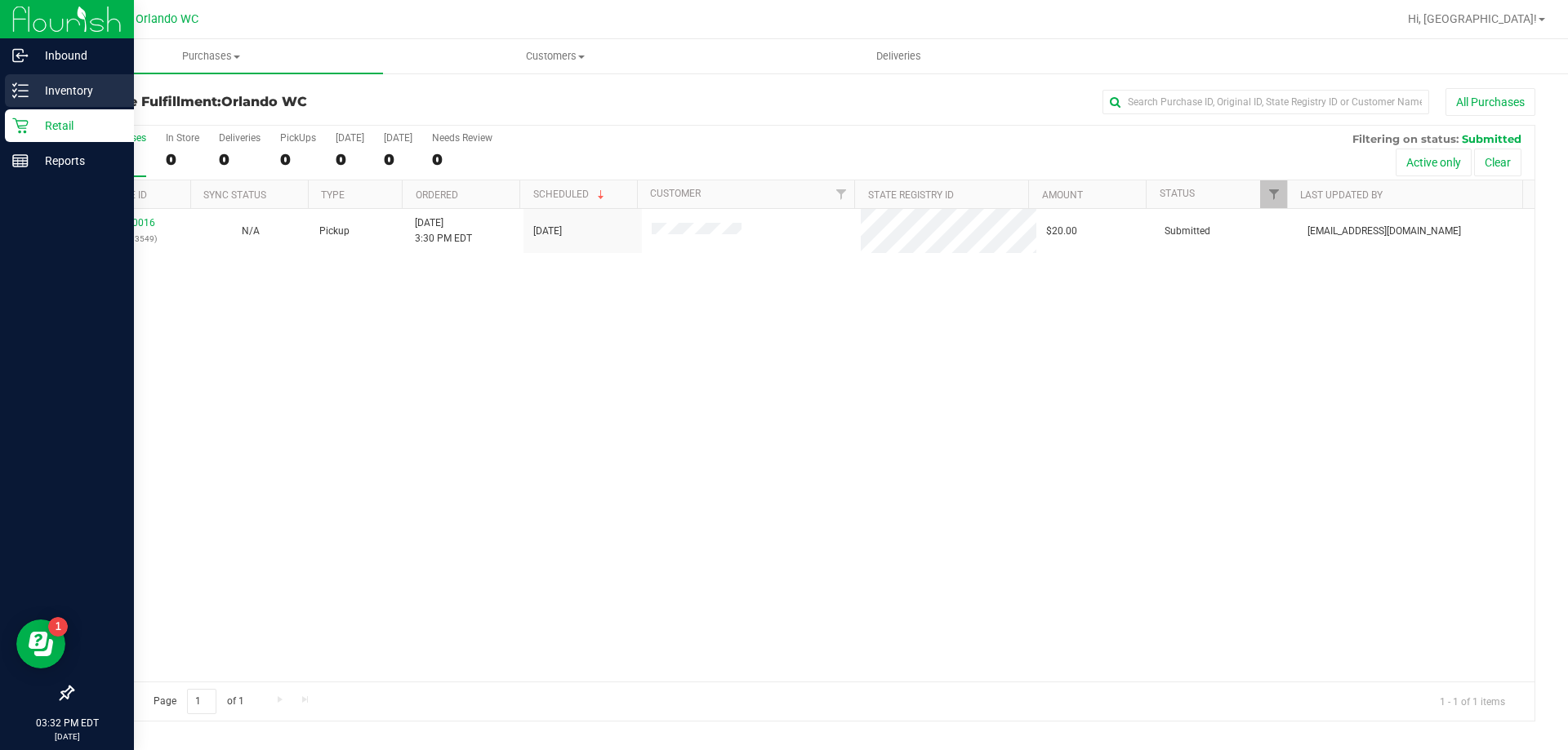
click at [28, 77] on div "Inventory" at bounding box center [69, 91] width 129 height 33
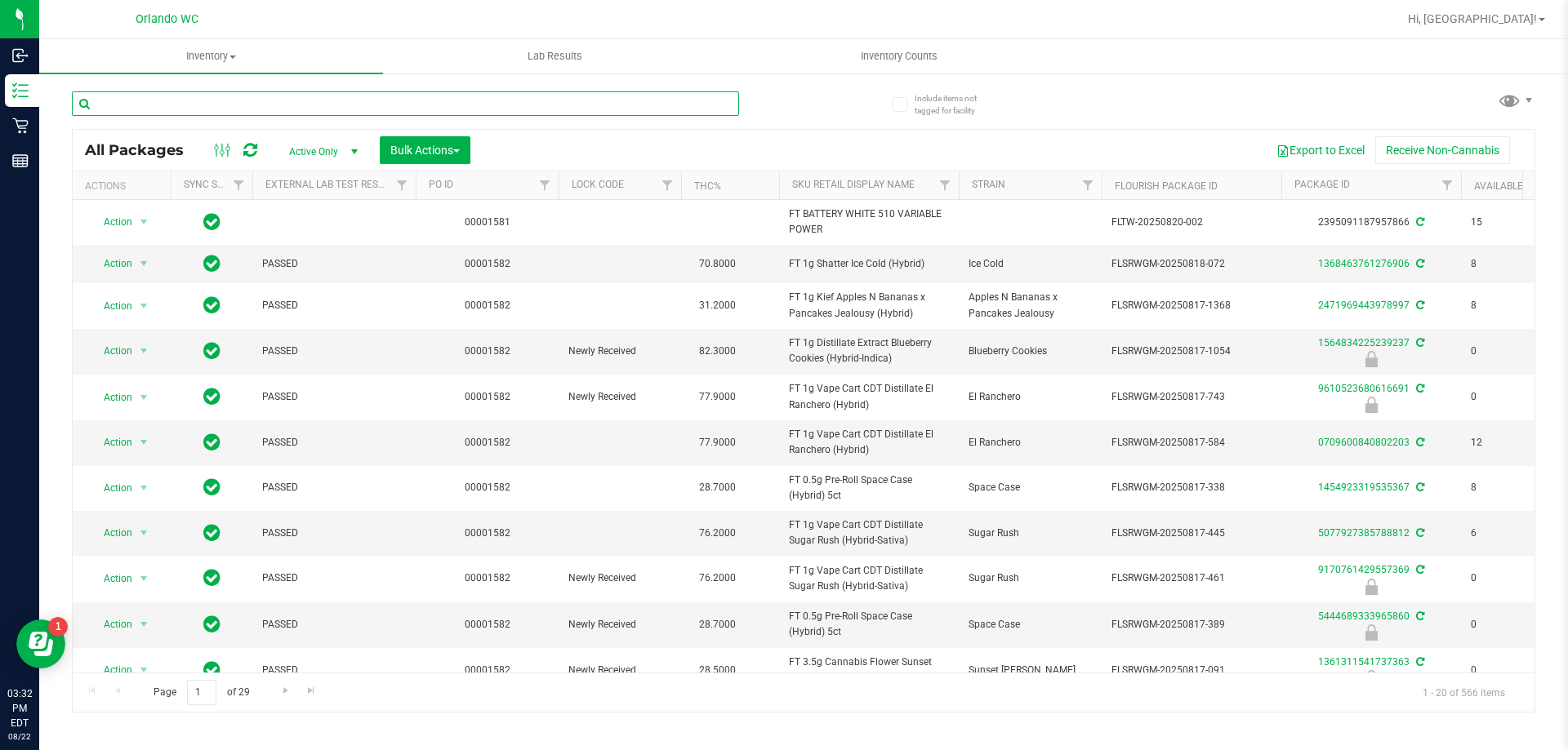
click at [370, 108] on input "text" at bounding box center [405, 104] width 667 height 25
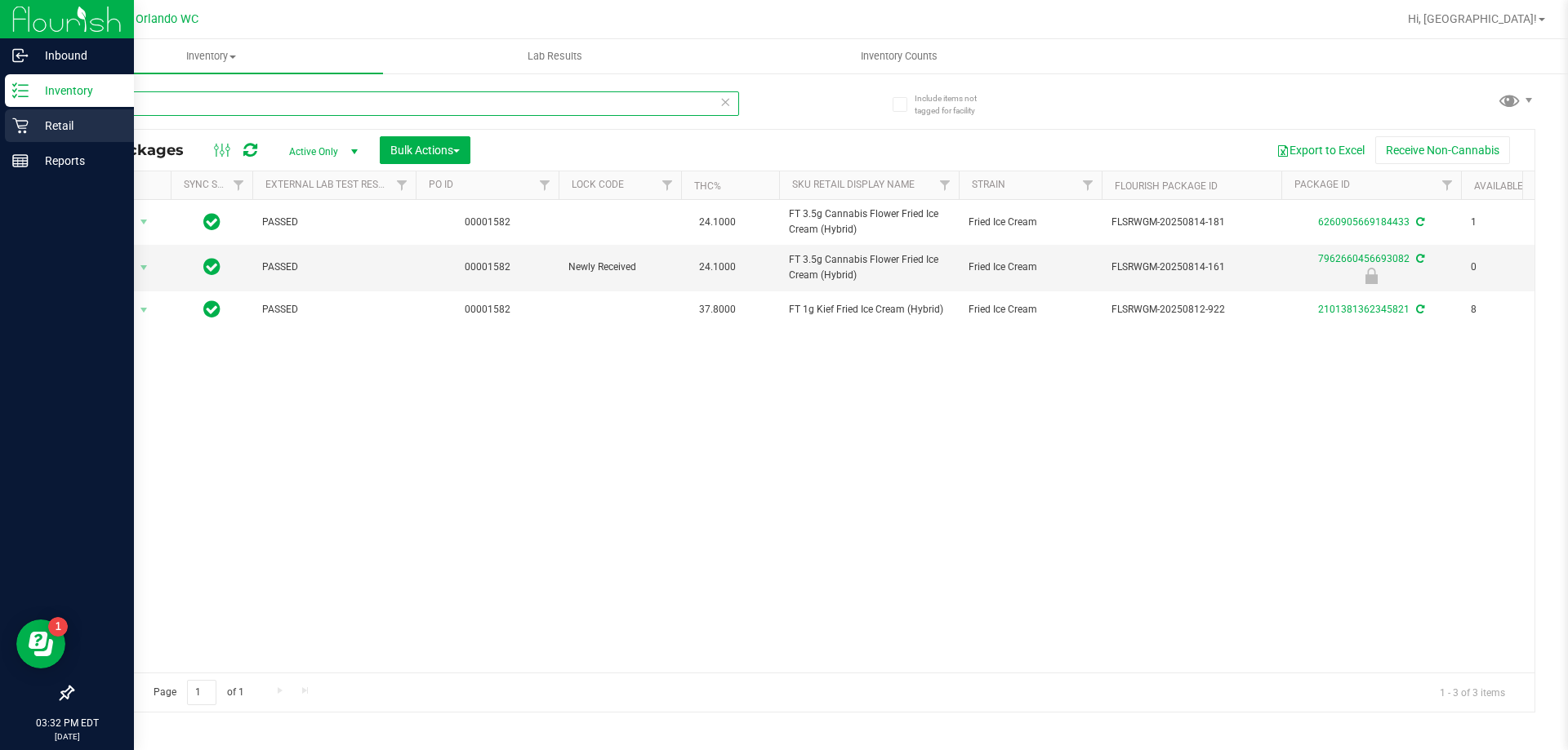
type input "fic"
click at [32, 127] on p "Retail" at bounding box center [78, 125] width 98 height 19
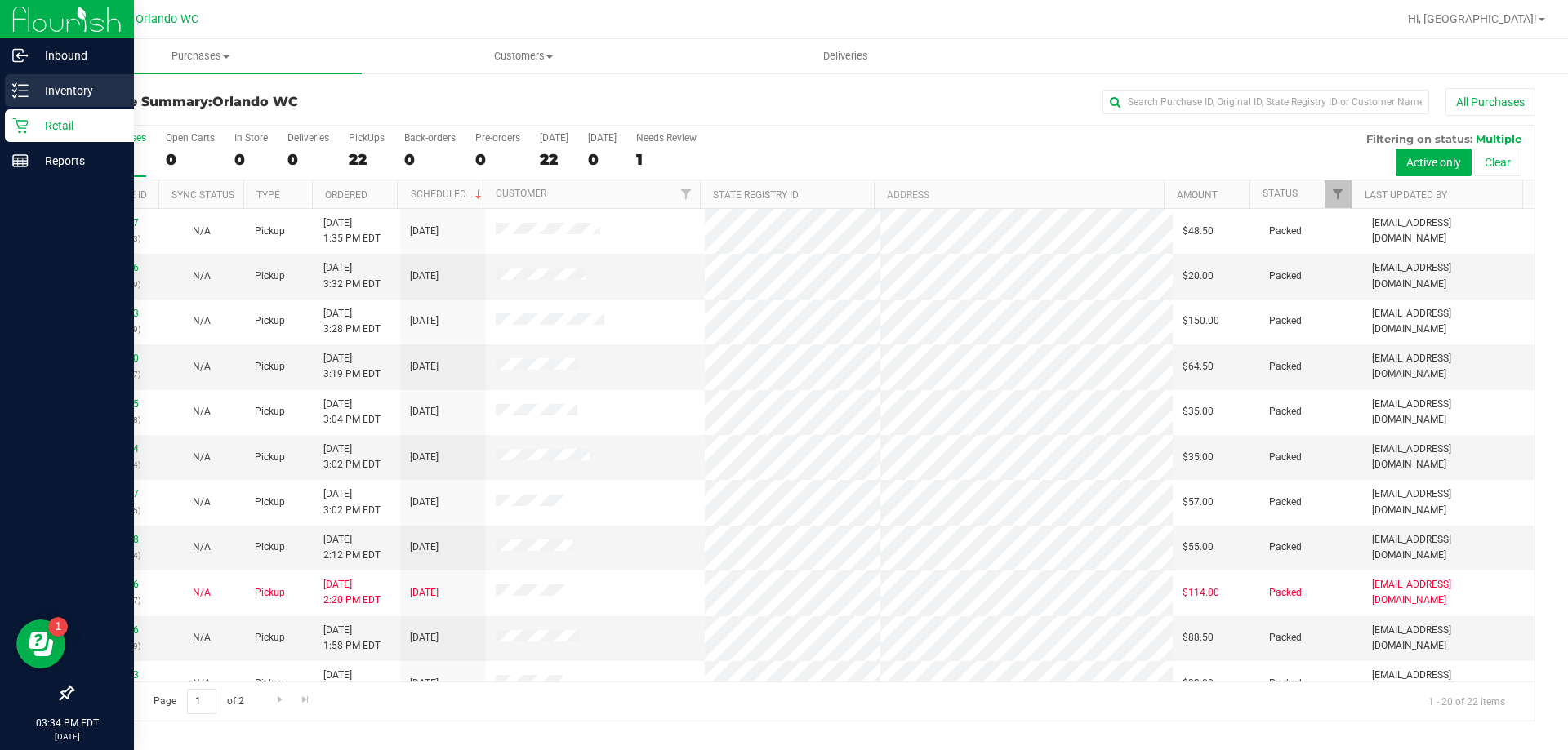
click at [56, 92] on p "Inventory" at bounding box center [78, 90] width 98 height 19
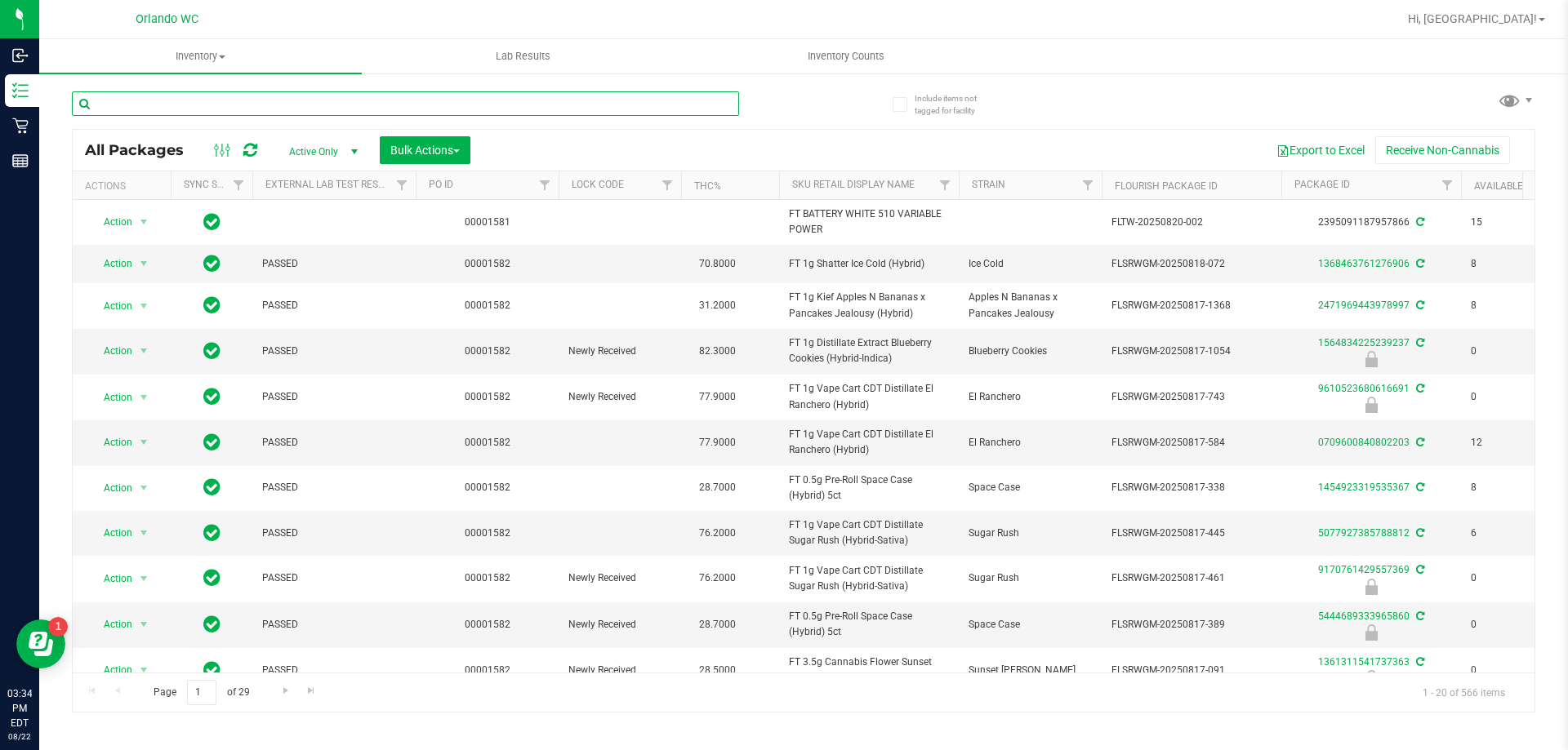
click at [266, 99] on input "text" at bounding box center [405, 104] width 667 height 25
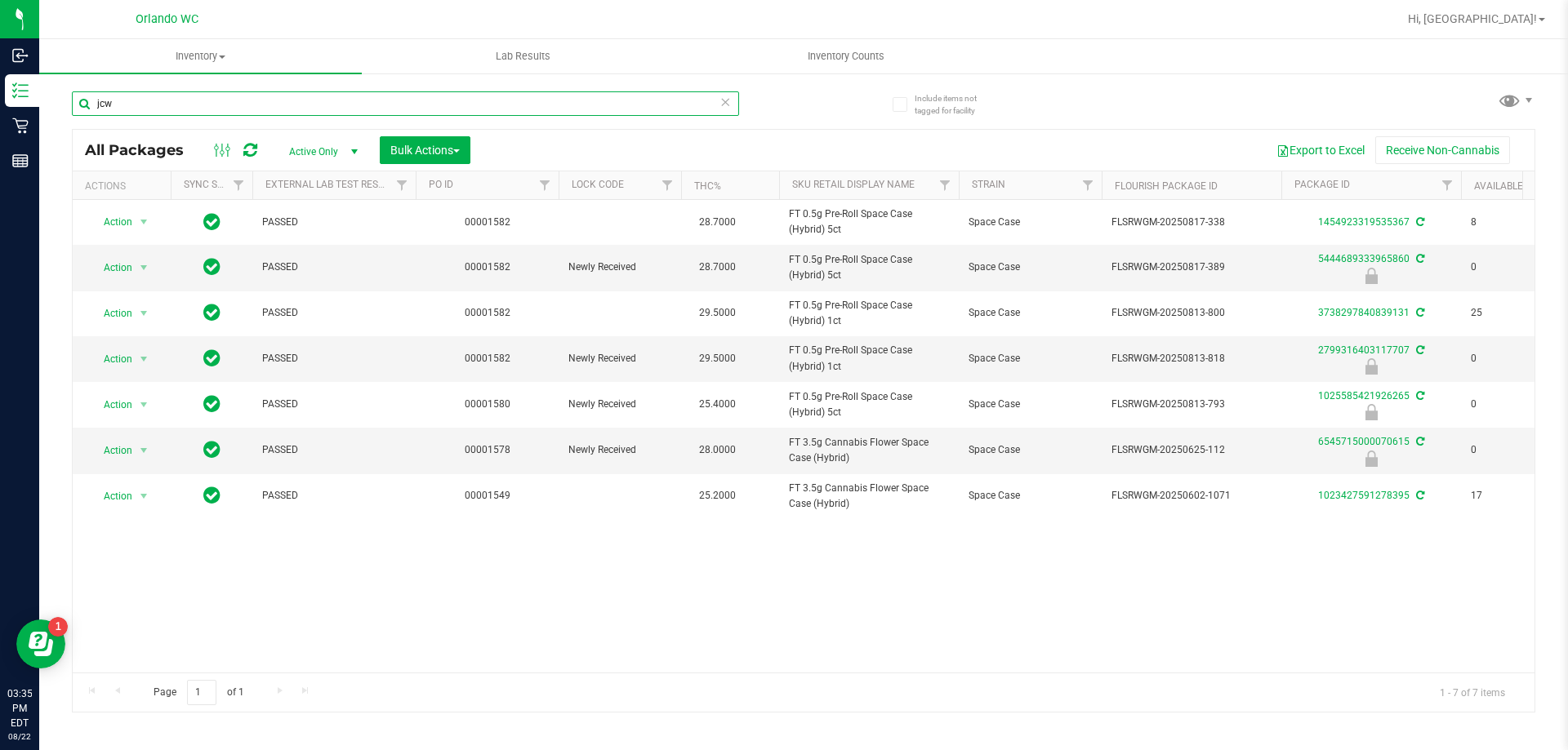
type input "jcw"
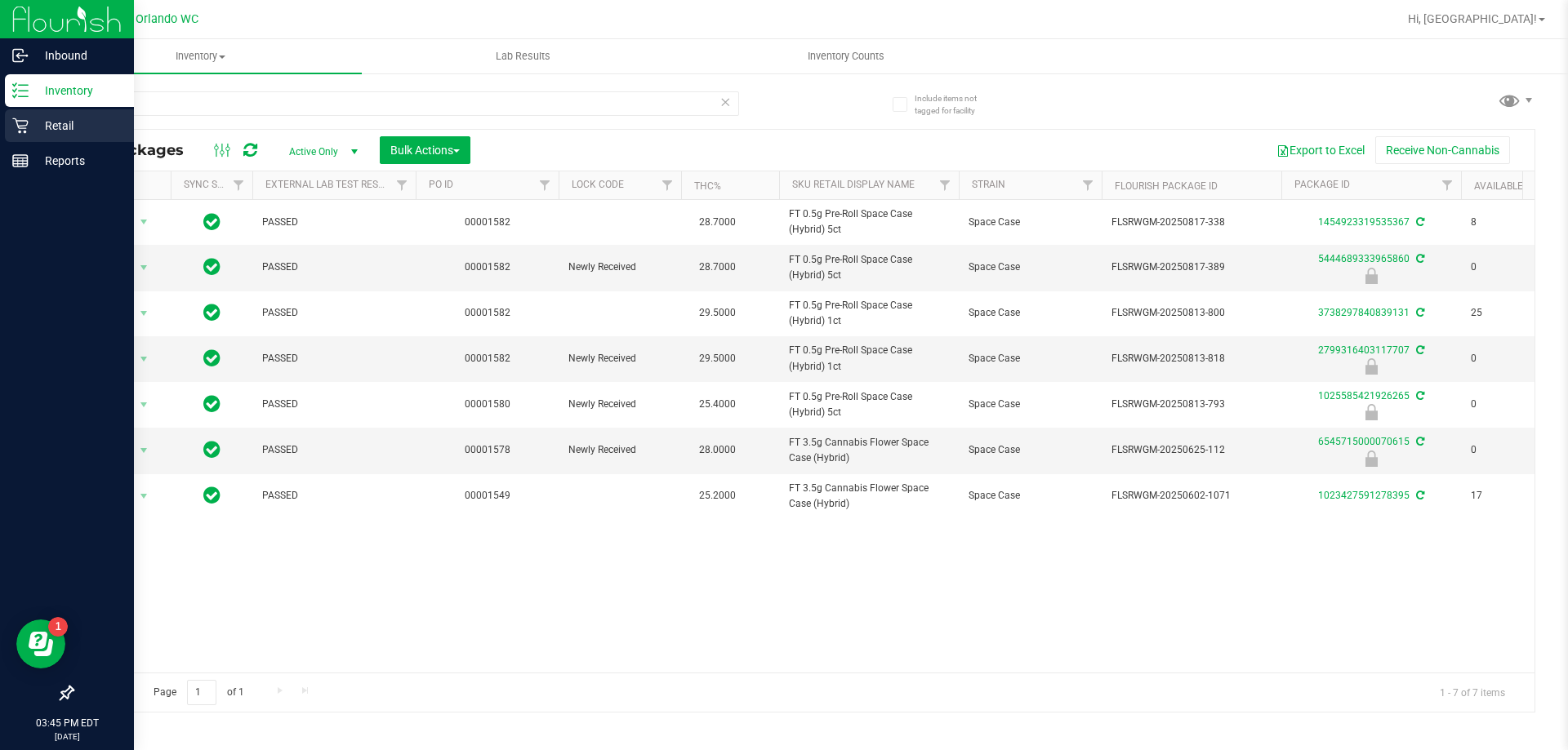
click at [19, 129] on icon at bounding box center [20, 125] width 16 height 16
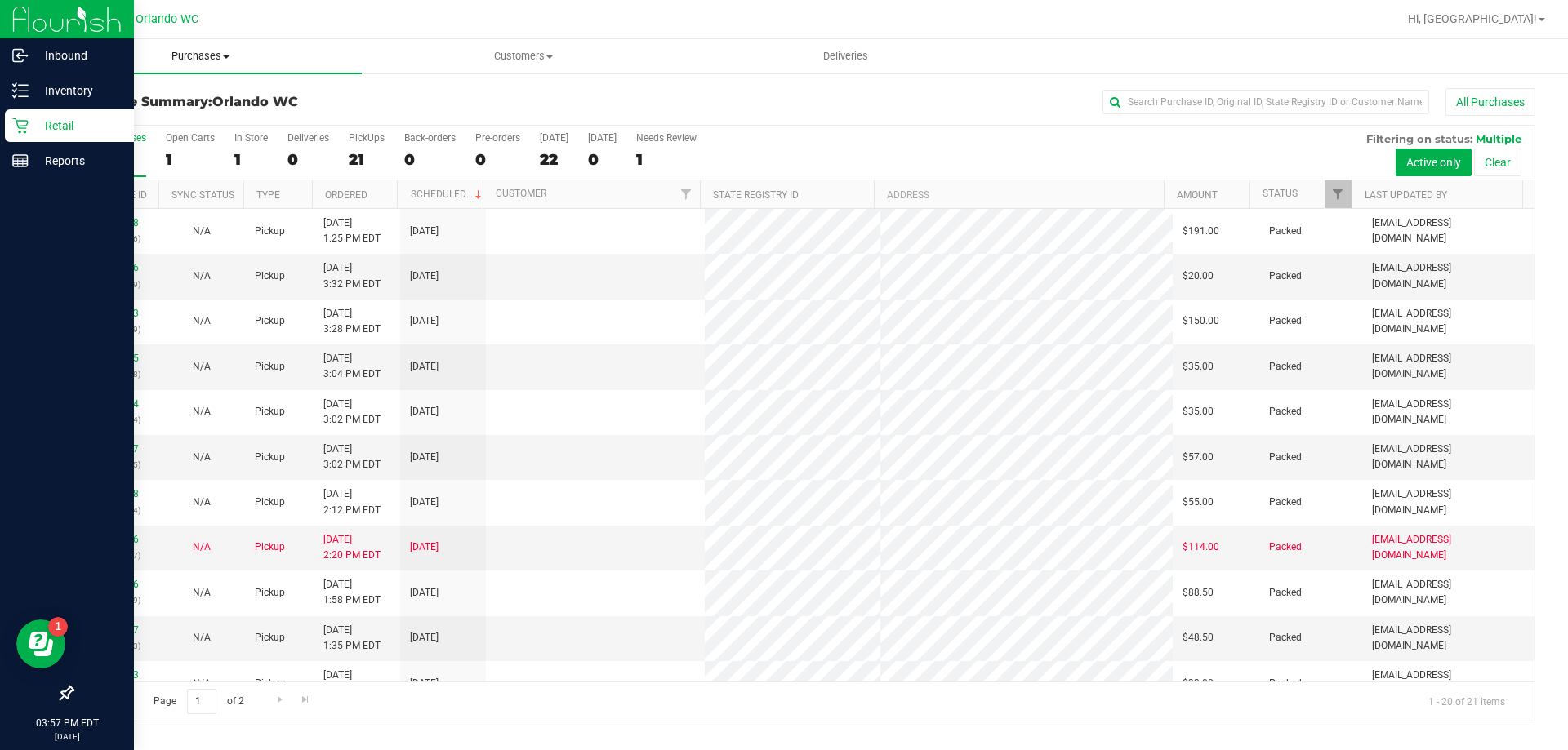
click at [198, 55] on span "Purchases" at bounding box center [200, 55] width 323 height 14
click at [100, 113] on span "Fulfillment" at bounding box center [90, 118] width 101 height 14
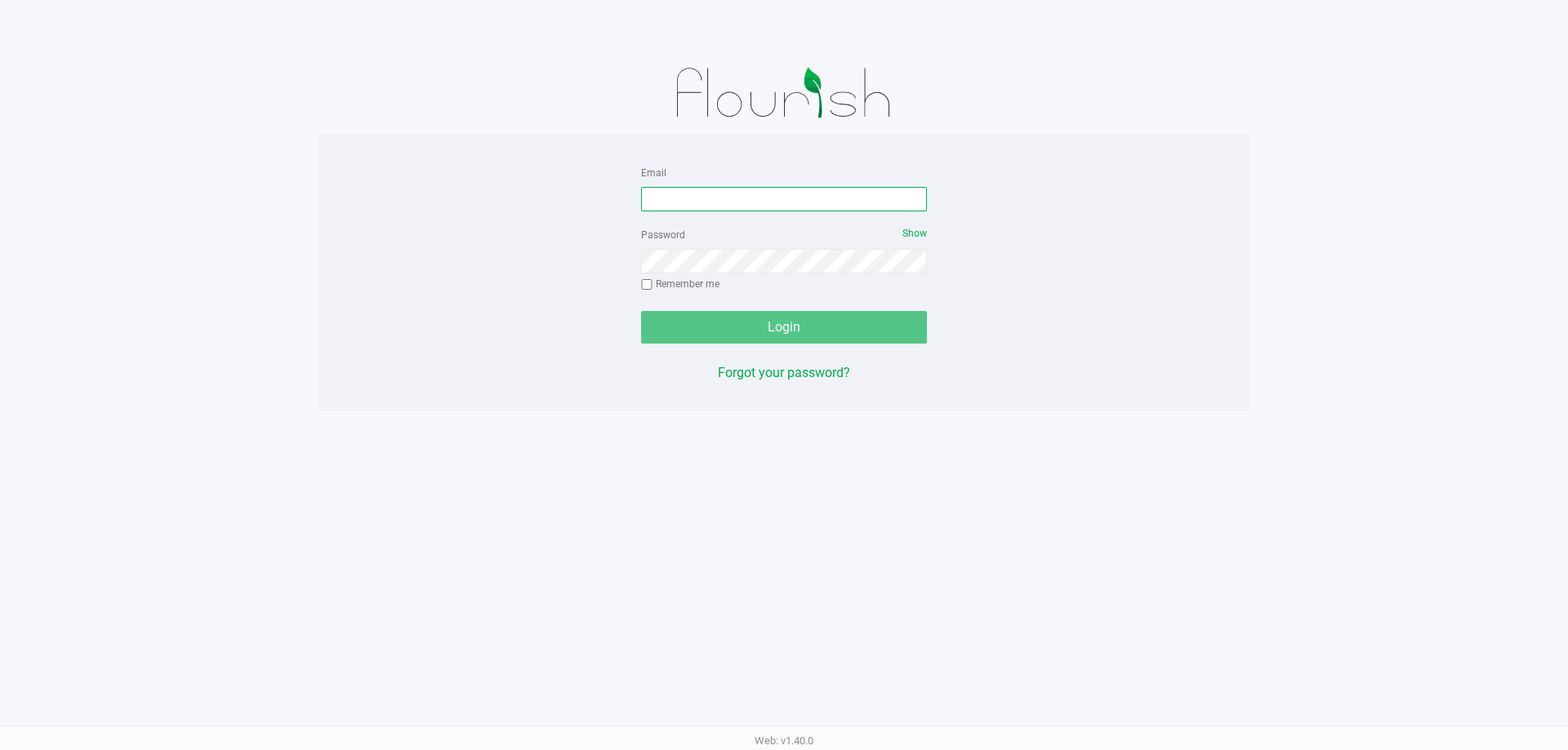
click at [690, 205] on input "Email" at bounding box center [784, 199] width 286 height 25
type input "[EMAIL_ADDRESS][DOMAIN_NAME]"
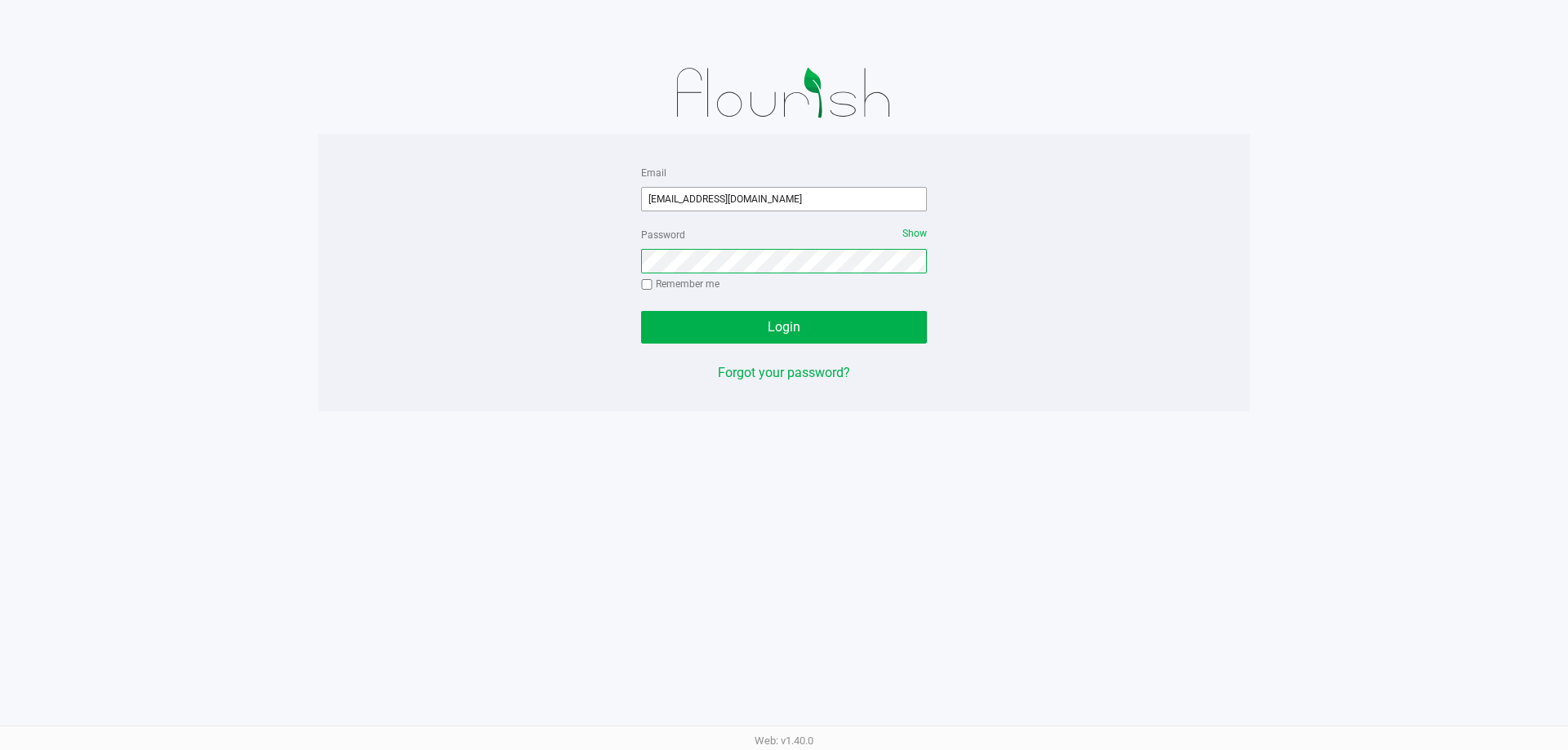
click at [641, 311] on button "Login" at bounding box center [784, 327] width 286 height 33
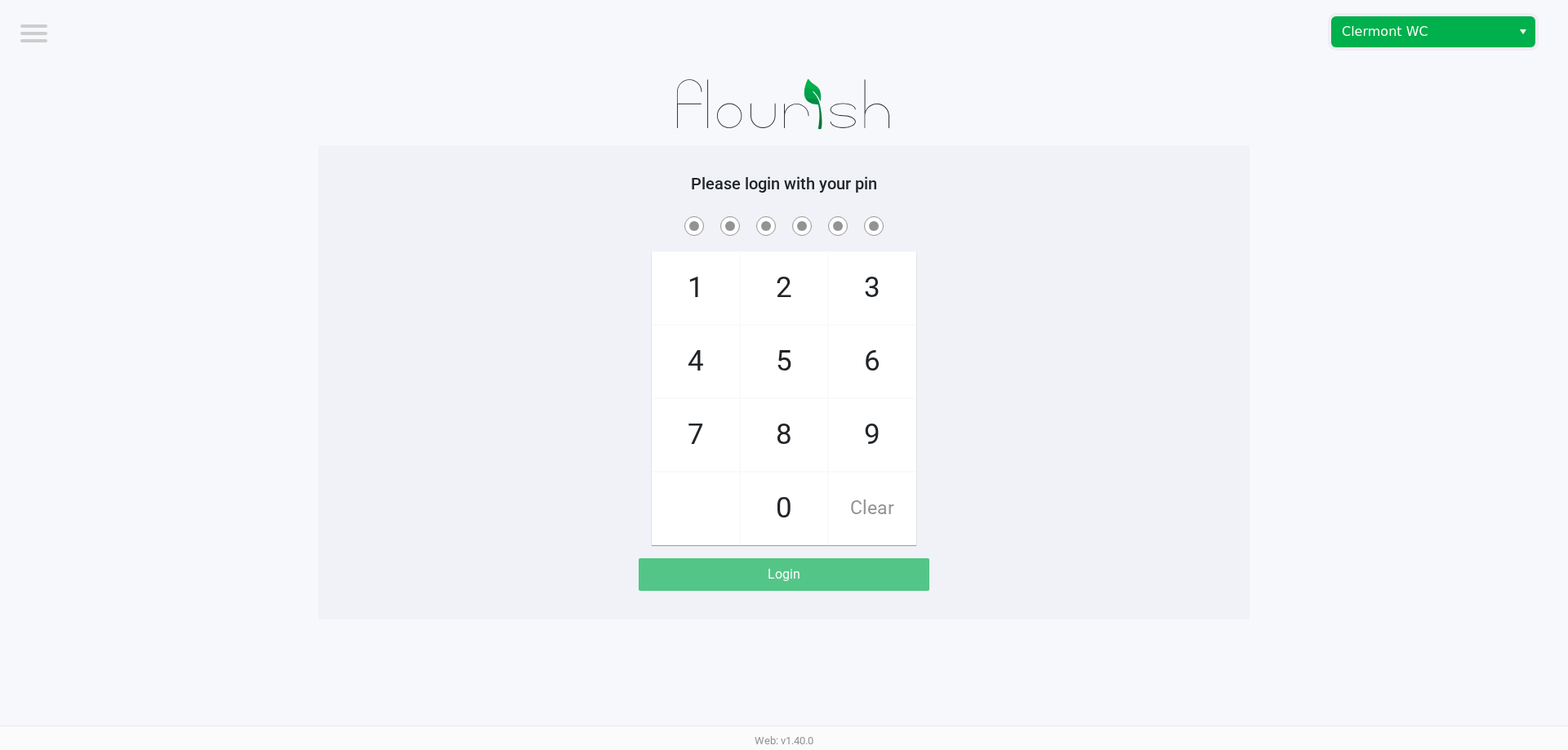
click at [1420, 43] on span "Clermont WC" at bounding box center [1422, 32] width 179 height 30
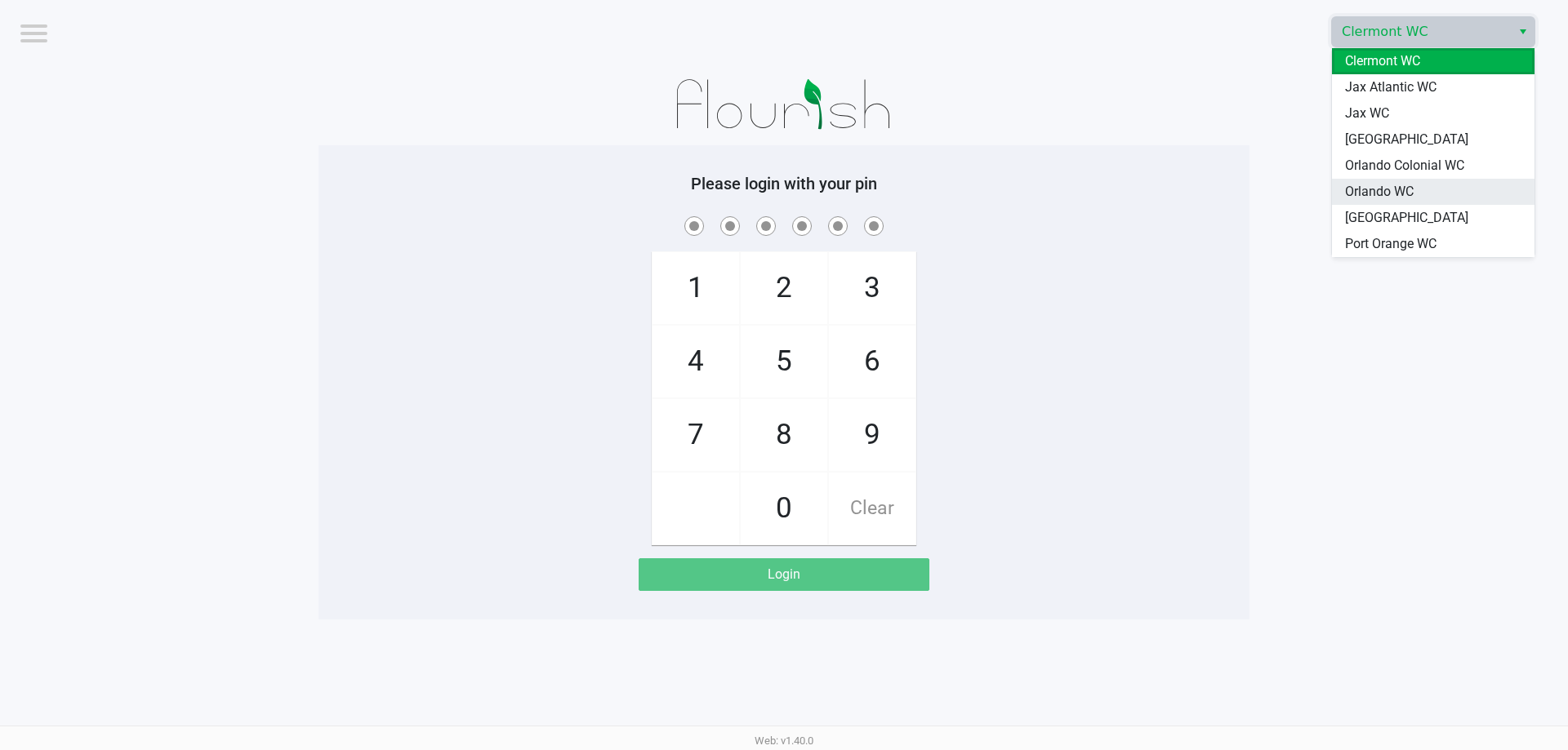
click at [1395, 197] on span "Orlando WC" at bounding box center [1379, 191] width 69 height 19
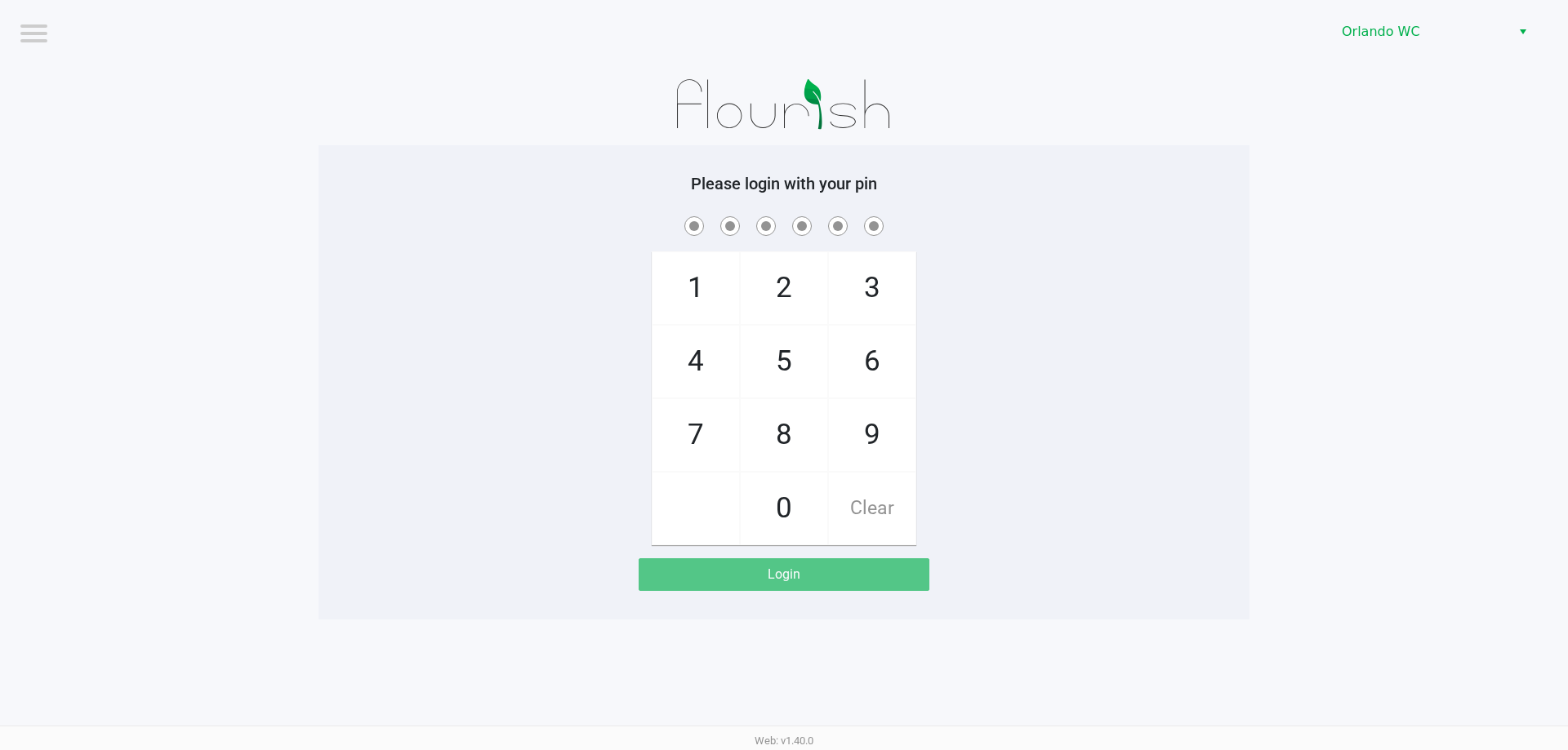
drag, startPoint x: 1277, startPoint y: 236, endPoint x: 1218, endPoint y: 230, distance: 59.3
click at [1276, 236] on app-pos-login-wrapper "Logout Orlando WC Please login with your pin 1 4 7 2 5 8 0 3 6 9 Clear Login" at bounding box center [784, 310] width 1568 height 620
checkbox input "true"
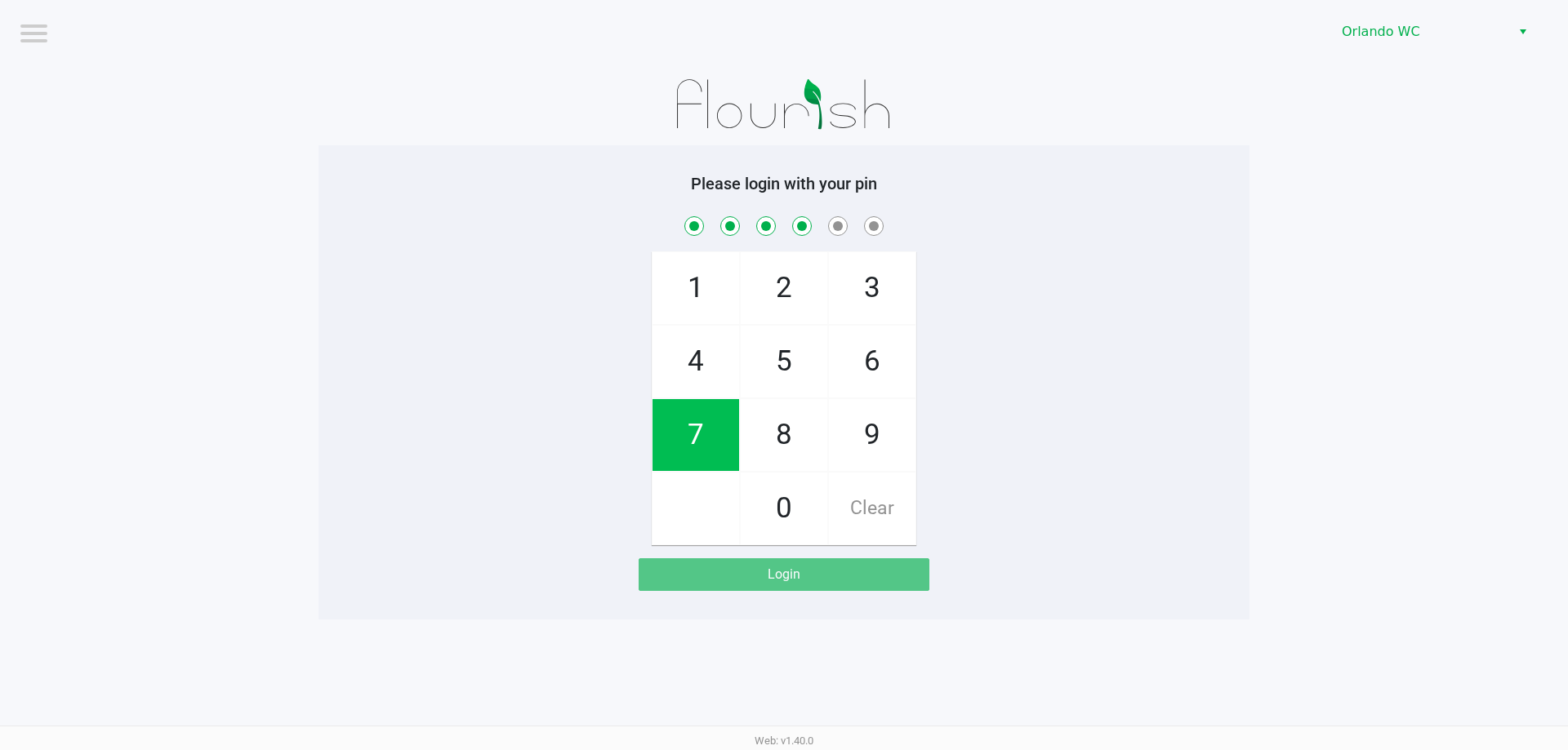
checkbox input "true"
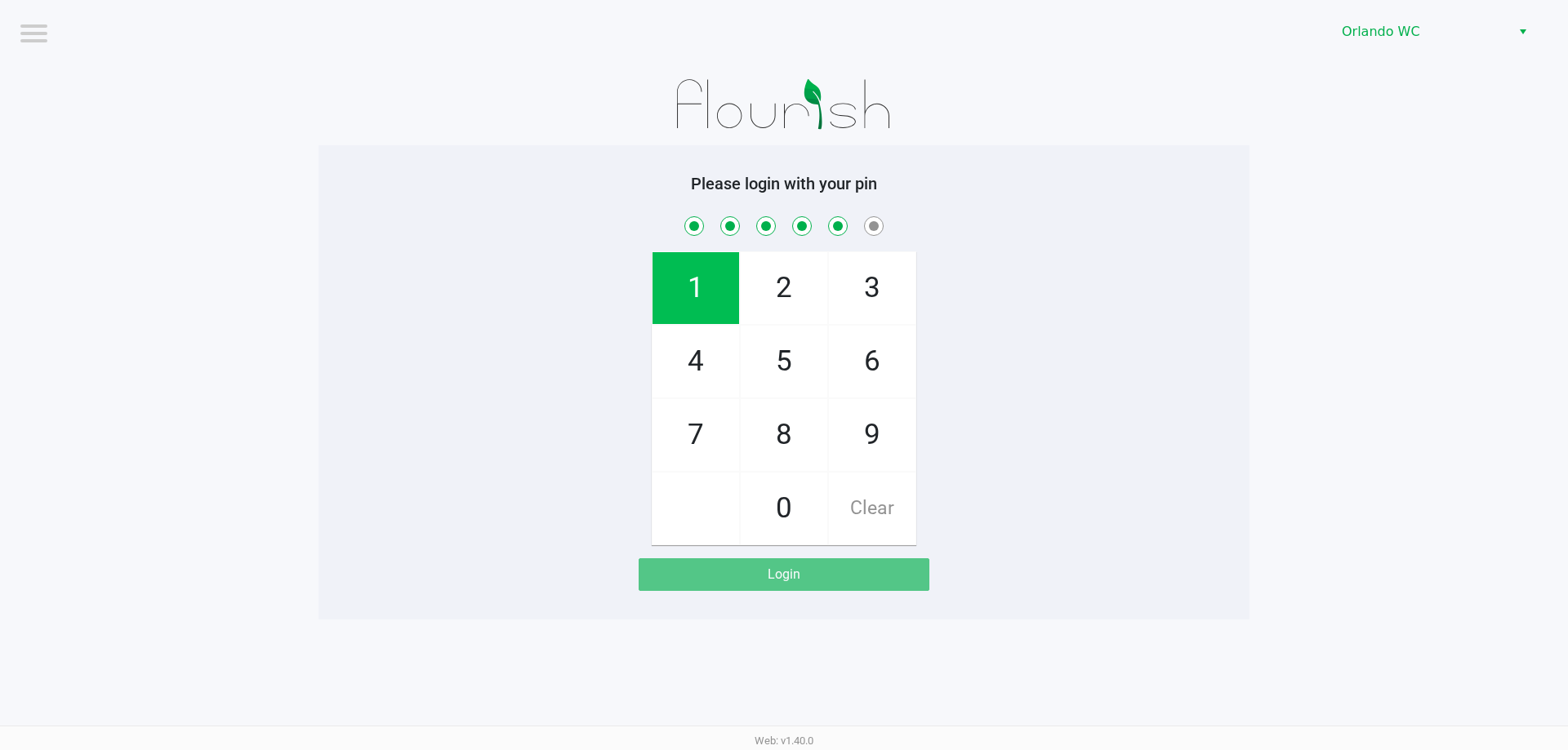
checkbox input "true"
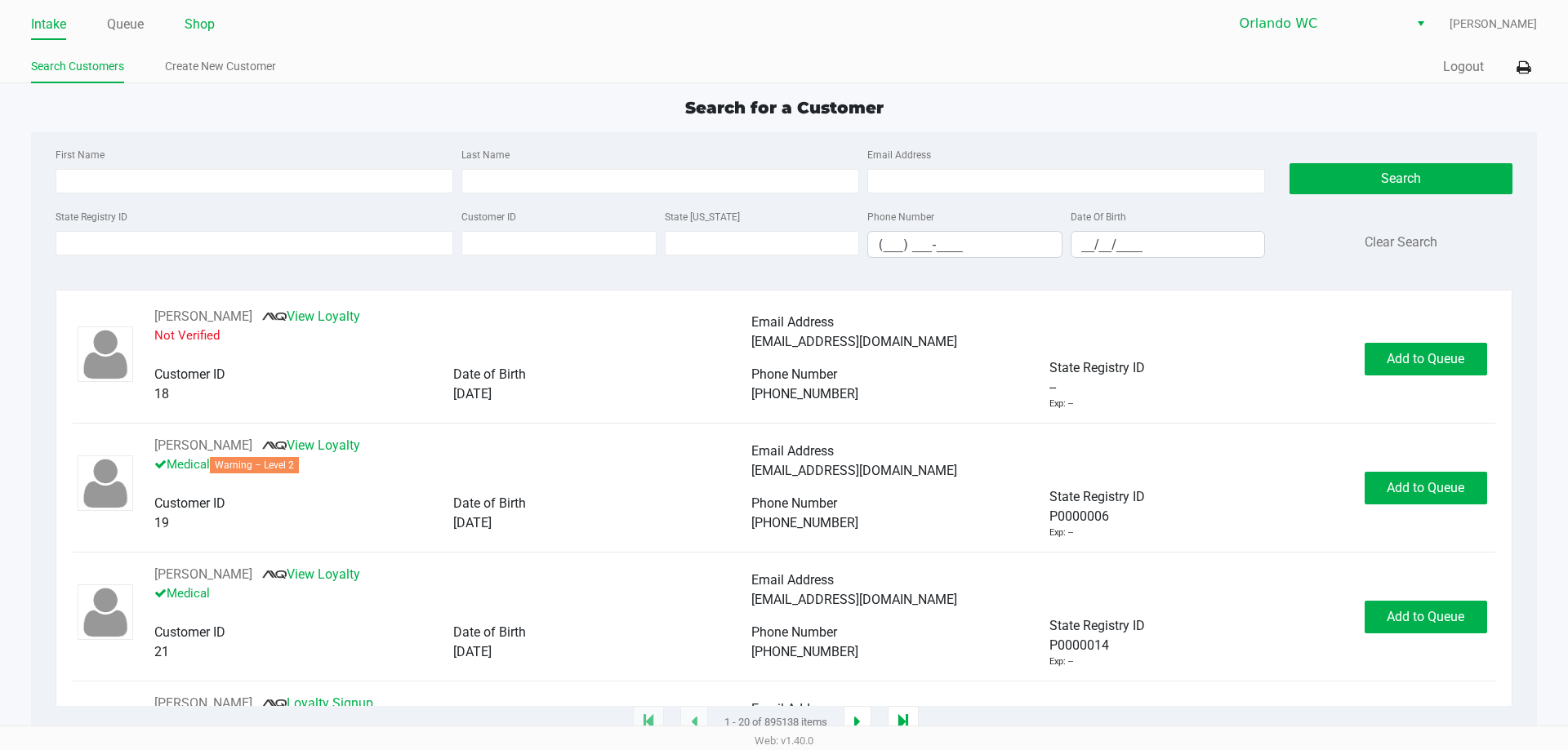
click at [200, 16] on link "Shop" at bounding box center [200, 25] width 31 height 23
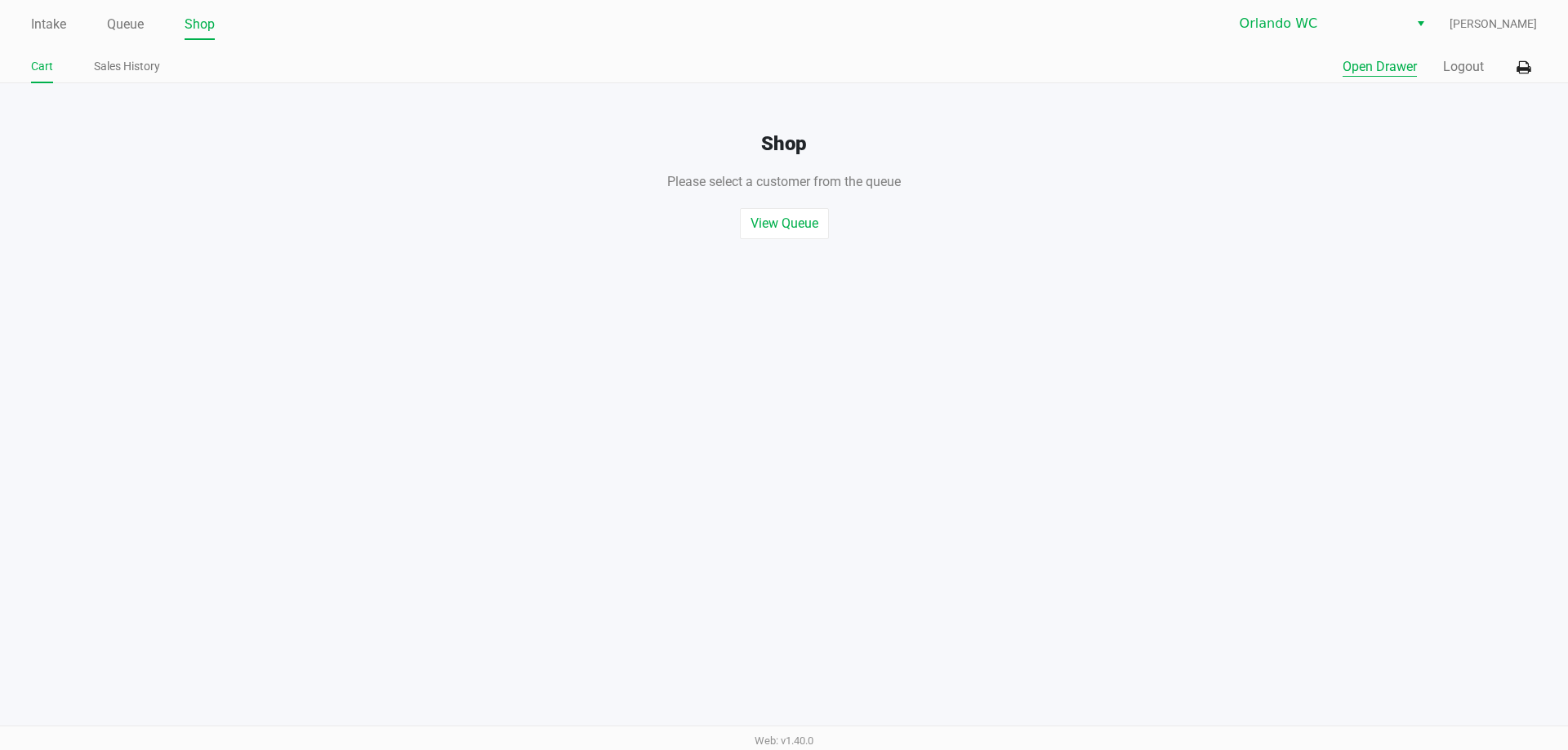
click at [1399, 72] on button "Open Drawer" at bounding box center [1380, 67] width 75 height 19
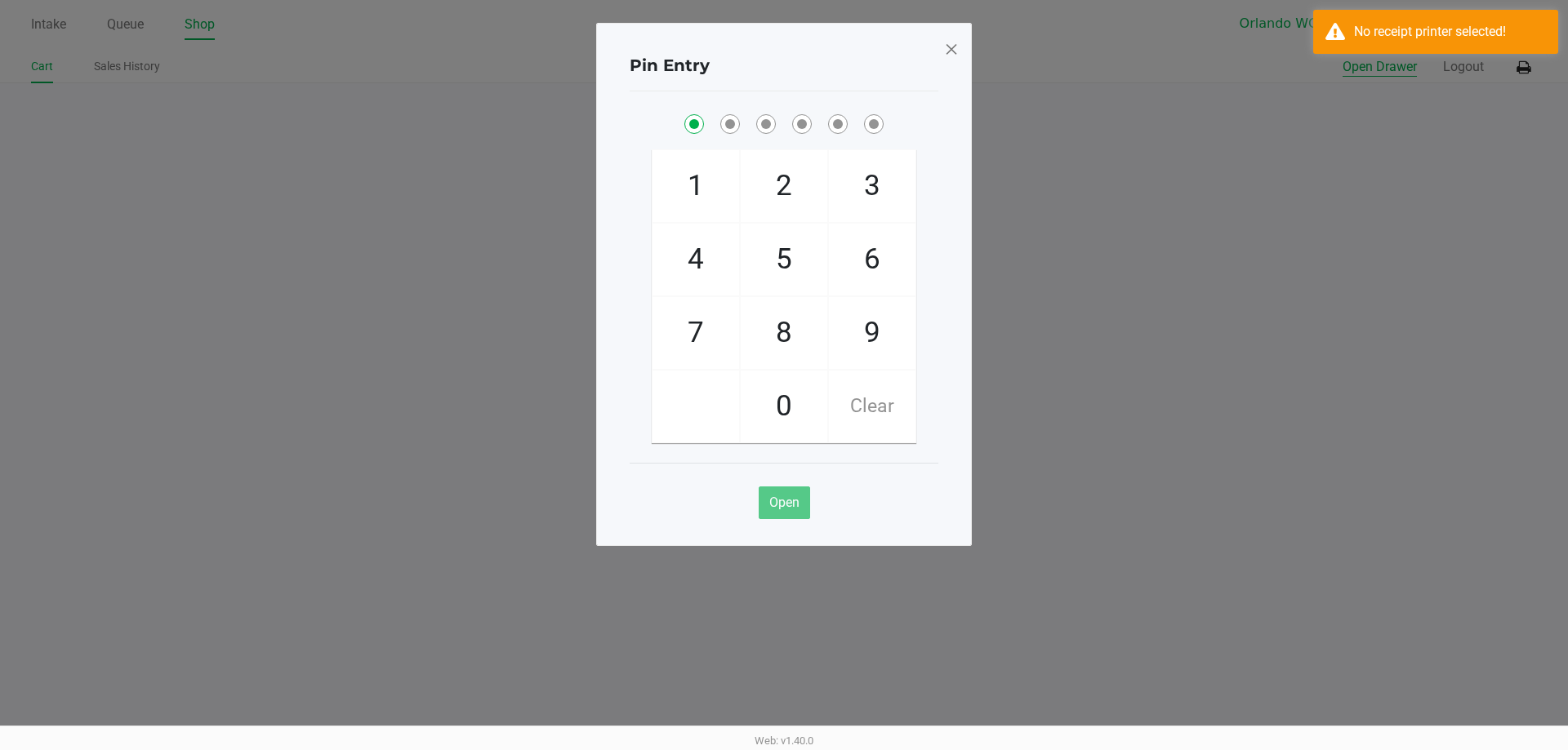
checkbox input "true"
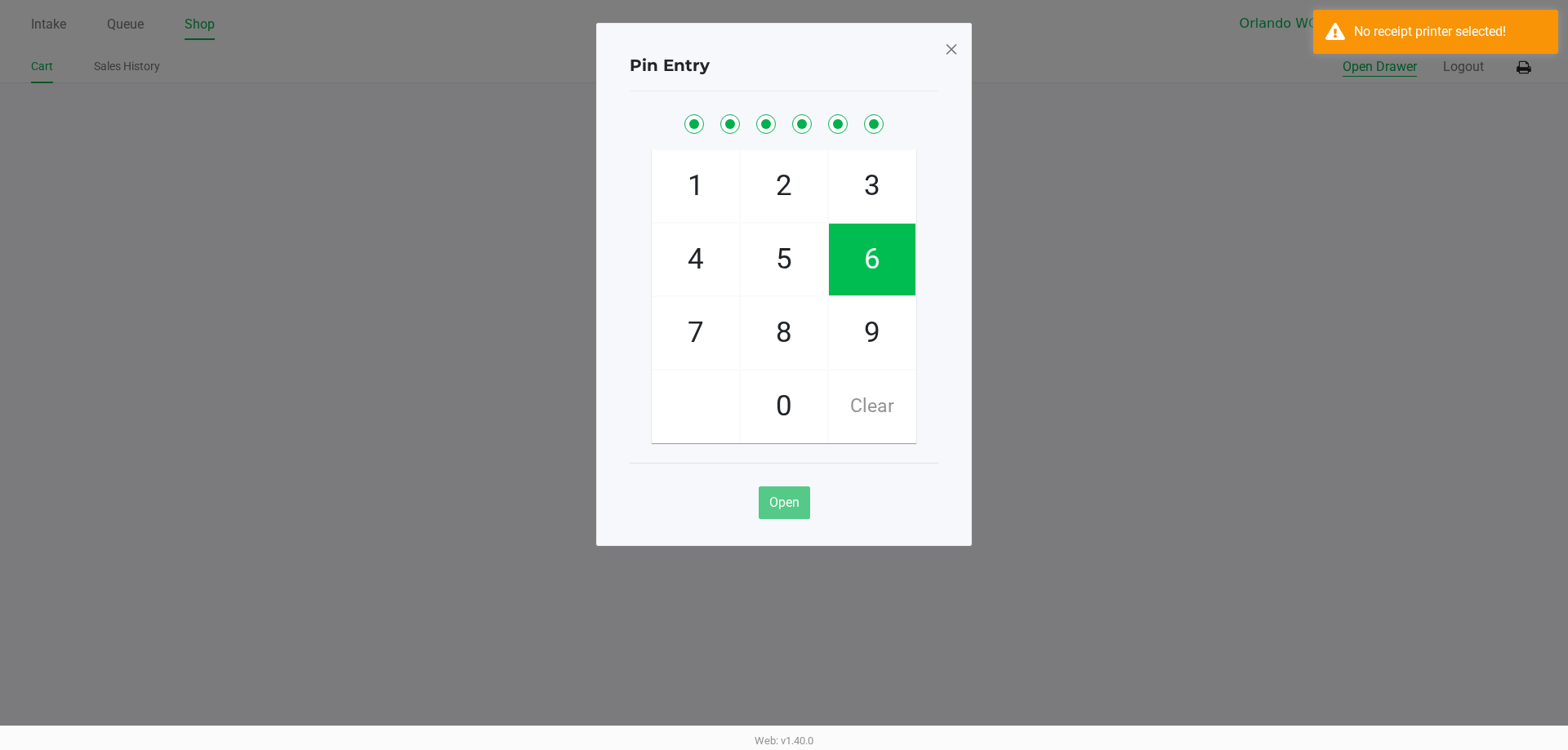
checkbox input "true"
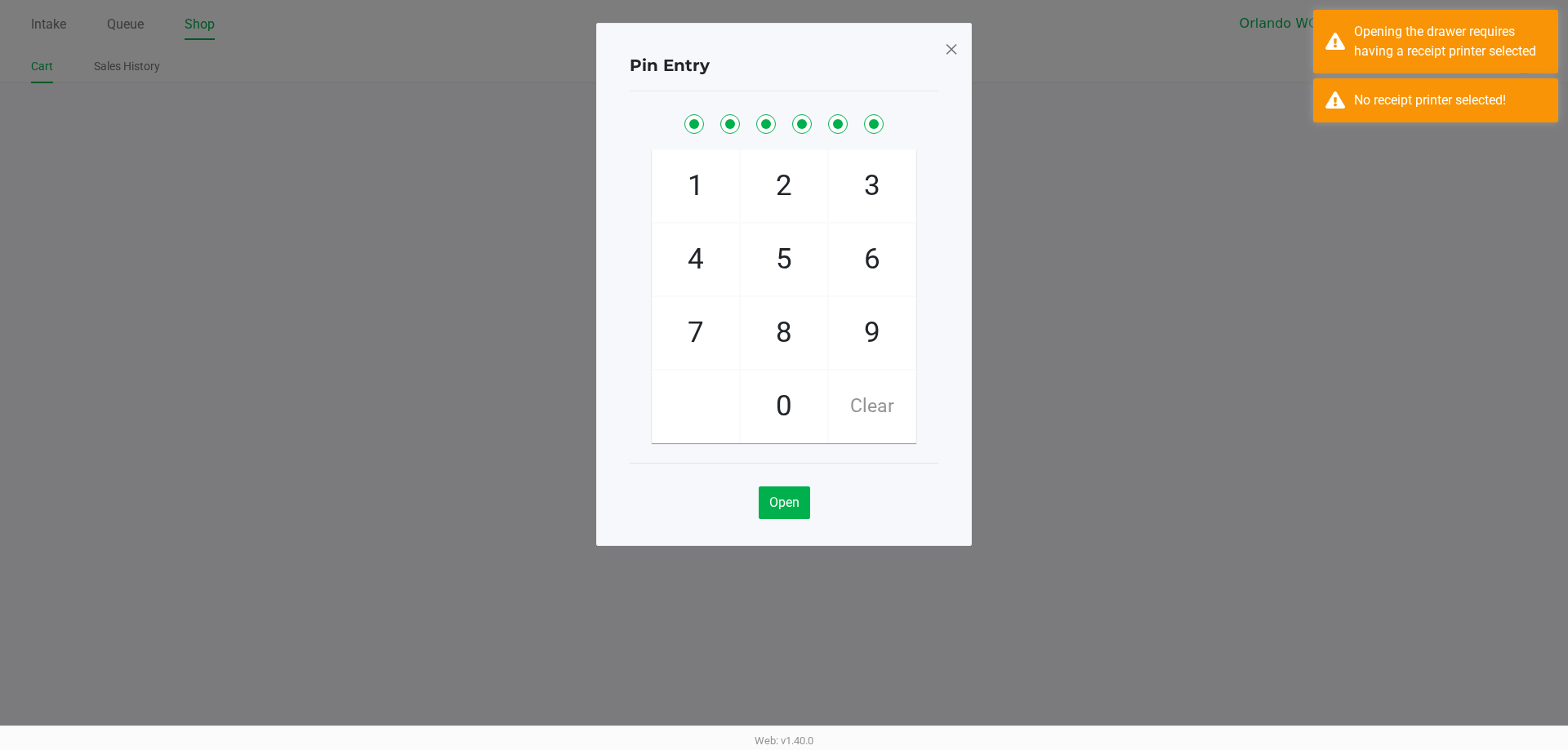
click at [954, 54] on span at bounding box center [951, 49] width 14 height 26
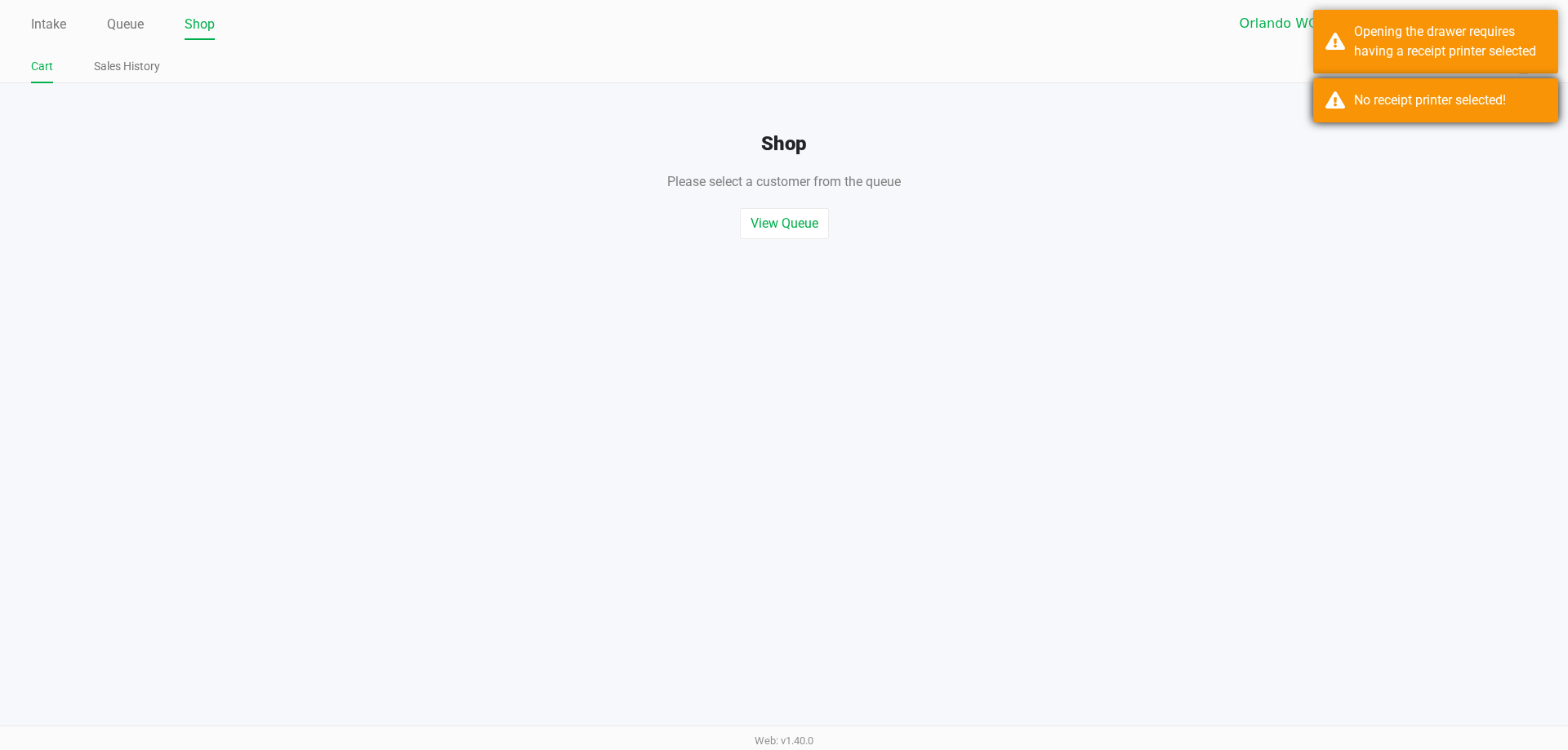
click at [1357, 81] on div "No receipt printer selected!" at bounding box center [1436, 100] width 245 height 44
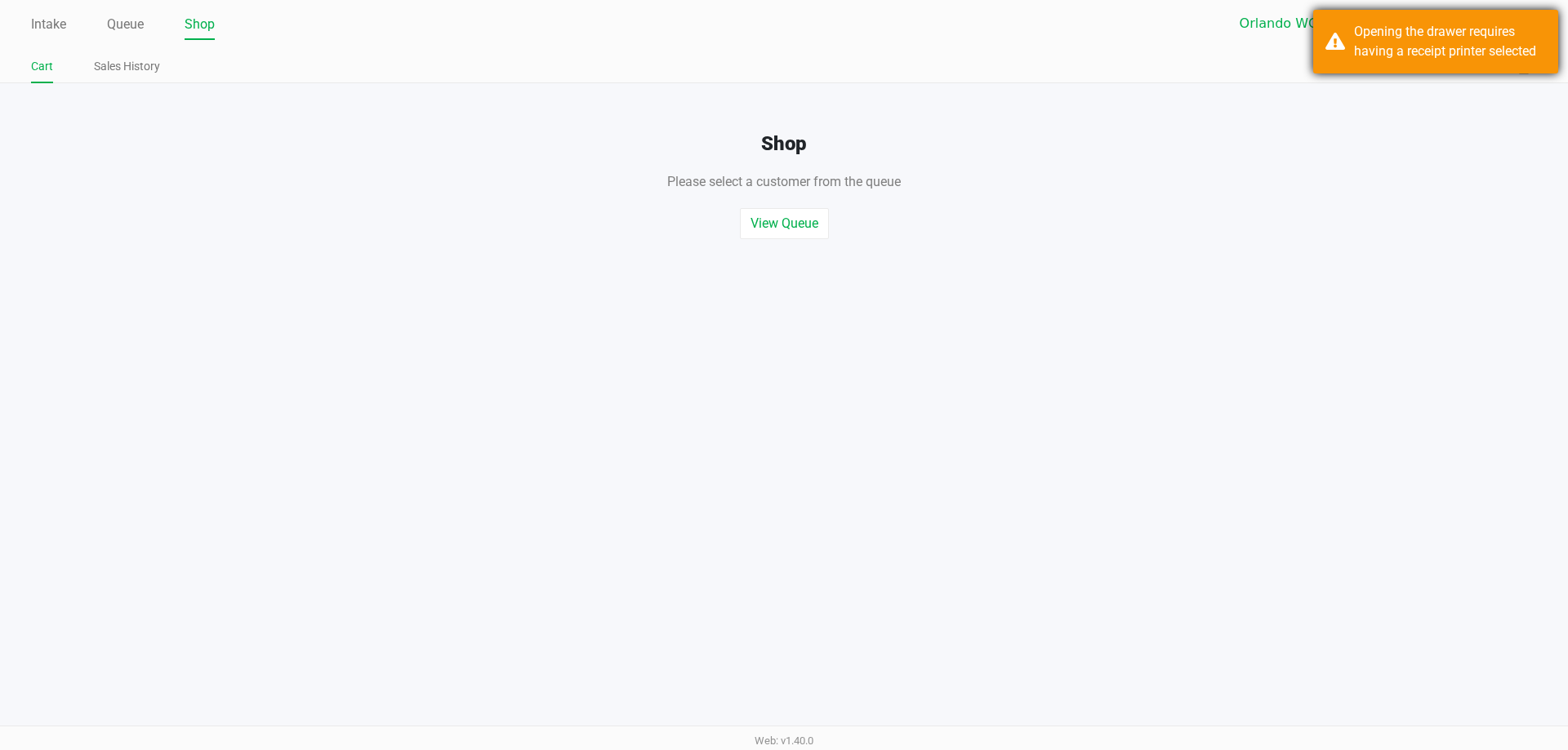
click at [1381, 62] on div "Opening the drawer requires having a receipt printer selected" at bounding box center [1436, 41] width 245 height 64
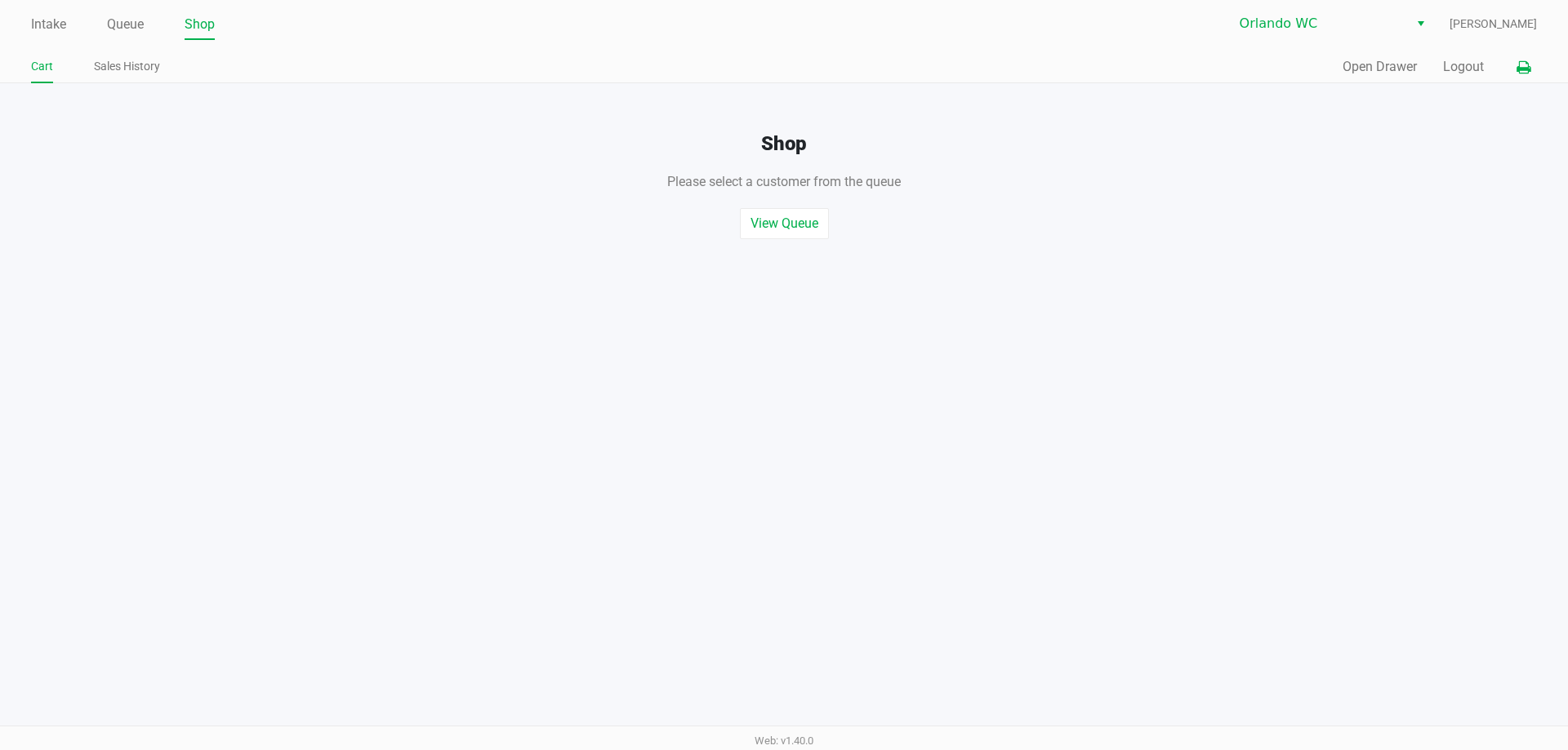
click at [1530, 67] on icon at bounding box center [1523, 68] width 14 height 11
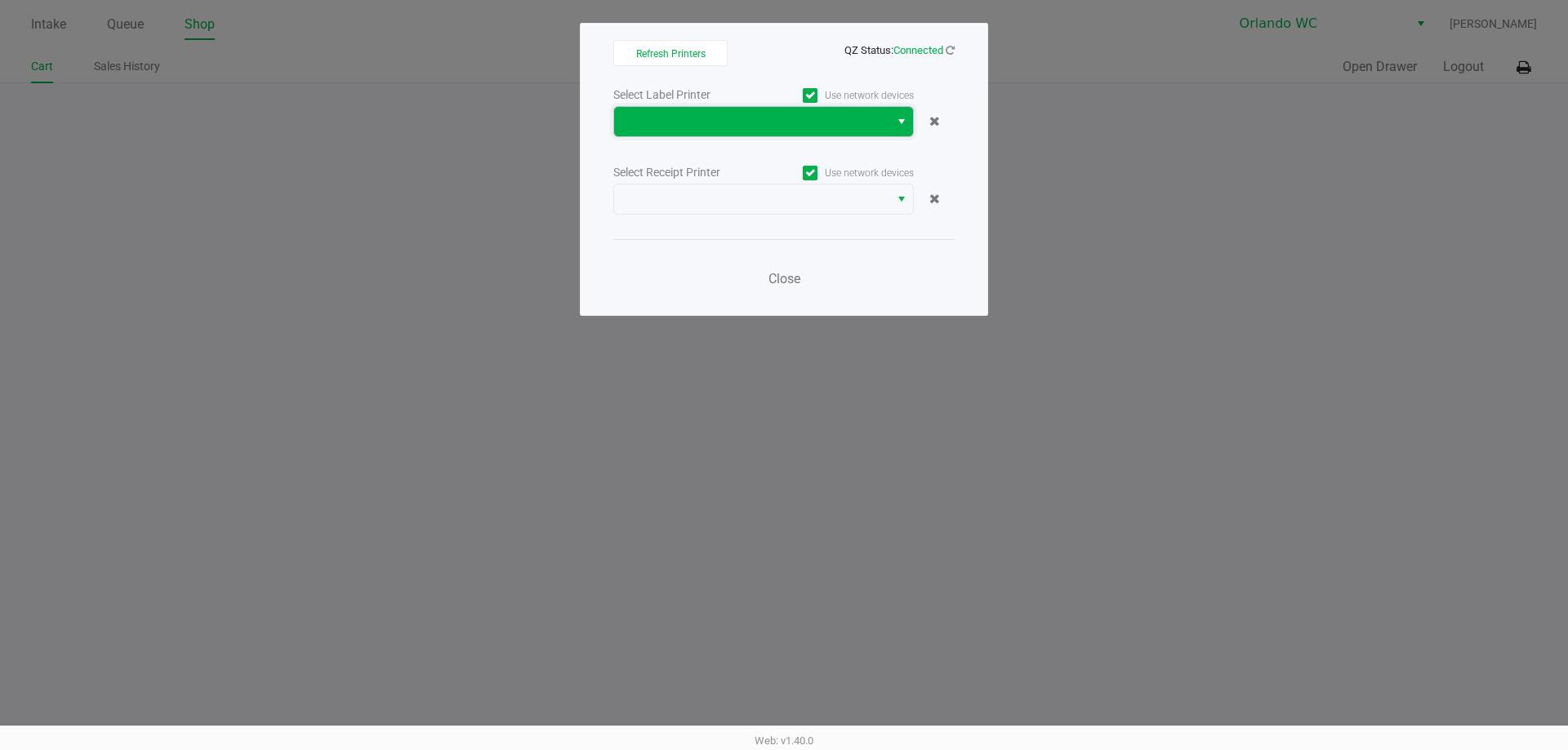
click at [762, 120] on span at bounding box center [751, 121] width 256 height 19
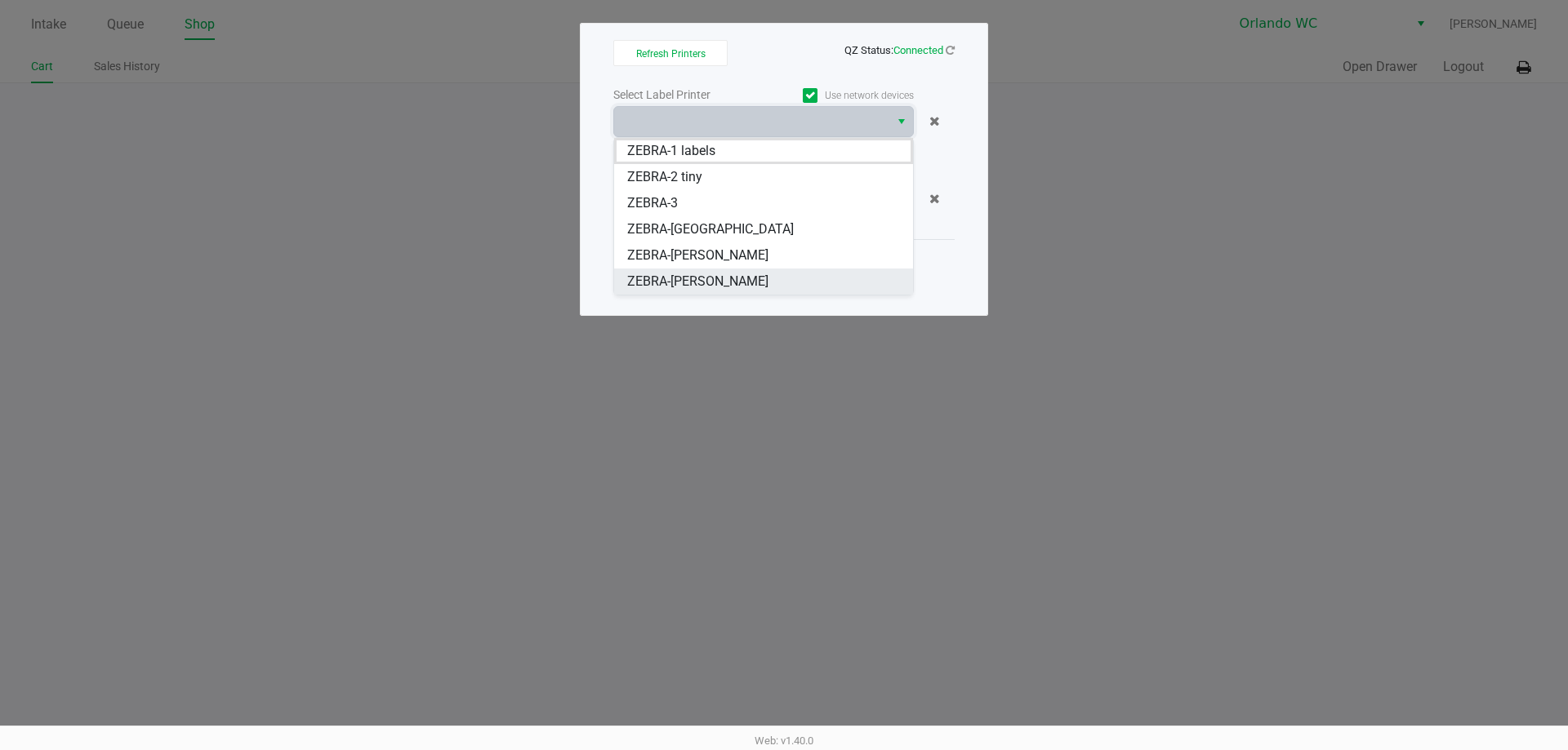
click at [745, 270] on li "ZEBRA-TYWIN-LANNISTER" at bounding box center [764, 281] width 299 height 26
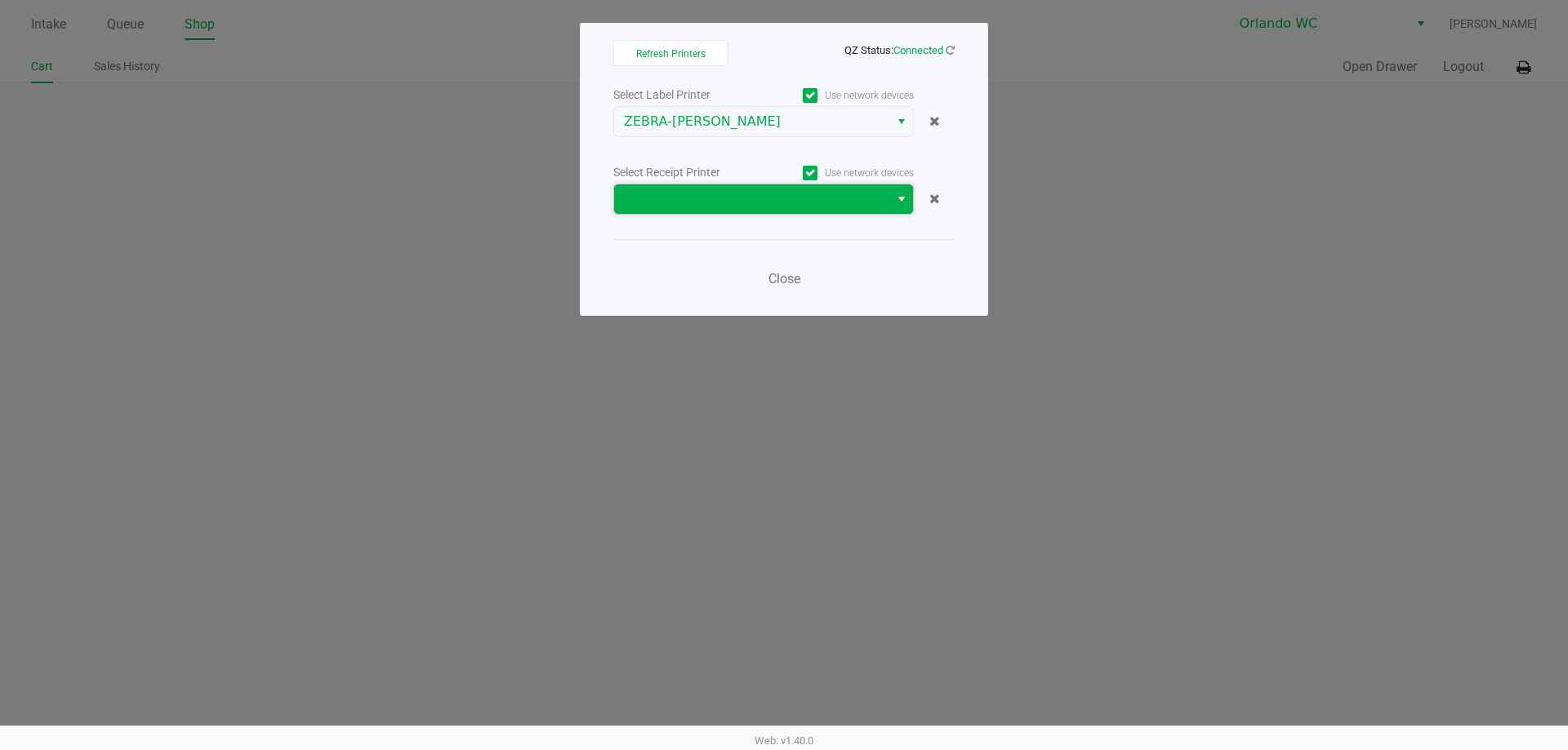
click at [757, 196] on span at bounding box center [751, 199] width 256 height 19
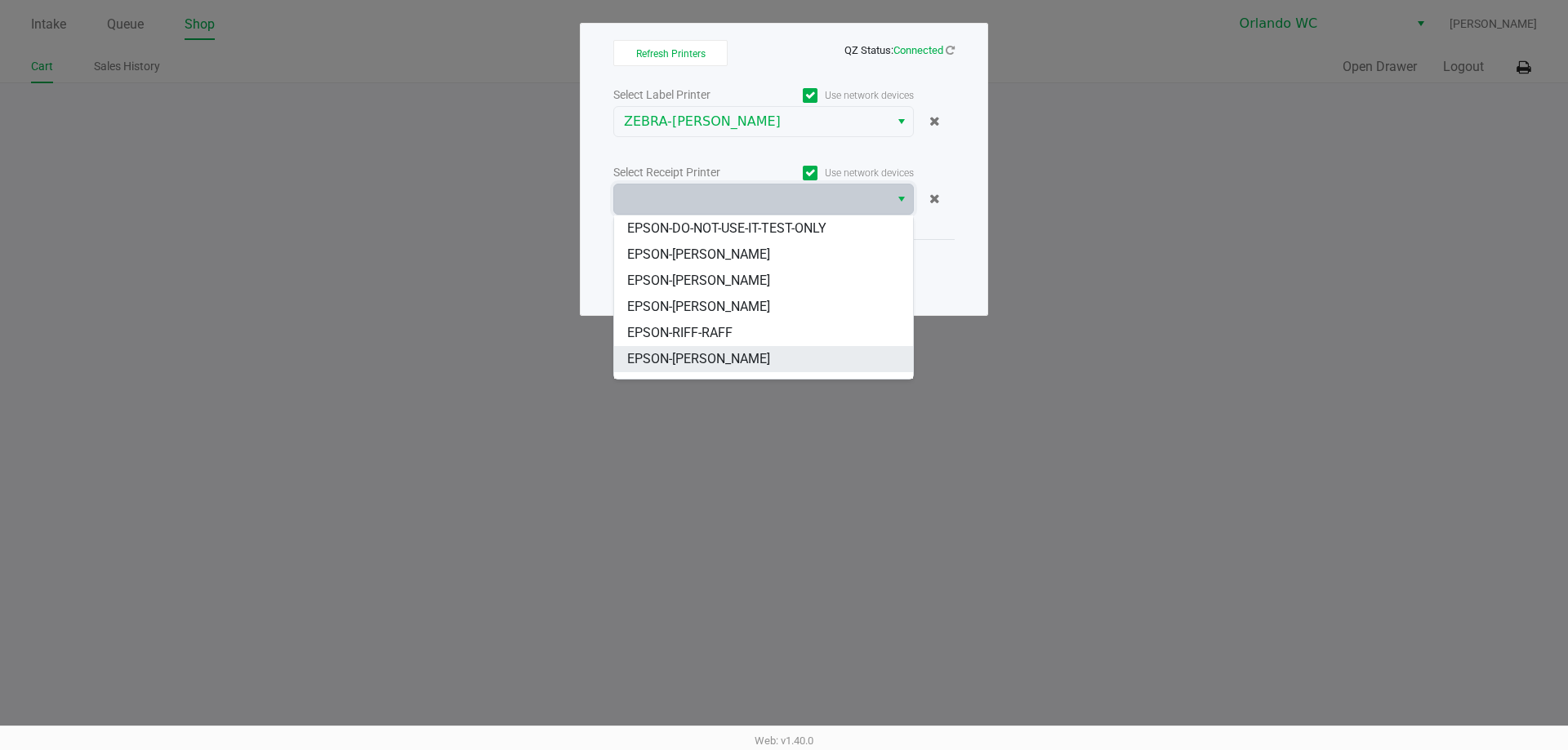
scroll to position [72, 0]
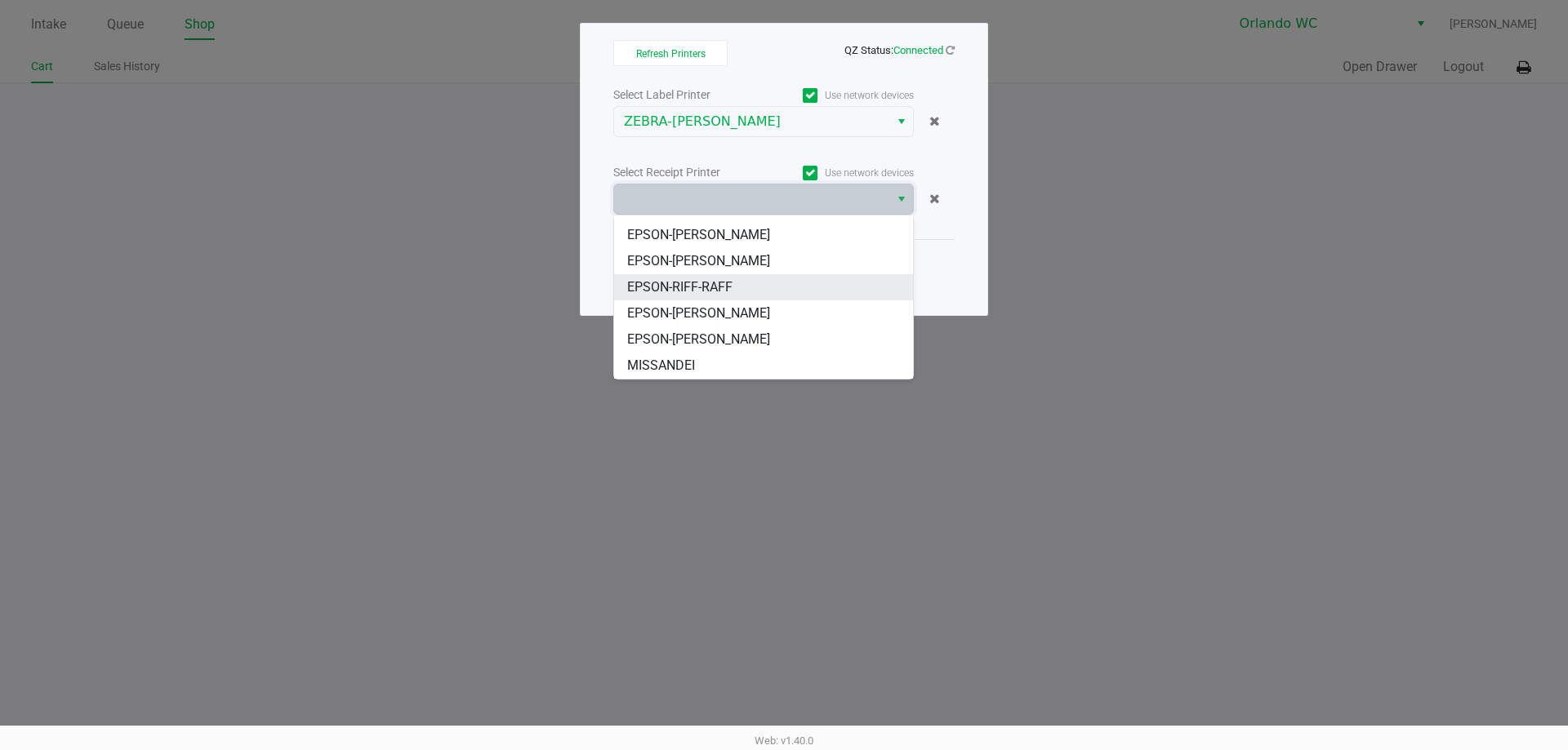
click at [738, 285] on li "EPSON-RIFF-RAFF" at bounding box center [764, 287] width 299 height 26
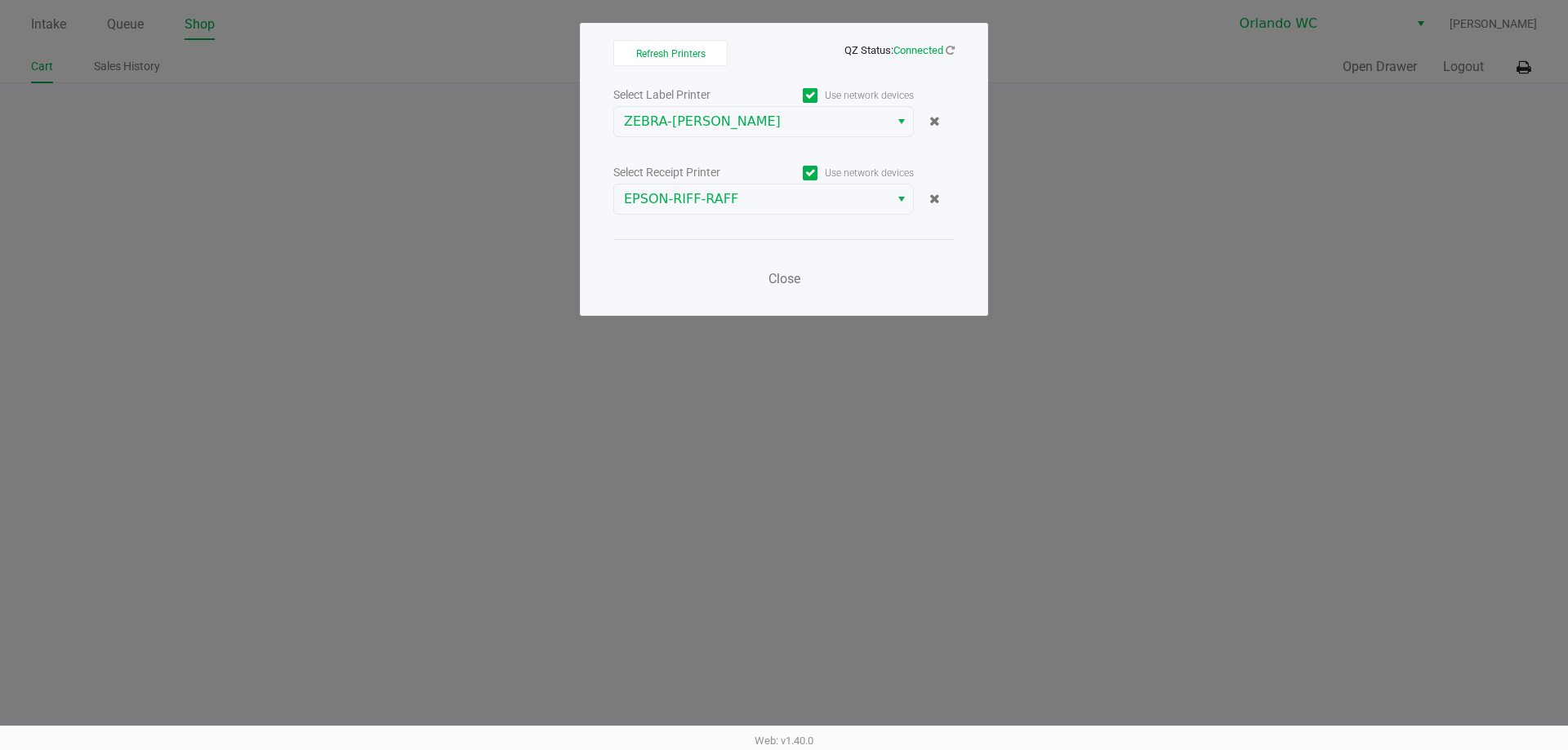
click at [773, 257] on div "Close" at bounding box center [784, 269] width 342 height 59
click at [775, 270] on button "Close" at bounding box center [783, 279] width 49 height 33
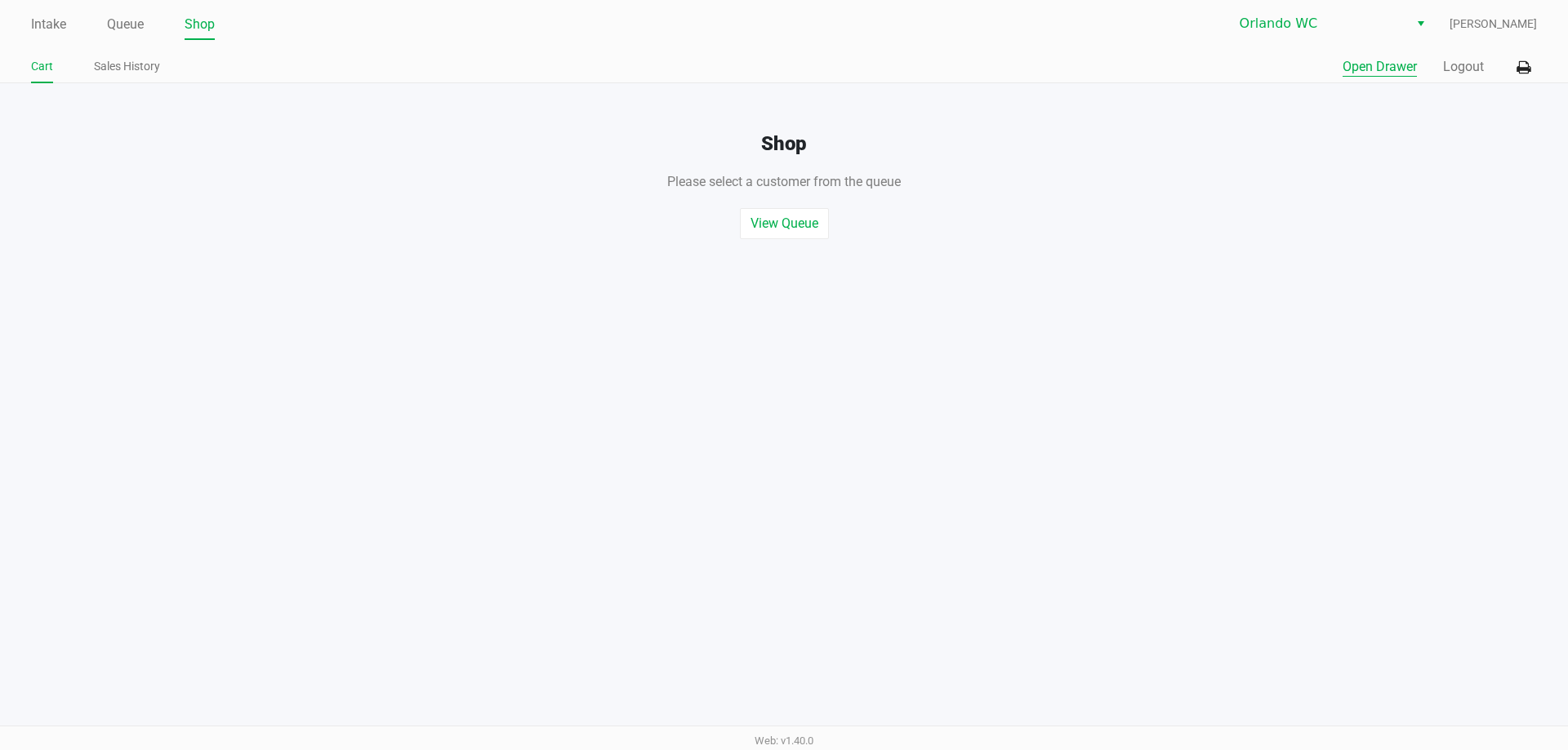
click at [1345, 66] on button "Open Drawer" at bounding box center [1380, 67] width 75 height 19
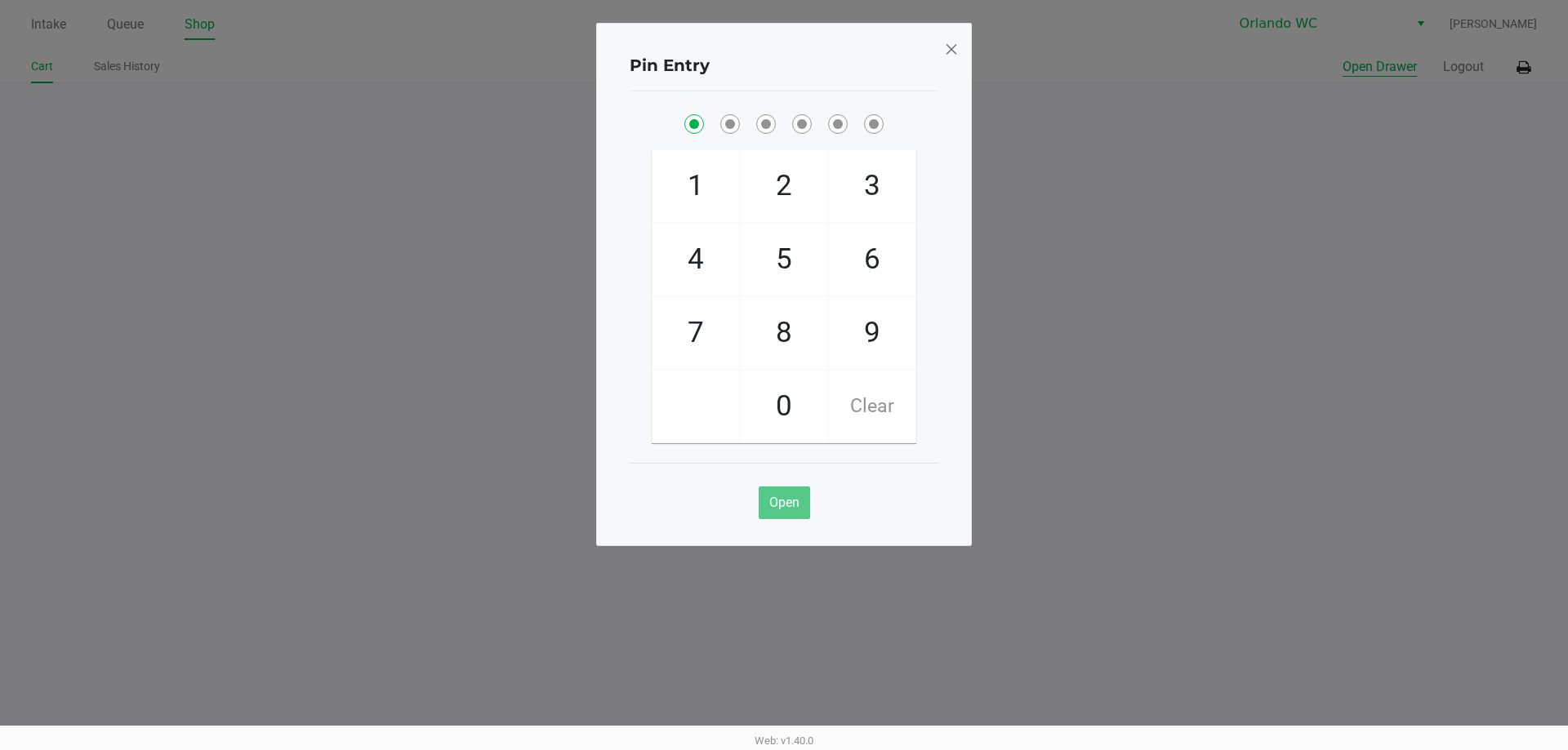
checkbox input "true"
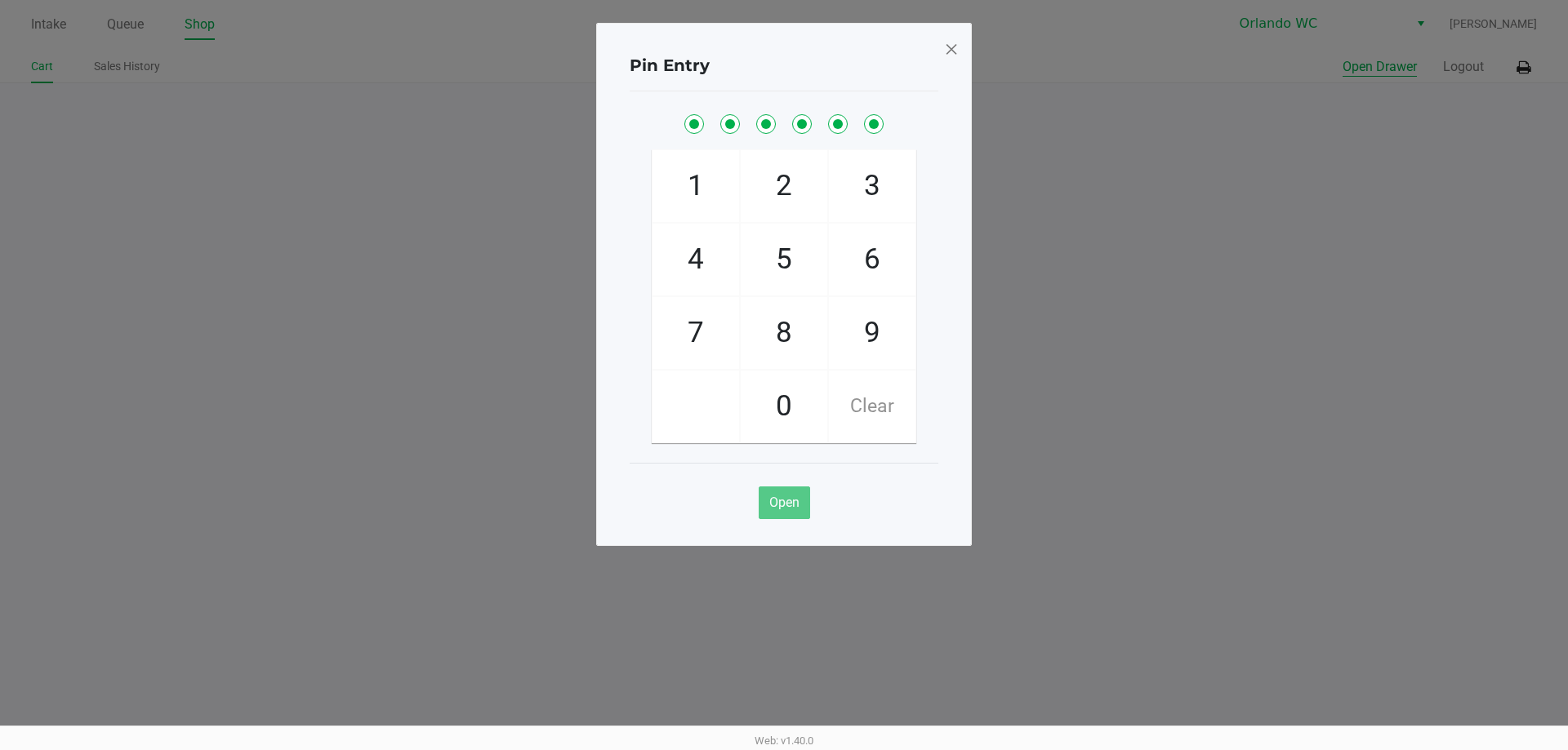
checkbox input "true"
click at [945, 48] on span at bounding box center [951, 49] width 14 height 26
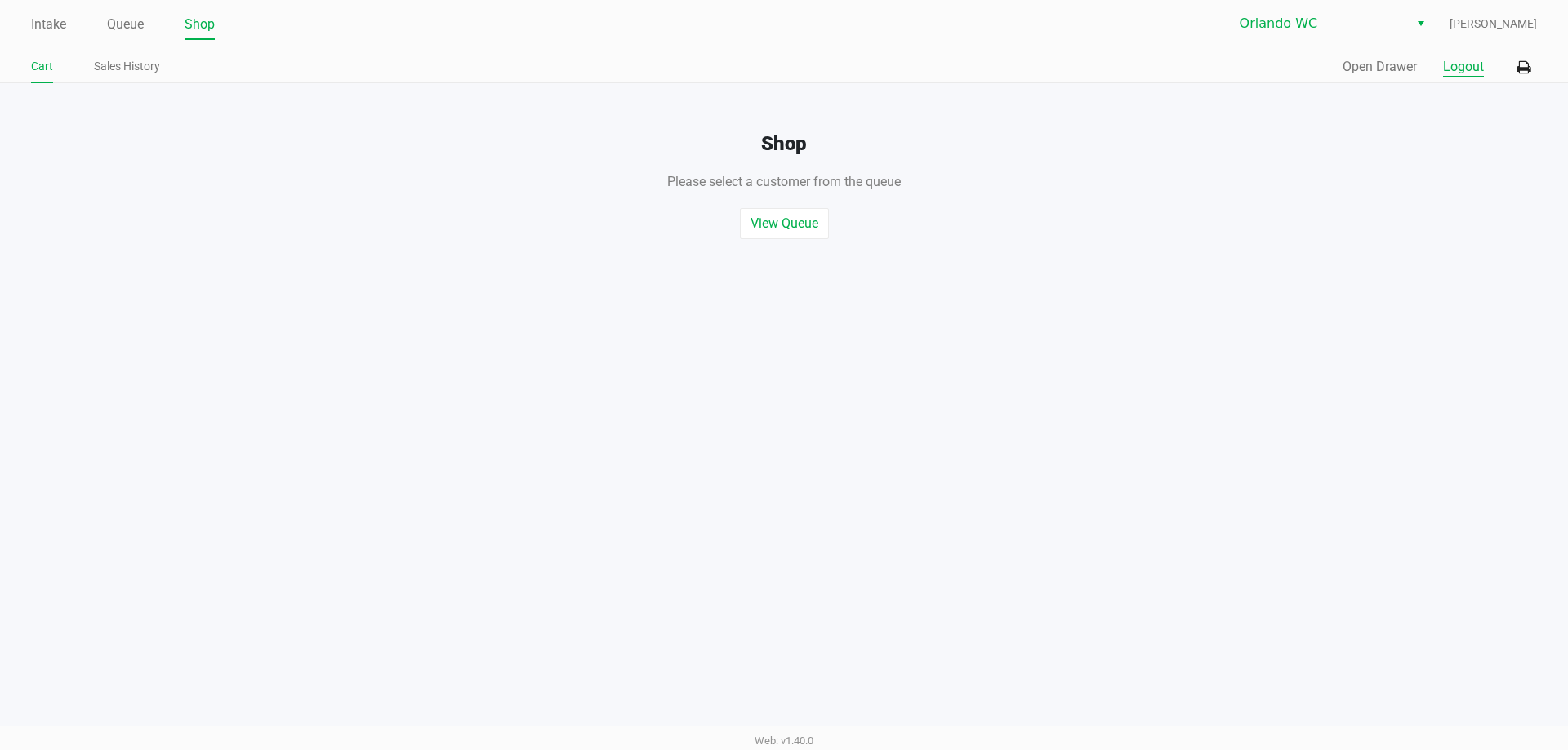
click at [1464, 69] on button "Logout" at bounding box center [1464, 67] width 41 height 19
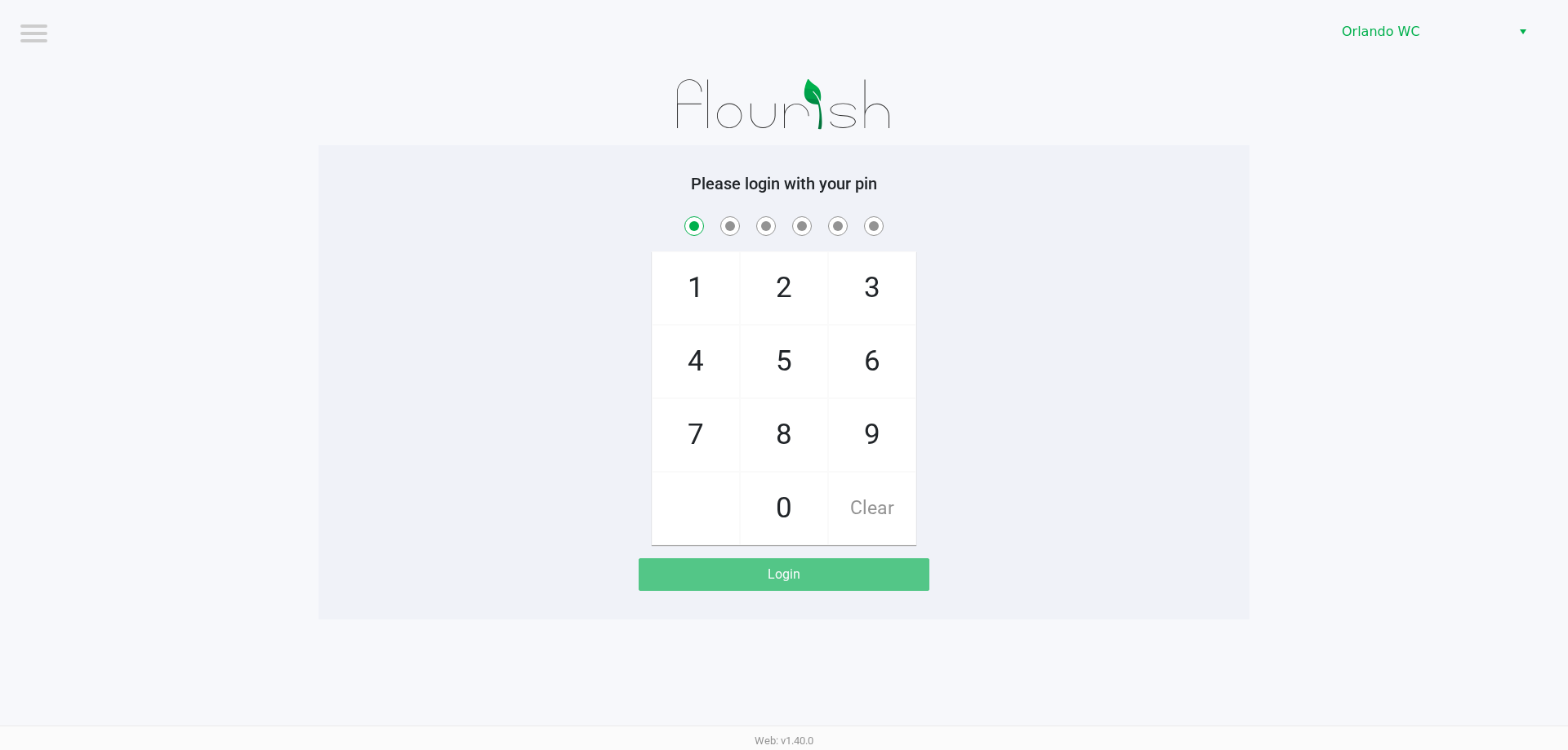
checkbox input "true"
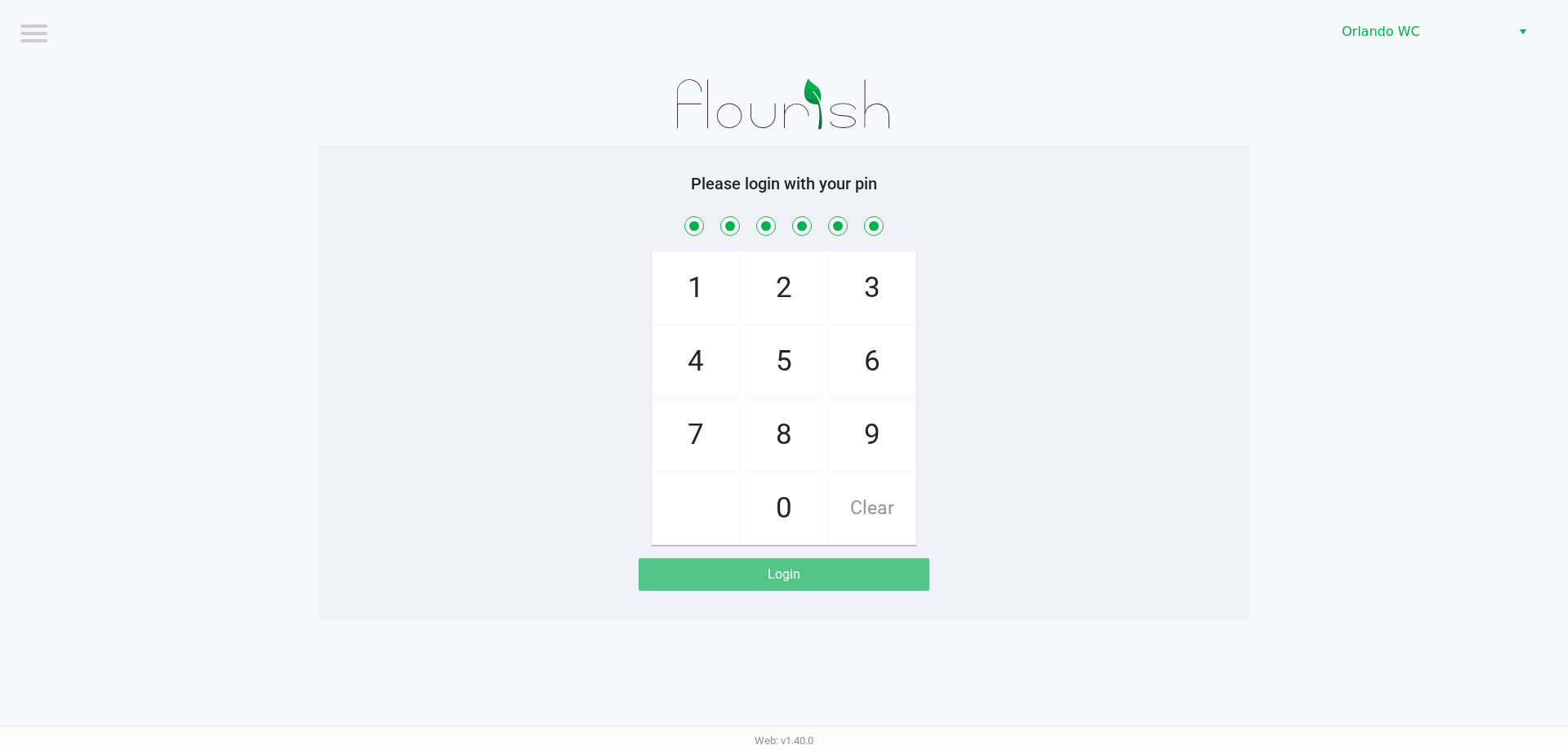
checkbox input "true"
